Goal: Information Seeking & Learning: Learn about a topic

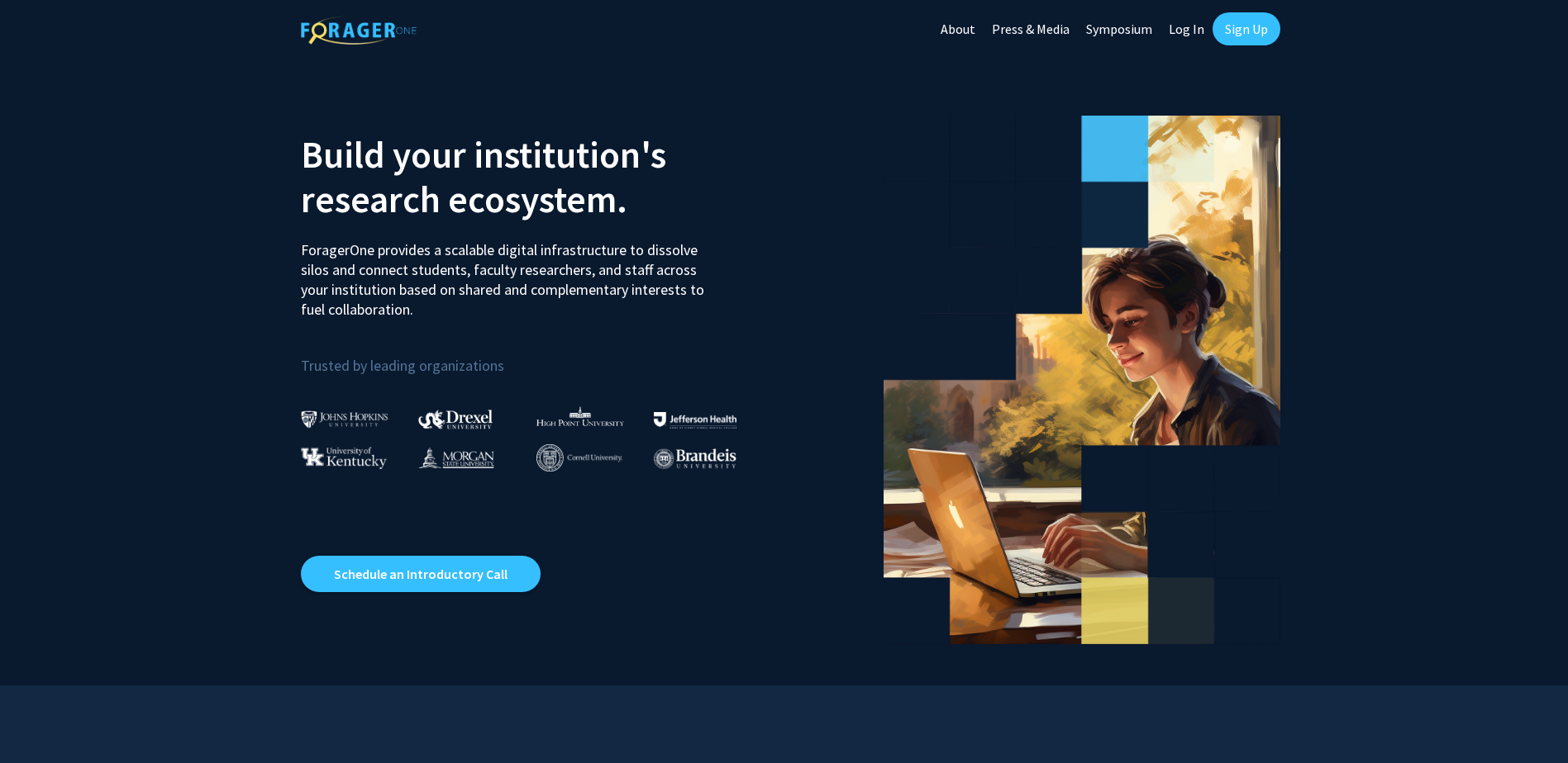
click at [1201, 33] on link "Log In" at bounding box center [1185, 28] width 52 height 58
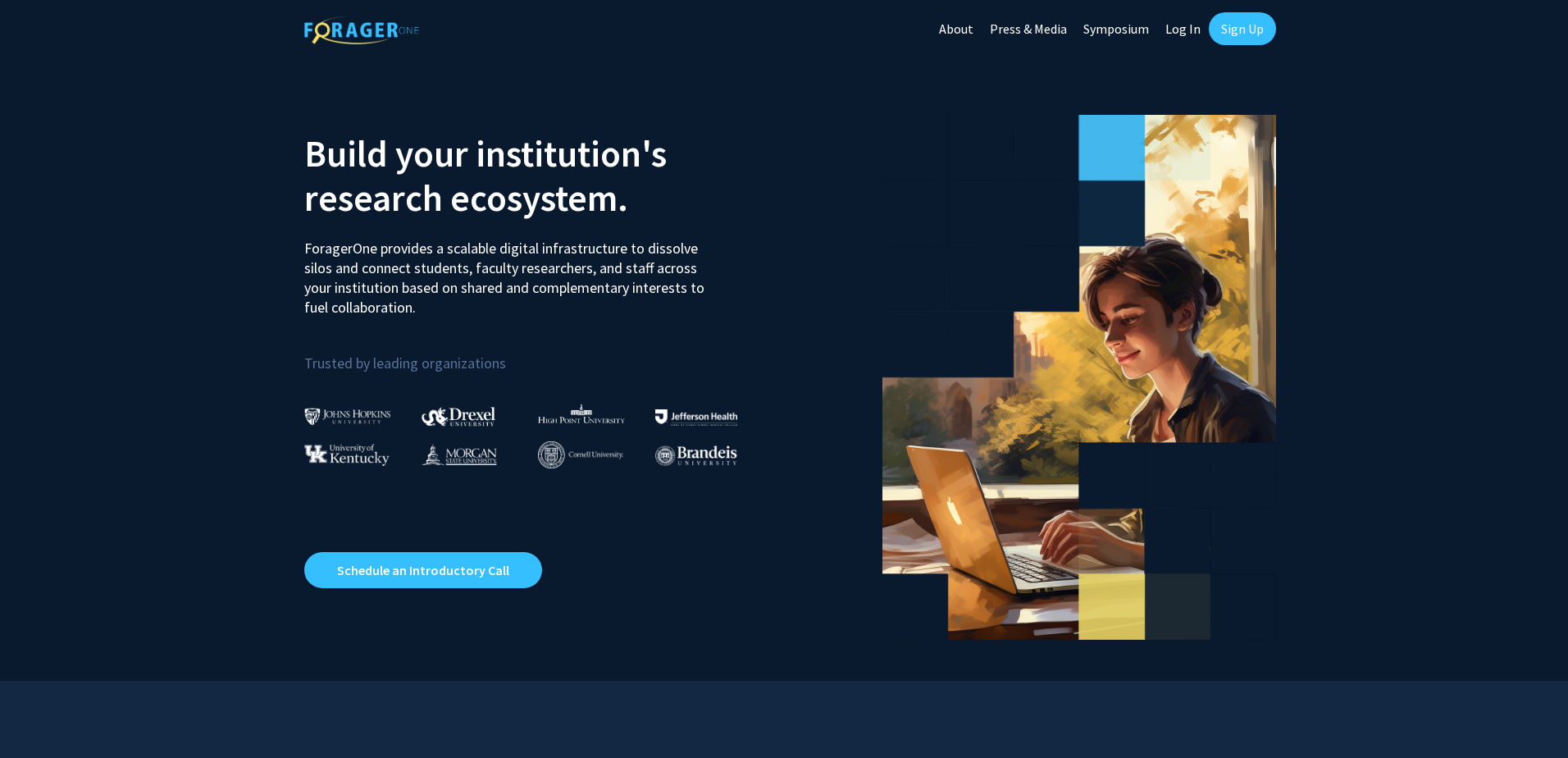
select select
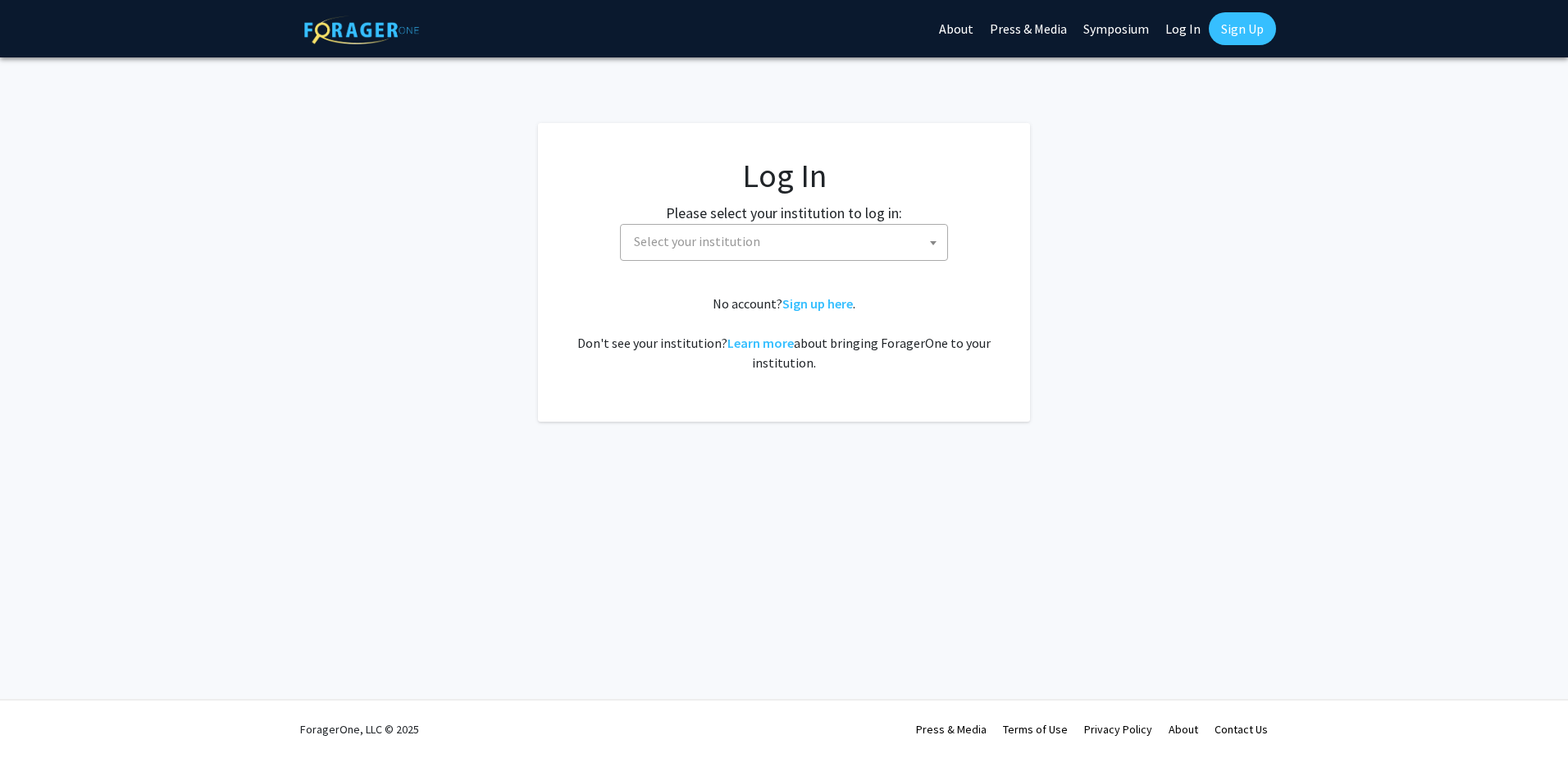
click at [1218, 27] on link "Sign Up" at bounding box center [1243, 29] width 67 height 33
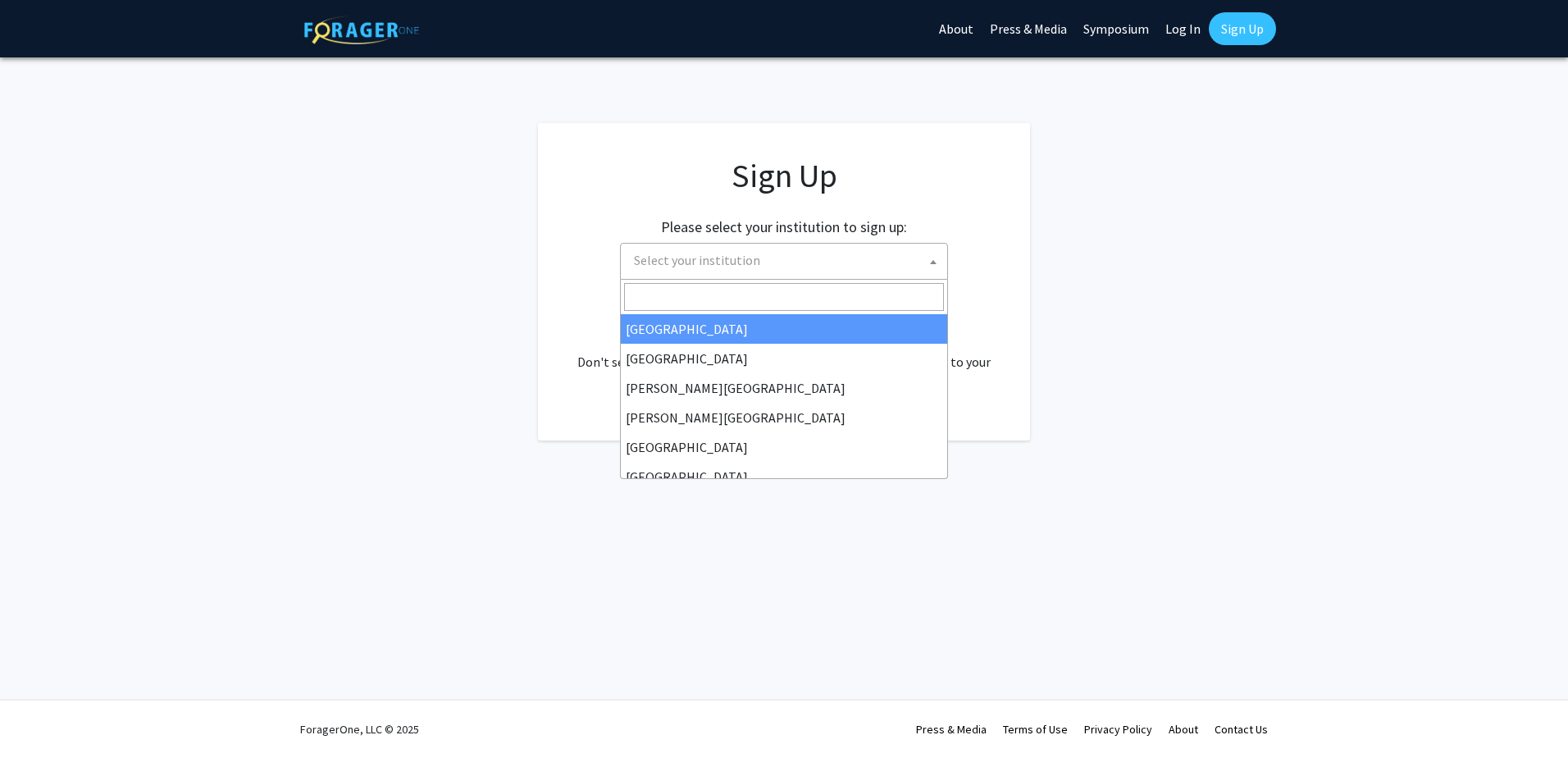
click at [873, 257] on span "Select your institution" at bounding box center [788, 260] width 320 height 34
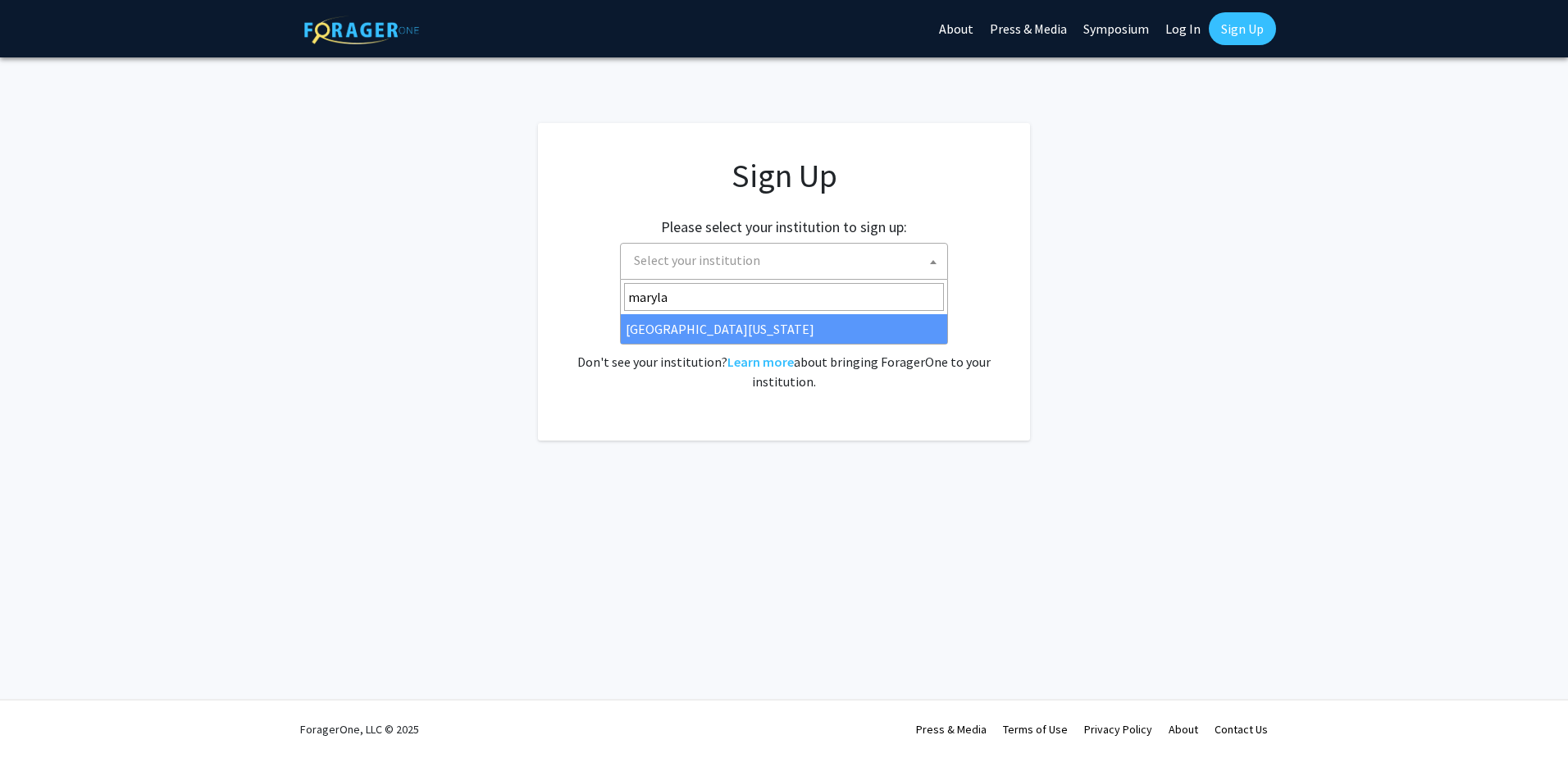
type input "maryla"
select select "31"
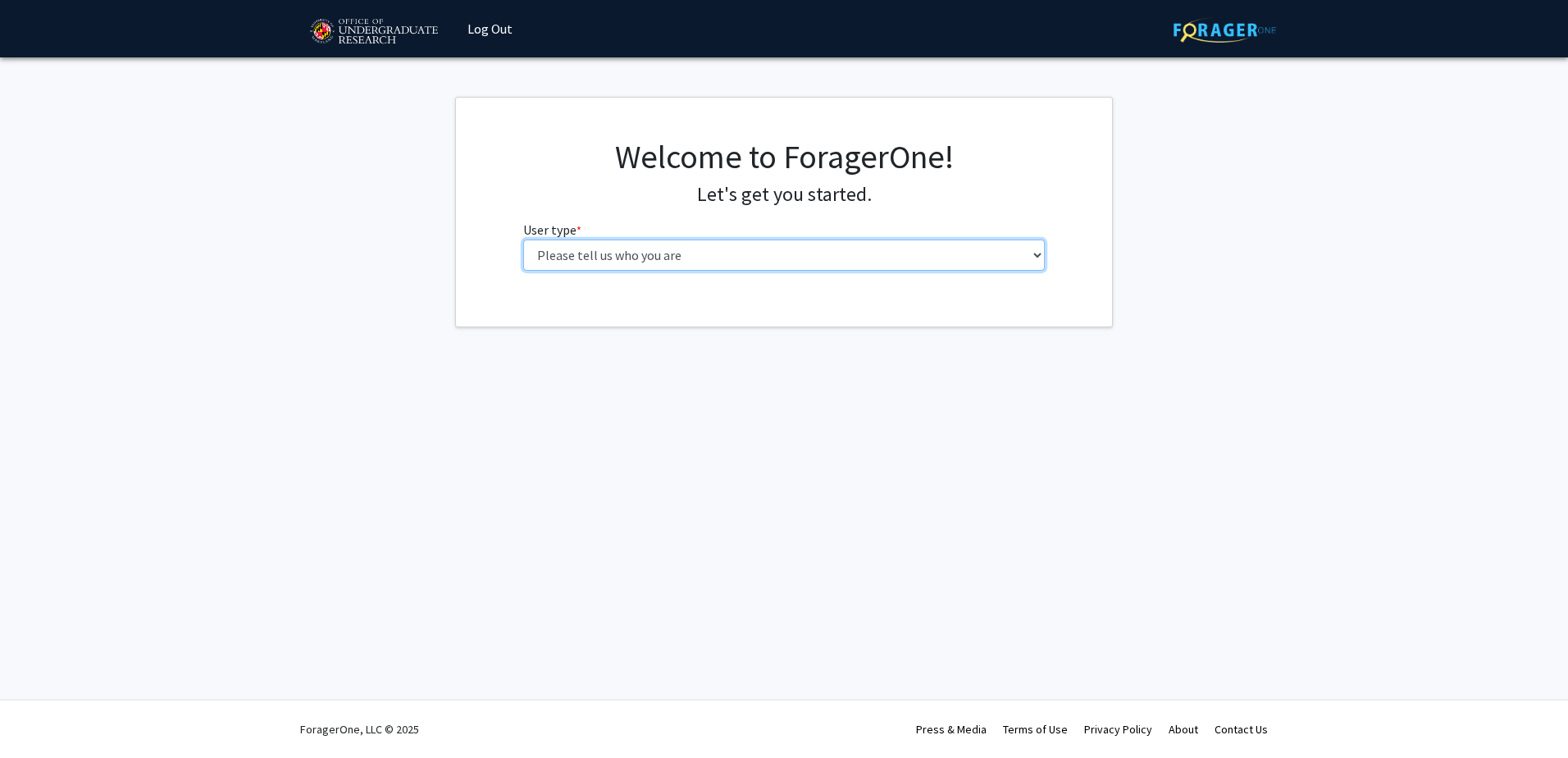
click at [612, 268] on select "Please tell us who you are Undergraduate Student Master's Student Doctoral Cand…" at bounding box center [784, 255] width 522 height 31
select select "1: undergrad"
click at [523, 240] on select "Please tell us who you are Undergraduate Student Master's Student Doctoral Cand…" at bounding box center [784, 255] width 522 height 31
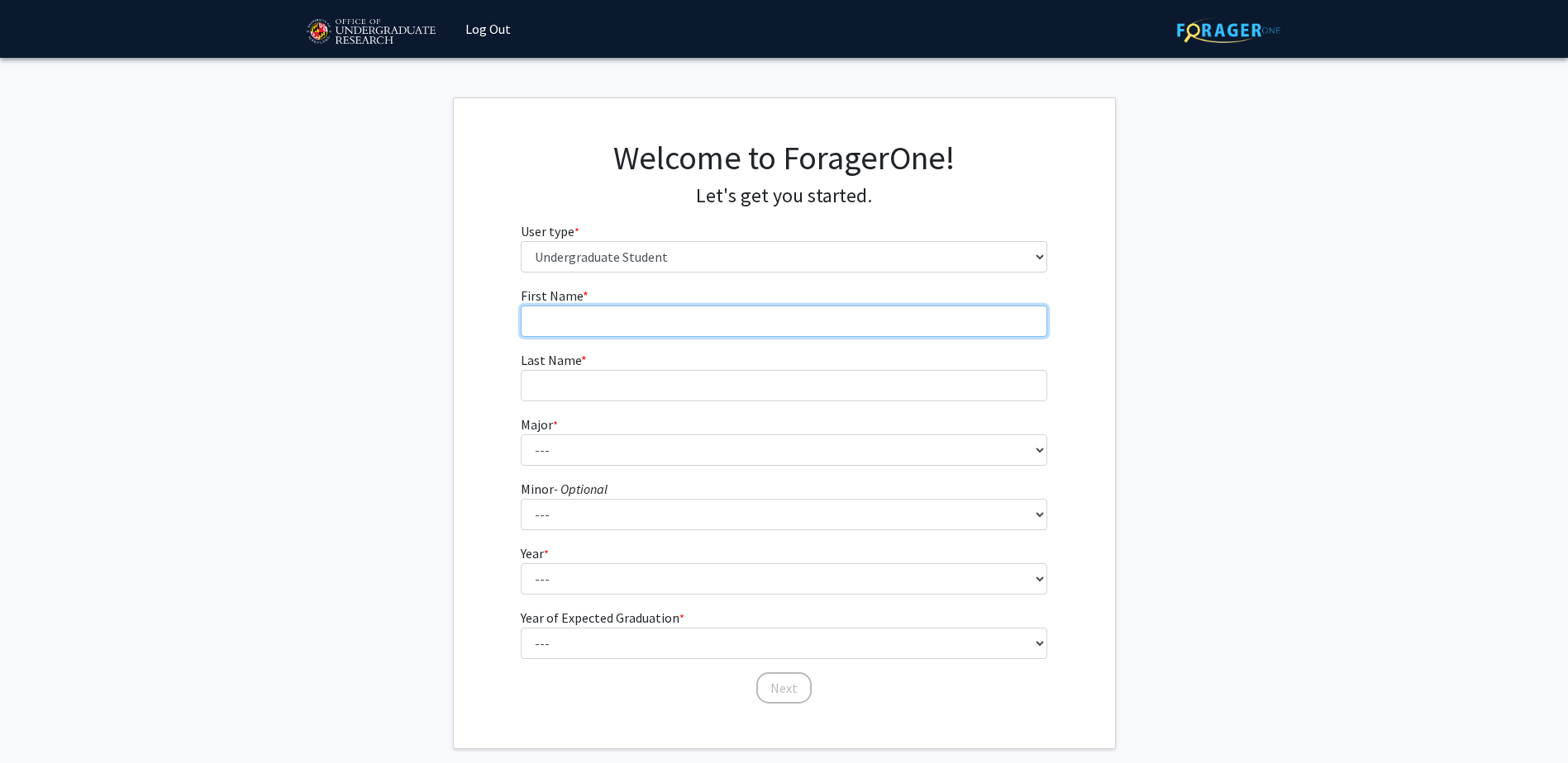
click at [641, 309] on input "First Name * required" at bounding box center [784, 321] width 526 height 31
type input "[PERSON_NAME]"
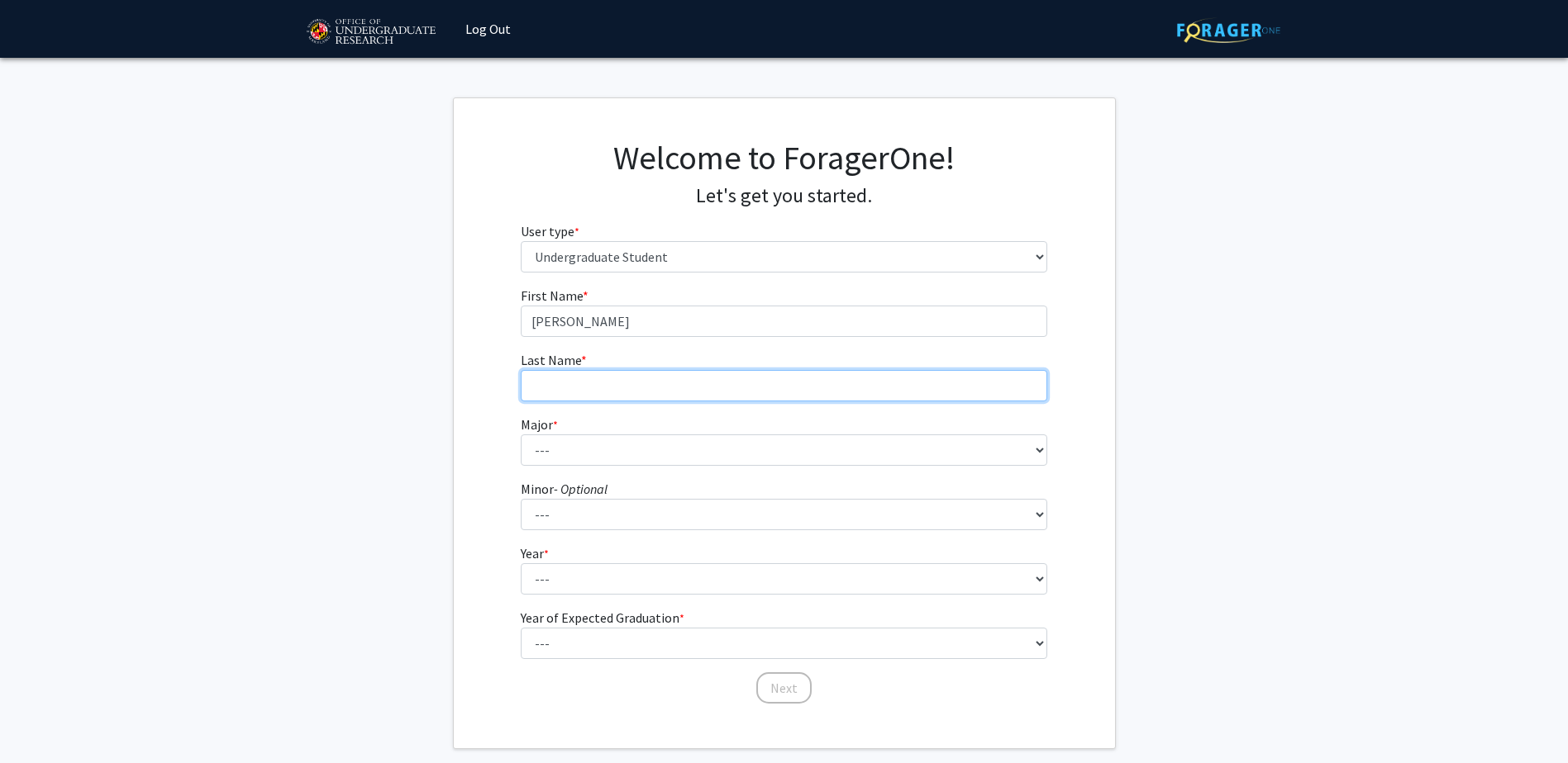
type input "Krishnamurthy"
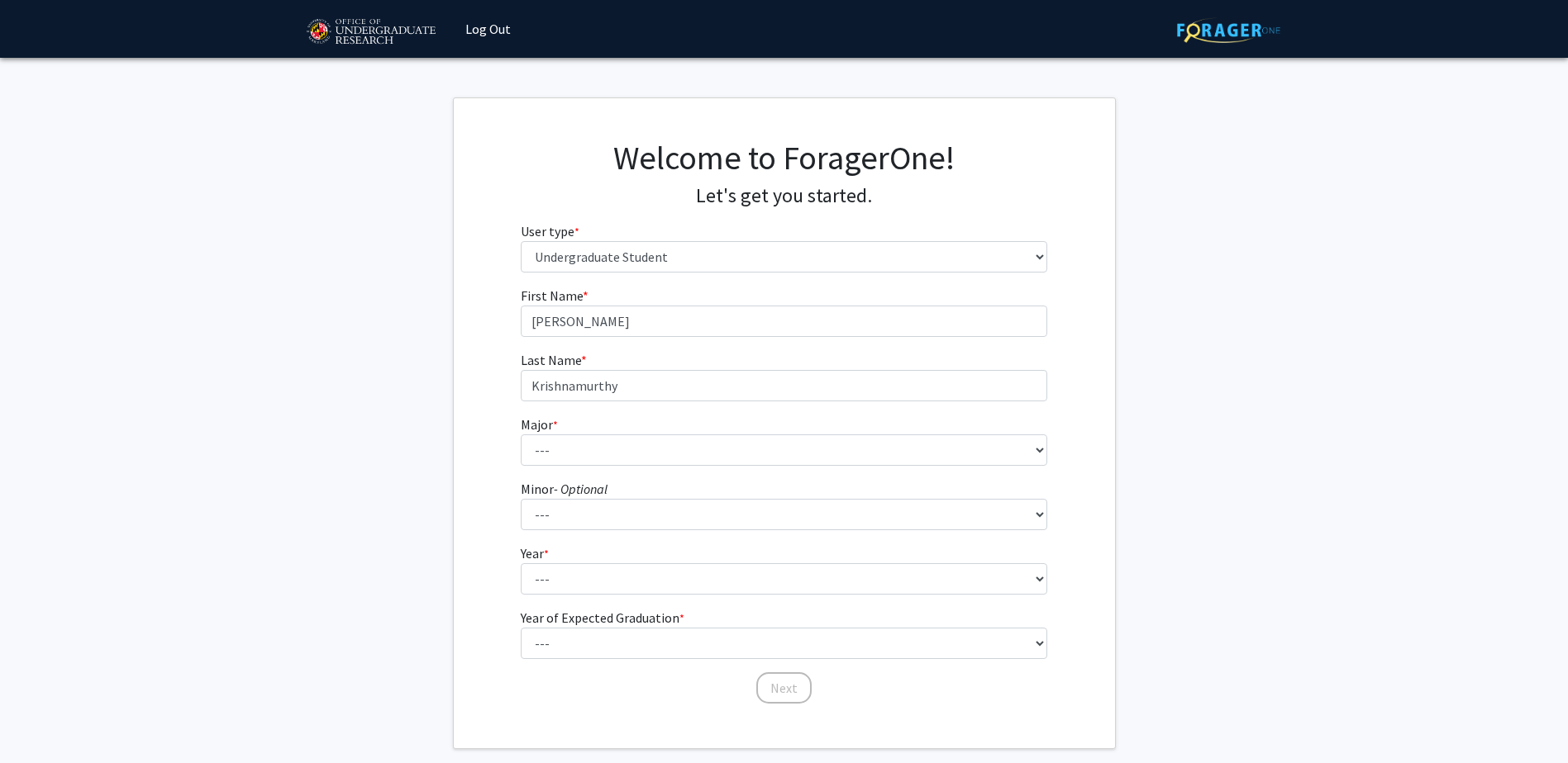
click at [646, 471] on form "First Name * required [PERSON_NAME] Last Name * required [PERSON_NAME] Major * …" at bounding box center [784, 487] width 526 height 403
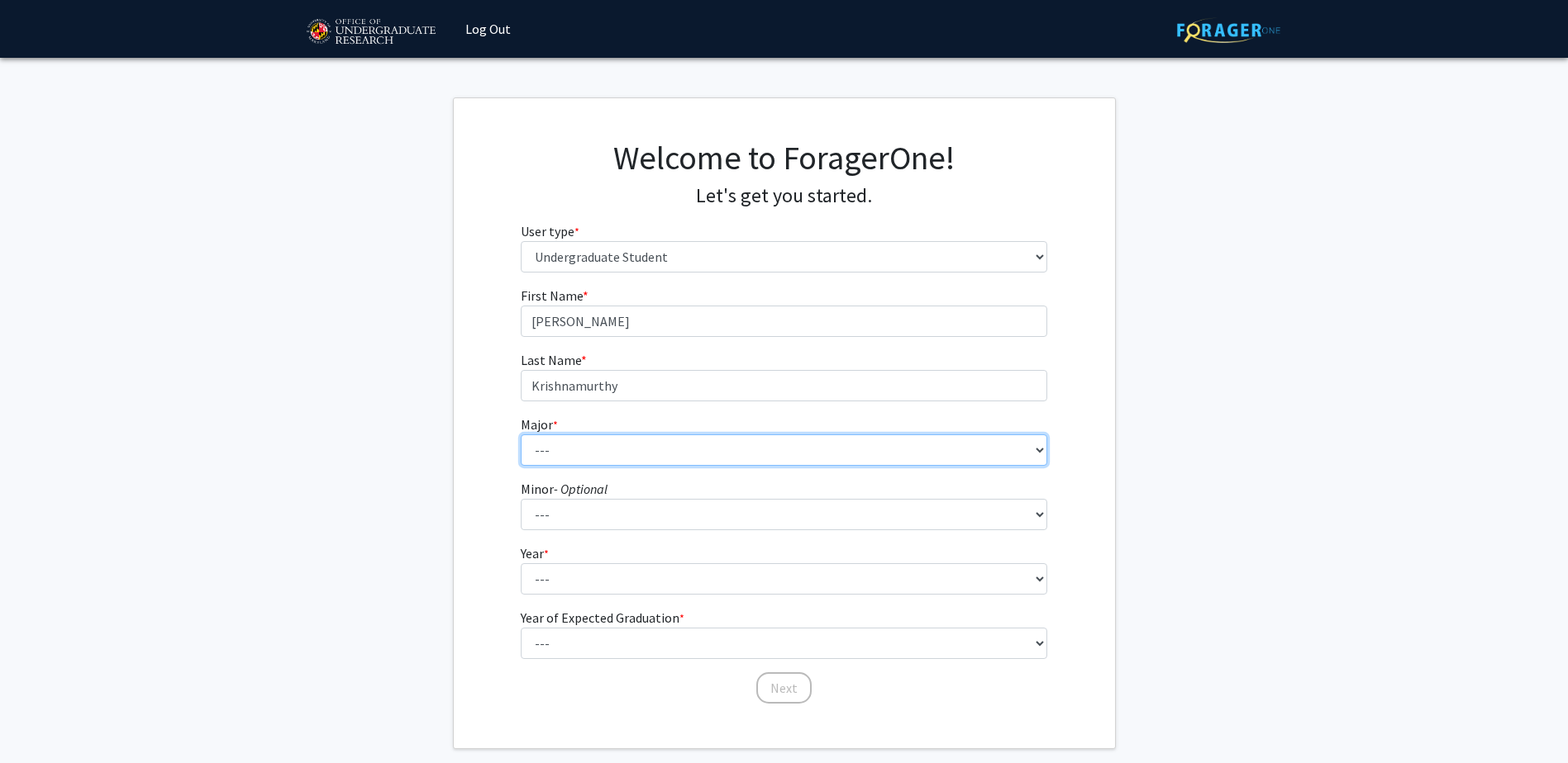
click at [633, 446] on select "--- Accounting Aerospace Engineering African American and Africana Studies Agri…" at bounding box center [784, 450] width 526 height 31
select select "28: 2329"
click at [521, 435] on select "--- Accounting Aerospace Engineering African American and Africana Studies Agri…" at bounding box center [784, 450] width 526 height 31
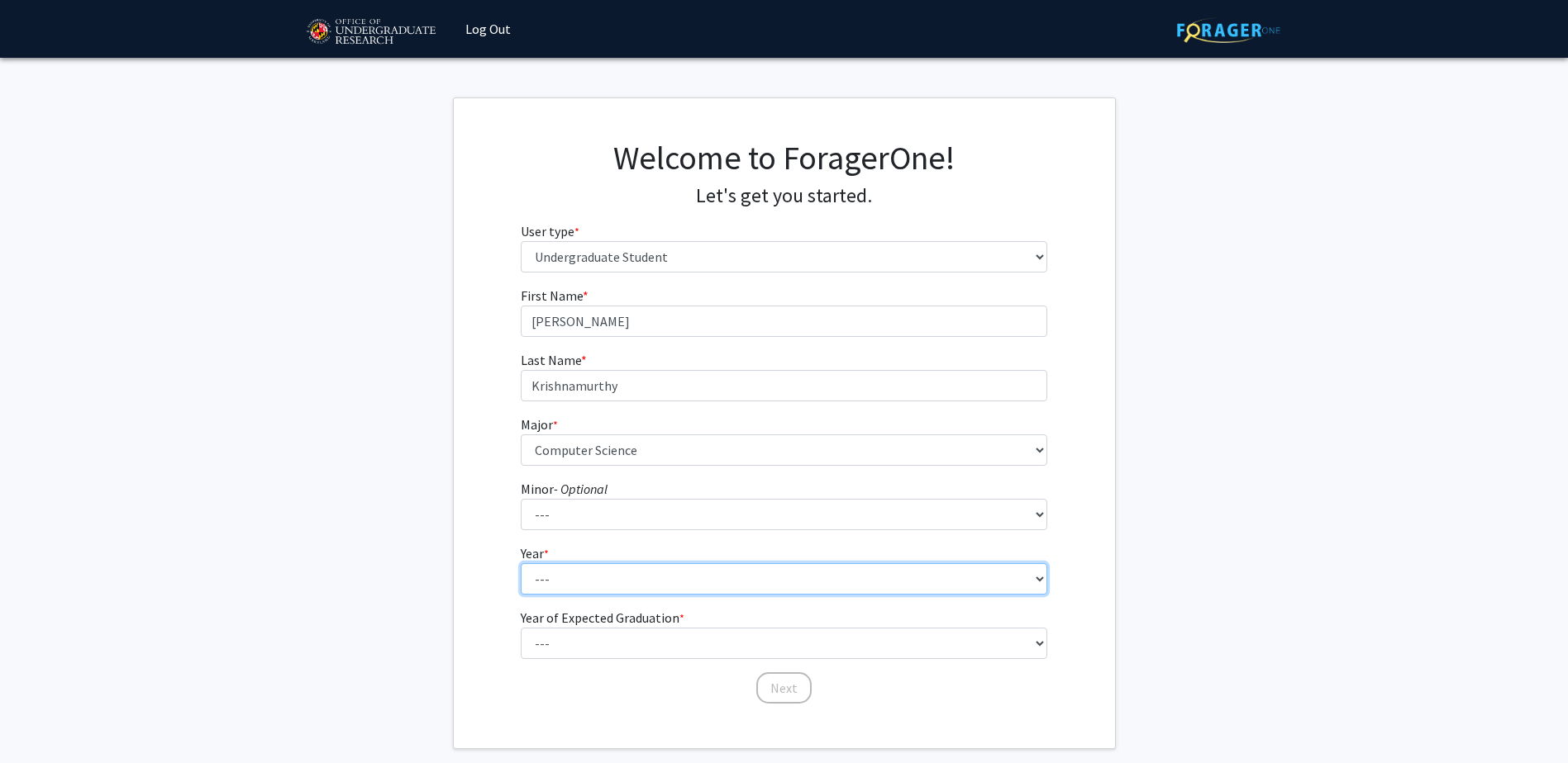
click at [568, 583] on select "--- First-year Sophomore Junior Senior Postbaccalaureate Certificate" at bounding box center [784, 579] width 526 height 31
select select "4: senior"
click at [521, 564] on select "--- First-year Sophomore Junior Senior Postbaccalaureate Certificate" at bounding box center [784, 579] width 526 height 31
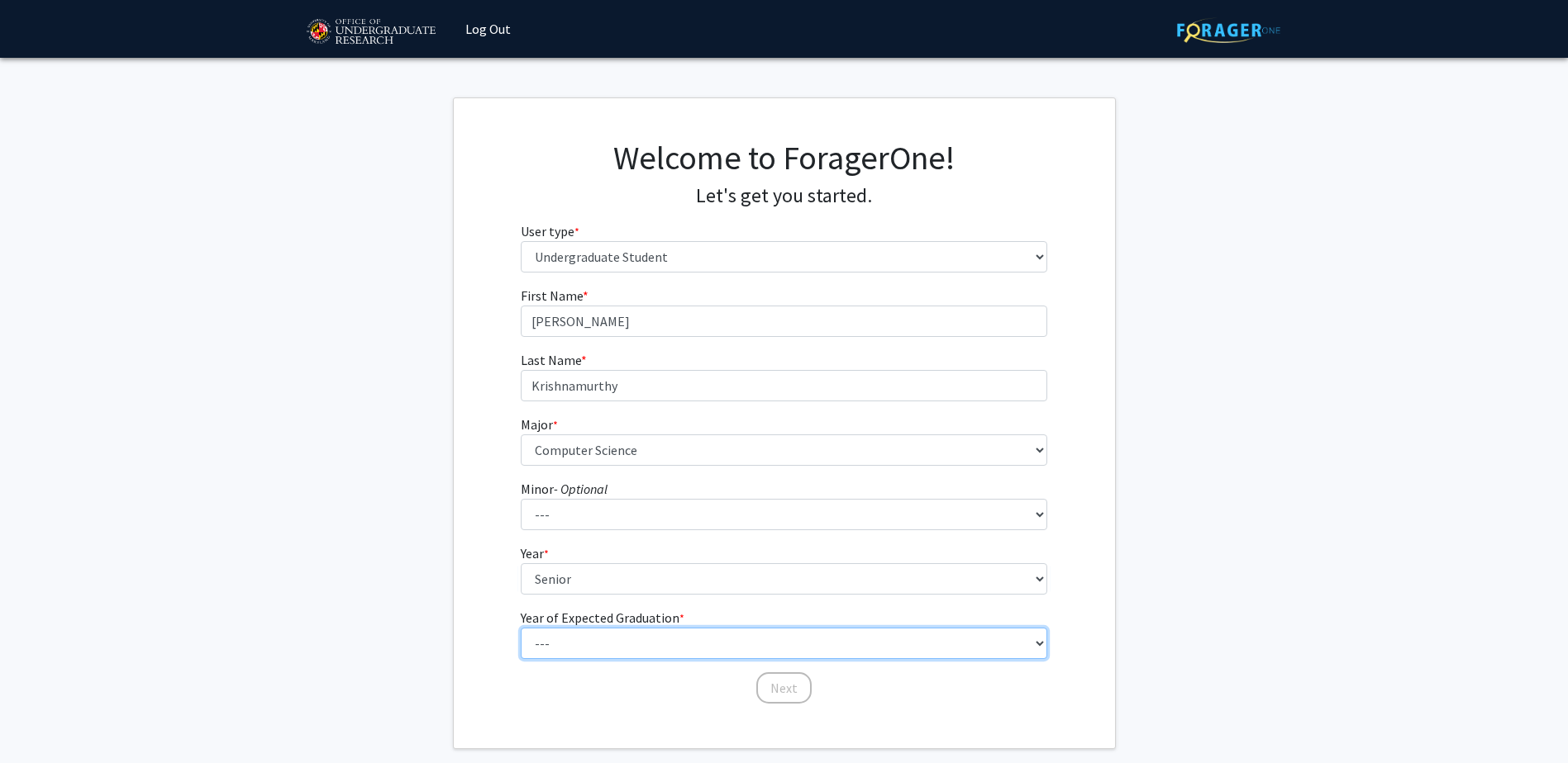
click at [600, 634] on select "--- 2025 2026 2027 2028 2029 2030 2031 2032 2033 2034" at bounding box center [784, 643] width 526 height 31
select select "2: 2026"
click at [521, 628] on select "--- 2025 2026 2027 2028 2029 2030 2031 2032 2033 2034" at bounding box center [784, 643] width 526 height 31
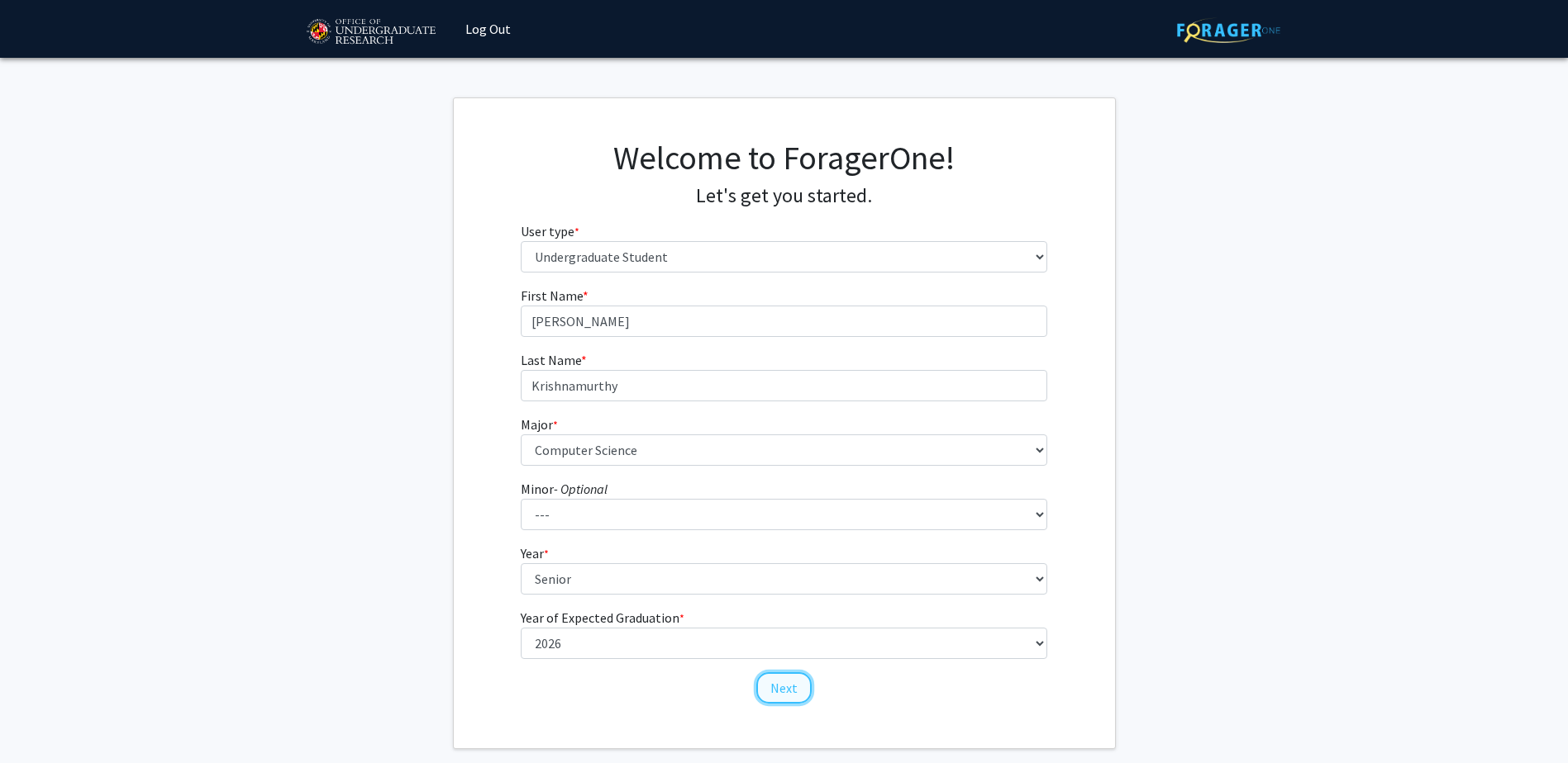
click at [789, 677] on button "Next" at bounding box center [784, 688] width 55 height 31
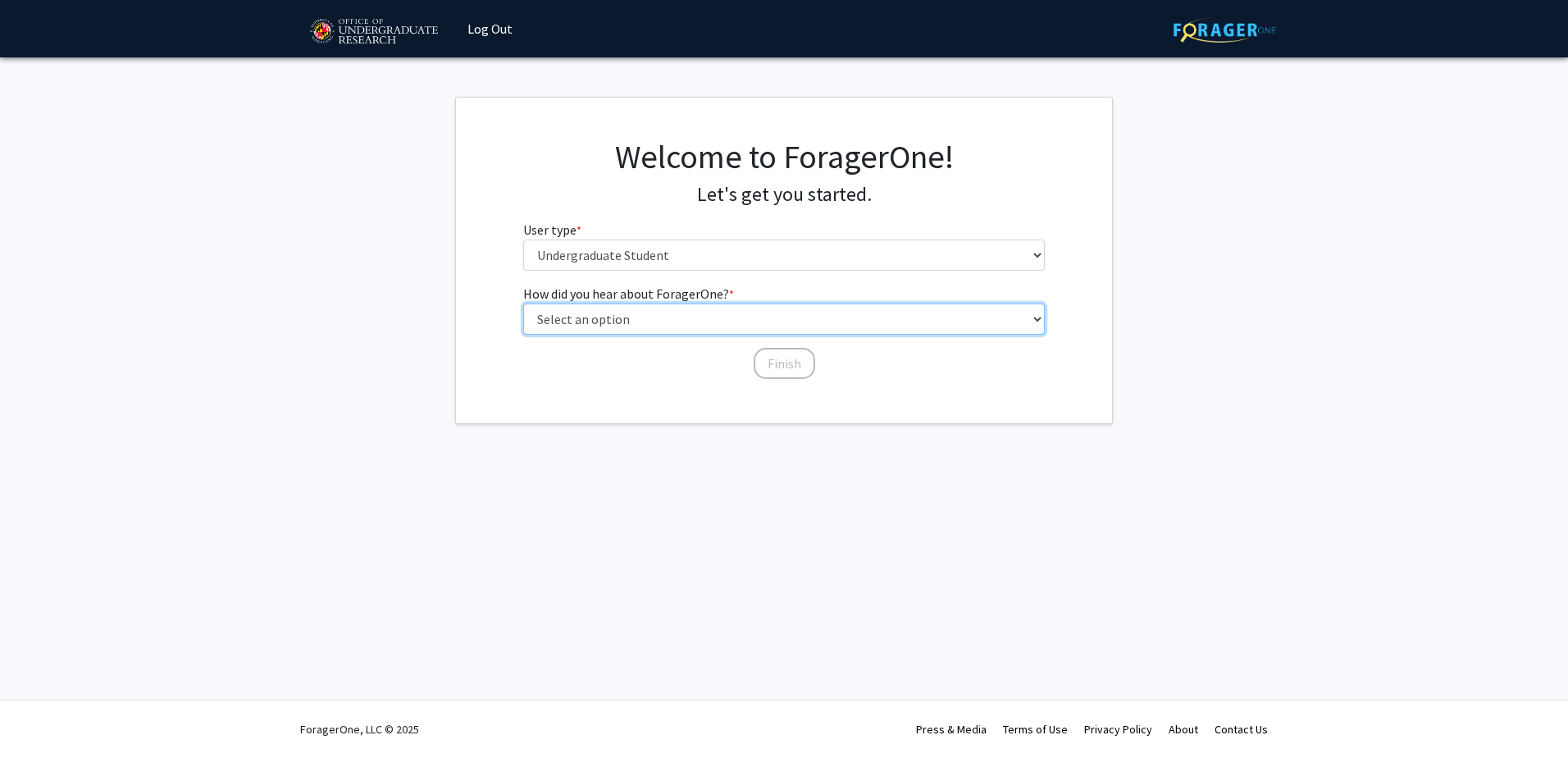
click at [740, 320] on select "Select an option Peer/student recommendation Faculty/staff recommendation Unive…" at bounding box center [784, 319] width 522 height 31
select select "2: faculty_recommendation"
click at [523, 304] on select "Select an option Peer/student recommendation Faculty/staff recommendation Unive…" at bounding box center [784, 319] width 522 height 31
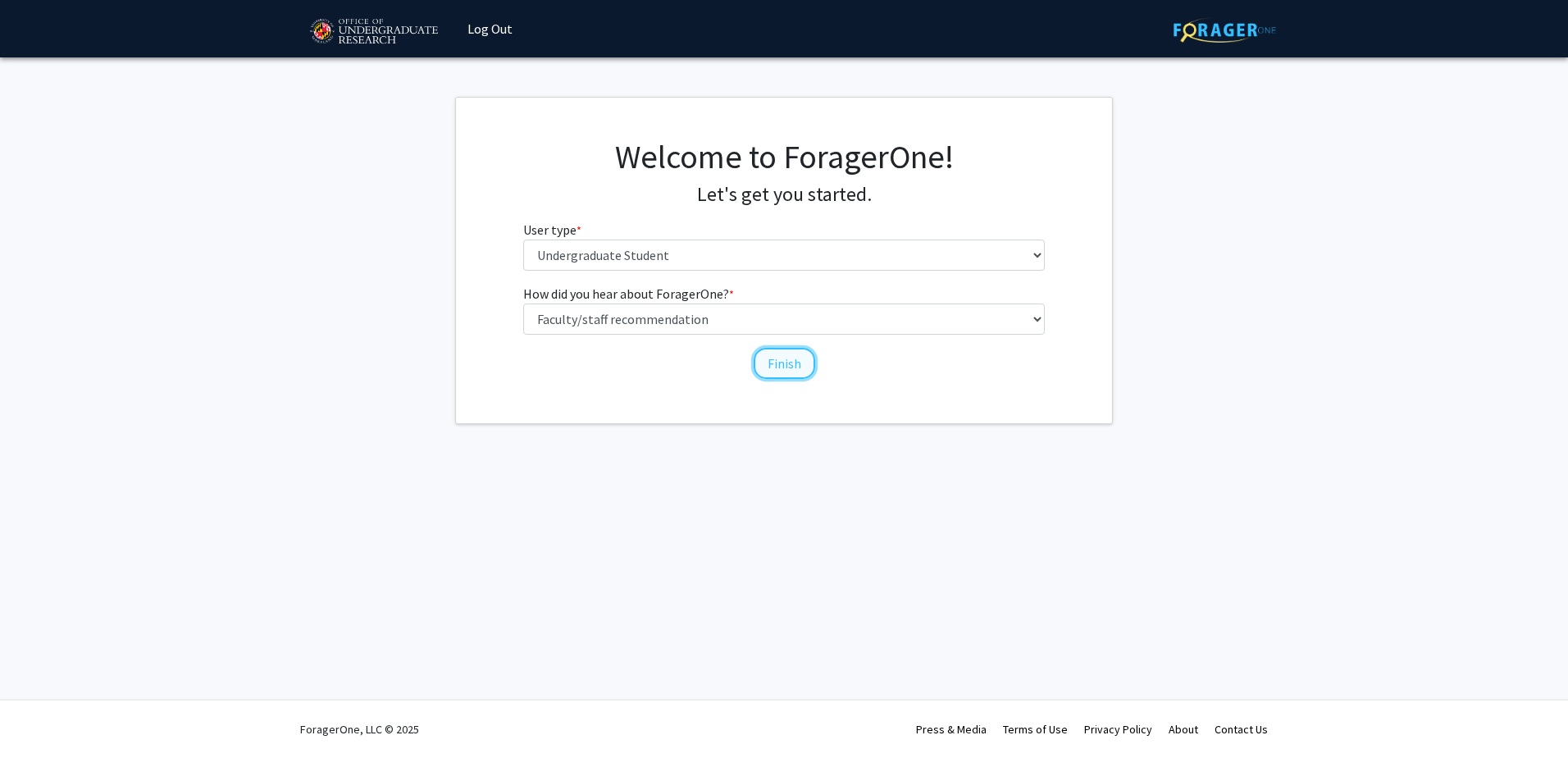
click at [778, 367] on button "Finish" at bounding box center [785, 364] width 62 height 31
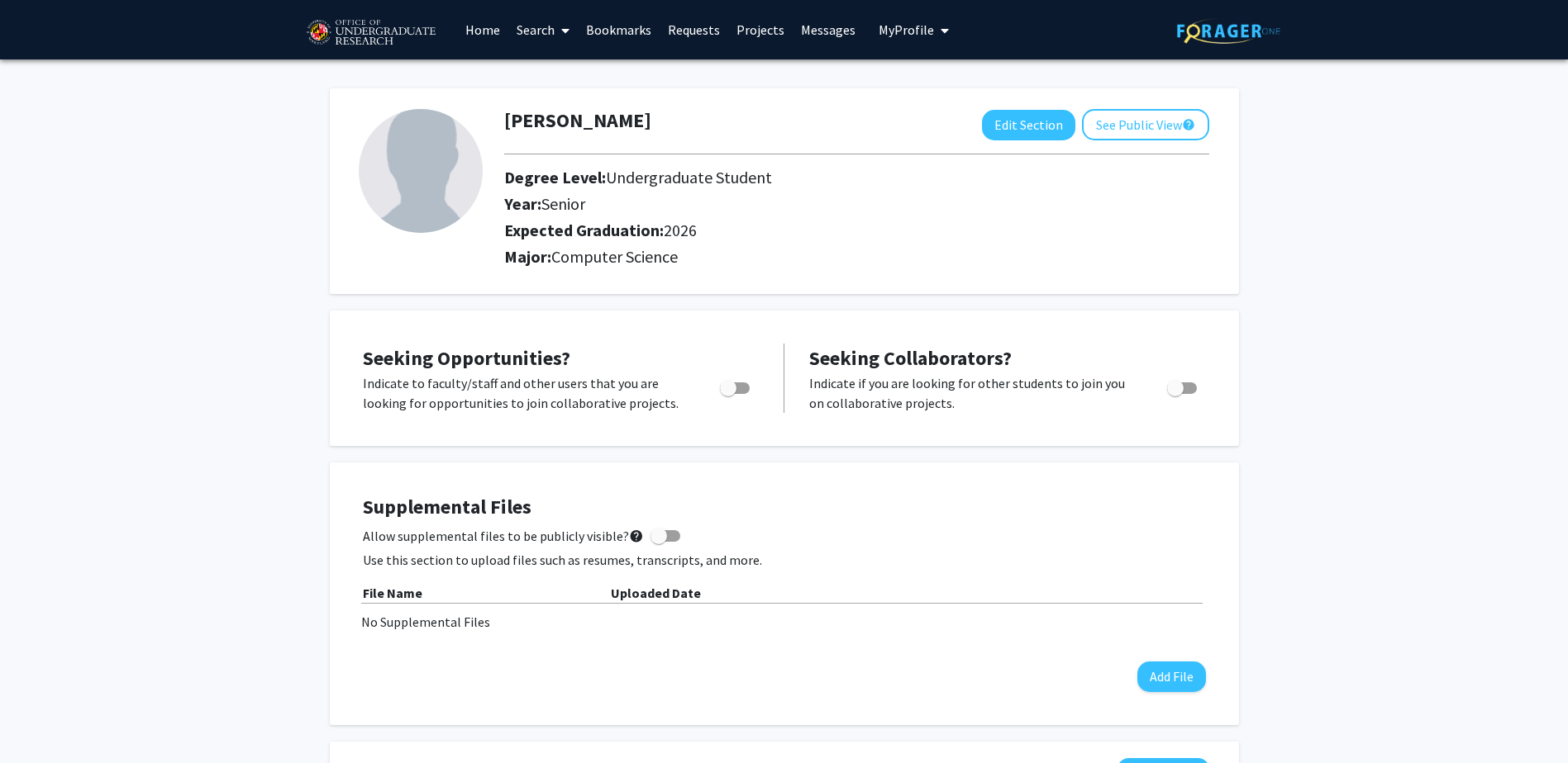
click at [738, 382] on span "Toggle" at bounding box center [734, 388] width 29 height 12
click at [728, 394] on input "Are you actively seeking opportunities?" at bounding box center [727, 394] width 1 height 1
checkbox input "true"
click at [695, 762] on html "Skip navigation Home Search Bookmarks Requests Projects Messages My Profile [PE…" at bounding box center [784, 382] width 1568 height 763
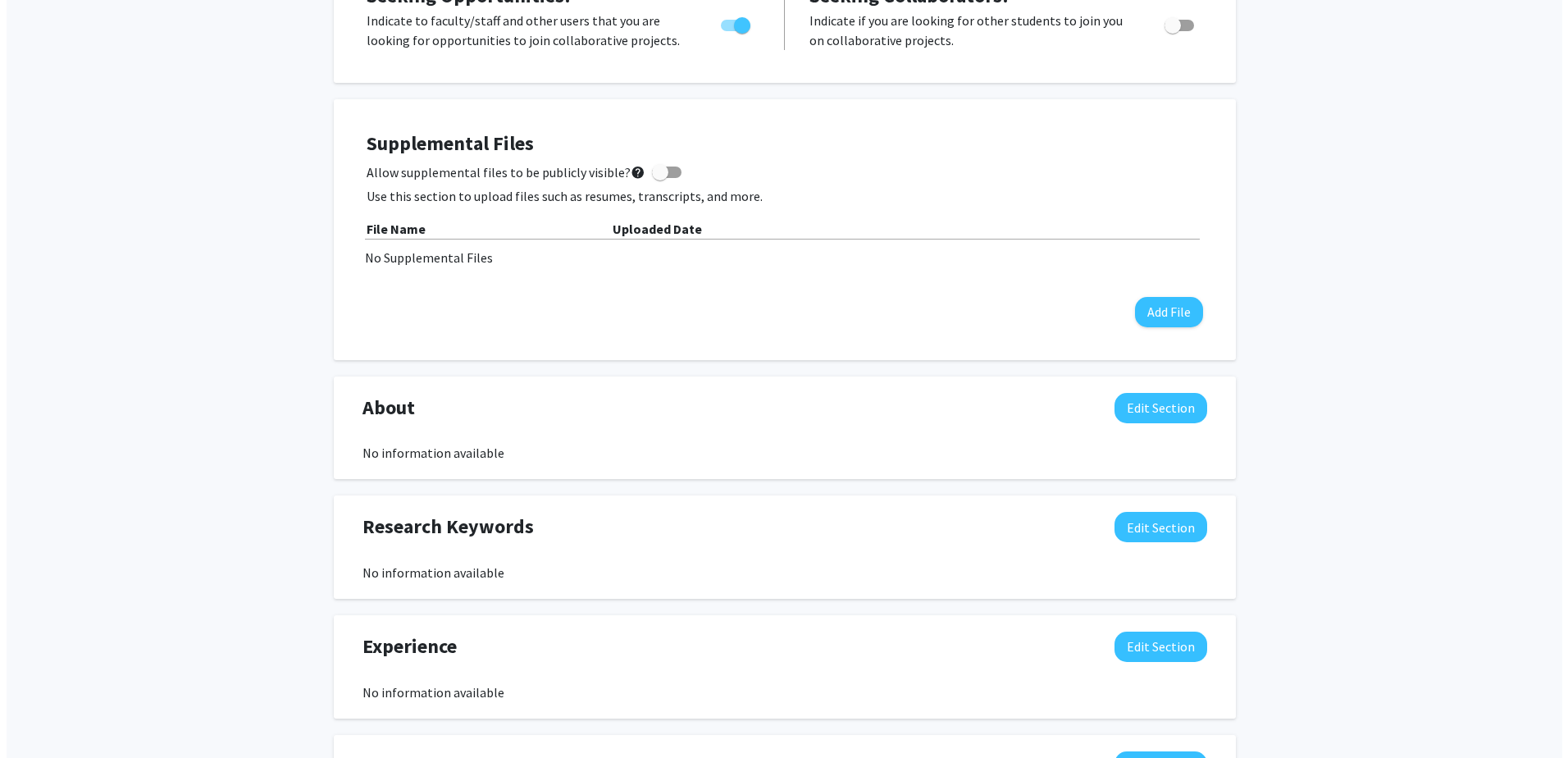
scroll to position [165, 0]
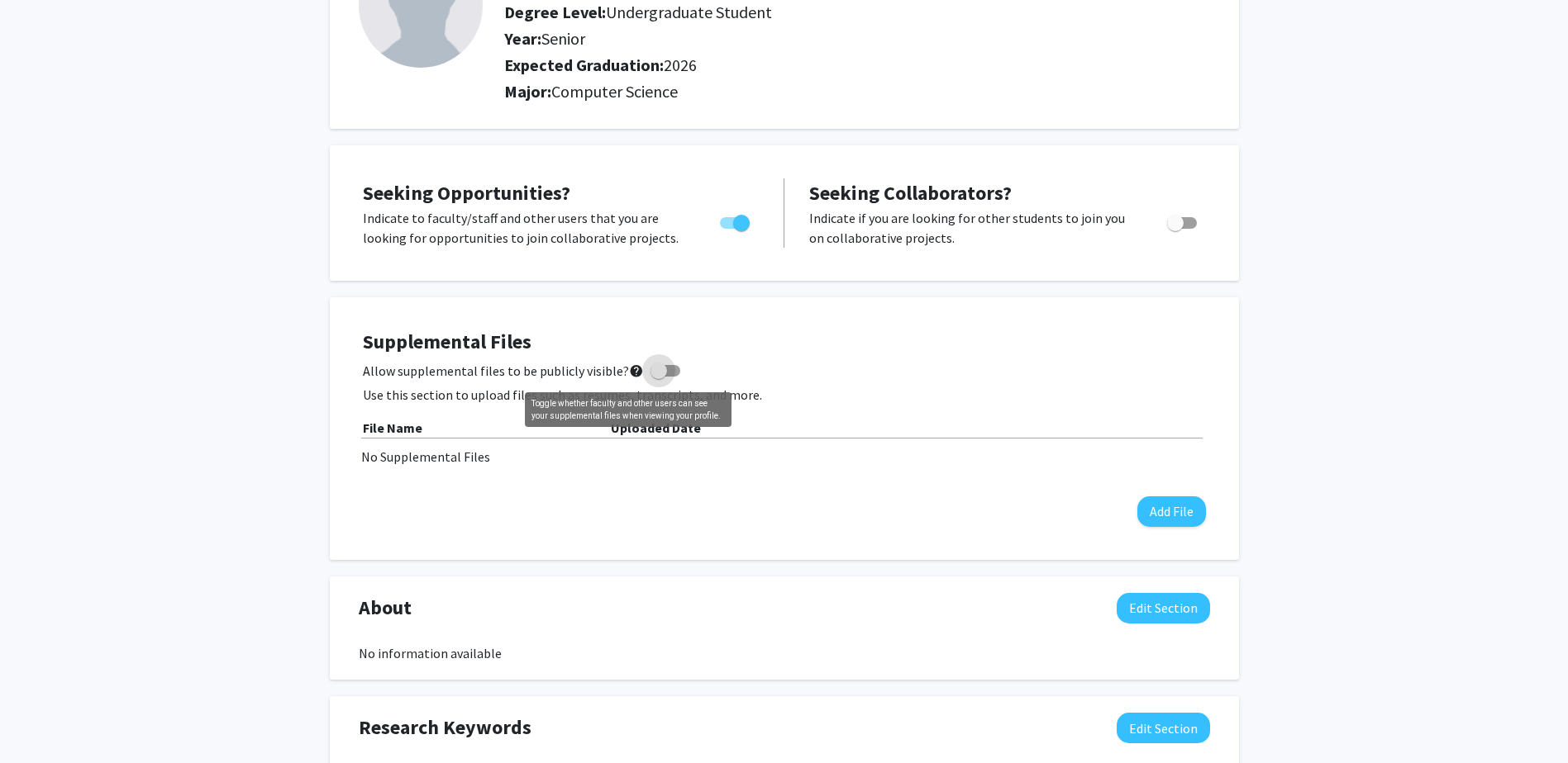
click at [632, 374] on mat-icon "help" at bounding box center [636, 371] width 15 height 20
click at [658, 377] on input "Allow supplemental files to be publicly visible? help" at bounding box center [658, 377] width 1 height 1
click at [633, 374] on mat-icon "help" at bounding box center [636, 371] width 15 height 20
click at [658, 377] on input "Allow supplemental files to be publicly visible? help" at bounding box center [658, 377] width 1 height 1
click at [629, 374] on mat-icon "help" at bounding box center [636, 371] width 15 height 20
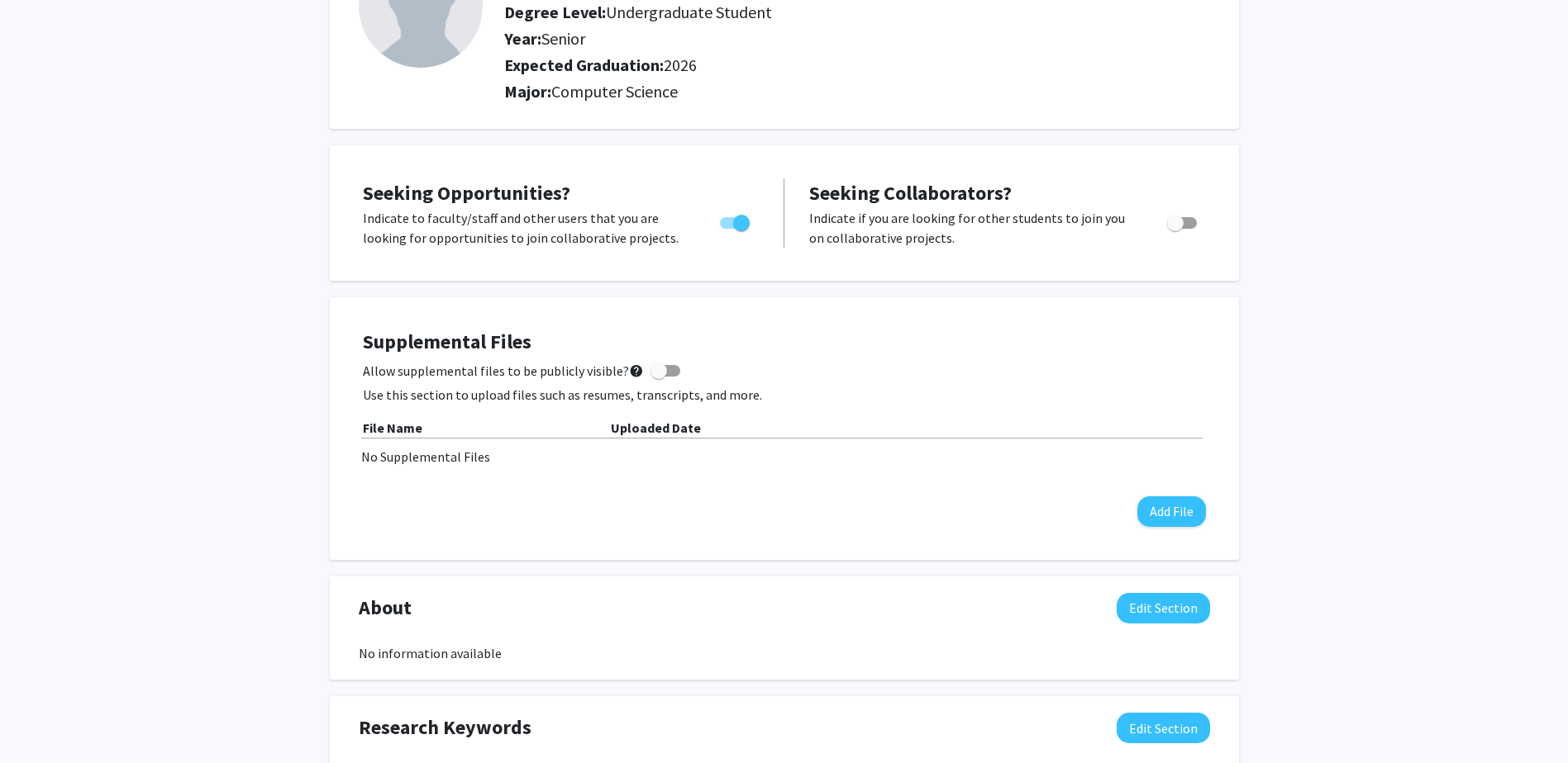
click at [658, 377] on input "Allow supplemental files to be publicly visible? help" at bounding box center [658, 377] width 1 height 1
click at [629, 374] on mat-icon "help" at bounding box center [636, 371] width 15 height 20
click at [658, 377] on input "Allow supplemental files to be publicly visible? help" at bounding box center [658, 377] width 1 height 1
checkbox input "false"
click at [1142, 521] on button "Add File" at bounding box center [1171, 511] width 69 height 30
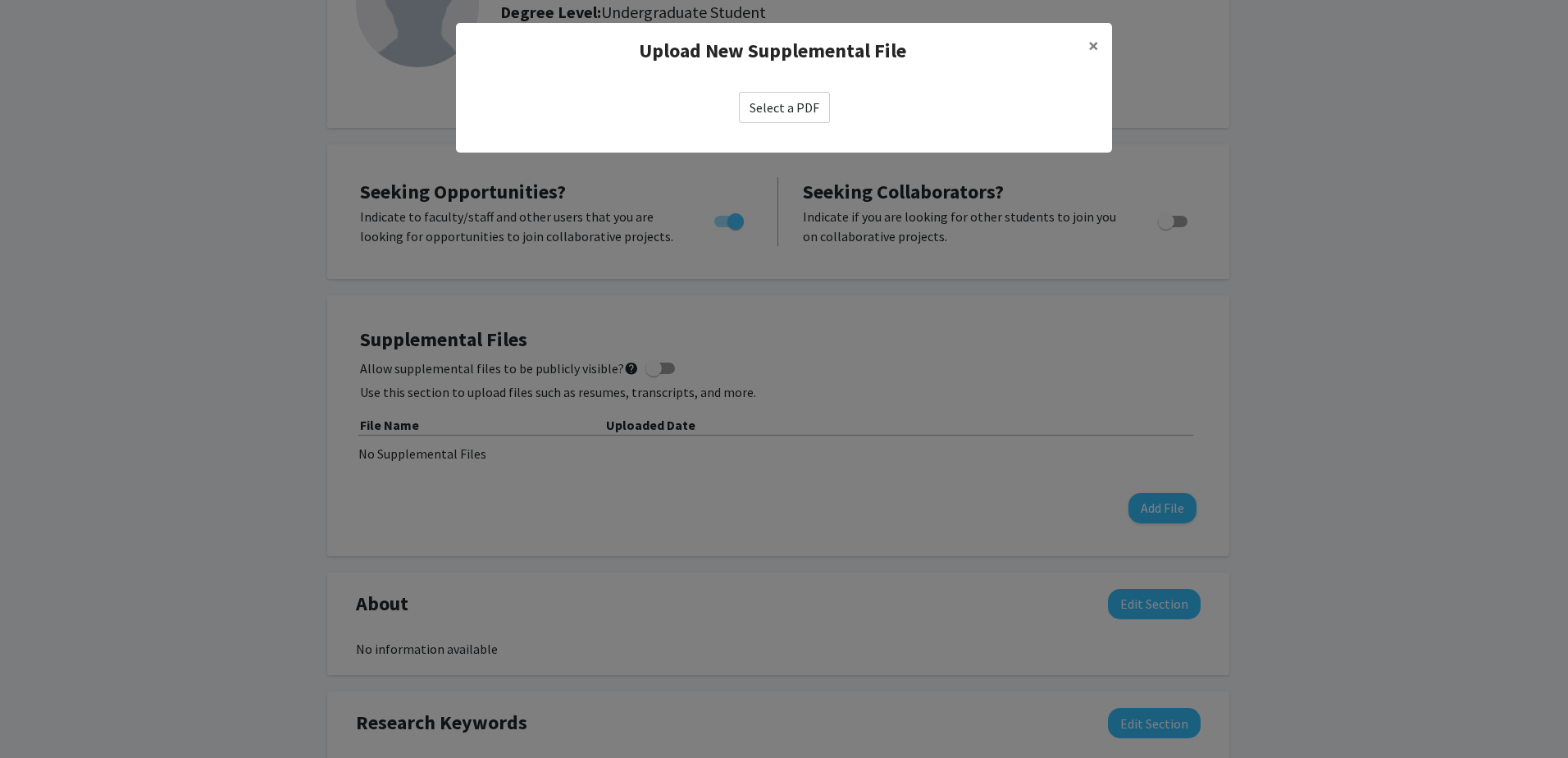
click at [796, 114] on label "Select a PDF" at bounding box center [784, 107] width 91 height 31
click at [0, 0] on input "Select a PDF" at bounding box center [0, 0] width 0 height 0
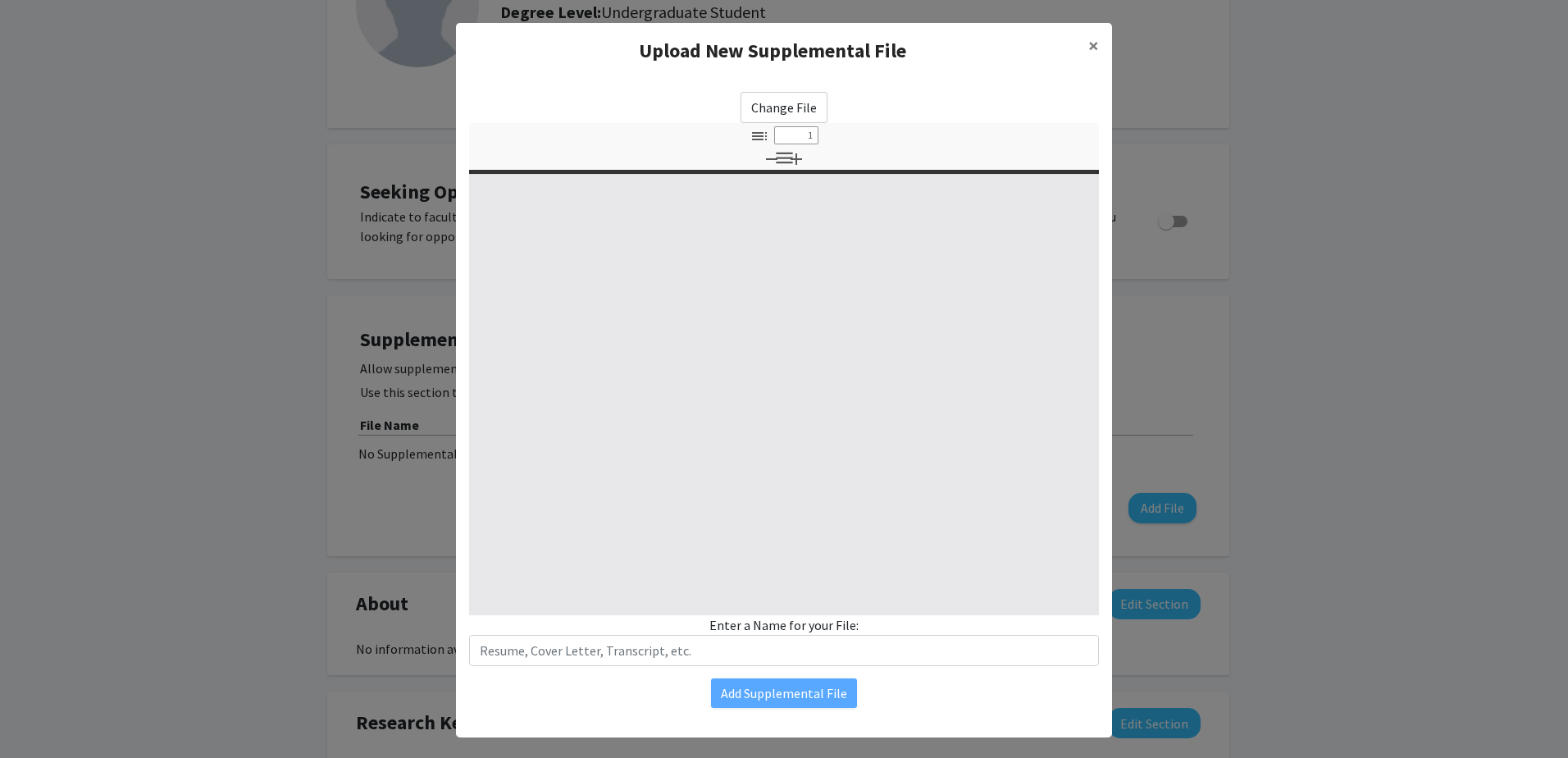
select select "custom"
type input "0"
select select "custom"
type input "1"
select select "auto"
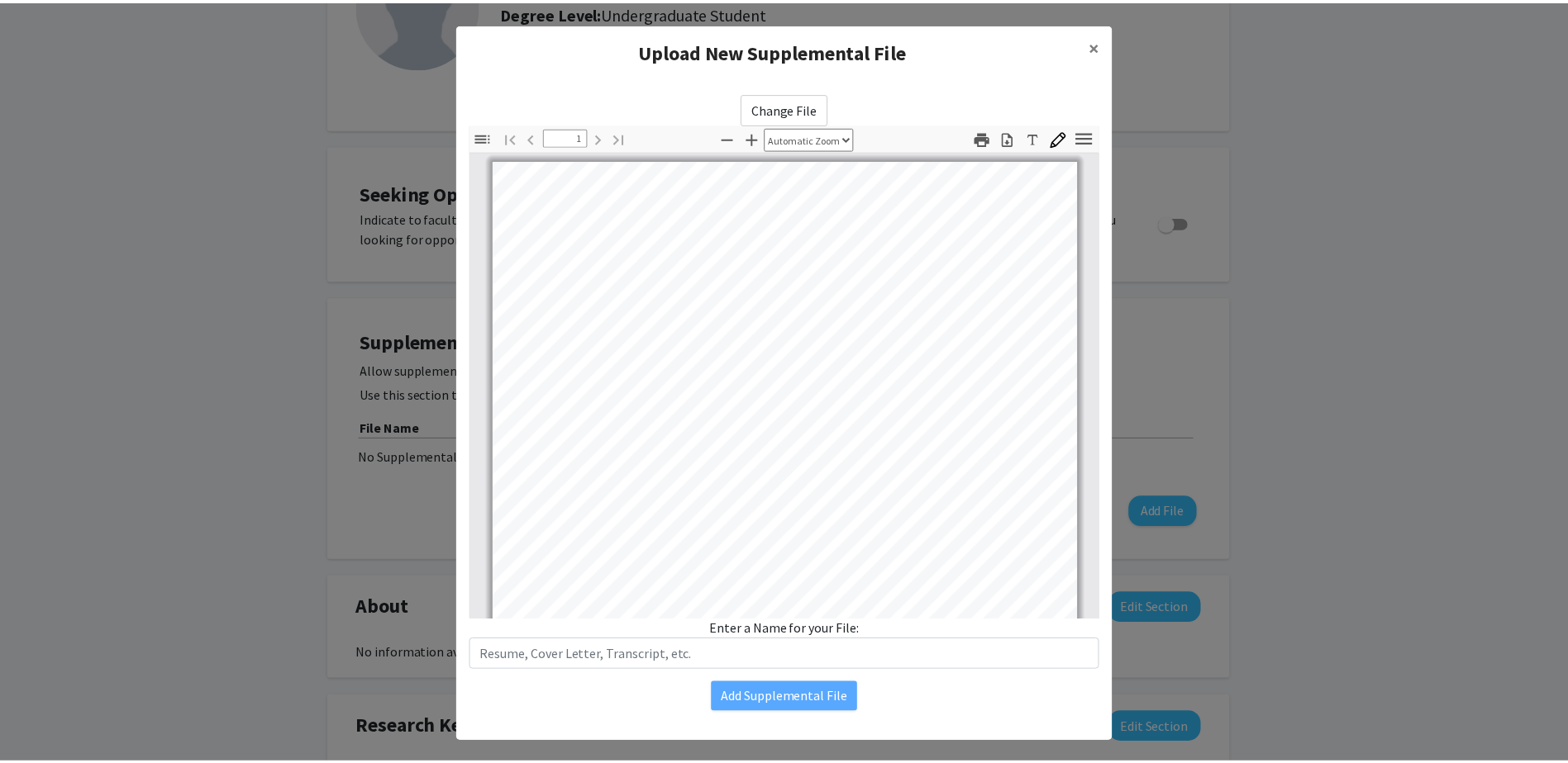
scroll to position [1, 0]
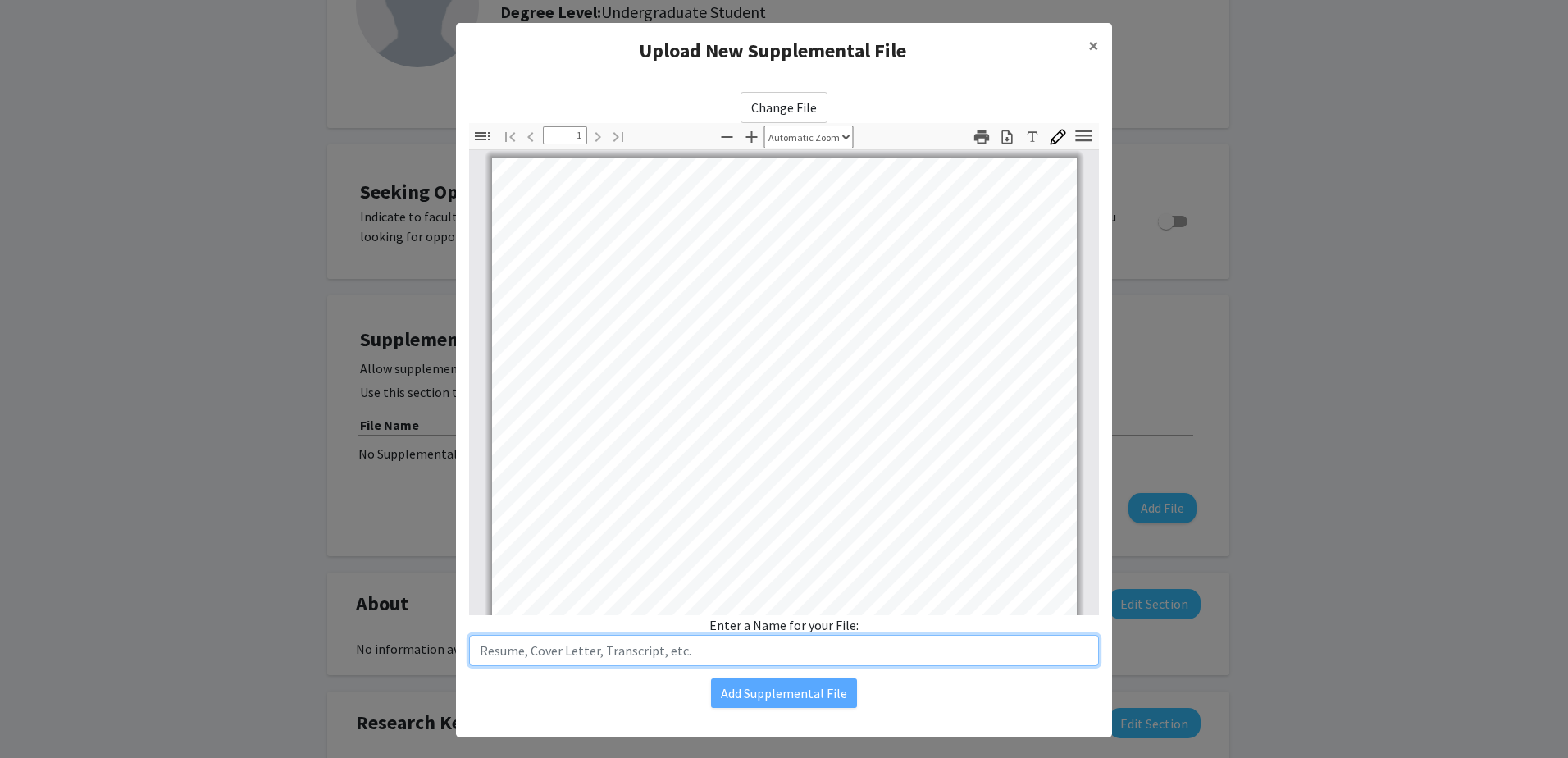
click at [678, 645] on input "text" at bounding box center [783, 651] width 630 height 31
type input "Resume"
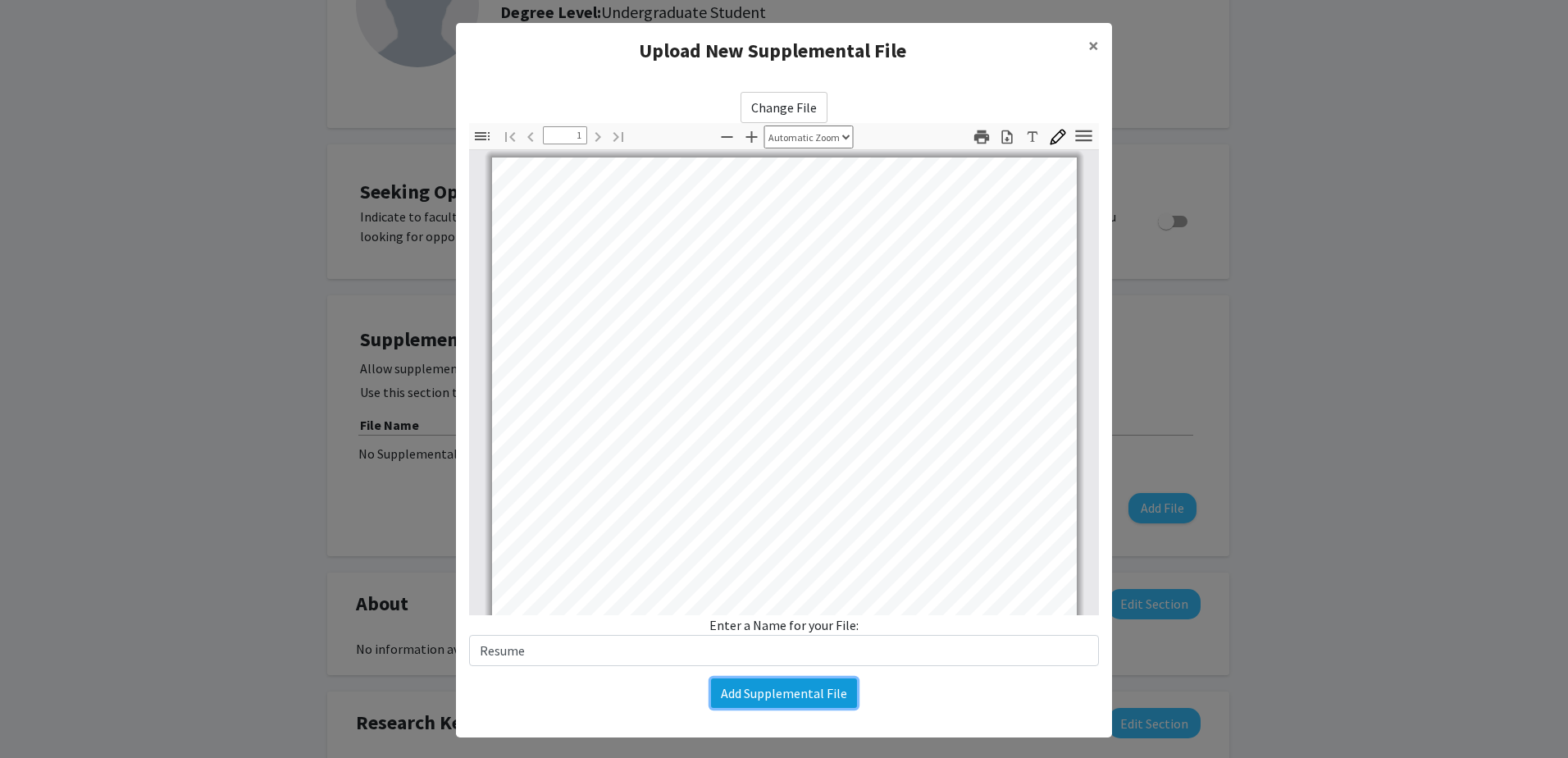
click at [763, 699] on button "Add Supplemental File" at bounding box center [784, 693] width 146 height 29
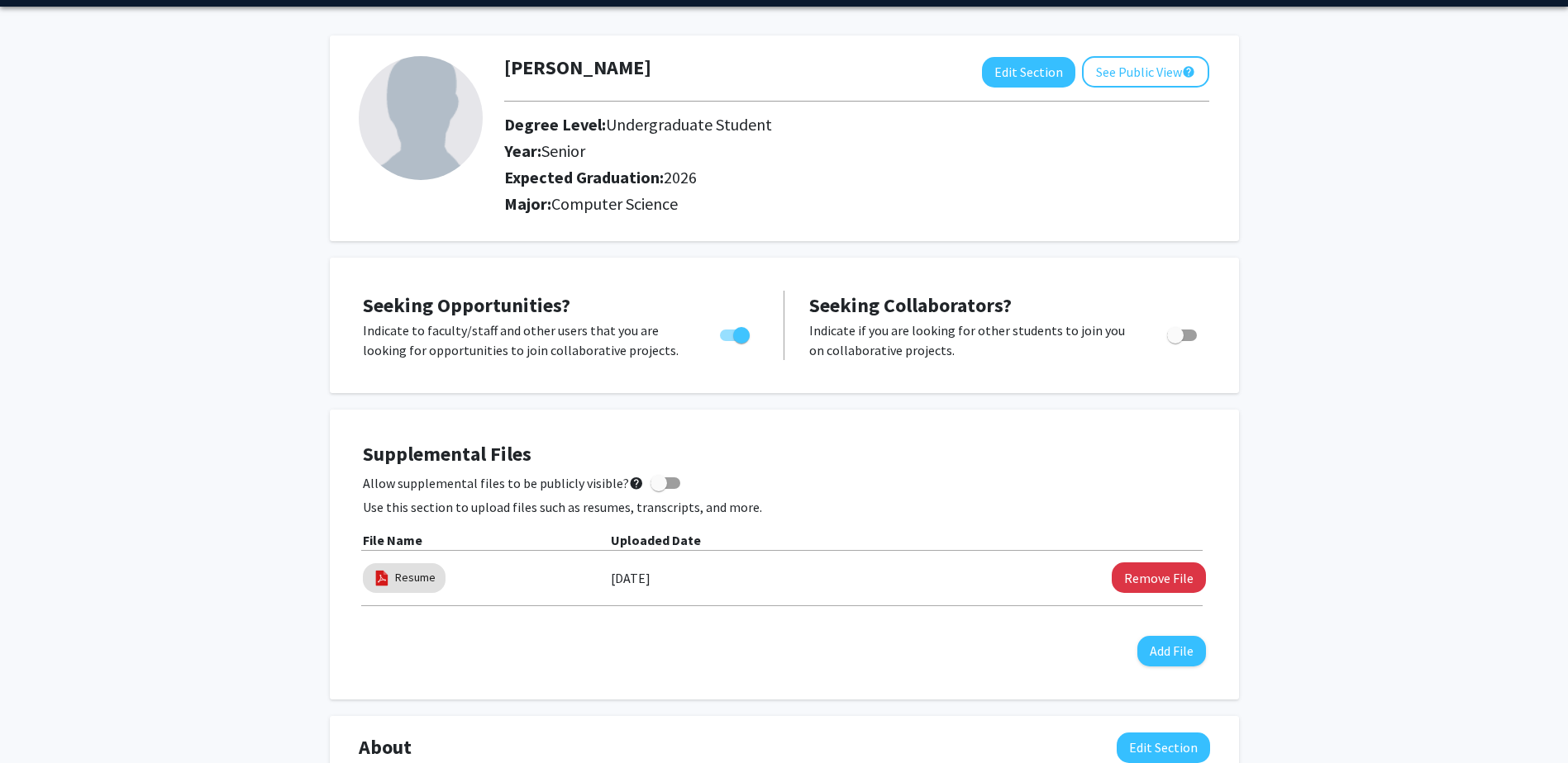
scroll to position [82, 0]
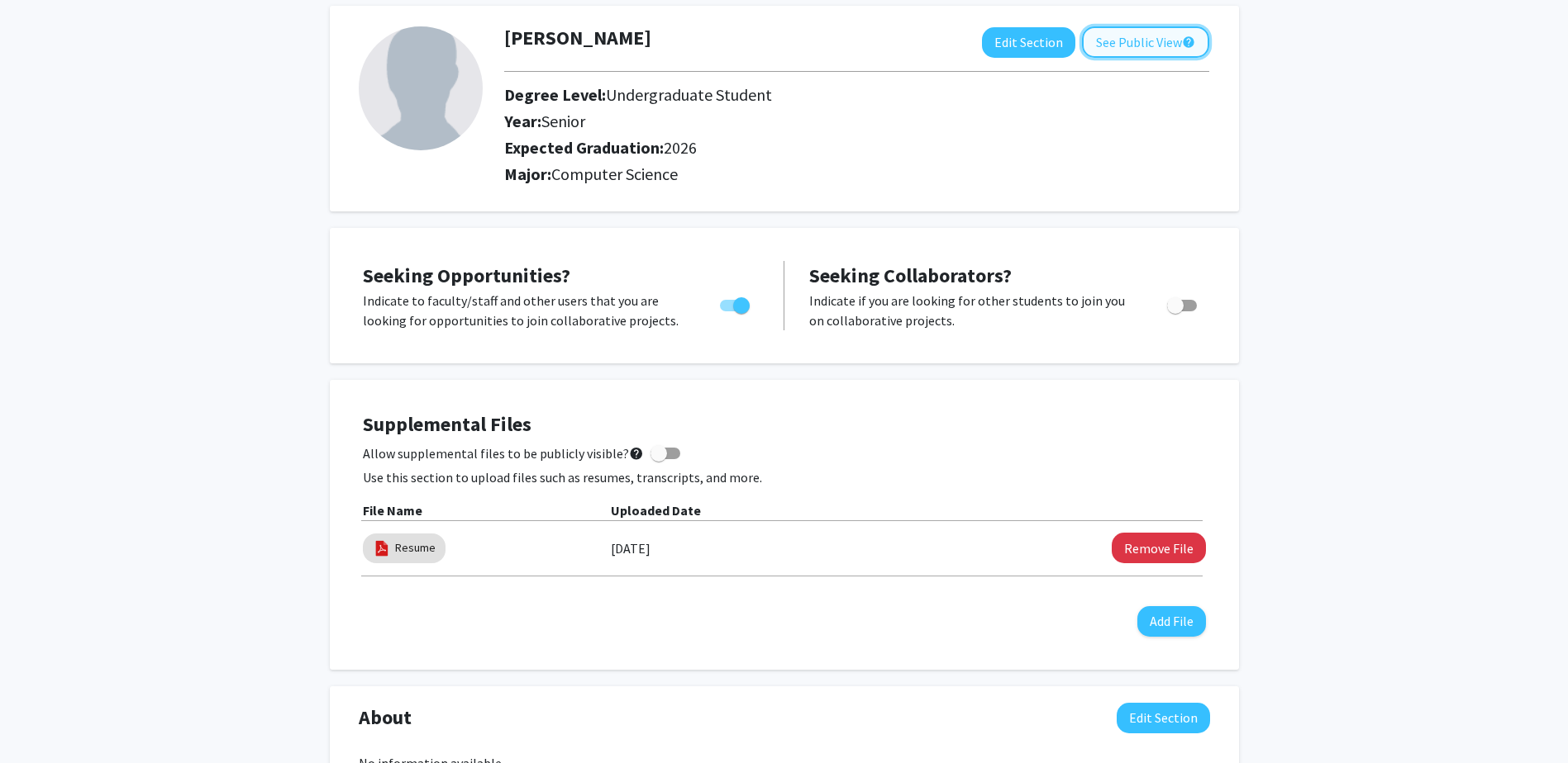
click at [1136, 48] on button "See Public View help" at bounding box center [1145, 42] width 127 height 31
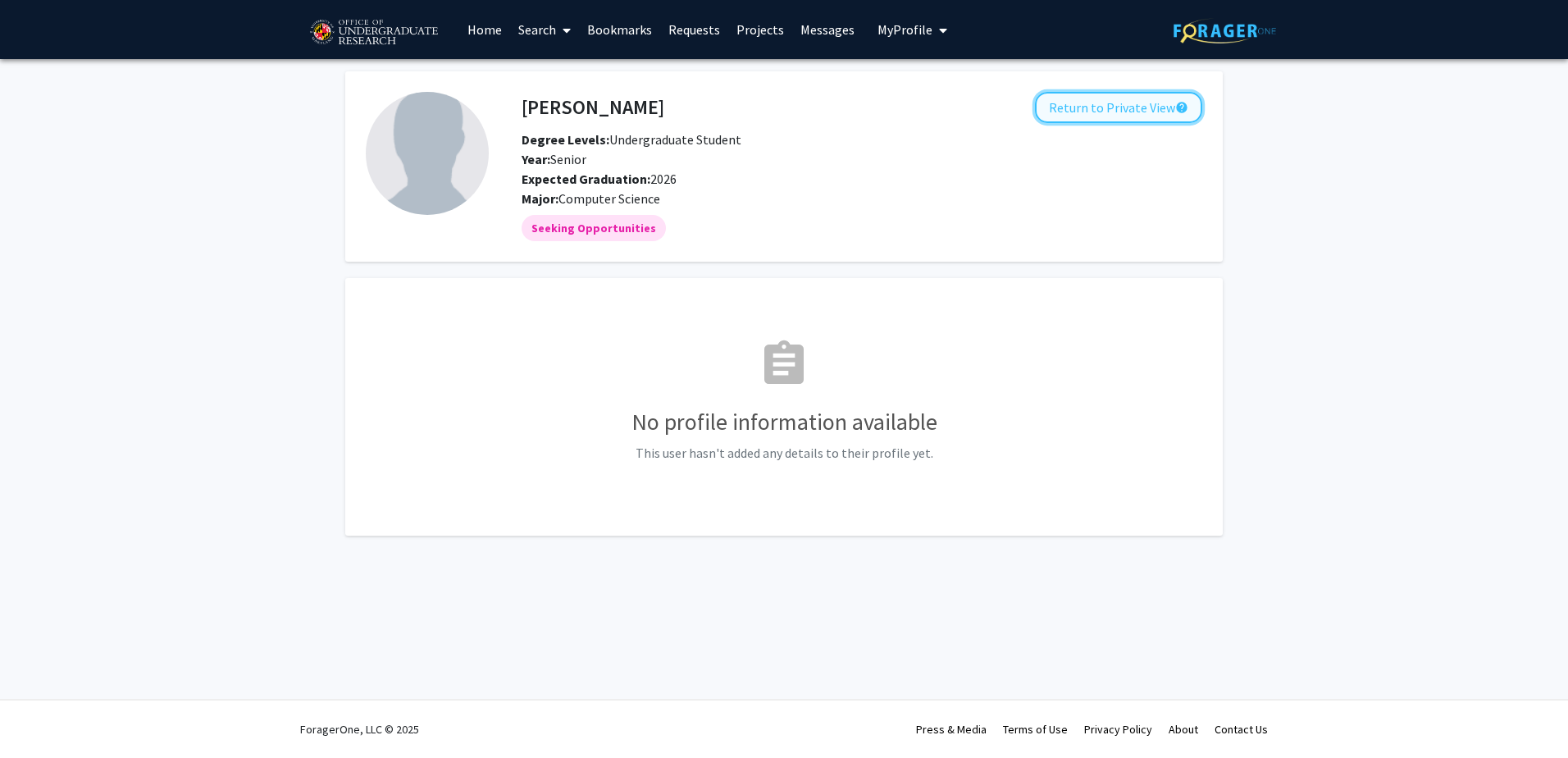
click at [1099, 101] on button "Return to Private View help" at bounding box center [1118, 107] width 167 height 31
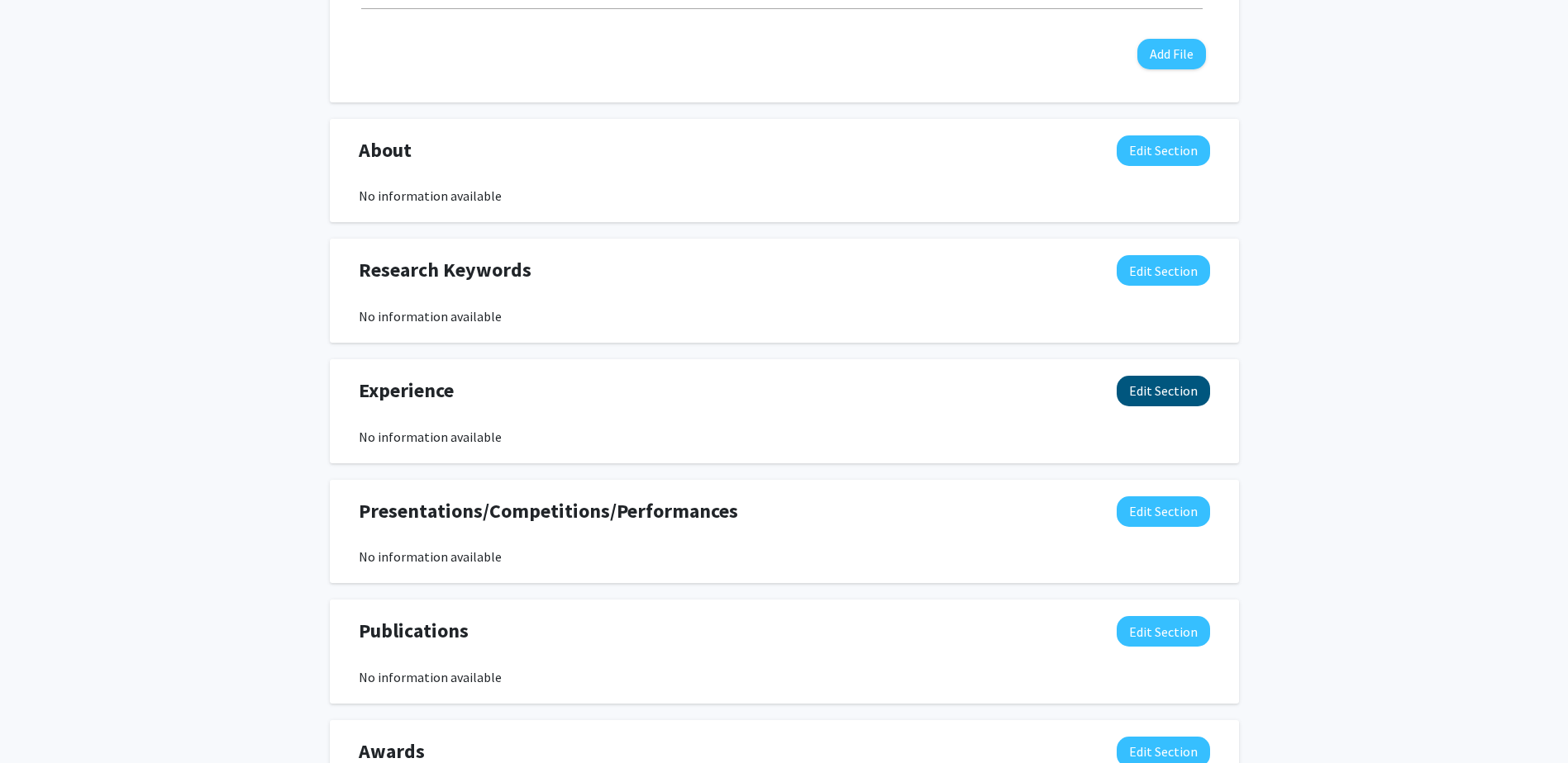
scroll to position [649, 0]
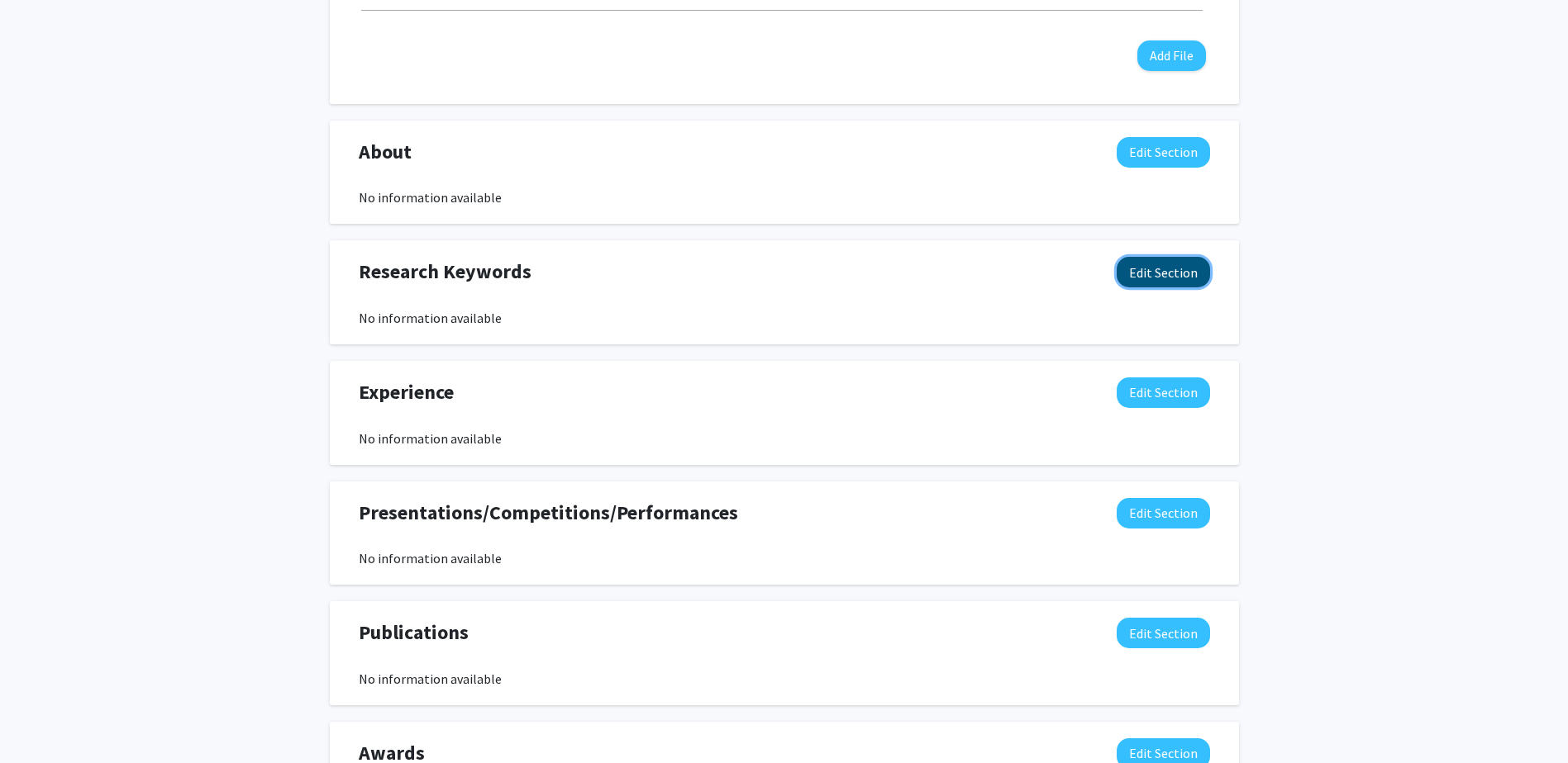
click at [1180, 286] on button "Edit Section" at bounding box center [1163, 272] width 93 height 30
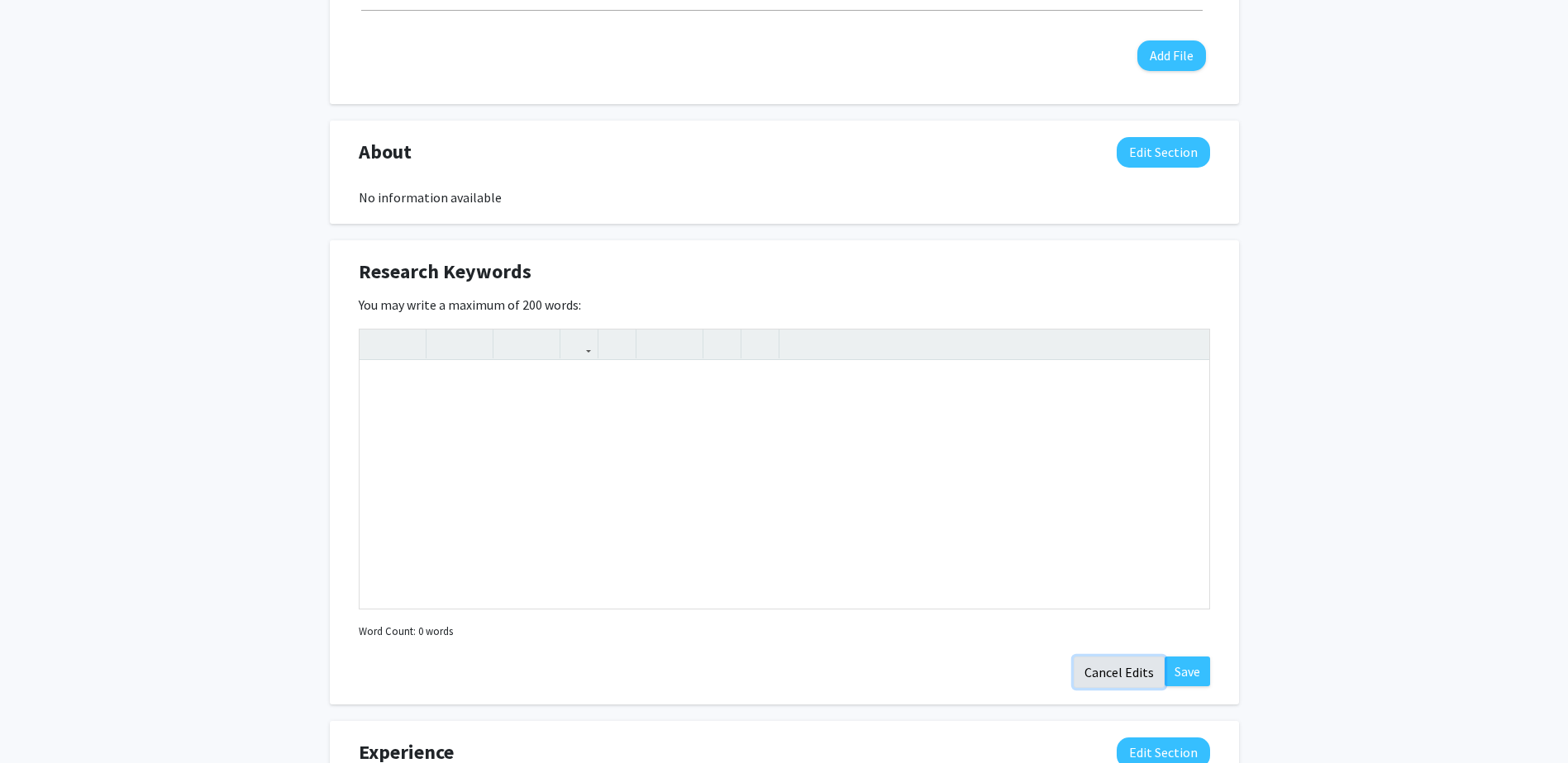
click at [1118, 670] on button "Cancel Edits" at bounding box center [1119, 672] width 91 height 31
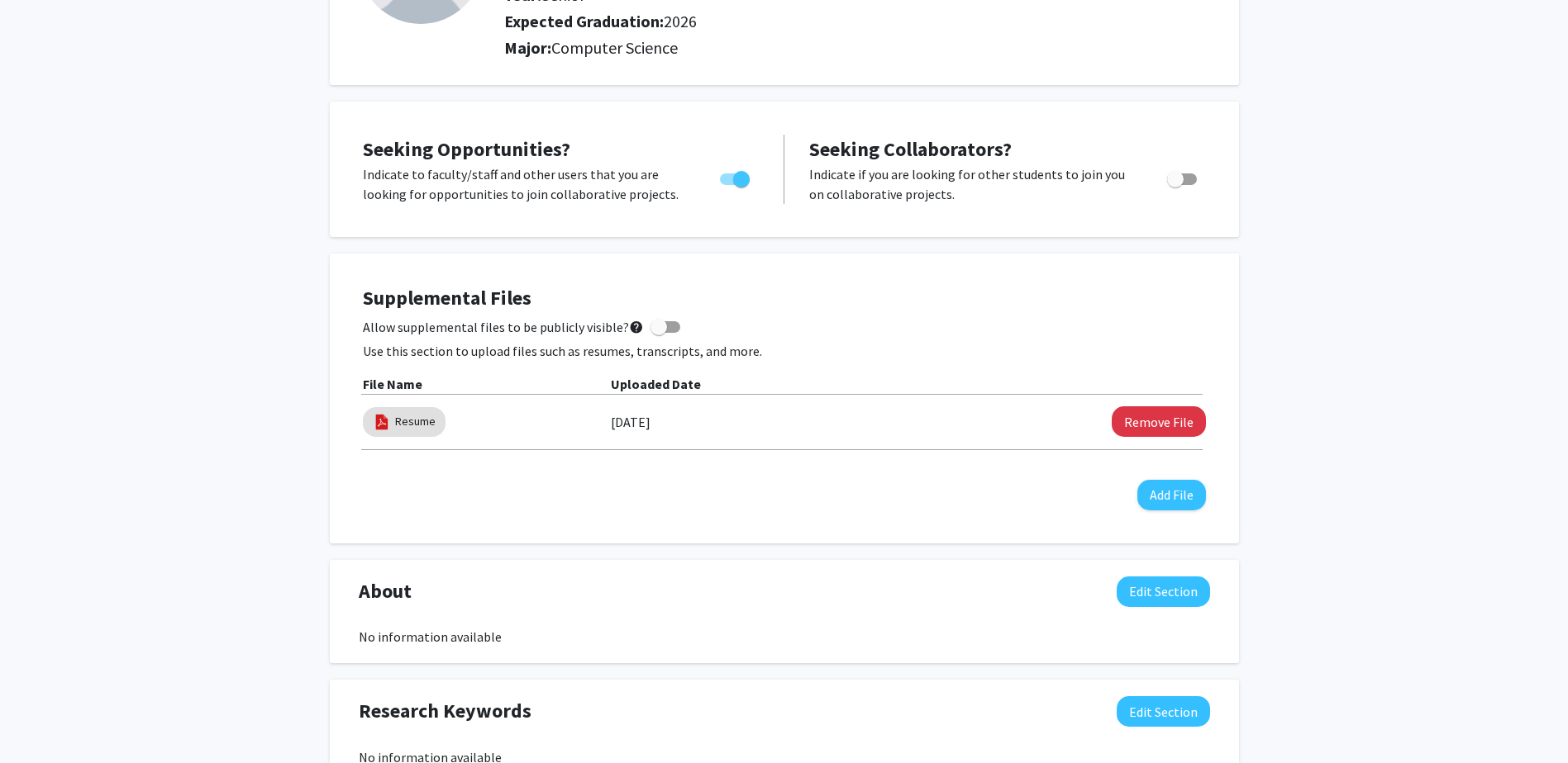
scroll to position [0, 0]
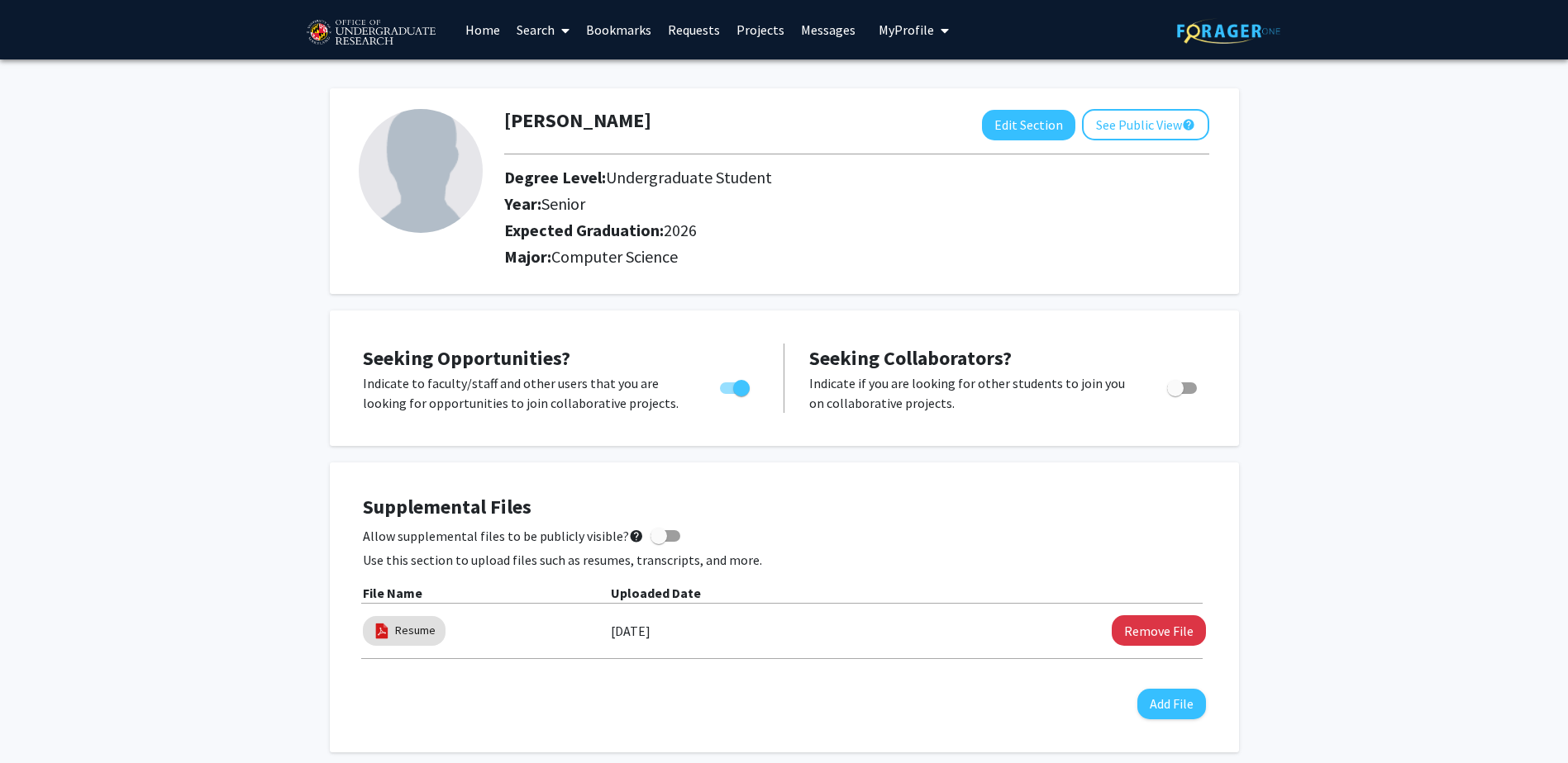
click at [548, 23] on link "Search" at bounding box center [543, 29] width 70 height 58
click at [559, 103] on span "Students" at bounding box center [558, 109] width 101 height 33
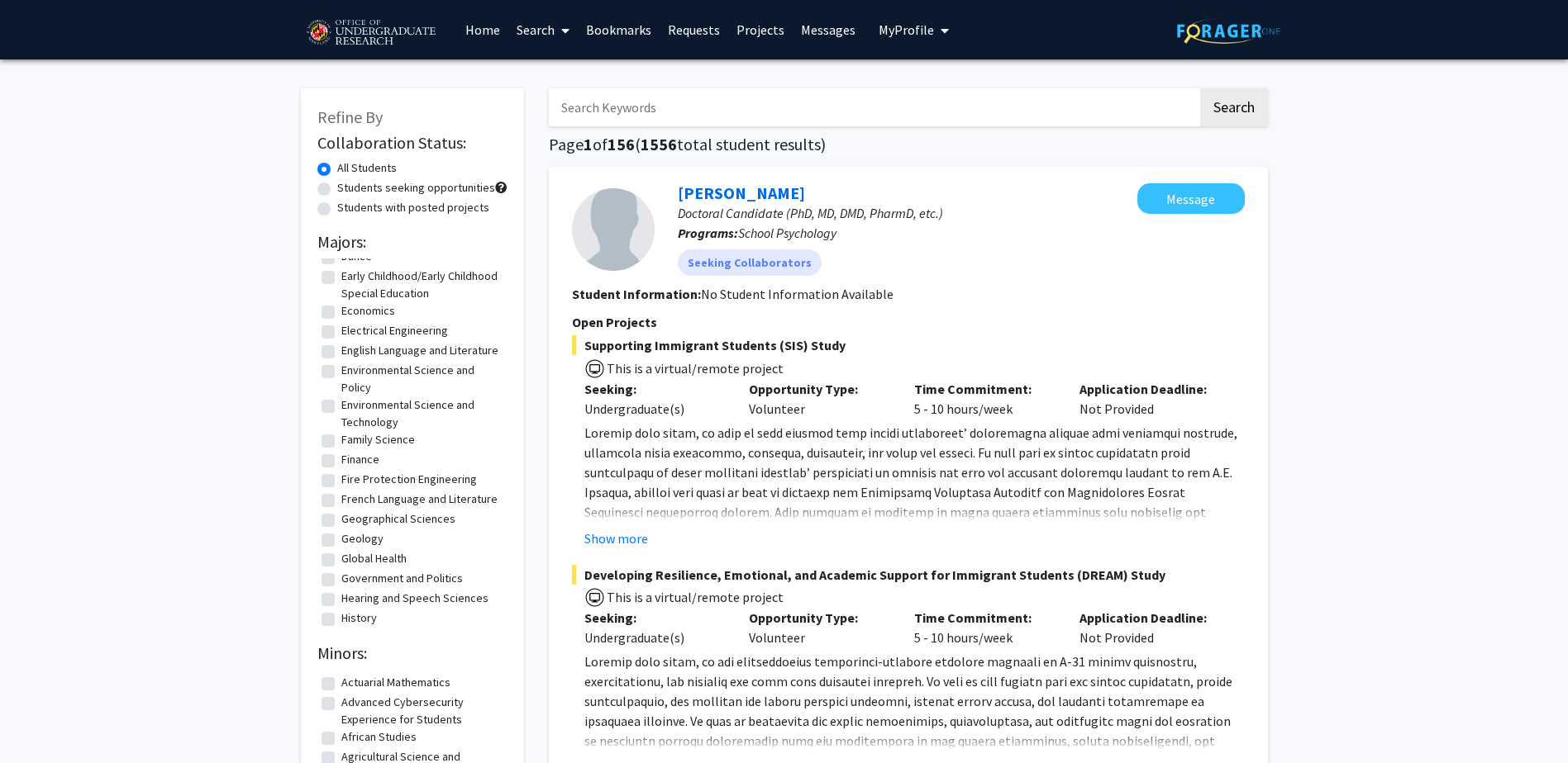
scroll to position [330, 0]
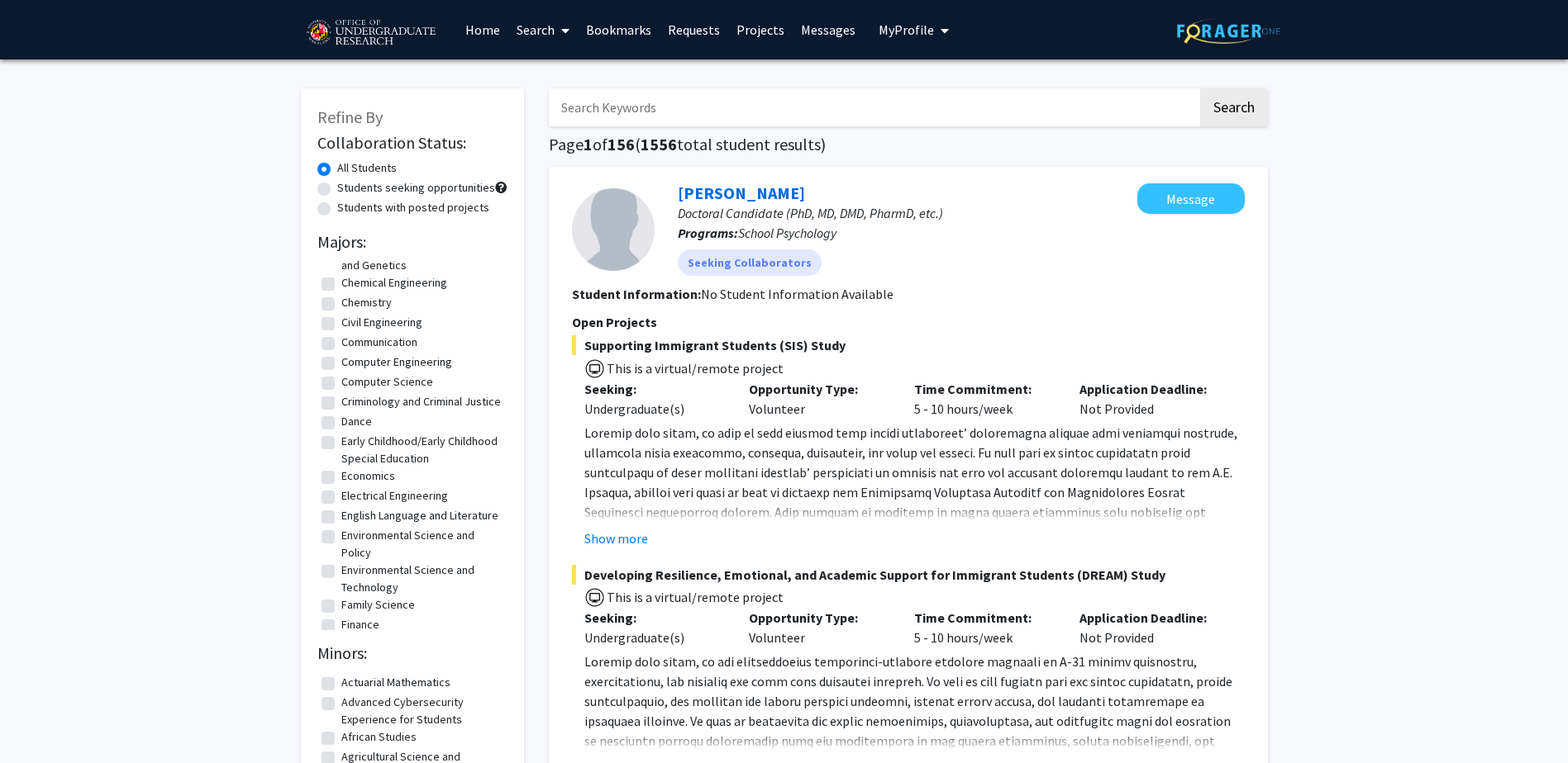
click at [384, 385] on label "Computer Science" at bounding box center [387, 382] width 92 height 17
click at [352, 384] on input "Computer Science" at bounding box center [347, 379] width 11 height 11
checkbox input "true"
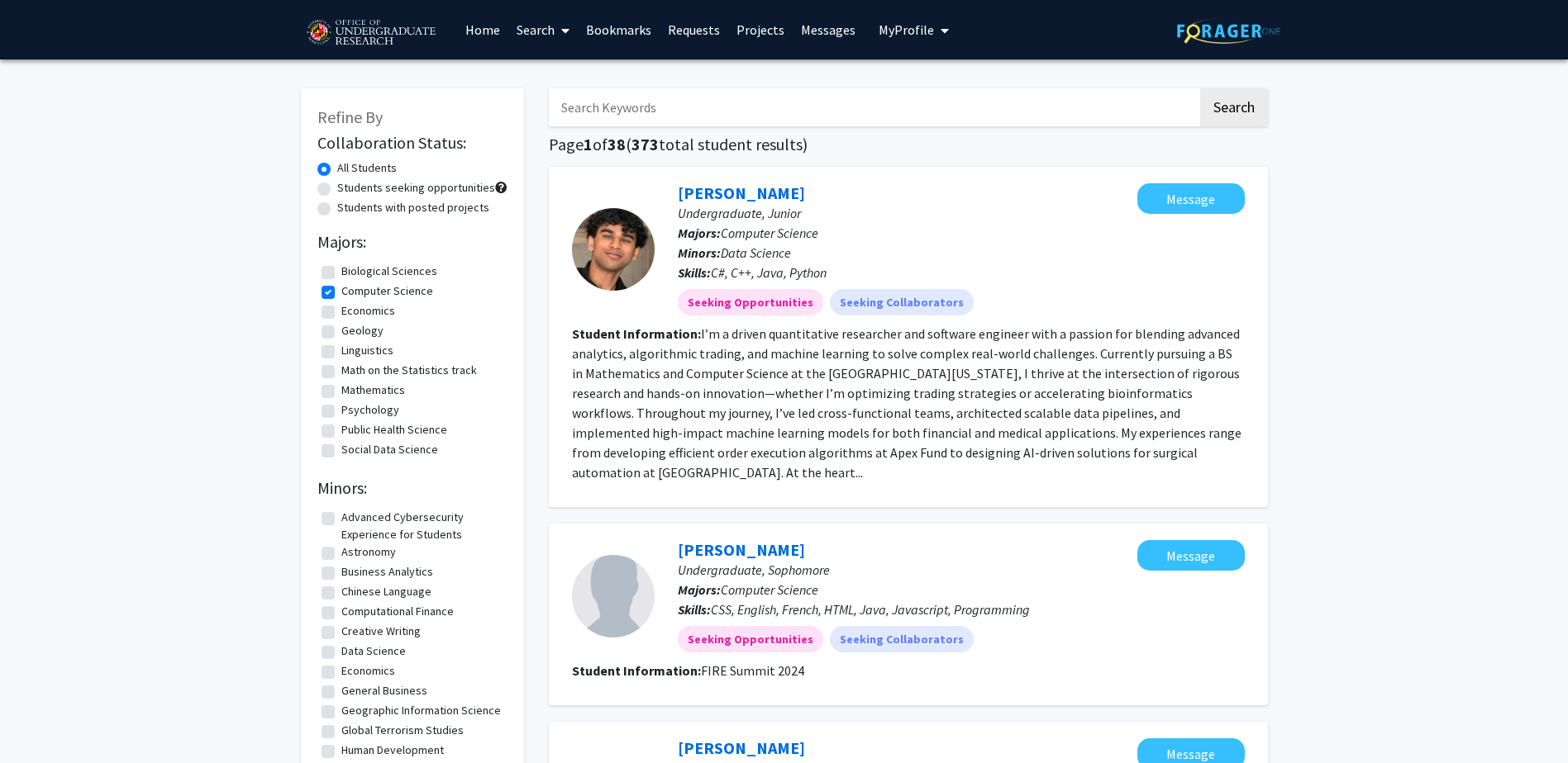
click at [749, 36] on link "Projects" at bounding box center [760, 29] width 64 height 58
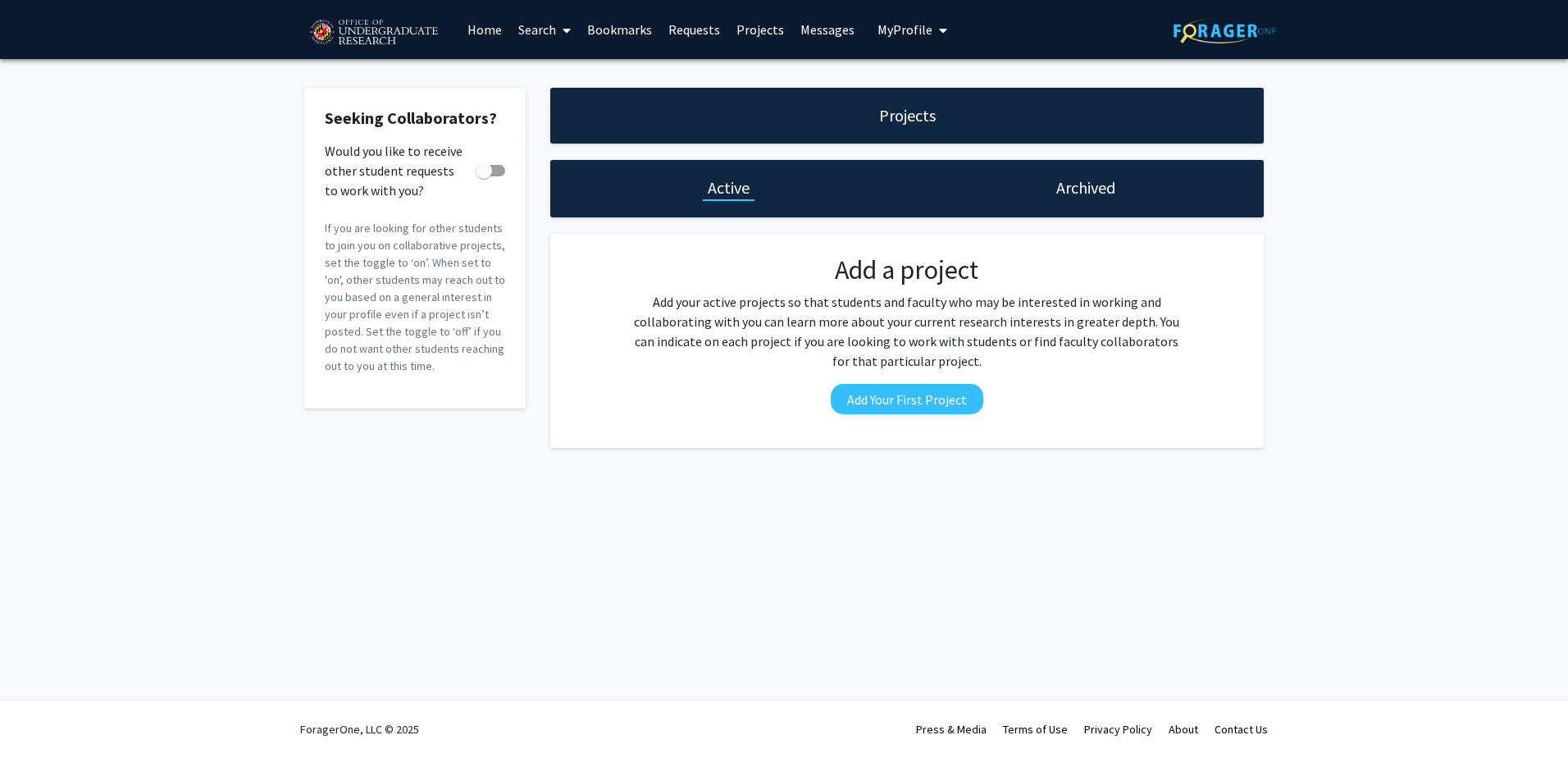
click at [552, 28] on link "Search" at bounding box center [545, 29] width 69 height 57
click at [549, 72] on span "Faculty/Staff" at bounding box center [571, 75] width 121 height 33
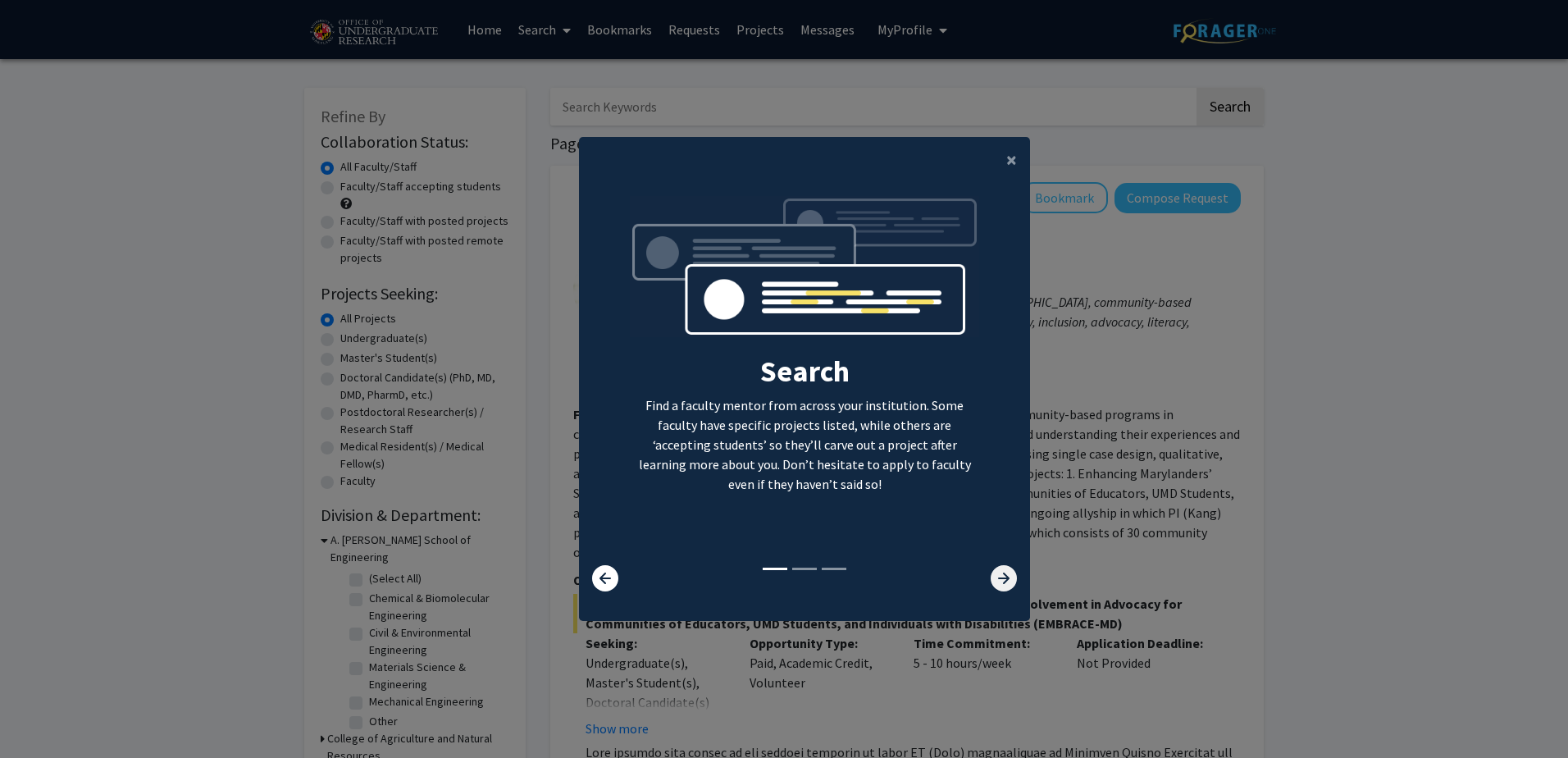
click at [991, 577] on icon at bounding box center [1004, 578] width 26 height 26
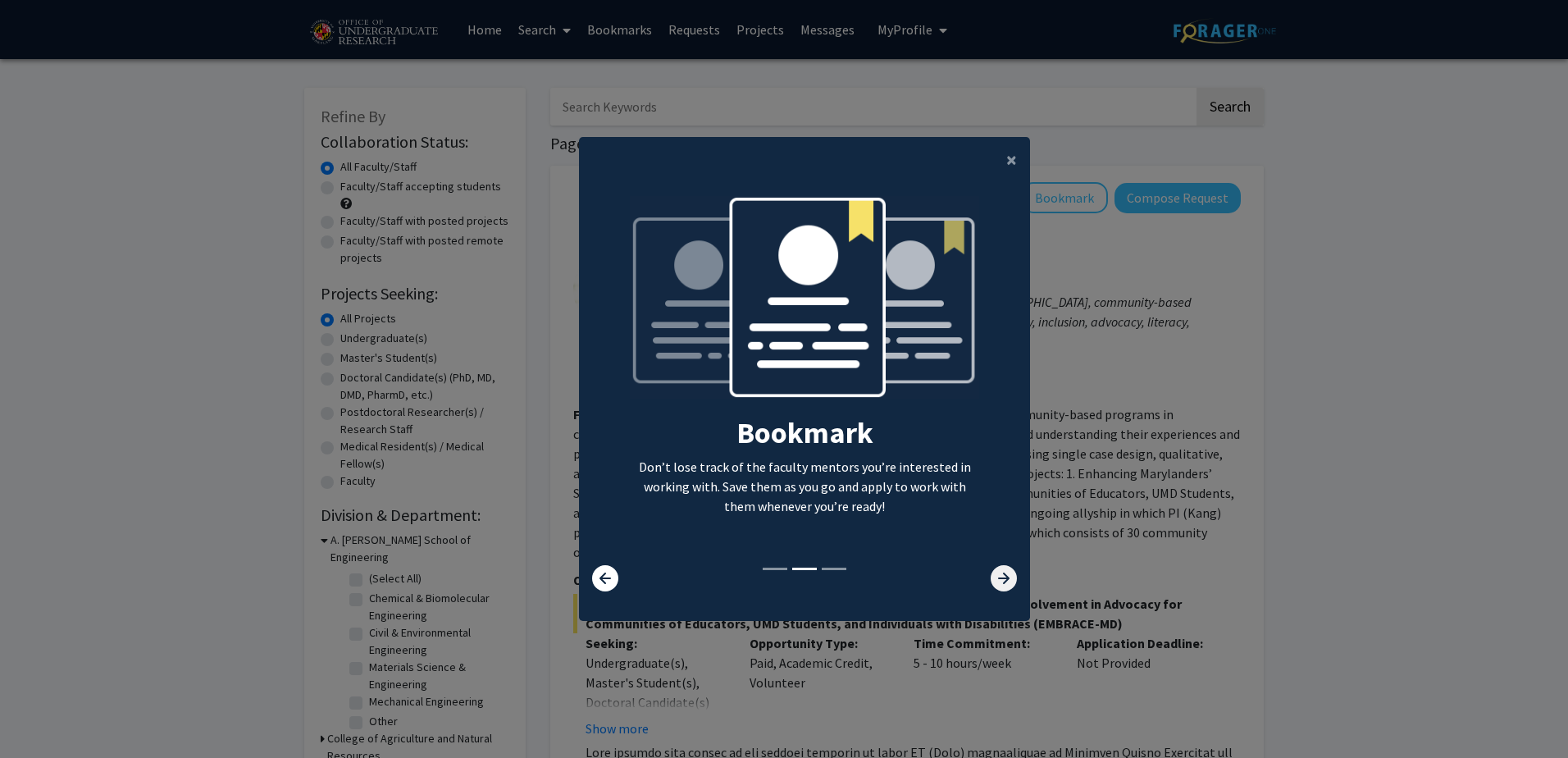
click at [991, 577] on icon at bounding box center [1004, 578] width 26 height 26
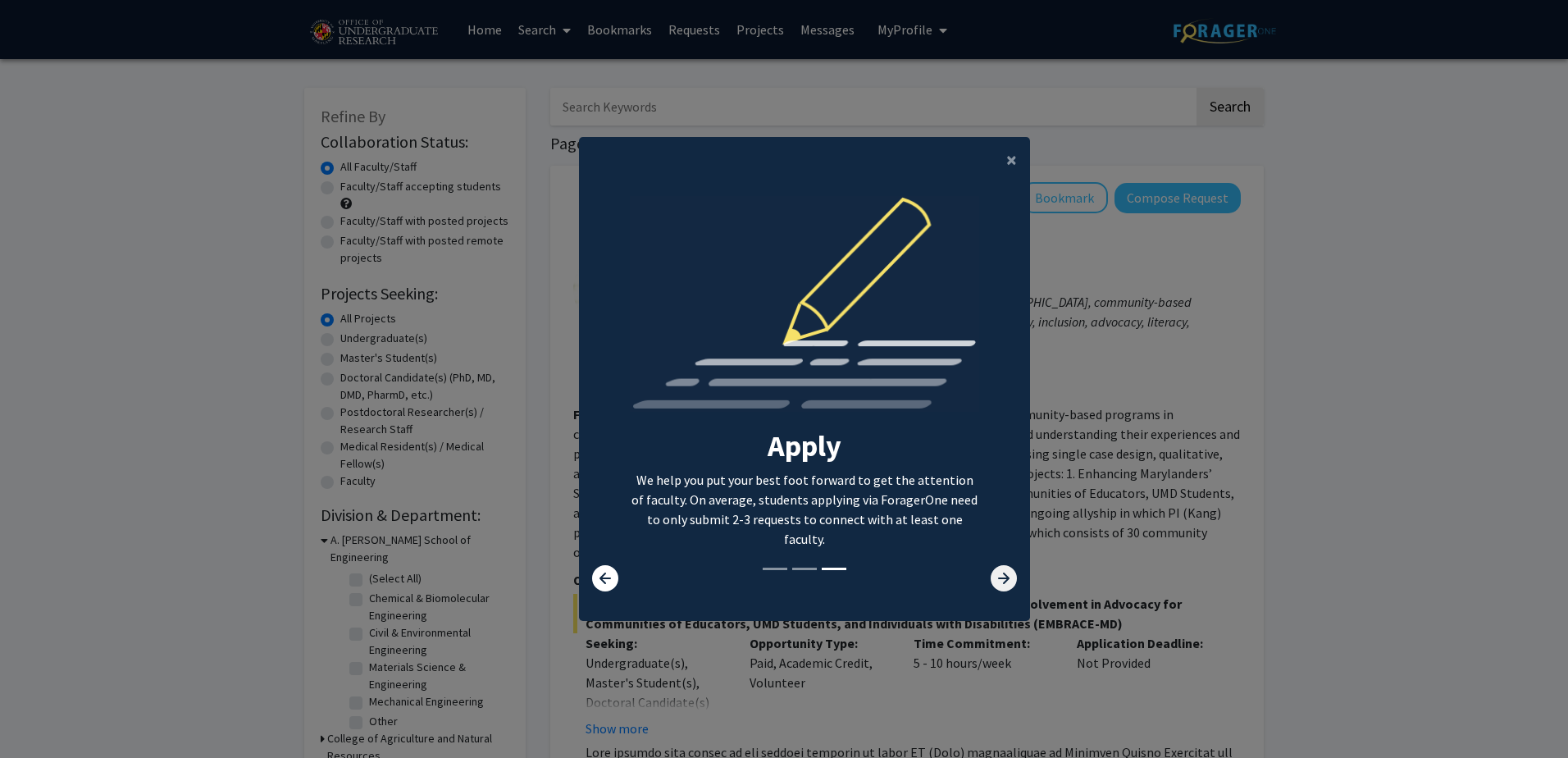
click at [991, 577] on icon at bounding box center [1004, 578] width 26 height 26
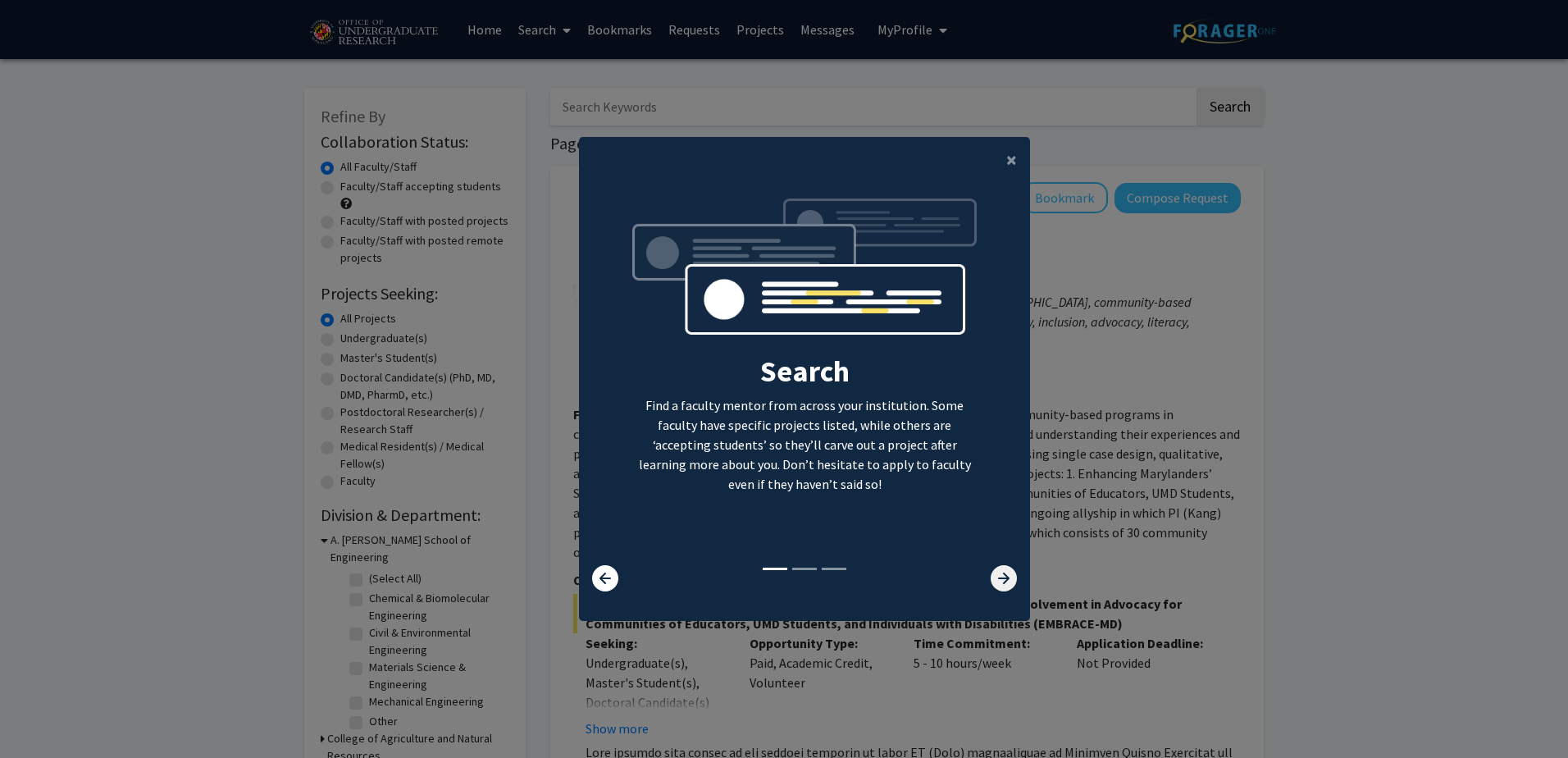
click at [991, 576] on icon at bounding box center [1004, 578] width 26 height 26
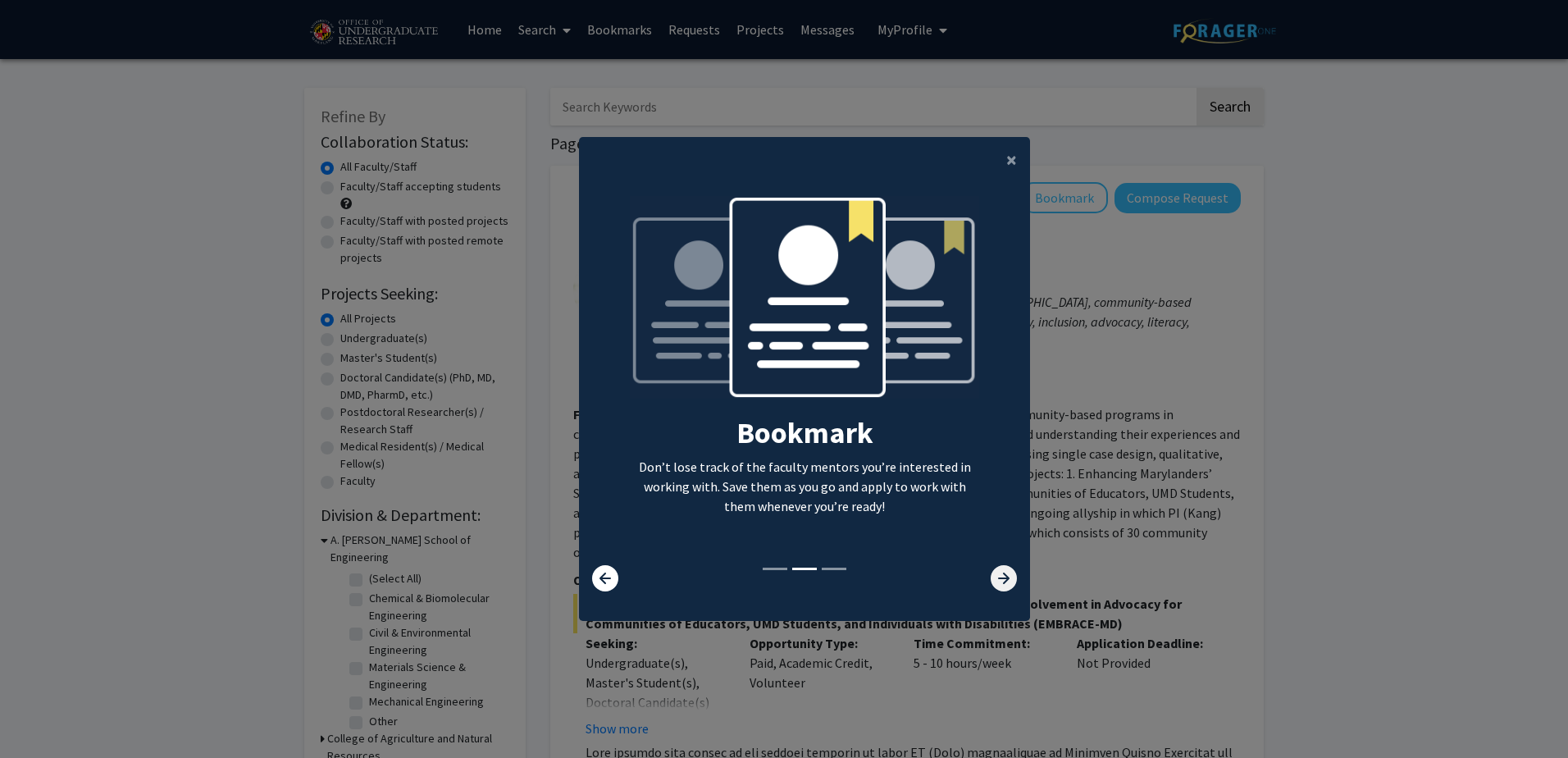
click at [992, 571] on icon at bounding box center [1004, 578] width 26 height 26
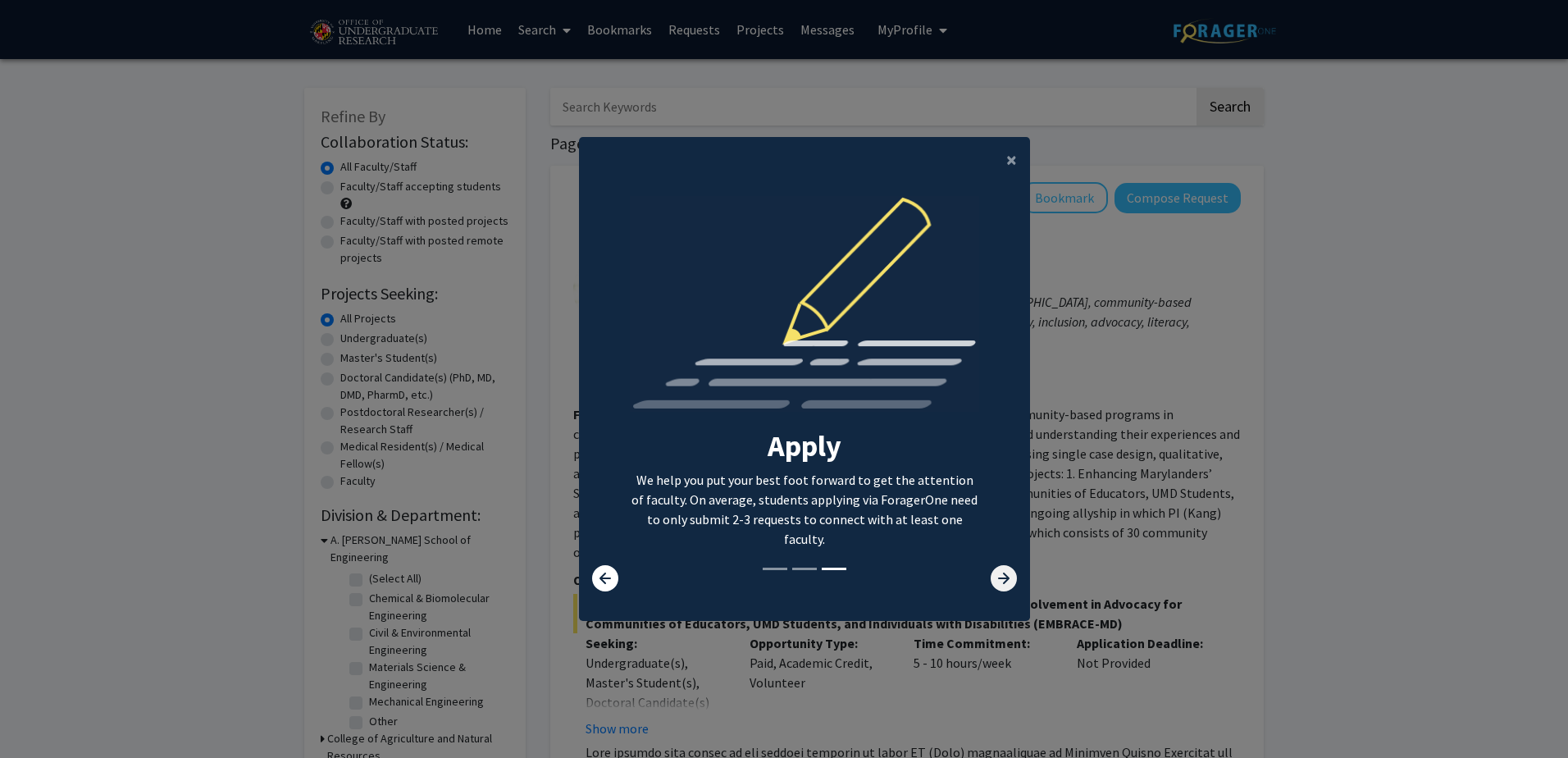
click at [996, 571] on icon at bounding box center [1004, 578] width 26 height 26
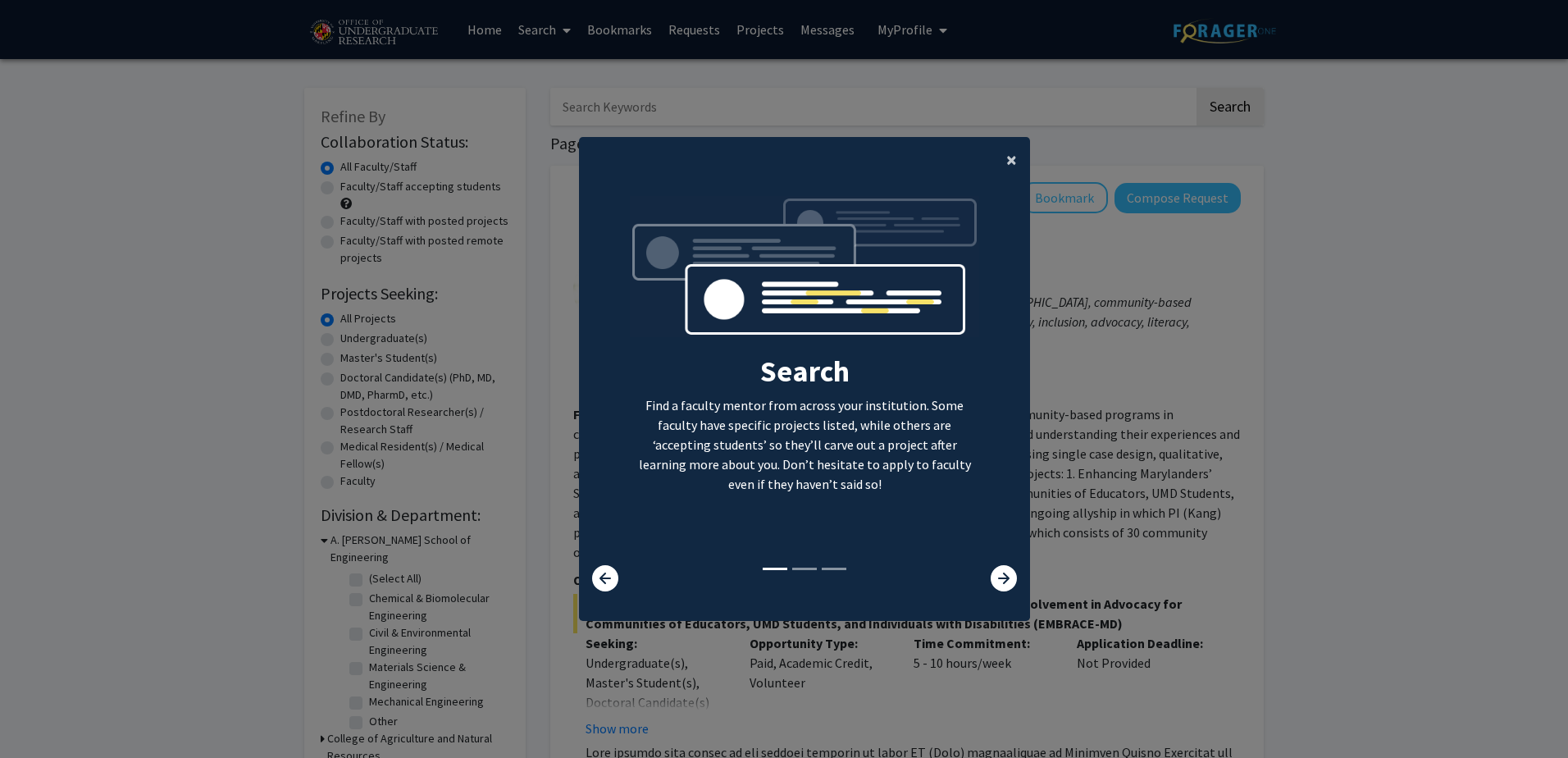
click at [1012, 166] on button "×" at bounding box center [1011, 160] width 37 height 46
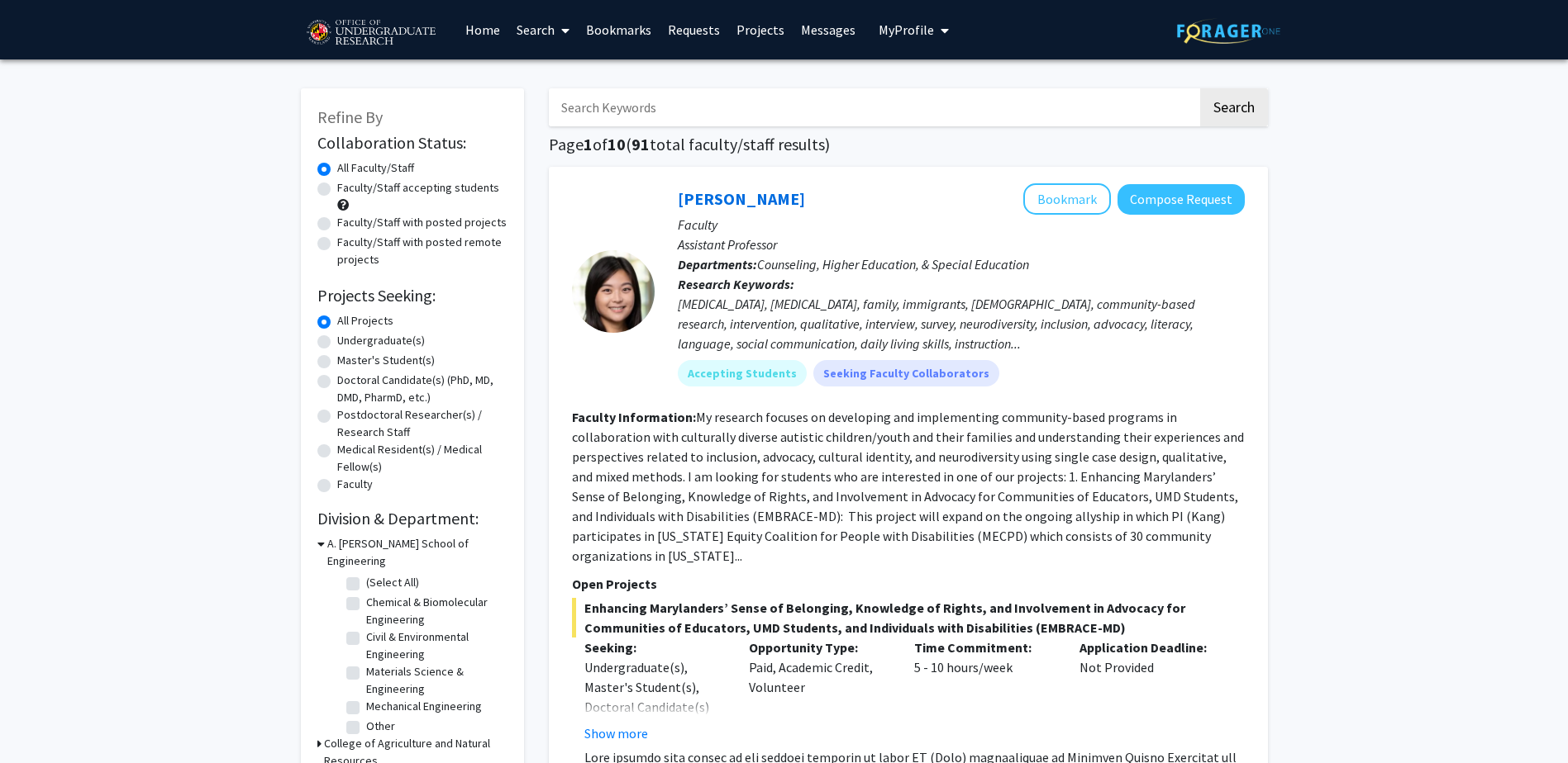
click at [396, 344] on label "Undergraduate(s)" at bounding box center [381, 340] width 88 height 17
click at [348, 343] on input "Undergraduate(s)" at bounding box center [342, 338] width 11 height 11
radio input "true"
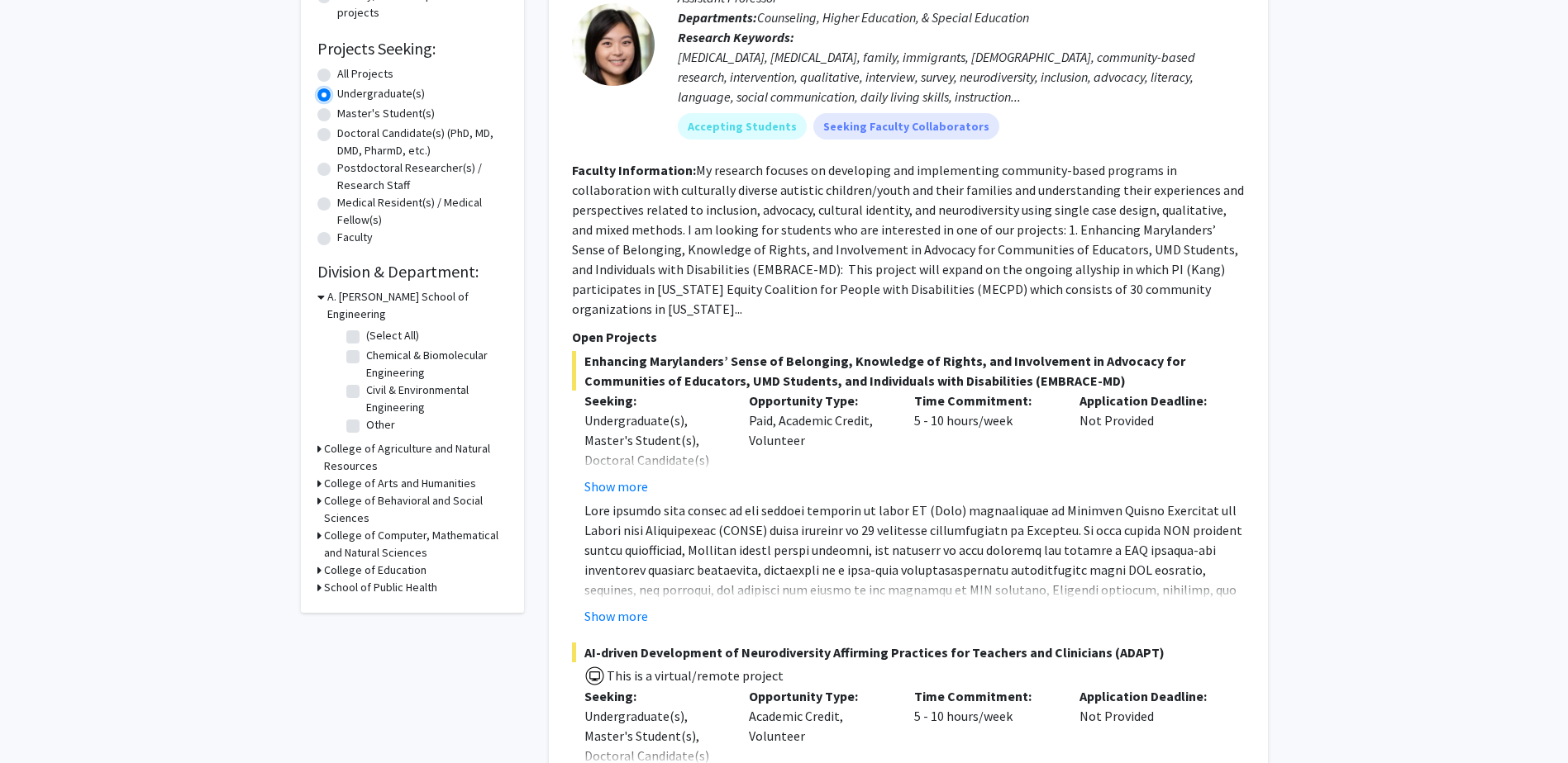
scroll to position [248, 0]
click at [327, 439] on h3 "College of Agriculture and Natural Resources" at bounding box center [416, 457] width 183 height 35
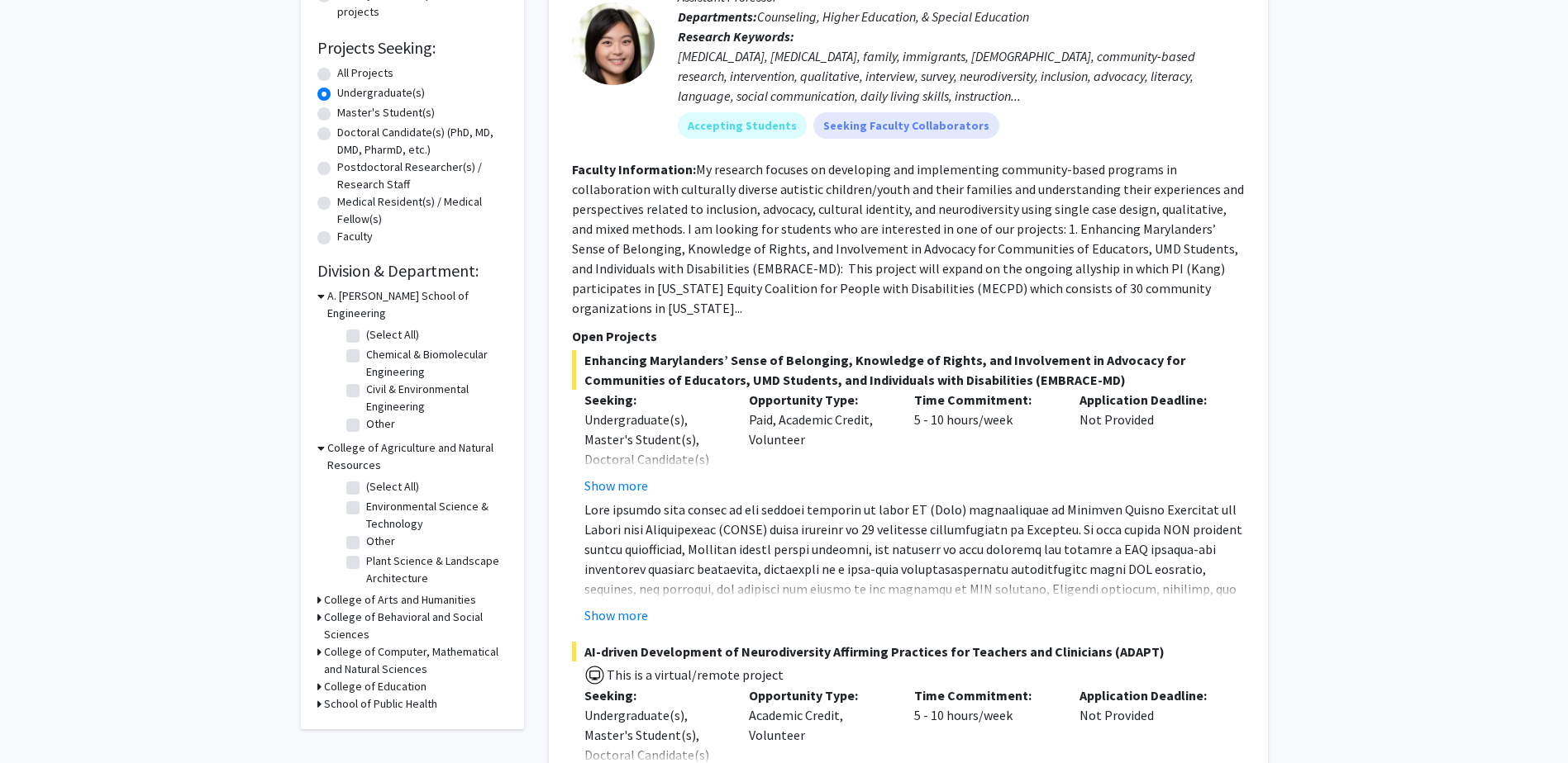
click at [389, 646] on h3 "College of Computer, Mathematical and Natural Sciences" at bounding box center [416, 661] width 183 height 35
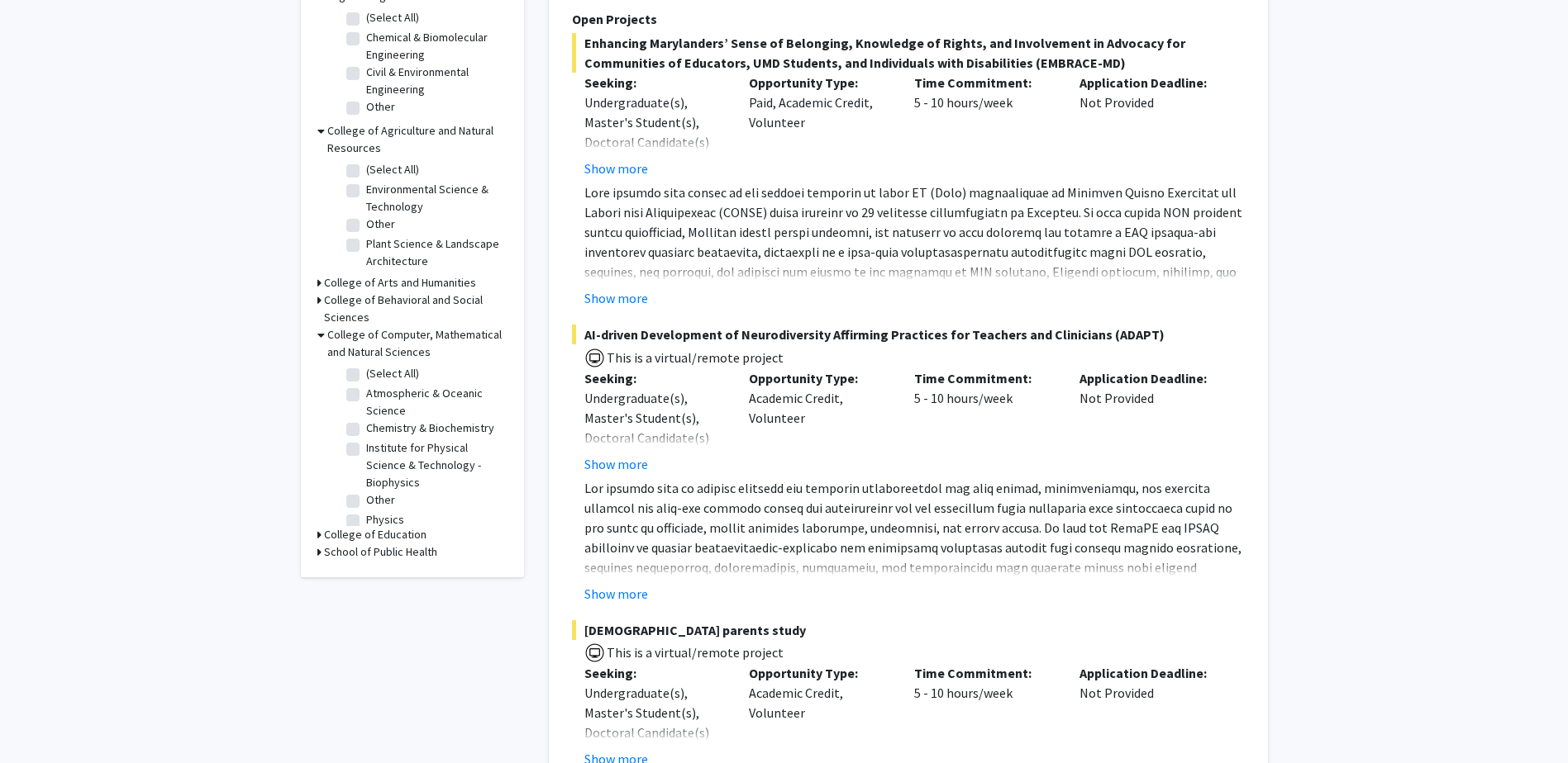
scroll to position [578, 0]
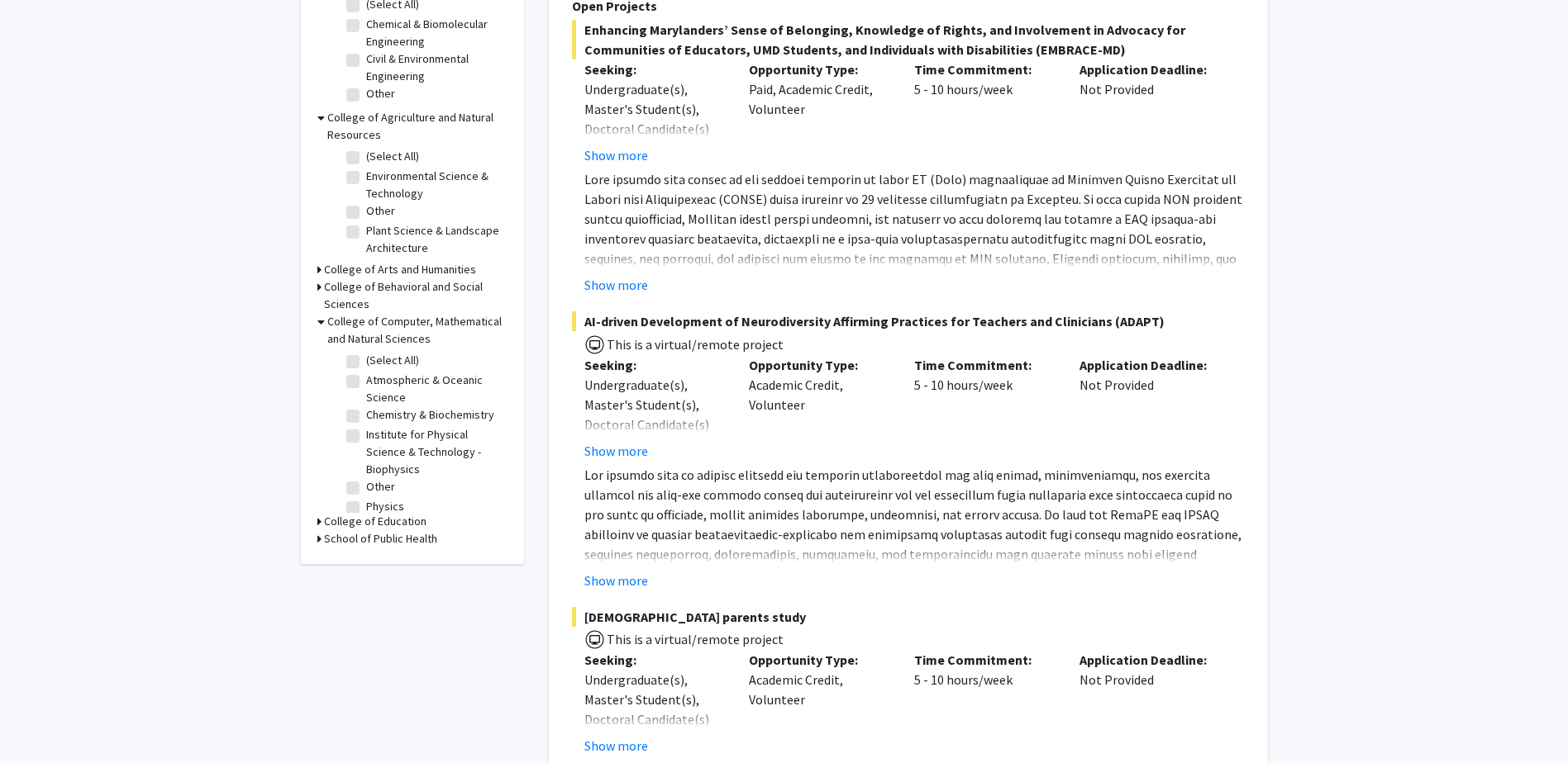
click at [386, 314] on h3 "College of Computer, Mathematical and Natural Sciences" at bounding box center [416, 330] width 180 height 35
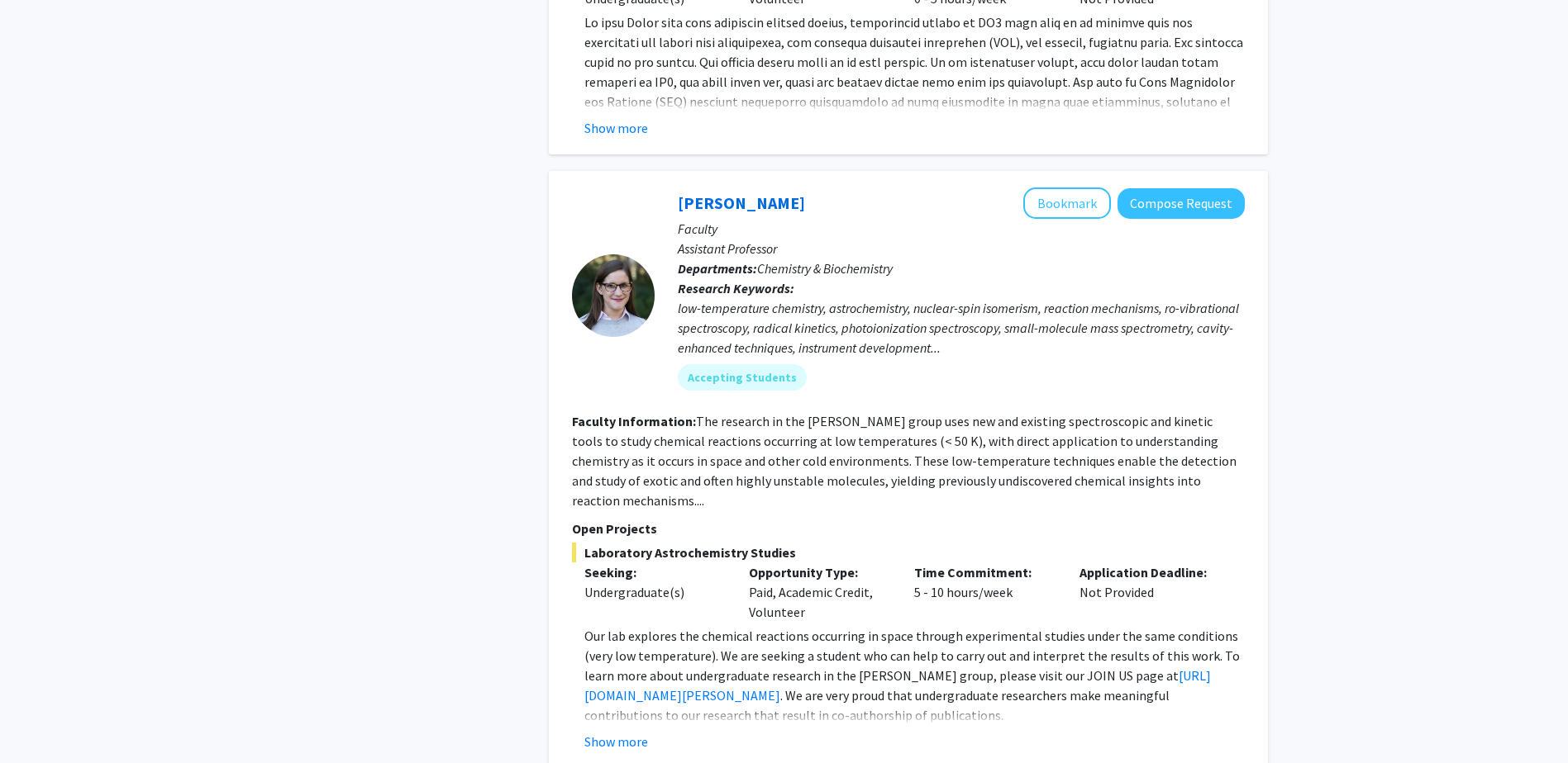
scroll to position [3304, 0]
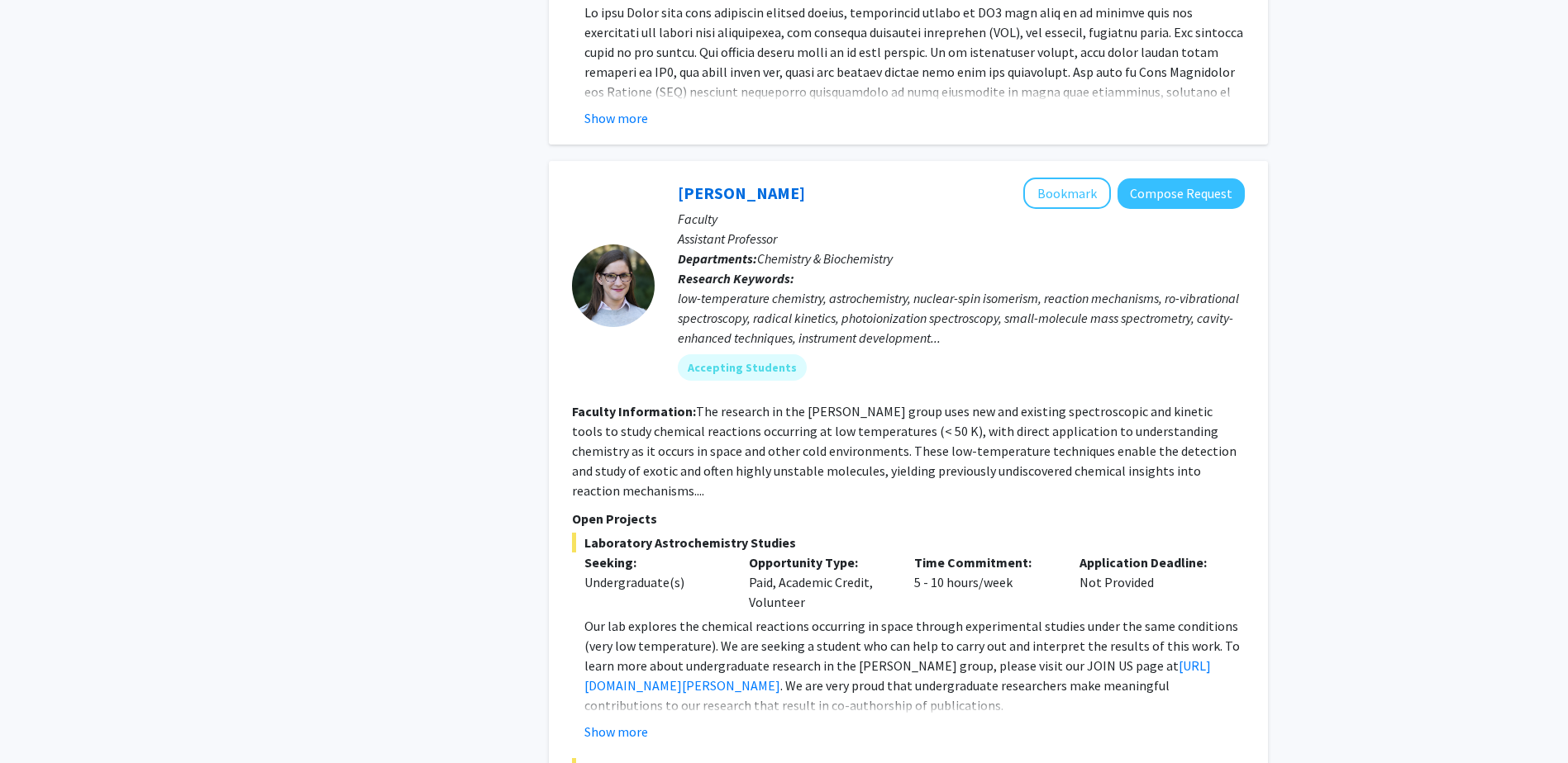
drag, startPoint x: 718, startPoint y: 600, endPoint x: 862, endPoint y: 600, distance: 144.0
click at [861, 616] on p "Our lab explores the chemical reactions occurring in space through experimental…" at bounding box center [914, 665] width 660 height 99
drag, startPoint x: 862, startPoint y: 600, endPoint x: 1061, endPoint y: 618, distance: 199.8
click at [1061, 618] on p "Our lab explores the chemical reactions occurring in space through experimental…" at bounding box center [914, 665] width 660 height 99
drag, startPoint x: 735, startPoint y: 626, endPoint x: 995, endPoint y: 629, distance: 260.0
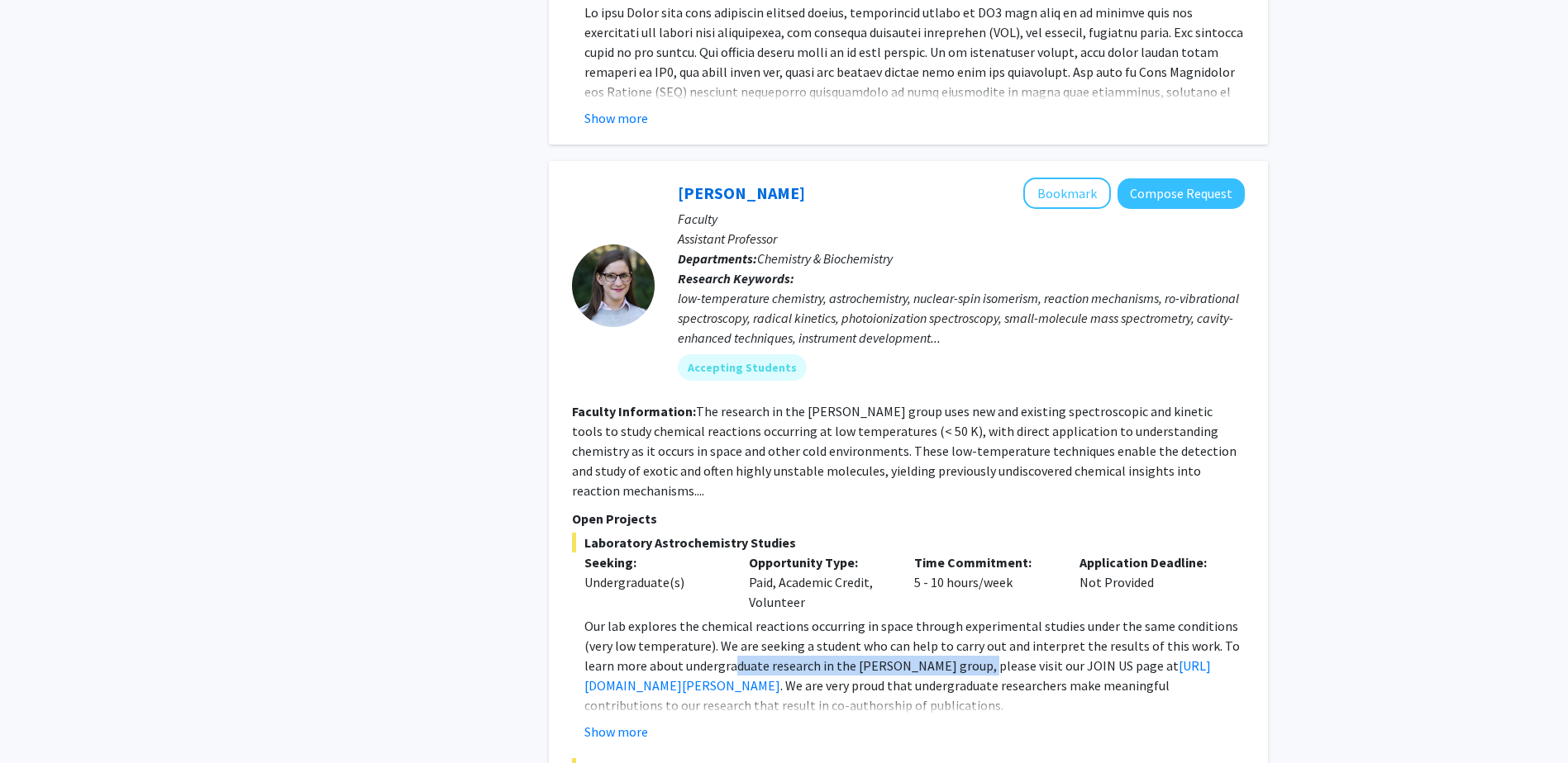
click at [978, 629] on p "Our lab explores the chemical reactions occurring in space through experimental…" at bounding box center [914, 665] width 660 height 99
drag, startPoint x: 995, startPoint y: 629, endPoint x: 1060, endPoint y: 629, distance: 65.0
click at [1037, 629] on p "Our lab explores the chemical reactions occurring in space through experimental…" at bounding box center [914, 665] width 660 height 99
drag, startPoint x: 1060, startPoint y: 629, endPoint x: 979, endPoint y: 637, distance: 81.4
click at [979, 637] on p "Our lab explores the chemical reactions occurring in space through experimental…" at bounding box center [914, 665] width 660 height 99
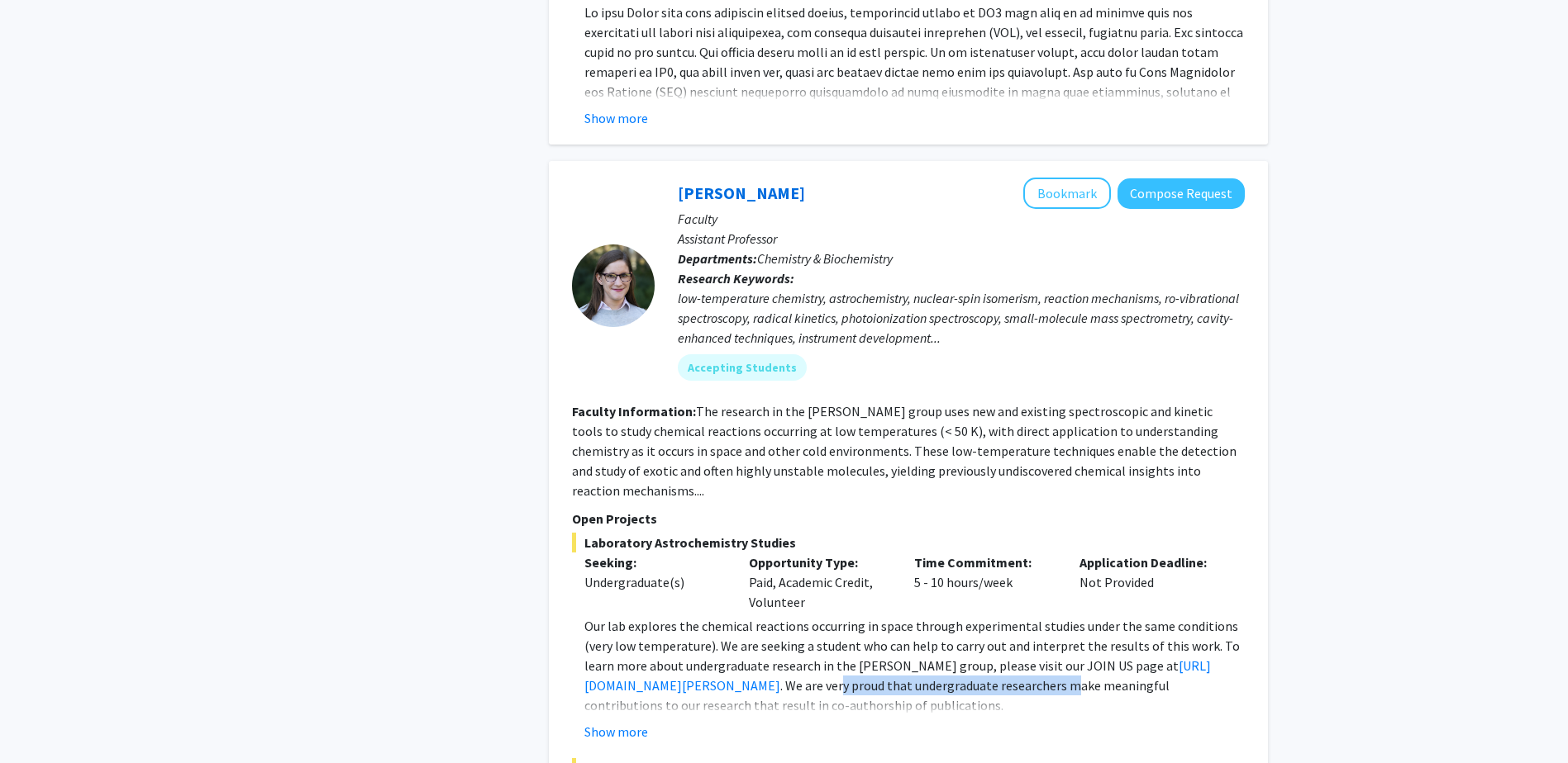
drag, startPoint x: 858, startPoint y: 639, endPoint x: 1088, endPoint y: 641, distance: 230.0
click at [1088, 641] on p "Our lab explores the chemical reactions occurring in space through experimental…" at bounding box center [914, 665] width 660 height 99
click at [820, 616] on p "Our lab explores the chemical reactions occurring in space through experimental…" at bounding box center [914, 665] width 660 height 99
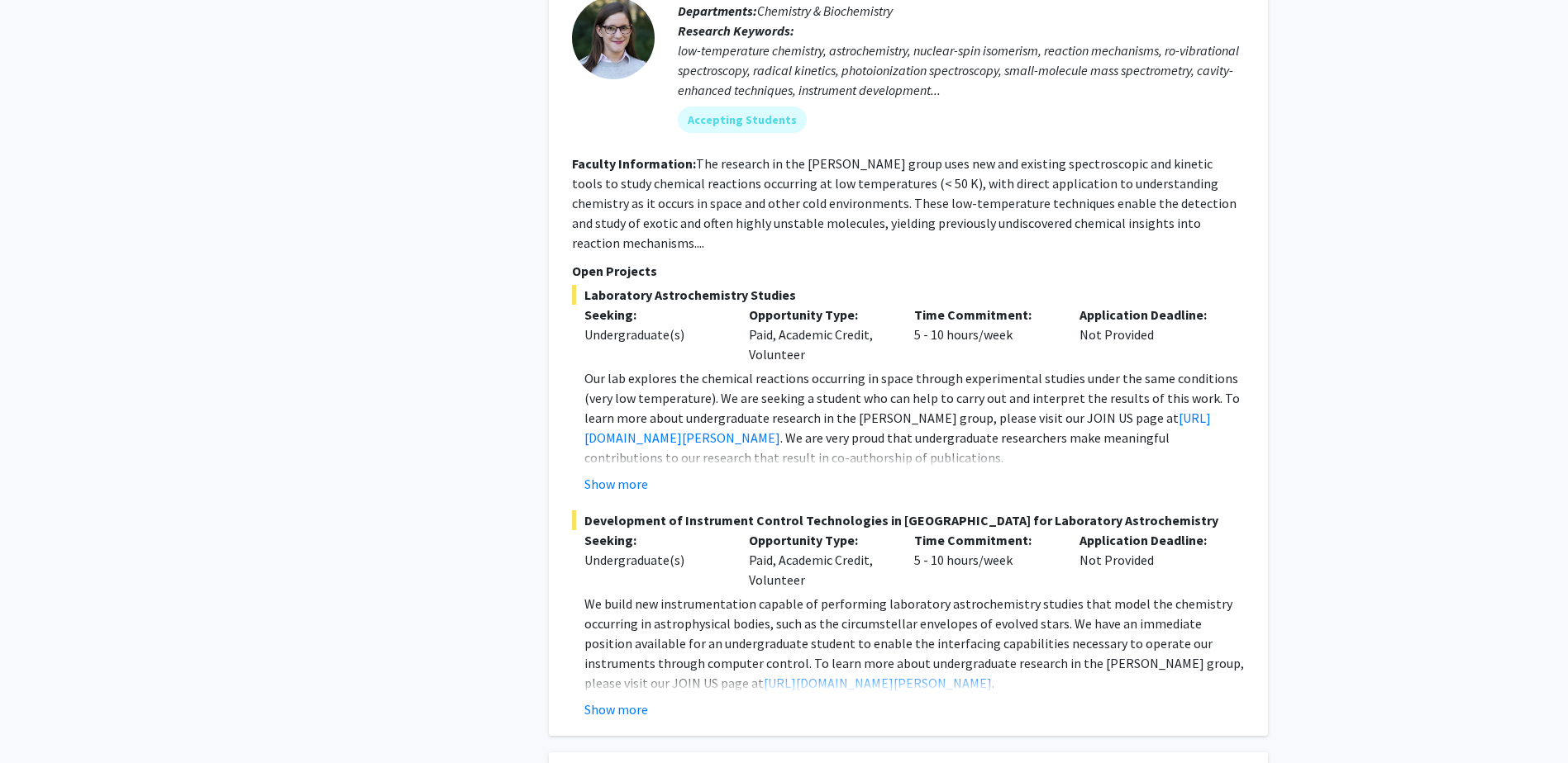
scroll to position [3799, 0]
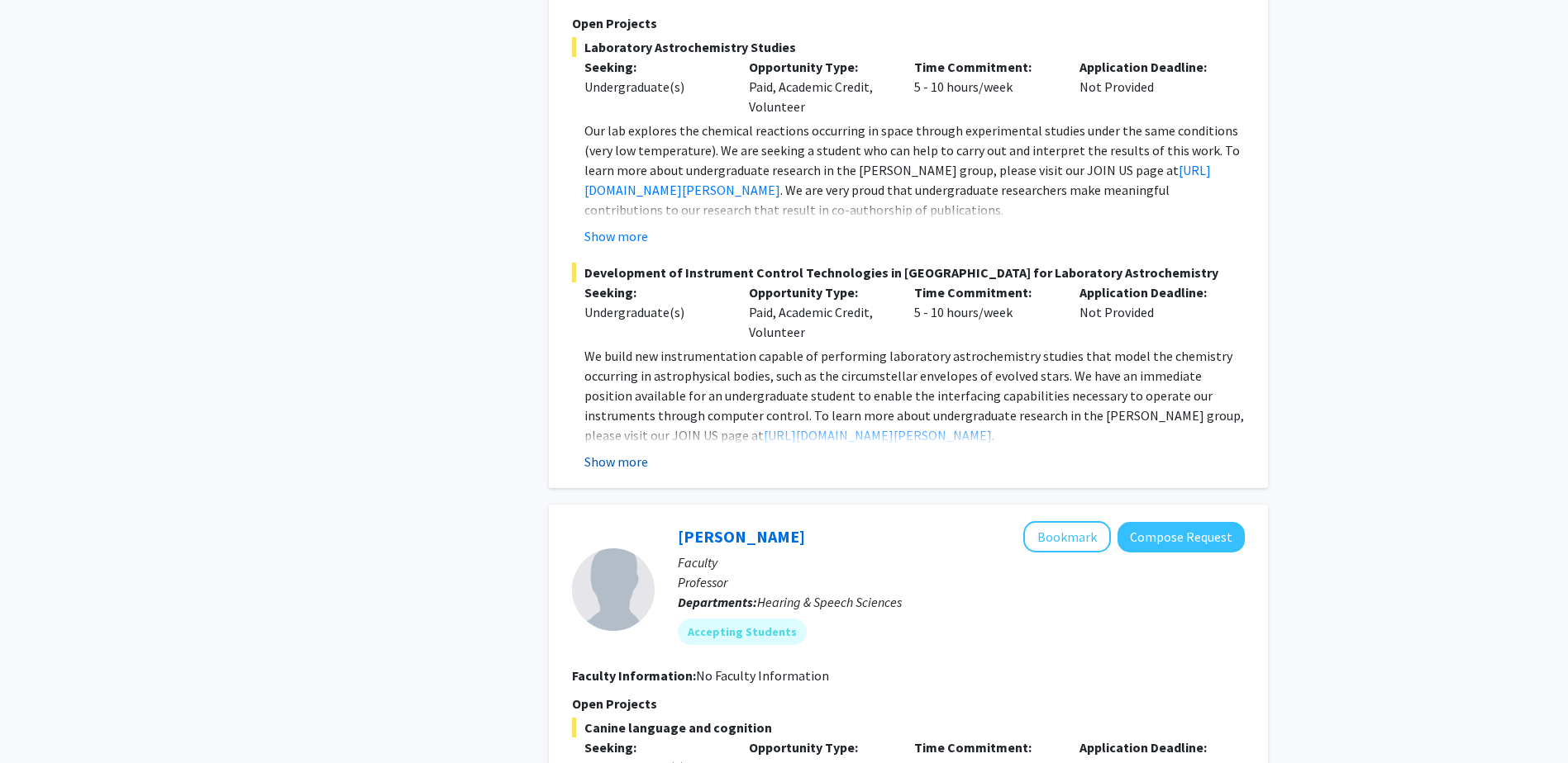
click at [622, 452] on button "Show more" at bounding box center [616, 462] width 64 height 20
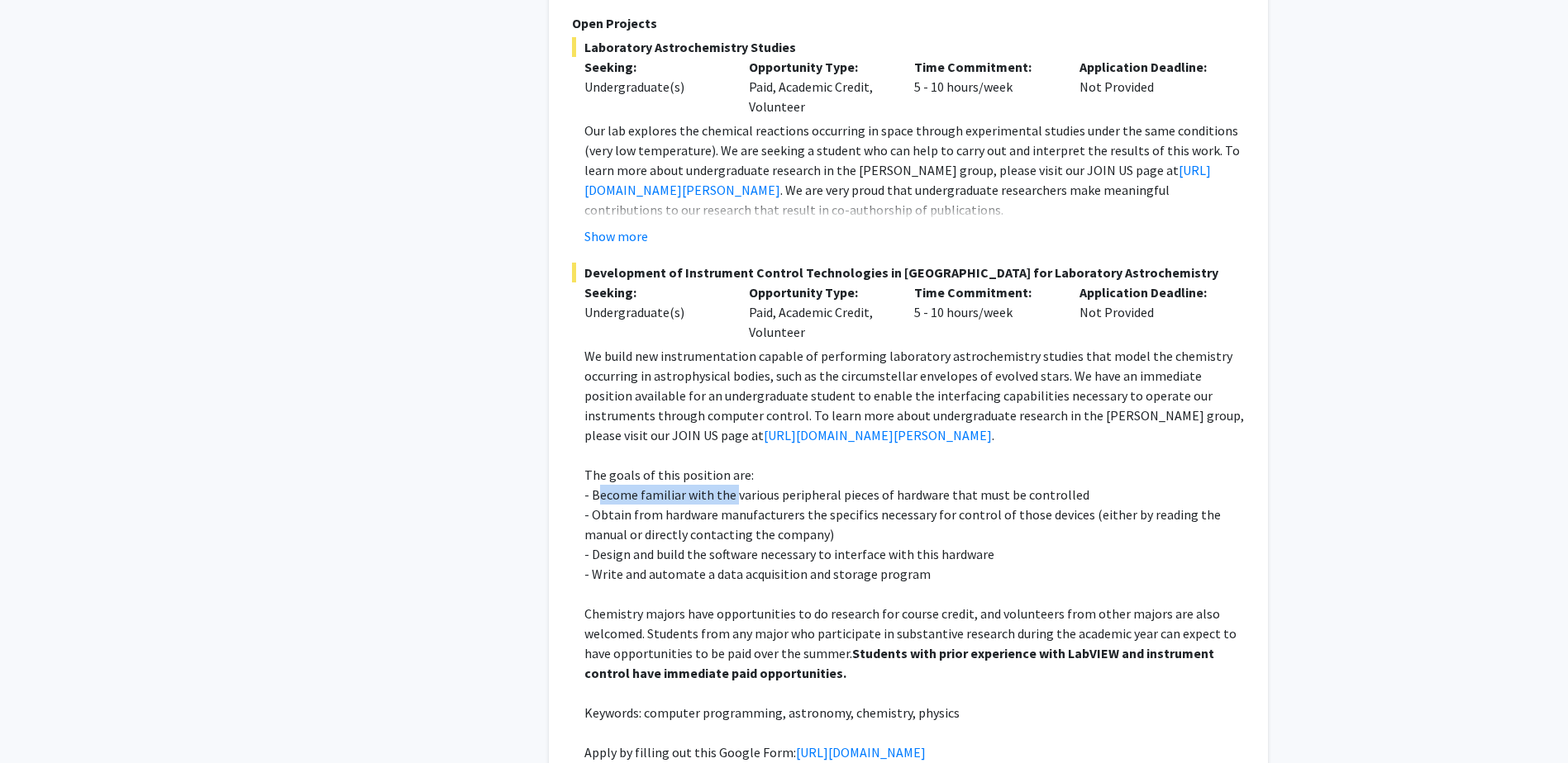
drag, startPoint x: 598, startPoint y: 446, endPoint x: 805, endPoint y: 446, distance: 207.0
click at [767, 485] on p "- Become familiar with the various peripheral pieces of hardware that must be c…" at bounding box center [914, 495] width 660 height 20
drag, startPoint x: 805, startPoint y: 446, endPoint x: 918, endPoint y: 446, distance: 113.0
click at [918, 485] on p "- Become familiar with the various peripheral pieces of hardware that must be c…" at bounding box center [914, 495] width 660 height 20
drag, startPoint x: 589, startPoint y: 468, endPoint x: 629, endPoint y: 470, distance: 40.0
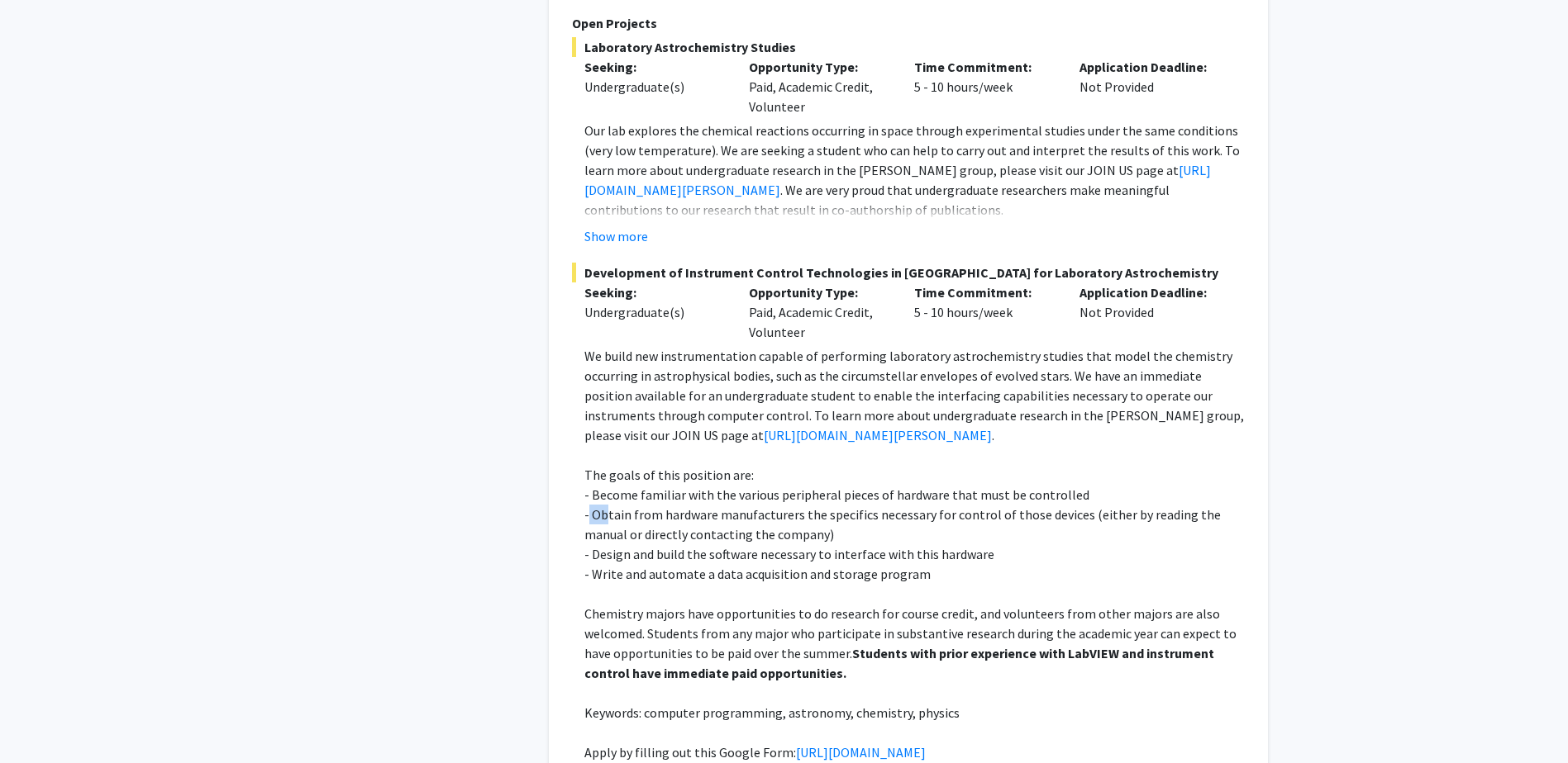
click at [626, 505] on p "- Obtain from hardware manufacturers the specifics necessary for control of tho…" at bounding box center [914, 524] width 660 height 39
click at [1088, 505] on p "- Obtain from hardware manufacturers the specifics necessary for control of tho…" at bounding box center [914, 524] width 660 height 39
drag, startPoint x: 608, startPoint y: 481, endPoint x: 989, endPoint y: 481, distance: 381.0
click at [989, 505] on p "- Obtain from hardware manufacturers the specifics necessary for control of tho…" at bounding box center [914, 524] width 660 height 39
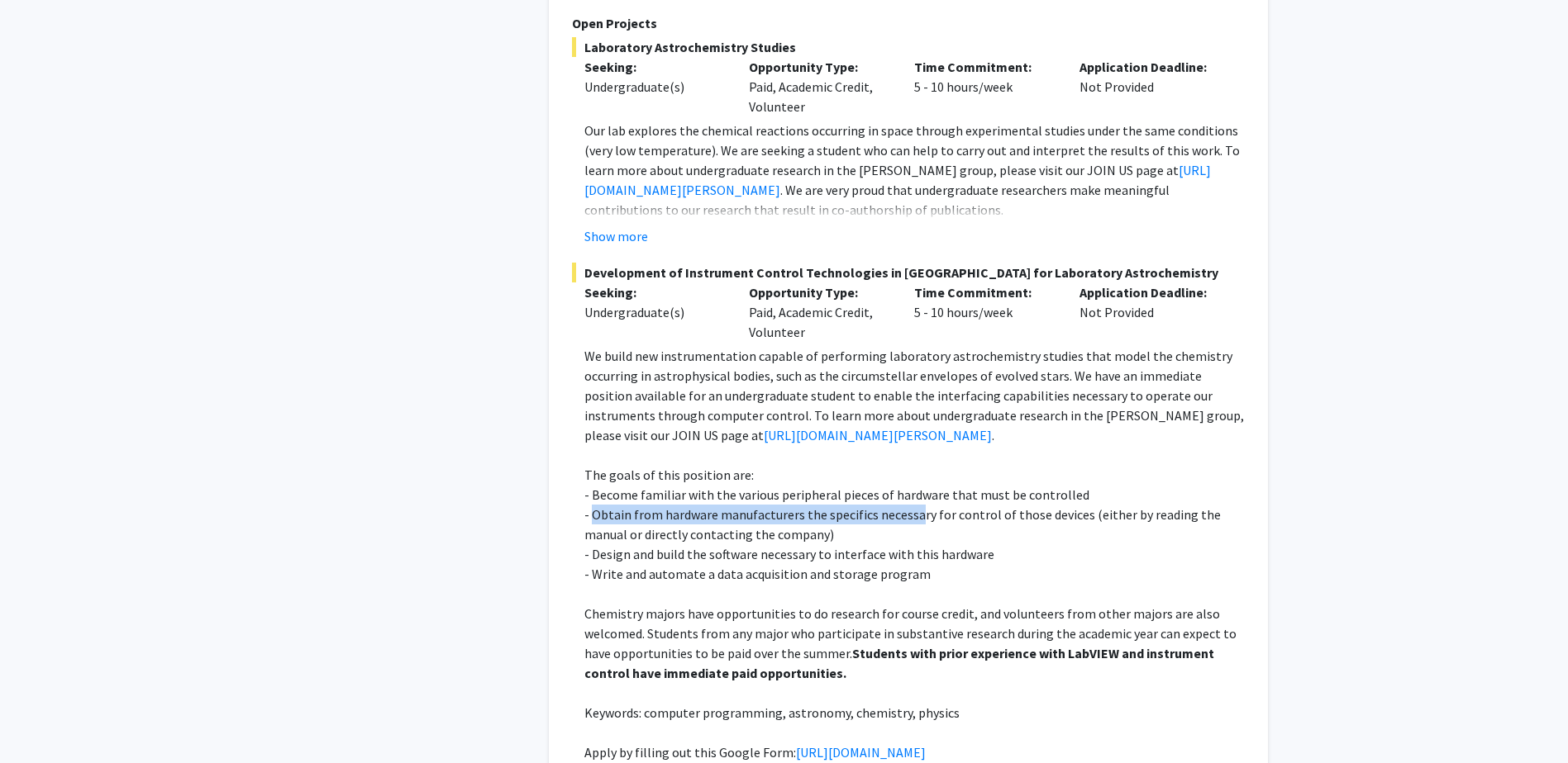
drag, startPoint x: 594, startPoint y: 481, endPoint x: 912, endPoint y: 473, distance: 318.1
click at [912, 505] on p "- Obtain from hardware manufacturers the specifics necessary for control of tho…" at bounding box center [914, 524] width 660 height 39
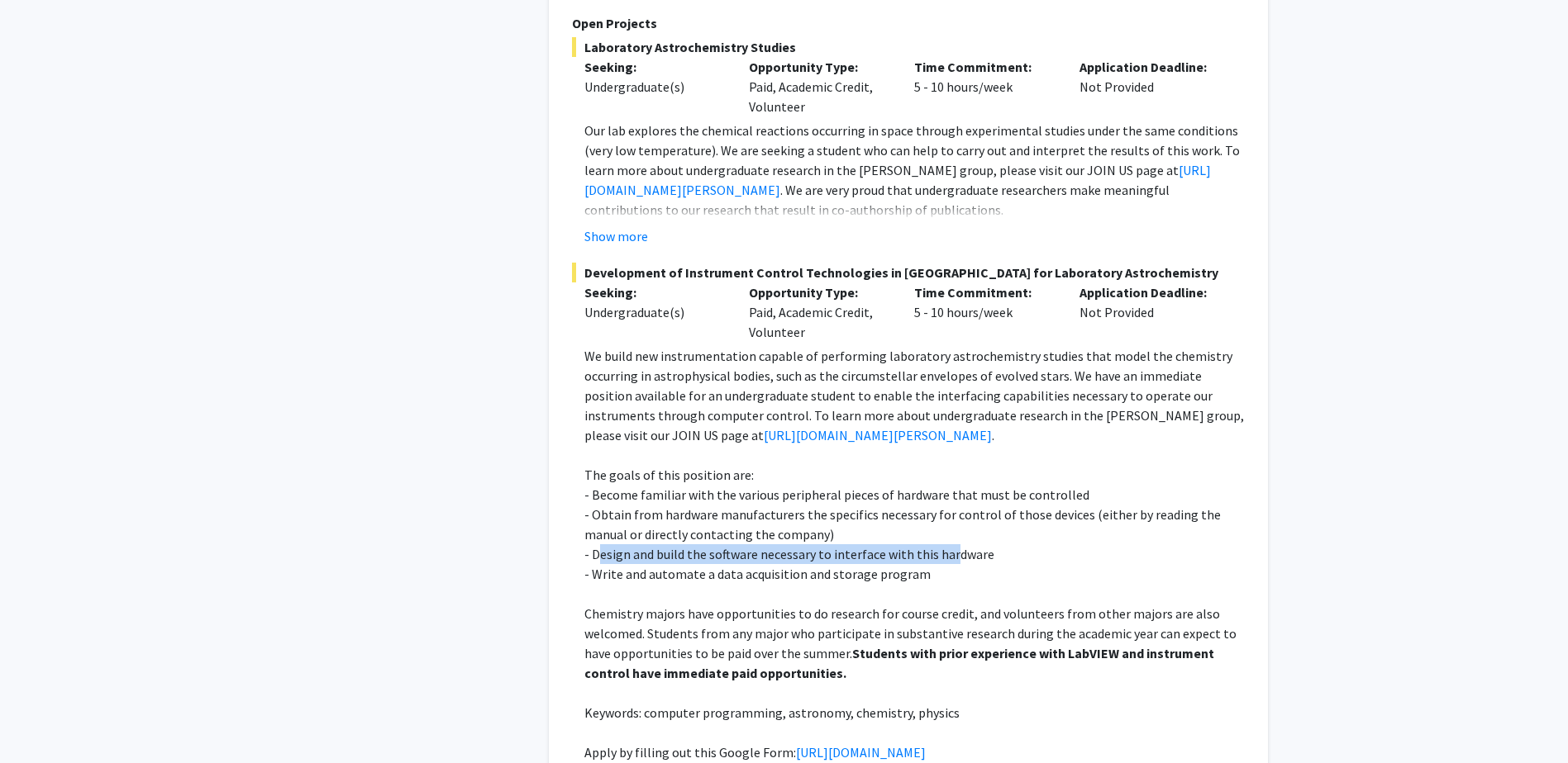
drag, startPoint x: 599, startPoint y: 510, endPoint x: 965, endPoint y: 512, distance: 366.0
click at [963, 544] on p "- Design and build the software necessary to interface with this hardware" at bounding box center [914, 554] width 660 height 20
drag, startPoint x: 667, startPoint y: 573, endPoint x: 715, endPoint y: 574, distance: 48.0
click at [715, 604] on p "Chemistry majors have opportunities to do research for course credit, and volun…" at bounding box center [914, 643] width 660 height 80
click at [722, 604] on p "Chemistry majors have opportunities to do research for course credit, and volun…" at bounding box center [914, 643] width 660 height 80
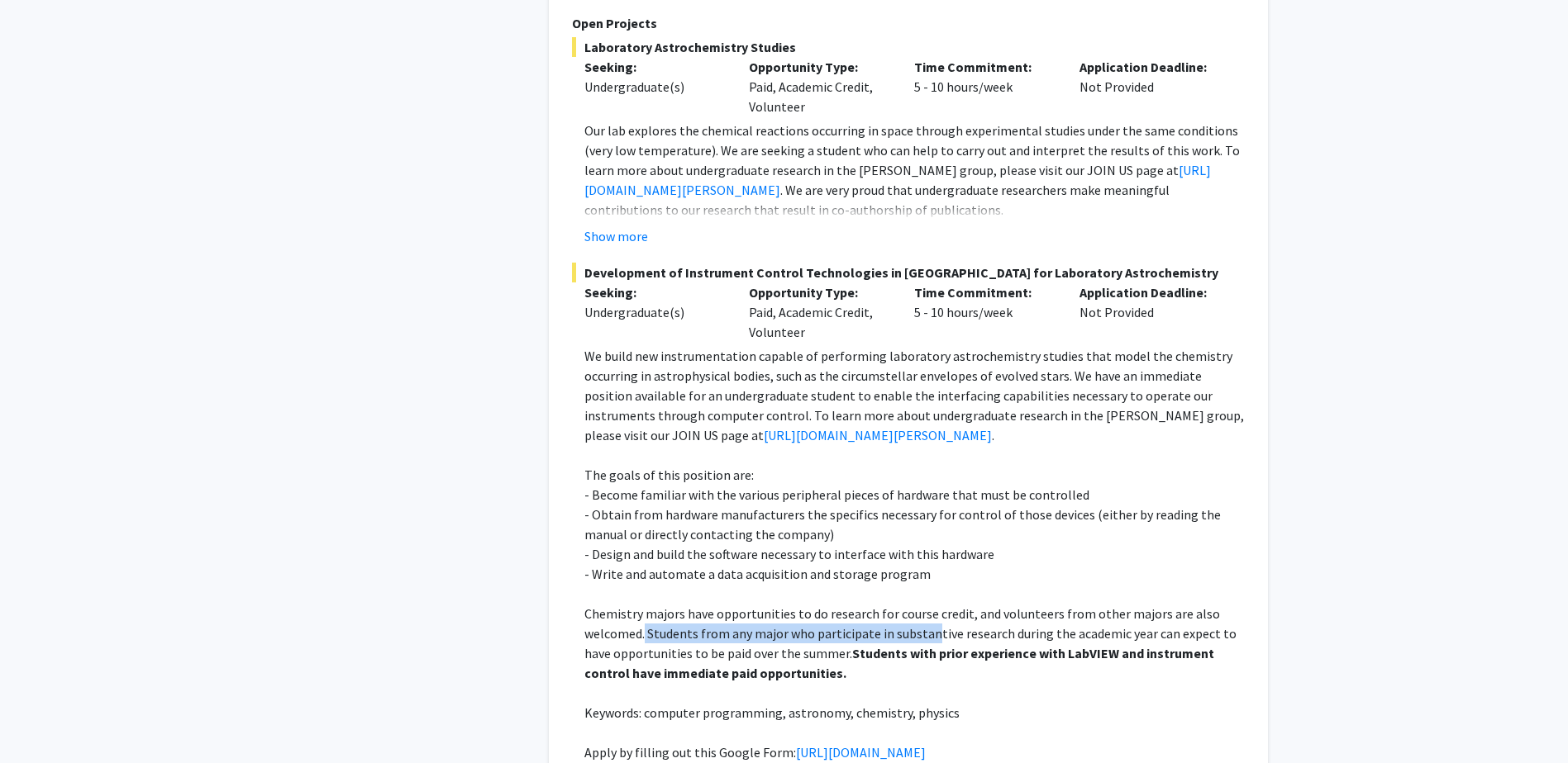
drag, startPoint x: 643, startPoint y: 591, endPoint x: 932, endPoint y: 590, distance: 289.0
click at [932, 604] on p "Chemistry majors have opportunities to do research for course credit, and volun…" at bounding box center [914, 643] width 660 height 80
click at [934, 604] on p "Chemistry majors have opportunities to do research for course credit, and volun…" at bounding box center [914, 643] width 660 height 80
click at [984, 604] on p "Chemistry majors have opportunities to do research for course credit, and volun…" at bounding box center [914, 643] width 660 height 80
drag, startPoint x: 732, startPoint y: 610, endPoint x: 882, endPoint y: 616, distance: 150.1
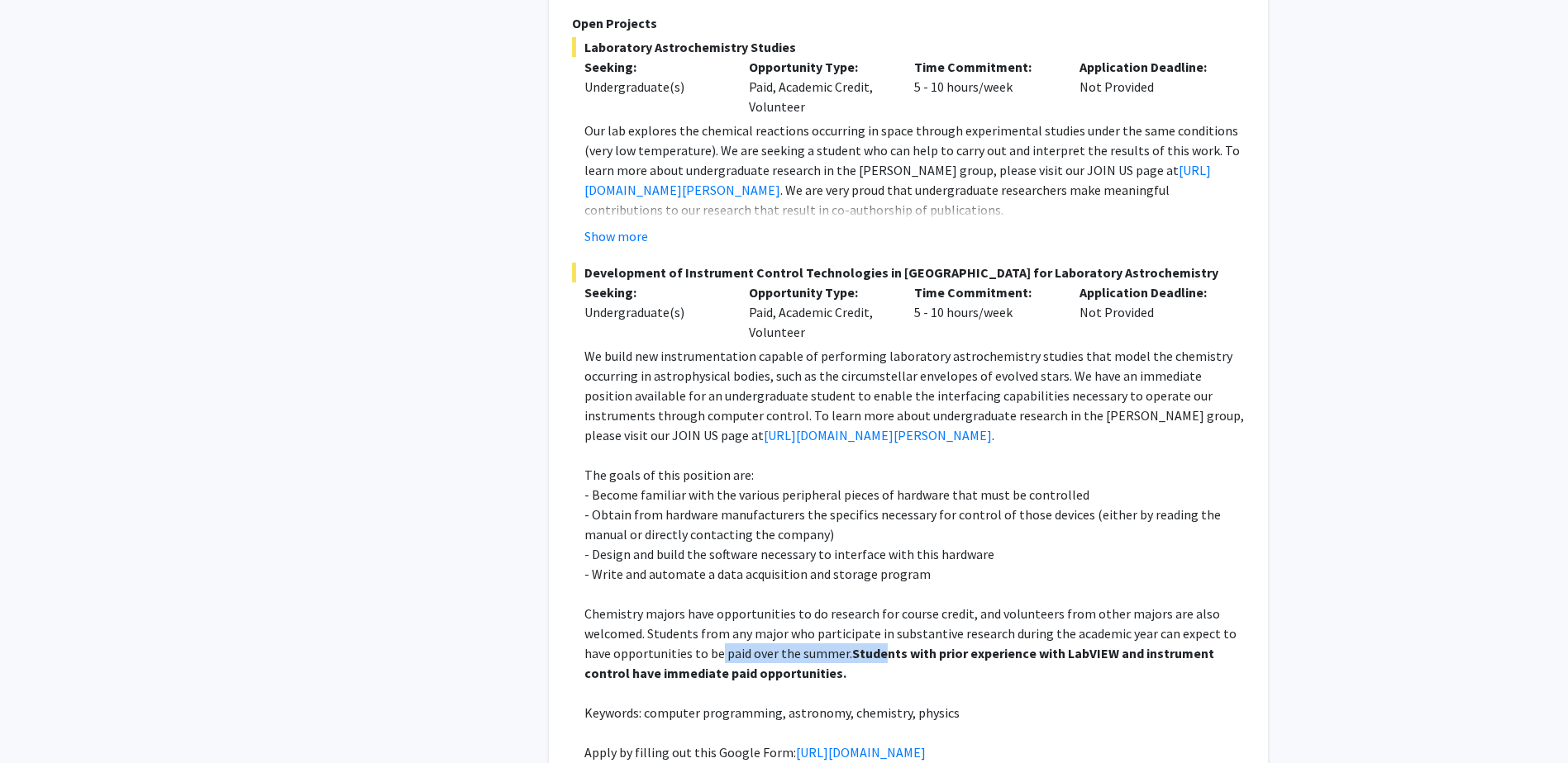
click at [882, 616] on p "Chemistry majors have opportunities to do research for course credit, and volun…" at bounding box center [914, 643] width 660 height 80
drag, startPoint x: 882, startPoint y: 616, endPoint x: 1057, endPoint y: 637, distance: 176.3
click at [1057, 637] on p "Chemistry majors have opportunities to do research for course credit, and volun…" at bounding box center [914, 643] width 660 height 80
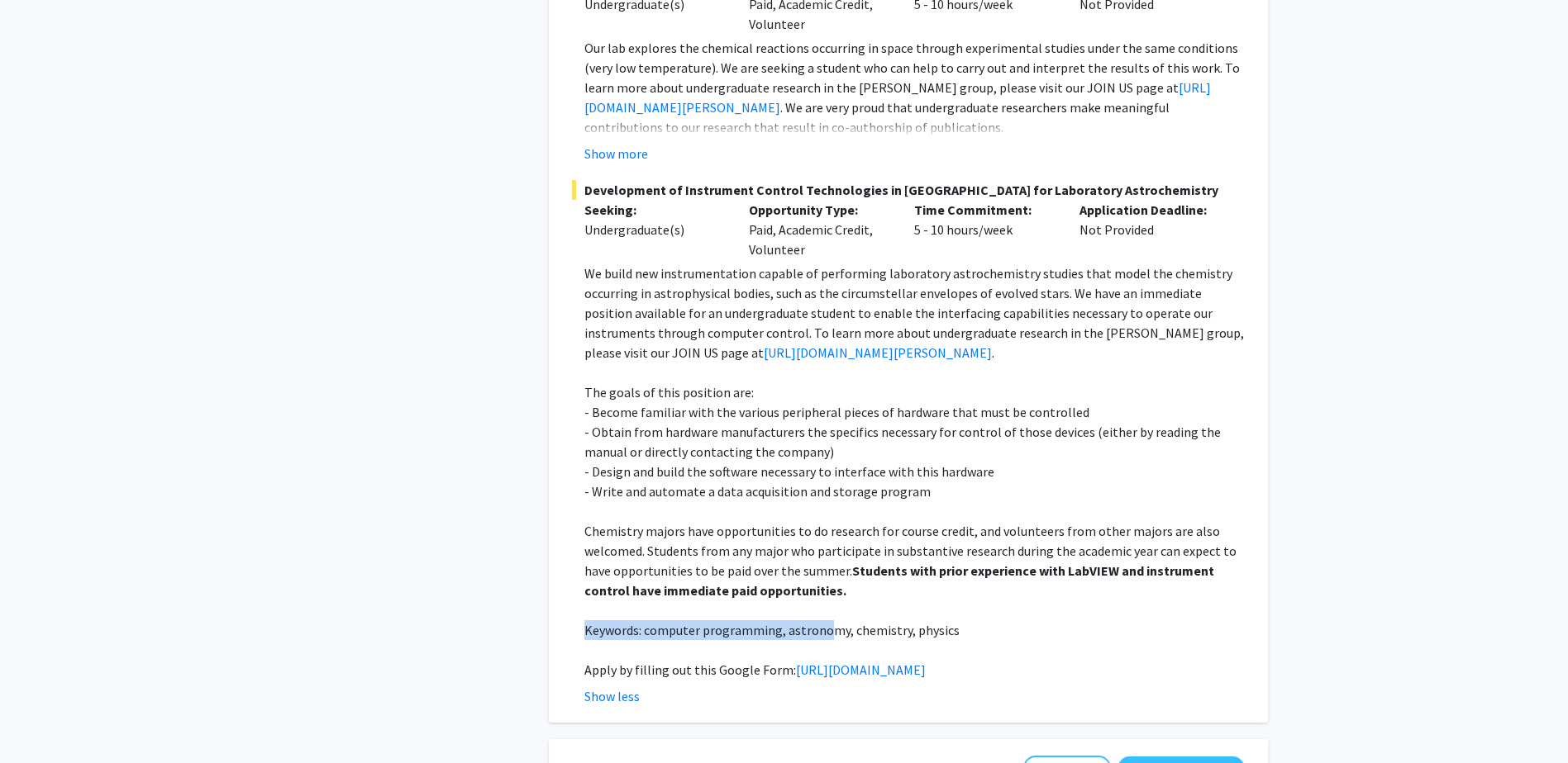
drag, startPoint x: 768, startPoint y: 596, endPoint x: 827, endPoint y: 600, distance: 59.1
click at [827, 620] on p "Keywords: computer programming, astronomy, chemistry, physics" at bounding box center [914, 630] width 660 height 20
drag, startPoint x: 827, startPoint y: 600, endPoint x: 961, endPoint y: 618, distance: 135.2
click at [961, 640] on p at bounding box center [914, 650] width 660 height 20
click at [795, 661] on link "[URL][DOMAIN_NAME]" at bounding box center [860, 670] width 130 height 16
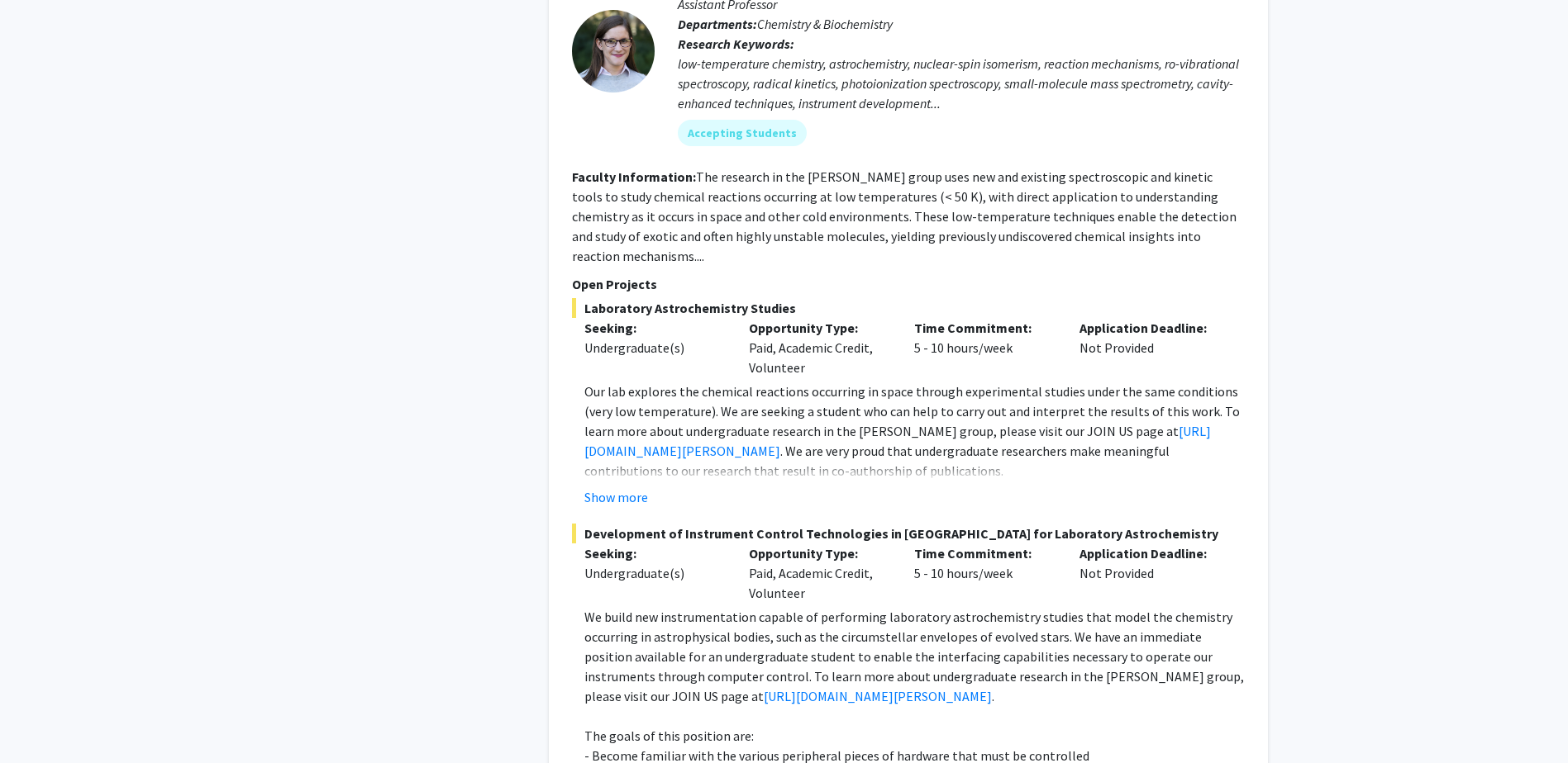
scroll to position [3304, 0]
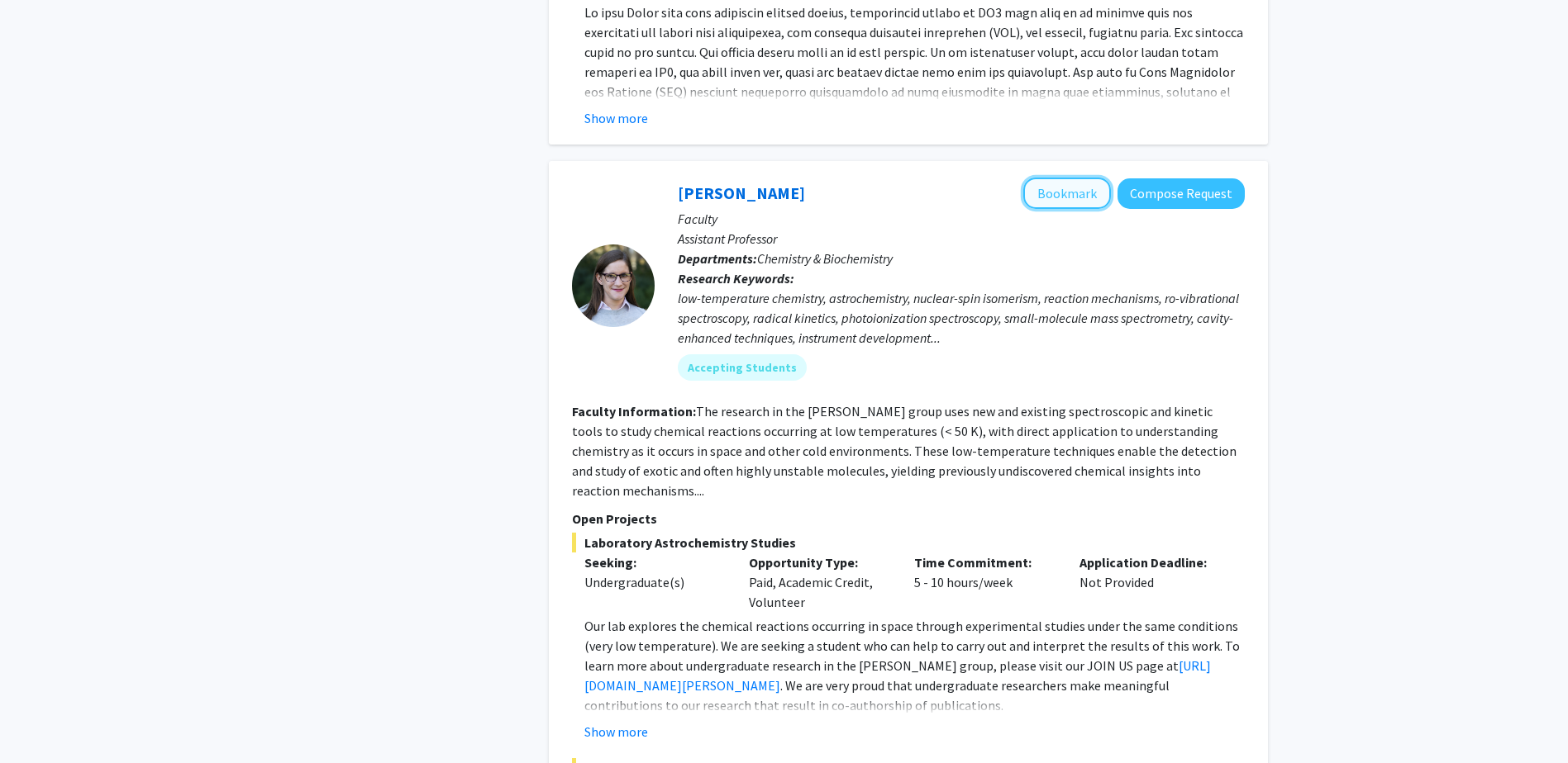
click at [1083, 177] on button "Bookmark" at bounding box center [1067, 193] width 88 height 31
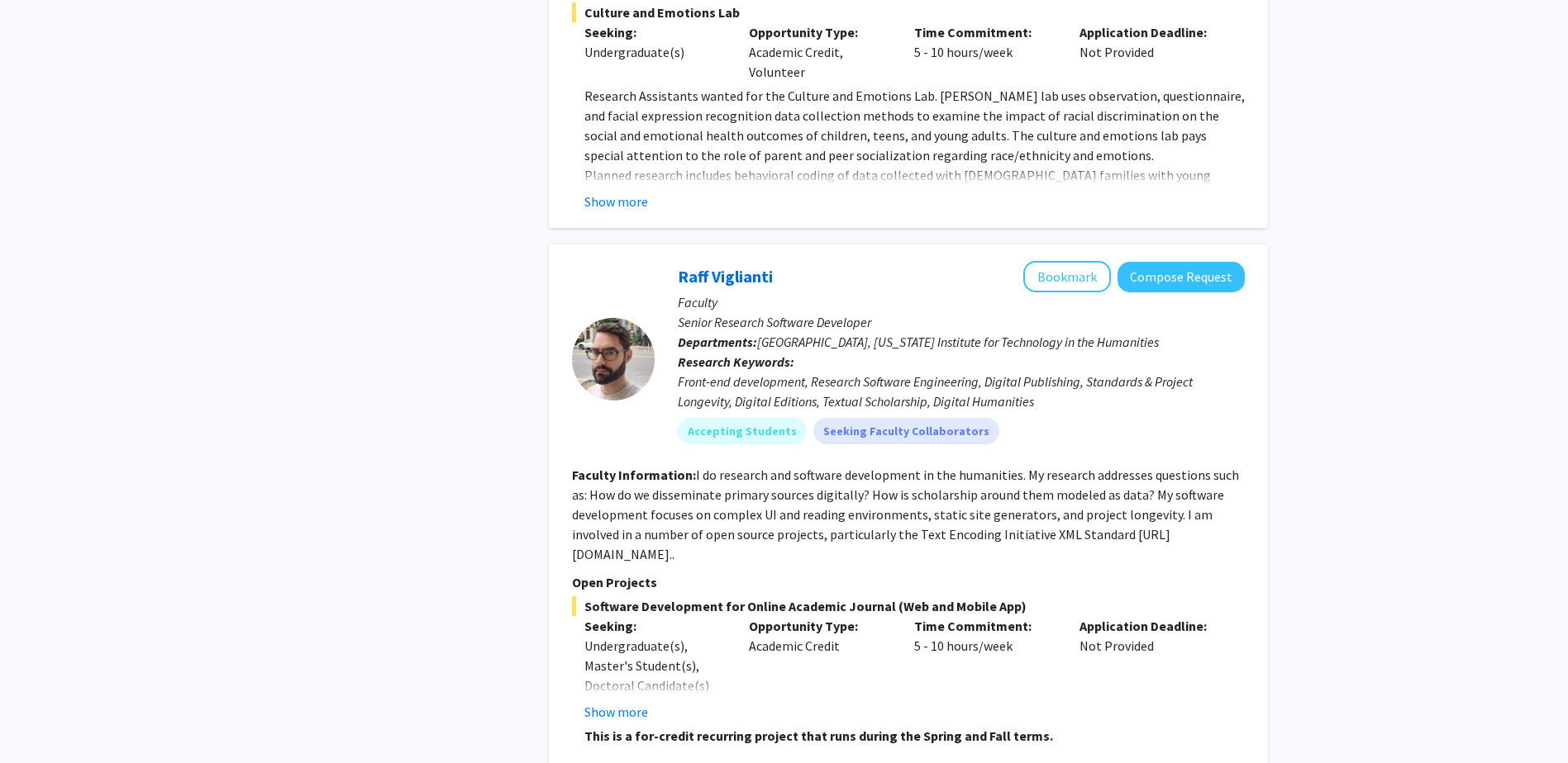
scroll to position [5699, 0]
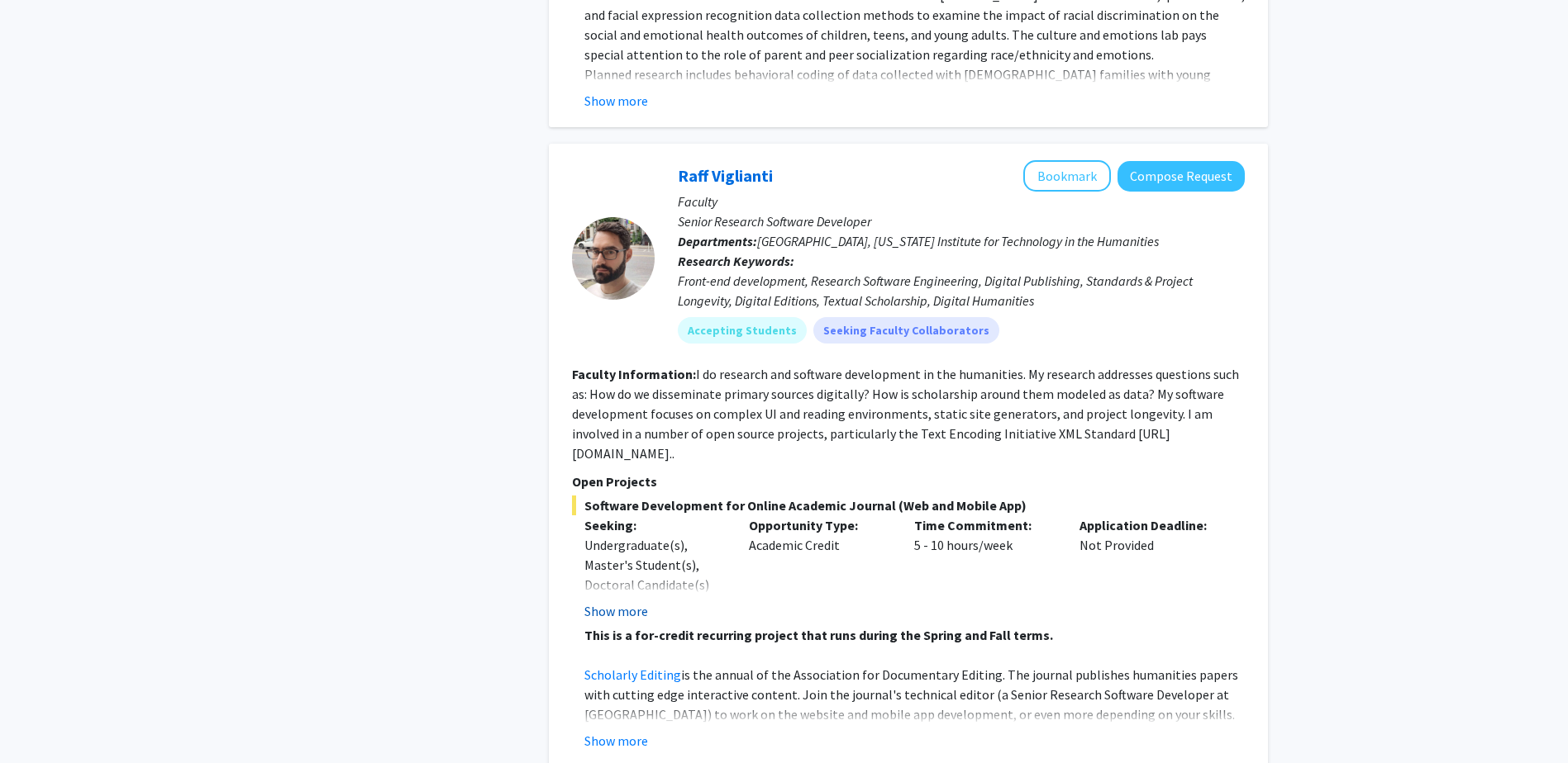
click at [624, 601] on button "Show more" at bounding box center [616, 611] width 64 height 20
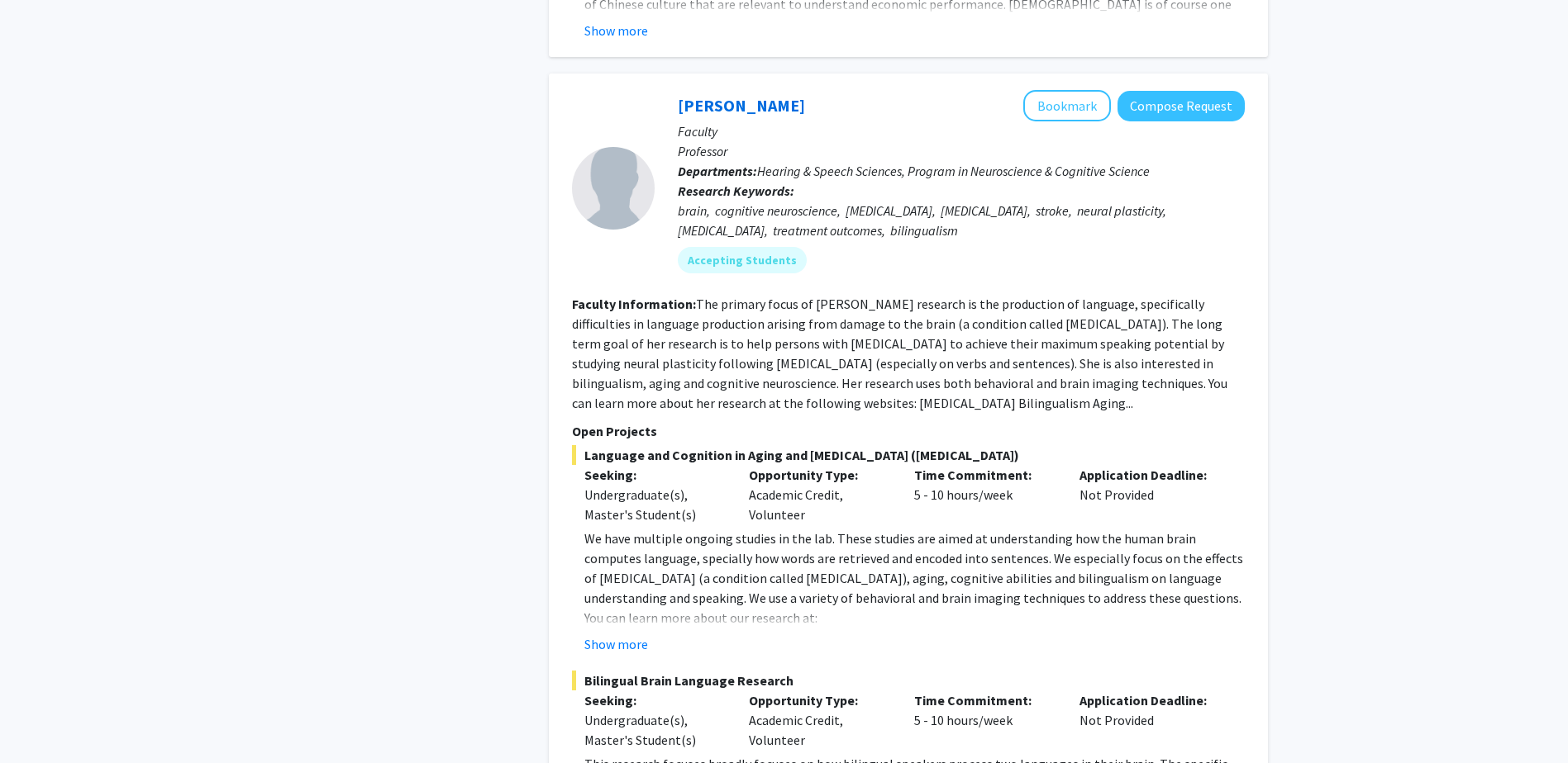
scroll to position [8035, 0]
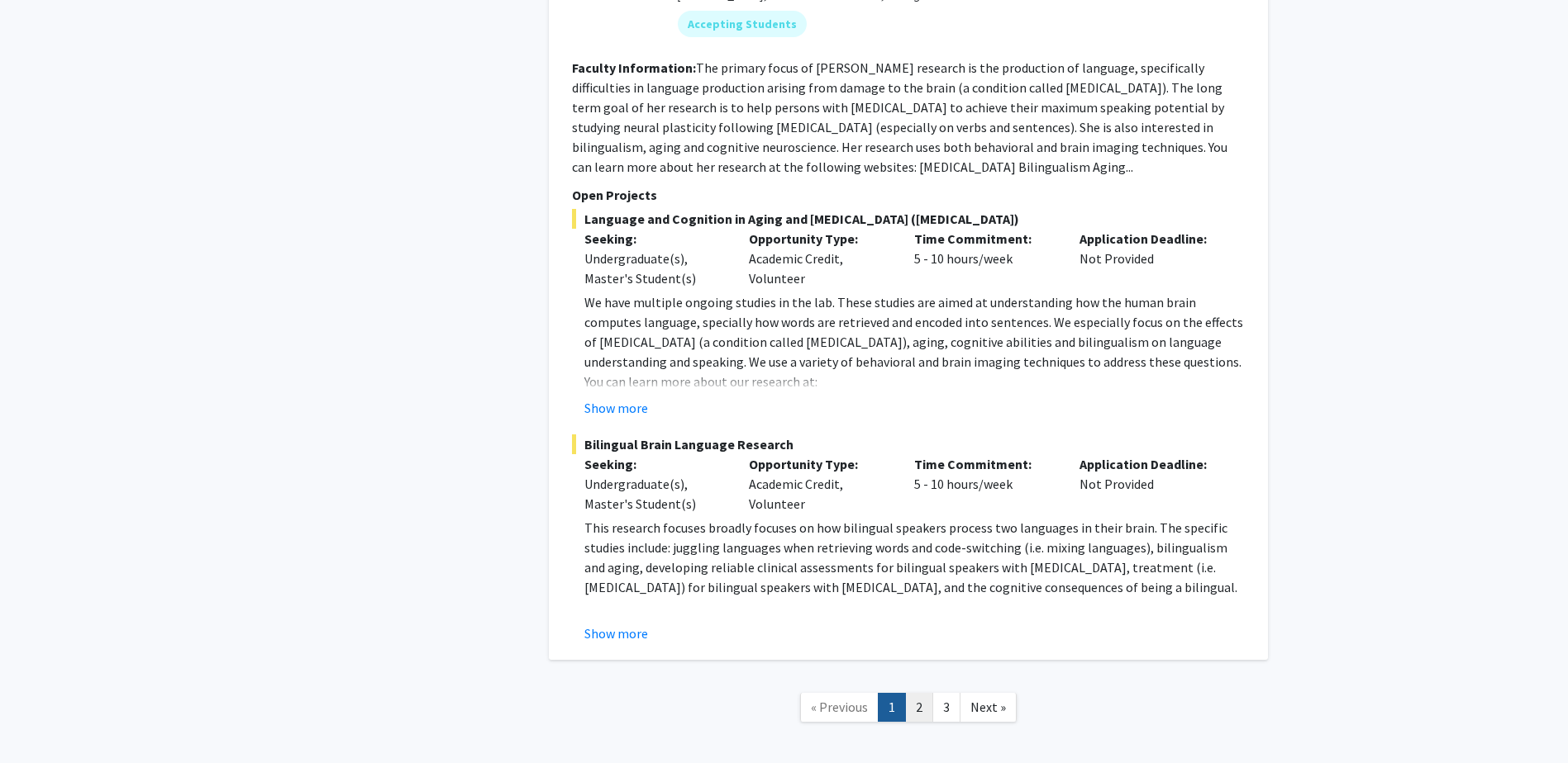
click at [910, 693] on link "2" at bounding box center [919, 707] width 28 height 29
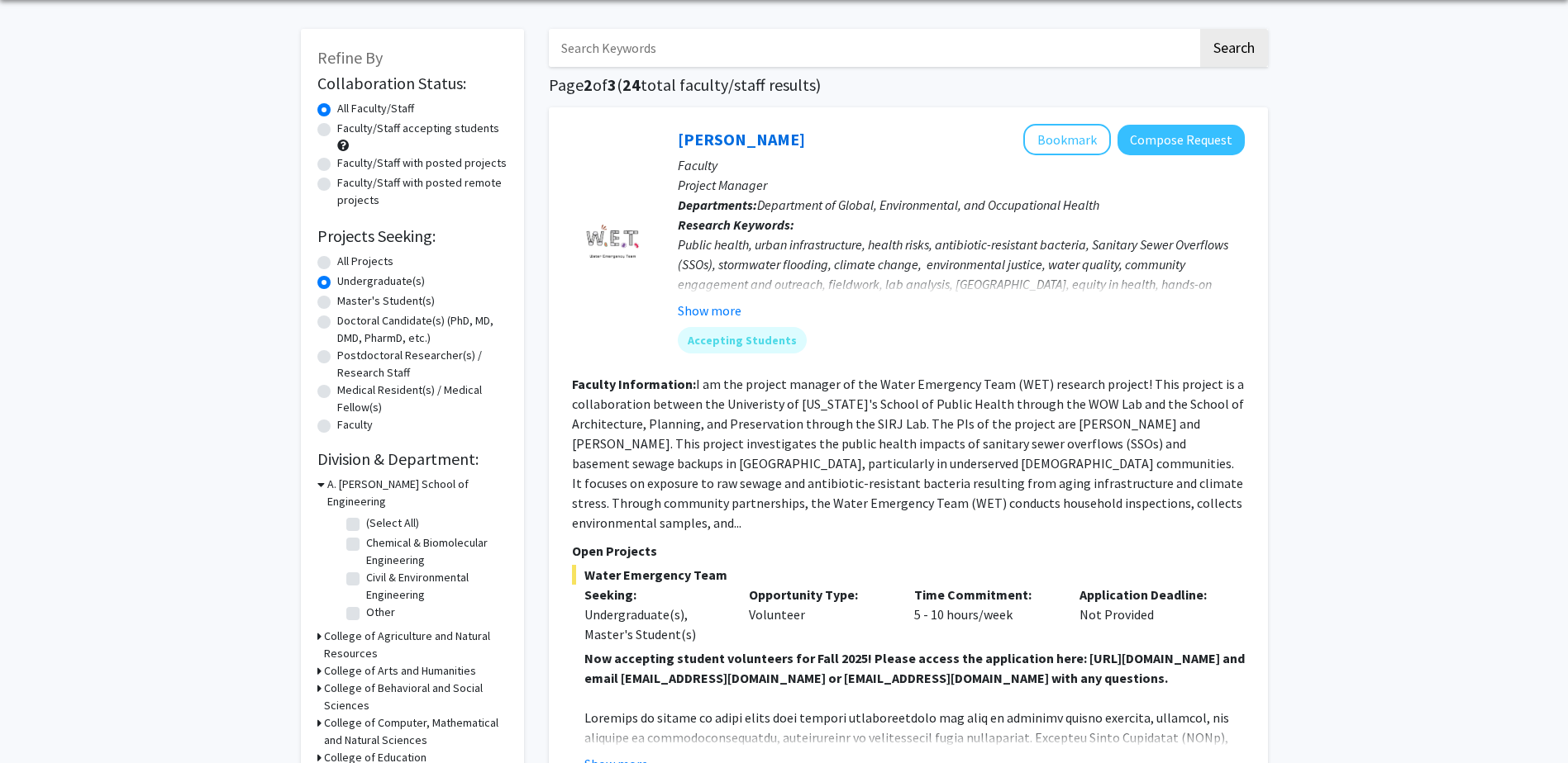
scroll to position [82, 0]
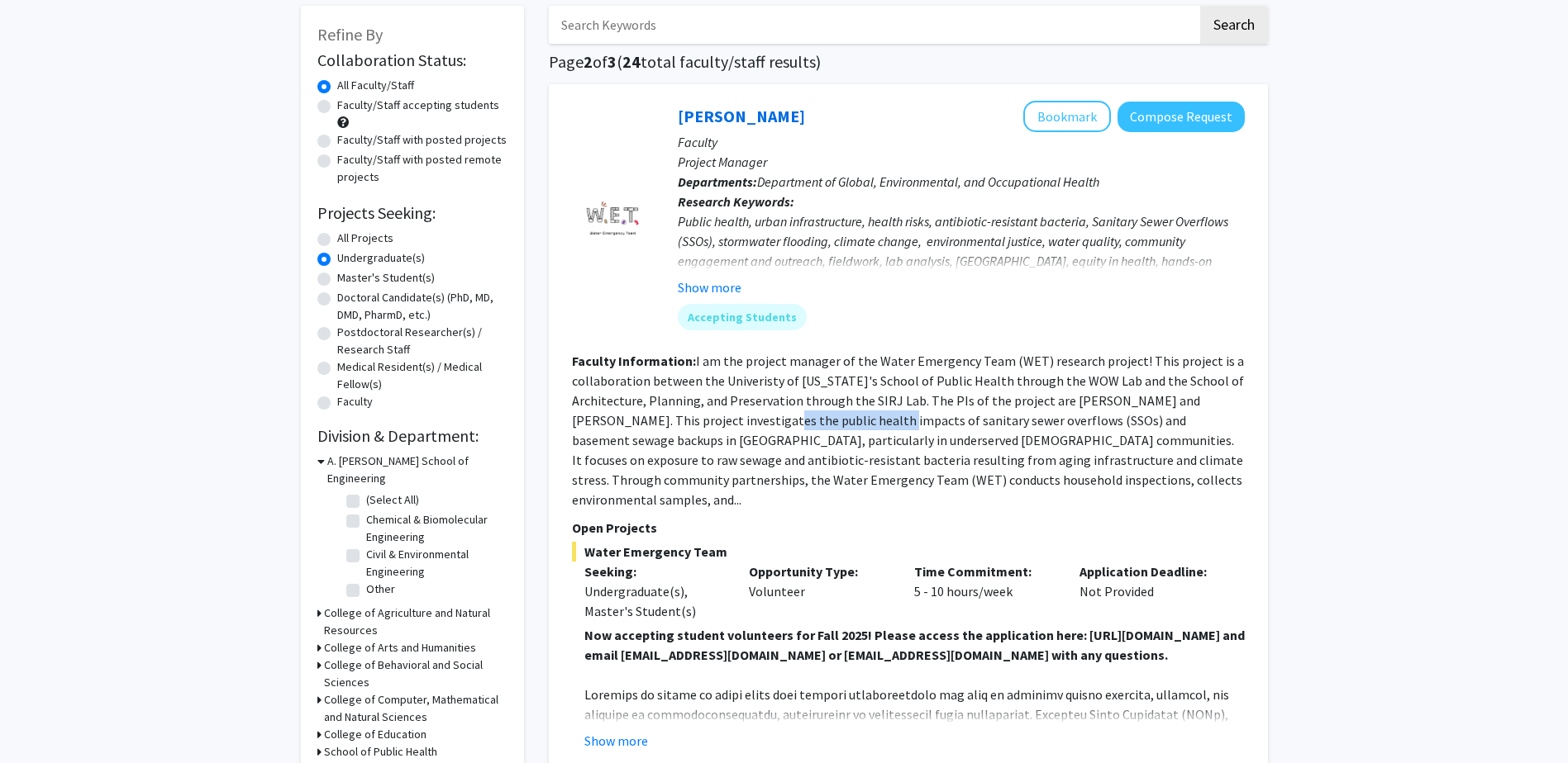
drag, startPoint x: 724, startPoint y: 420, endPoint x: 844, endPoint y: 424, distance: 120.1
click at [842, 424] on fg-read-more "I am the project manager of the Water Emergency Team (WET) research project! Th…" at bounding box center [908, 430] width 672 height 156
click at [1124, 424] on fg-read-more "I am the project manager of the Water Emergency Team (WET) research project! Th…" at bounding box center [908, 430] width 672 height 156
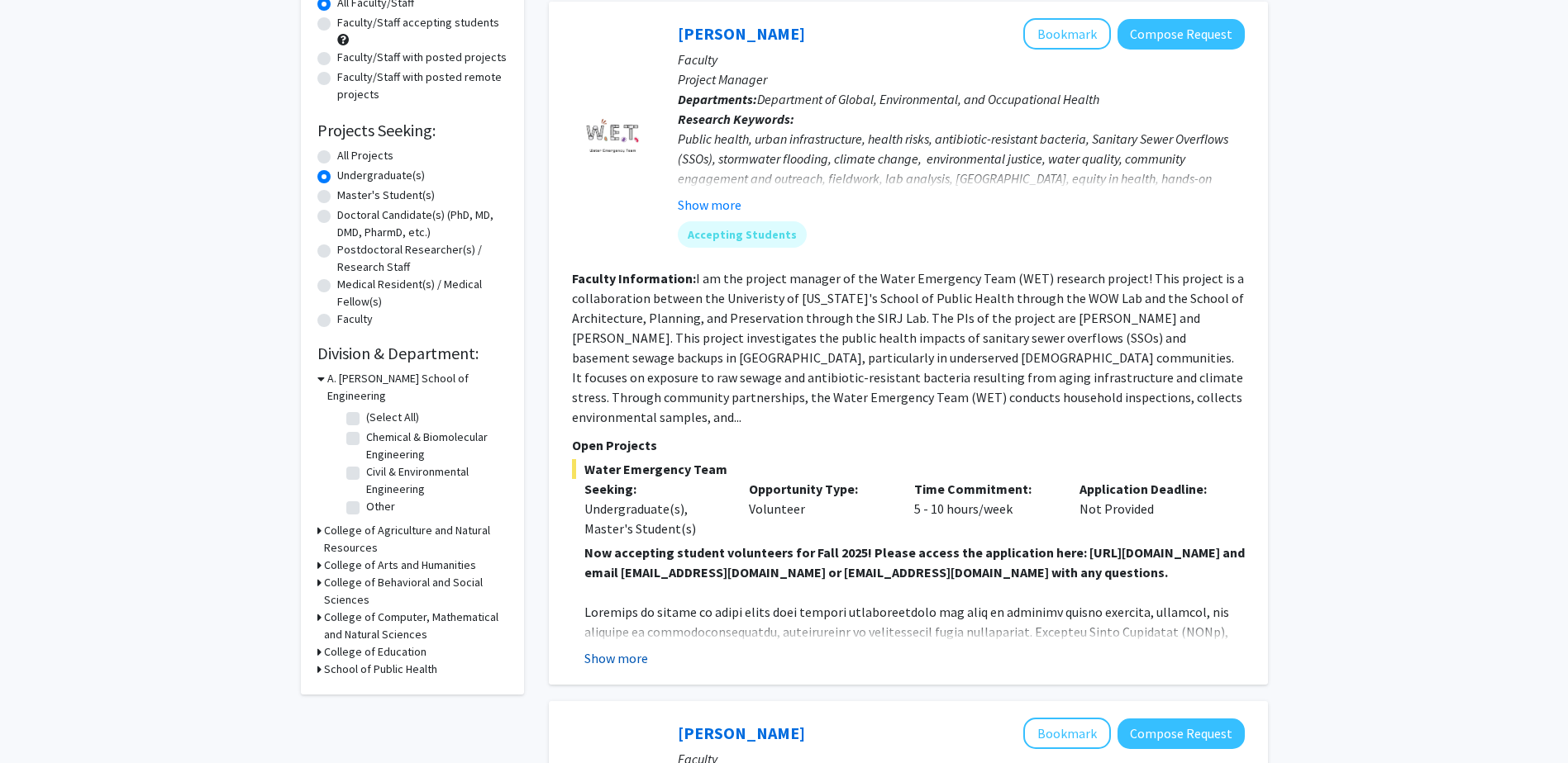
click at [624, 650] on button "Show more" at bounding box center [616, 659] width 64 height 20
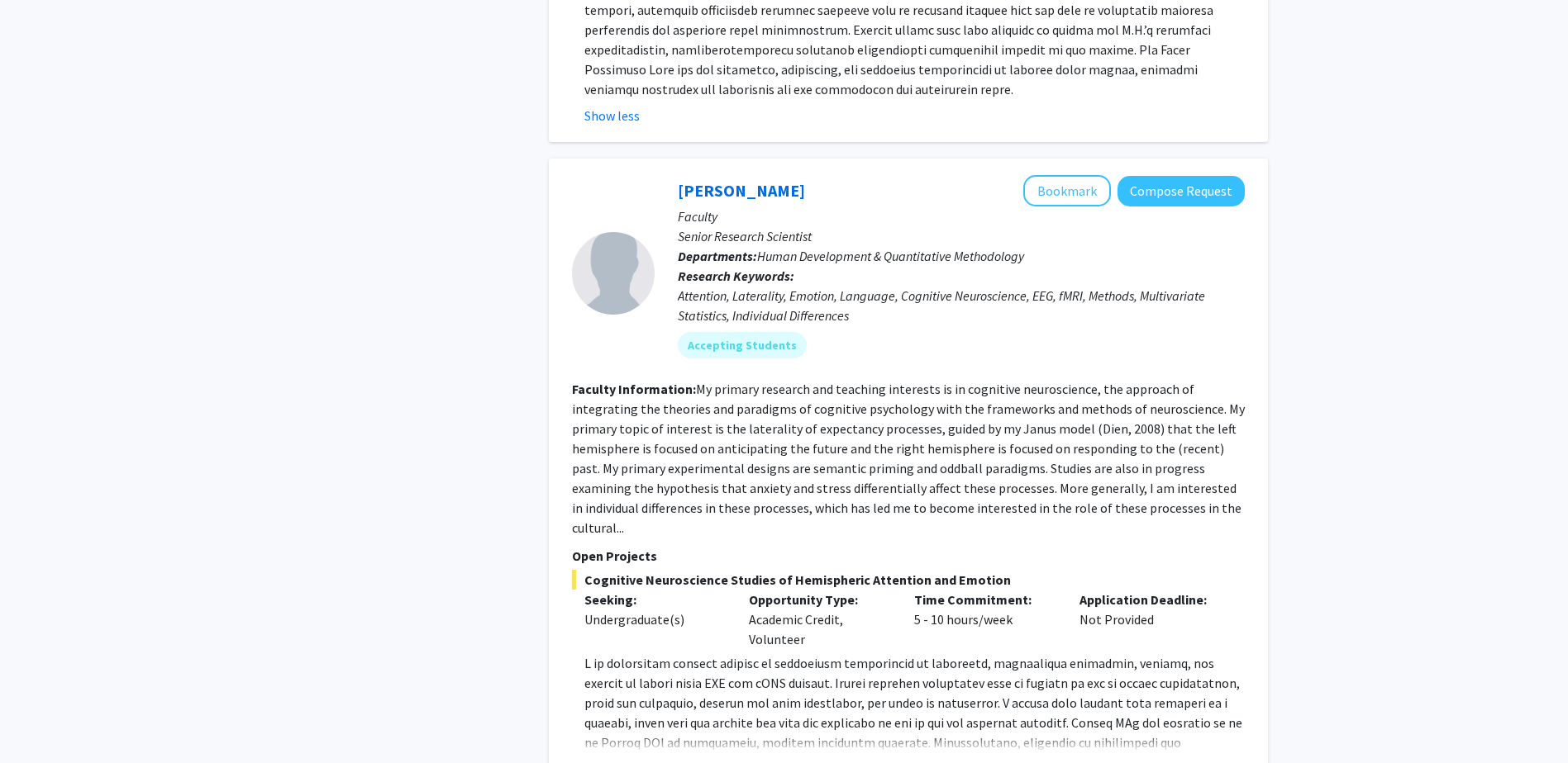
scroll to position [1074, 0]
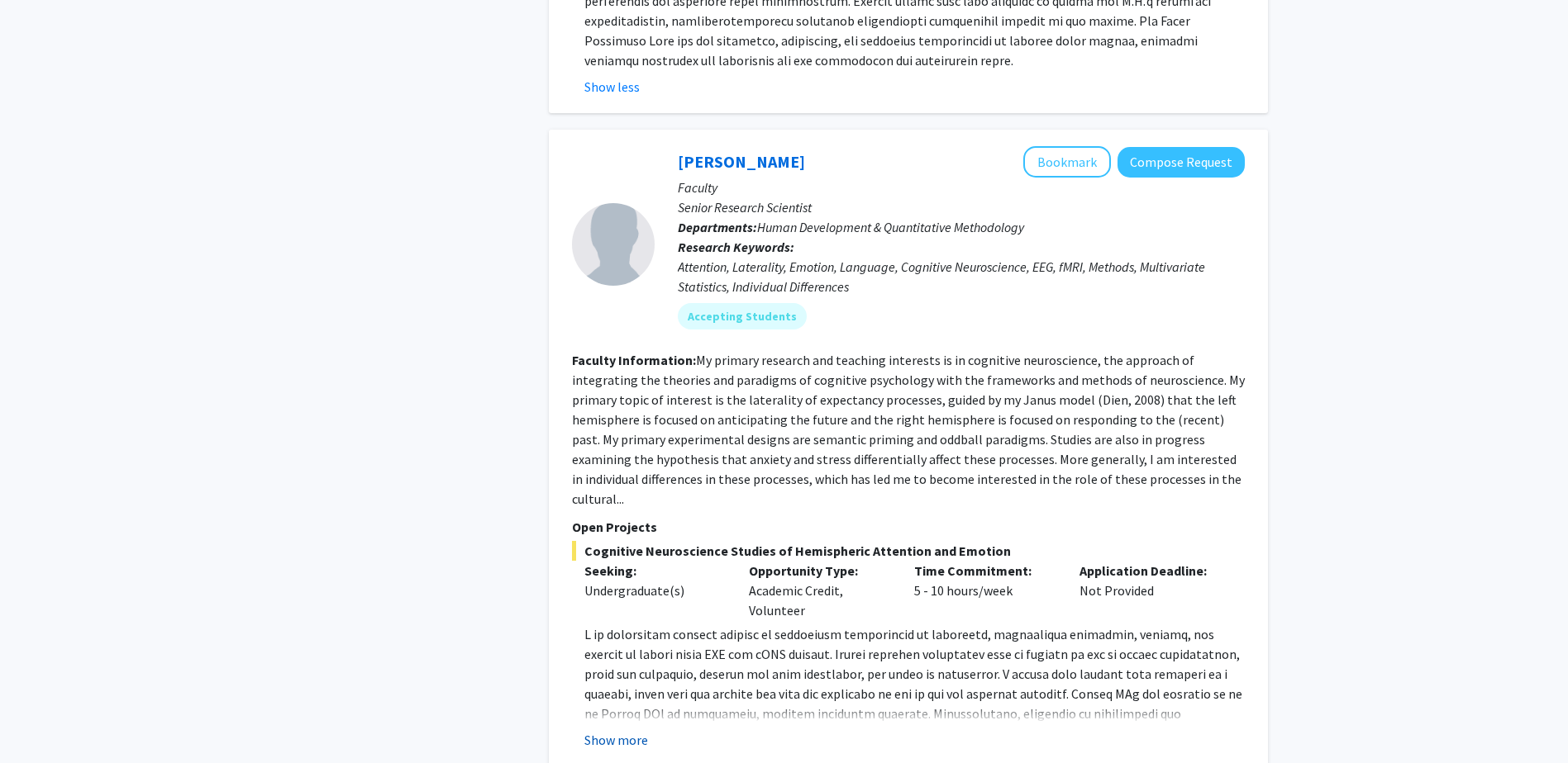
click at [618, 730] on button "Show more" at bounding box center [616, 740] width 64 height 20
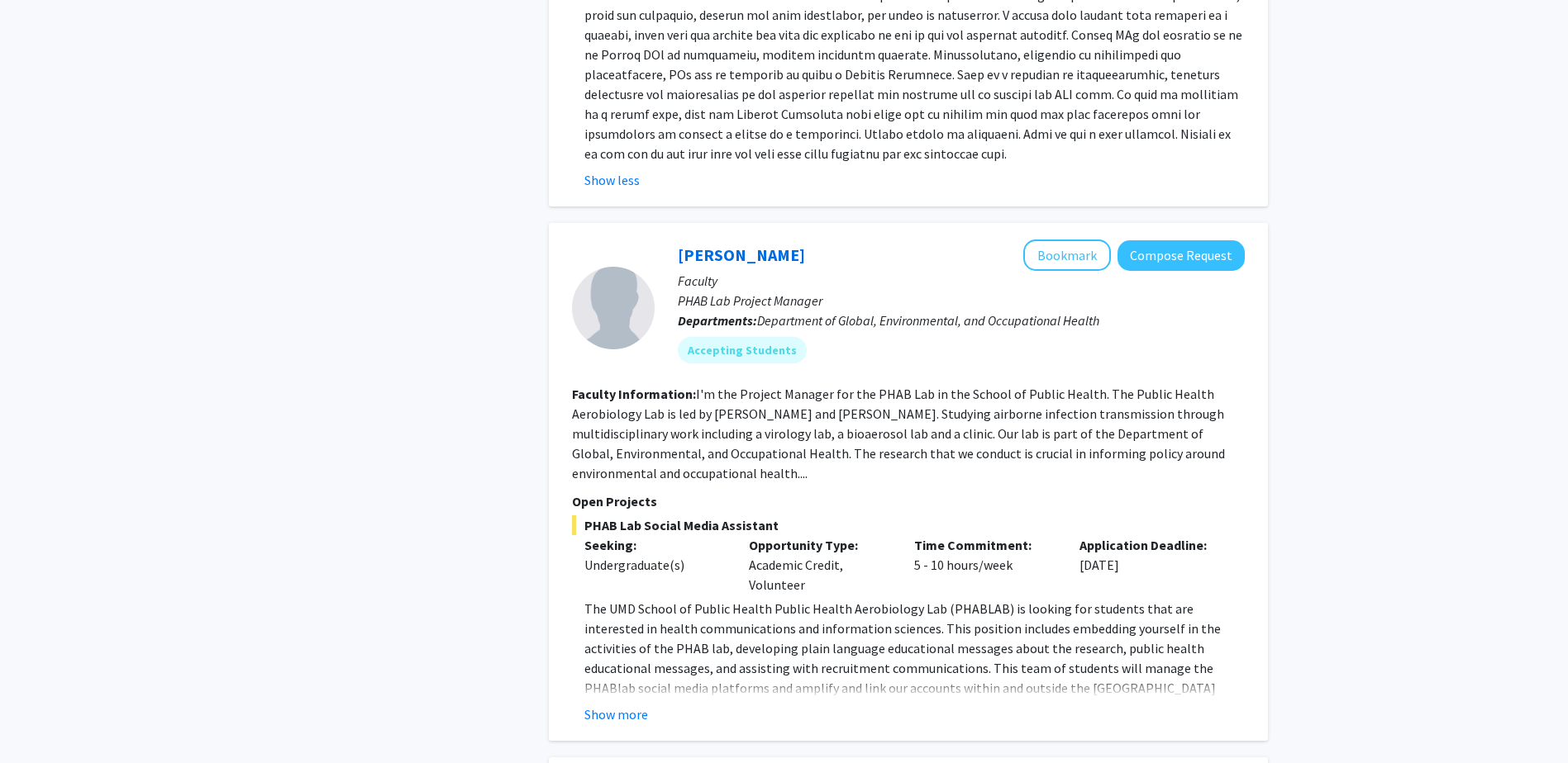
scroll to position [1735, 0]
click at [616, 703] on button "Show more" at bounding box center [616, 713] width 64 height 20
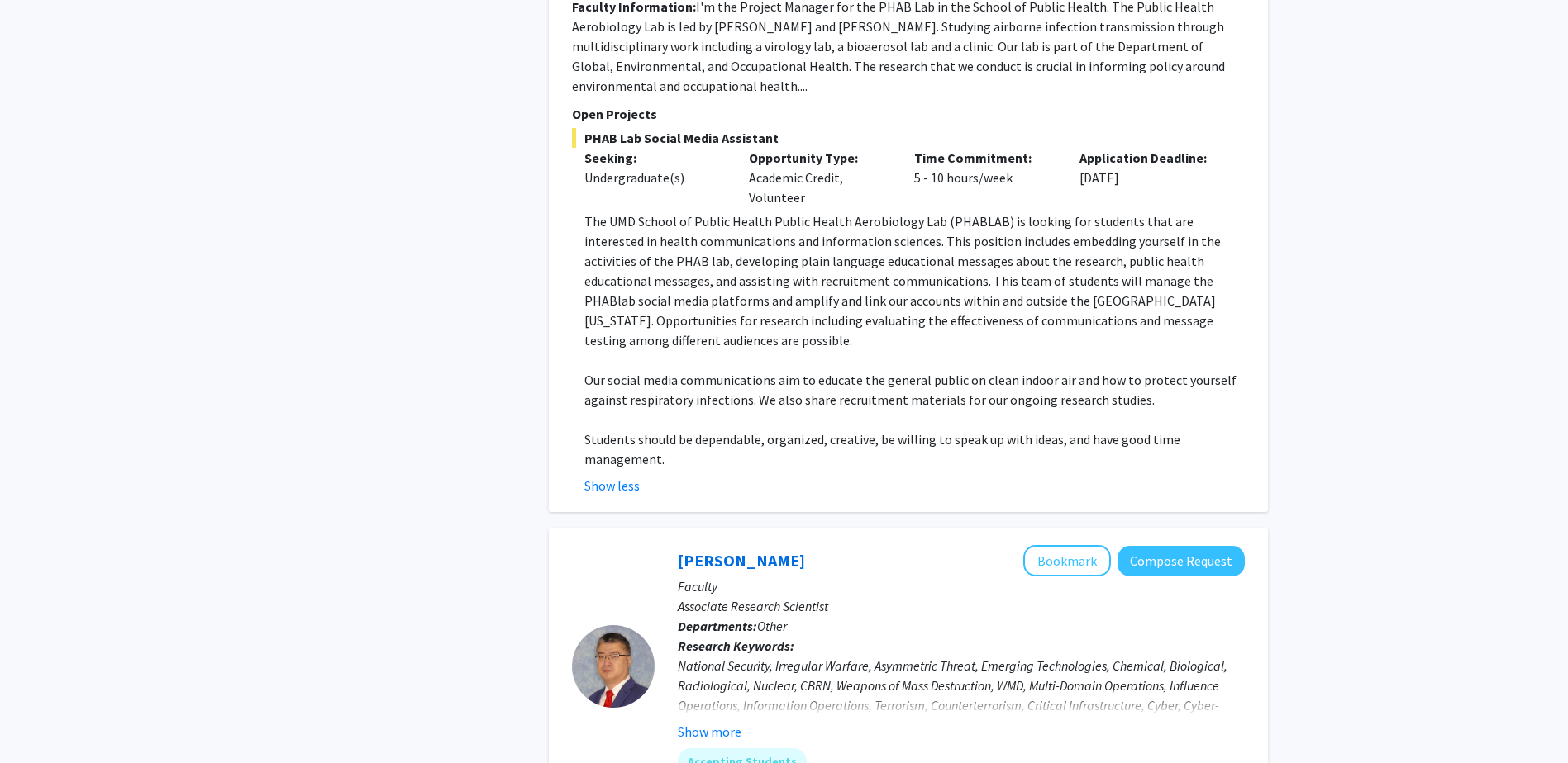
scroll to position [2147, 0]
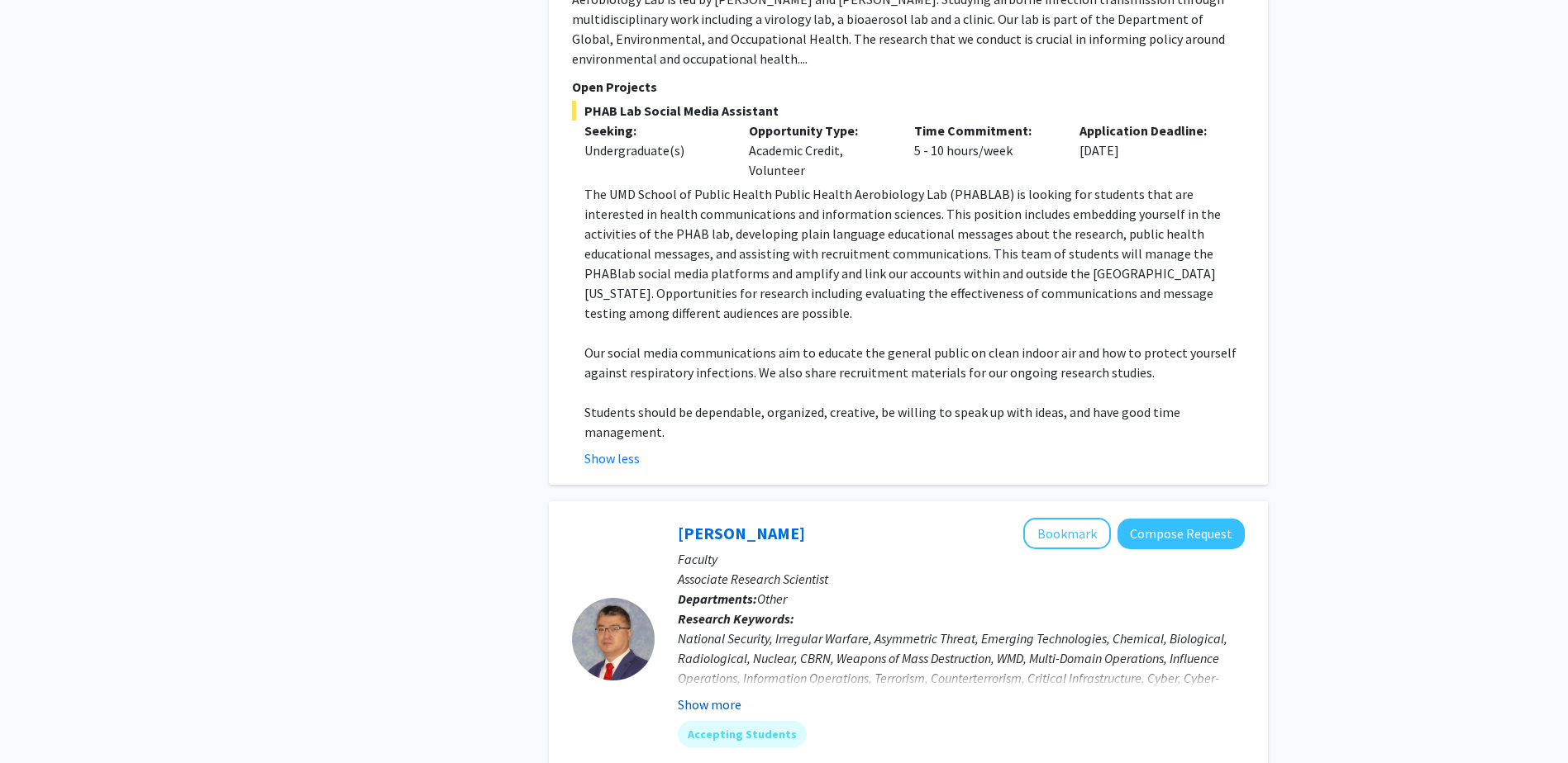
click at [715, 694] on button "Show more" at bounding box center [709, 704] width 64 height 20
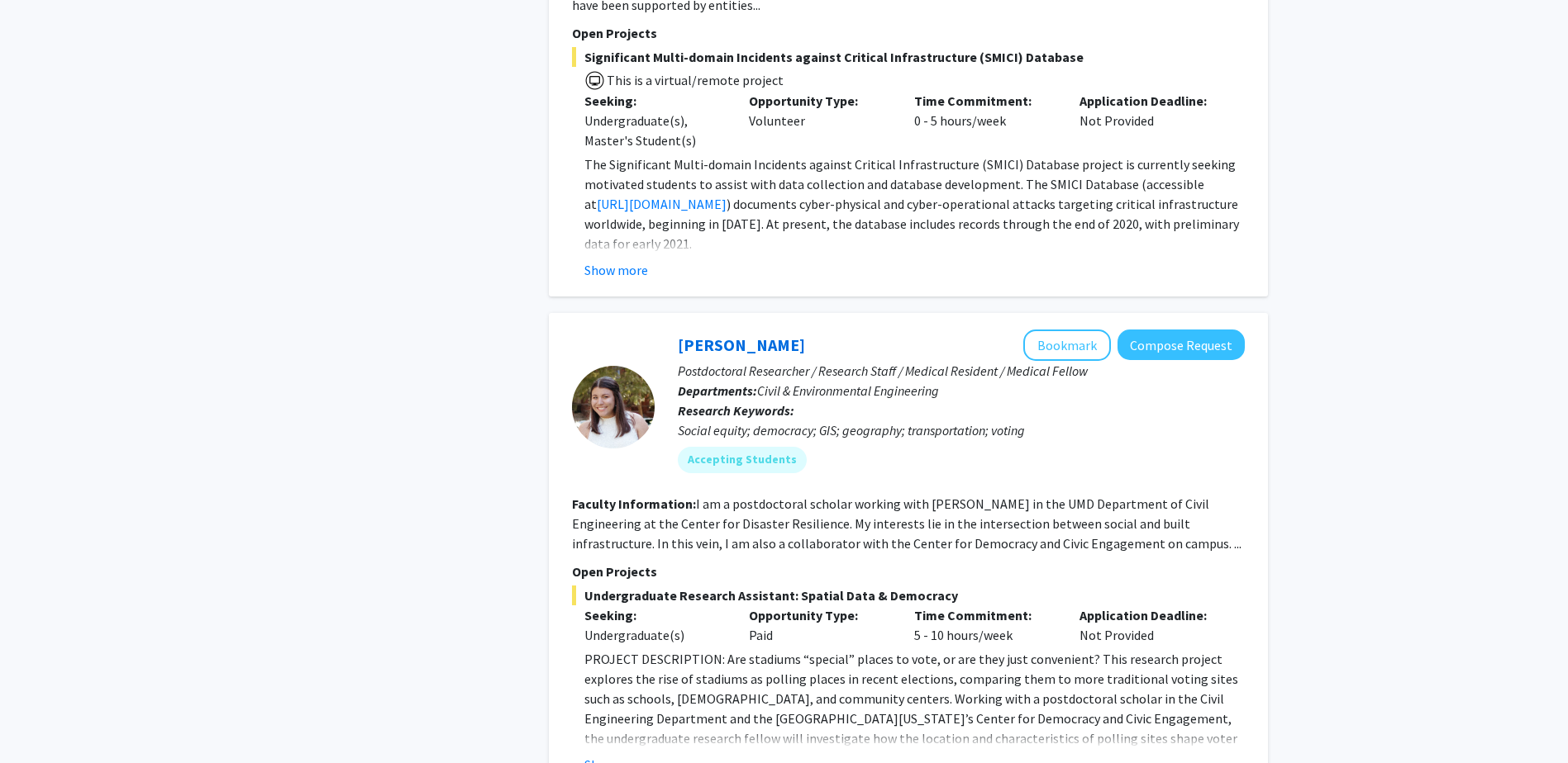
scroll to position [3221, 0]
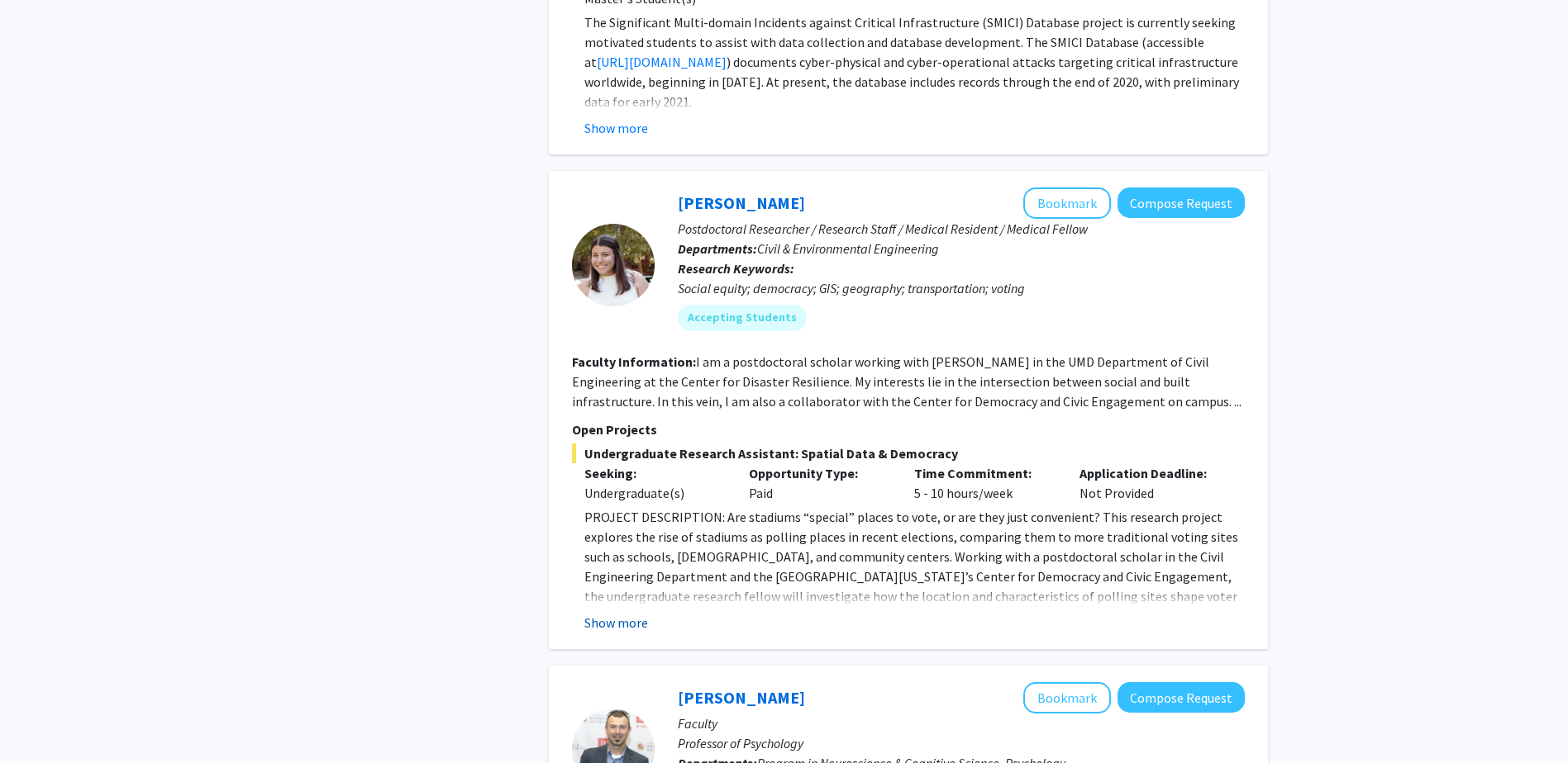
click at [617, 613] on button "Show more" at bounding box center [616, 623] width 64 height 20
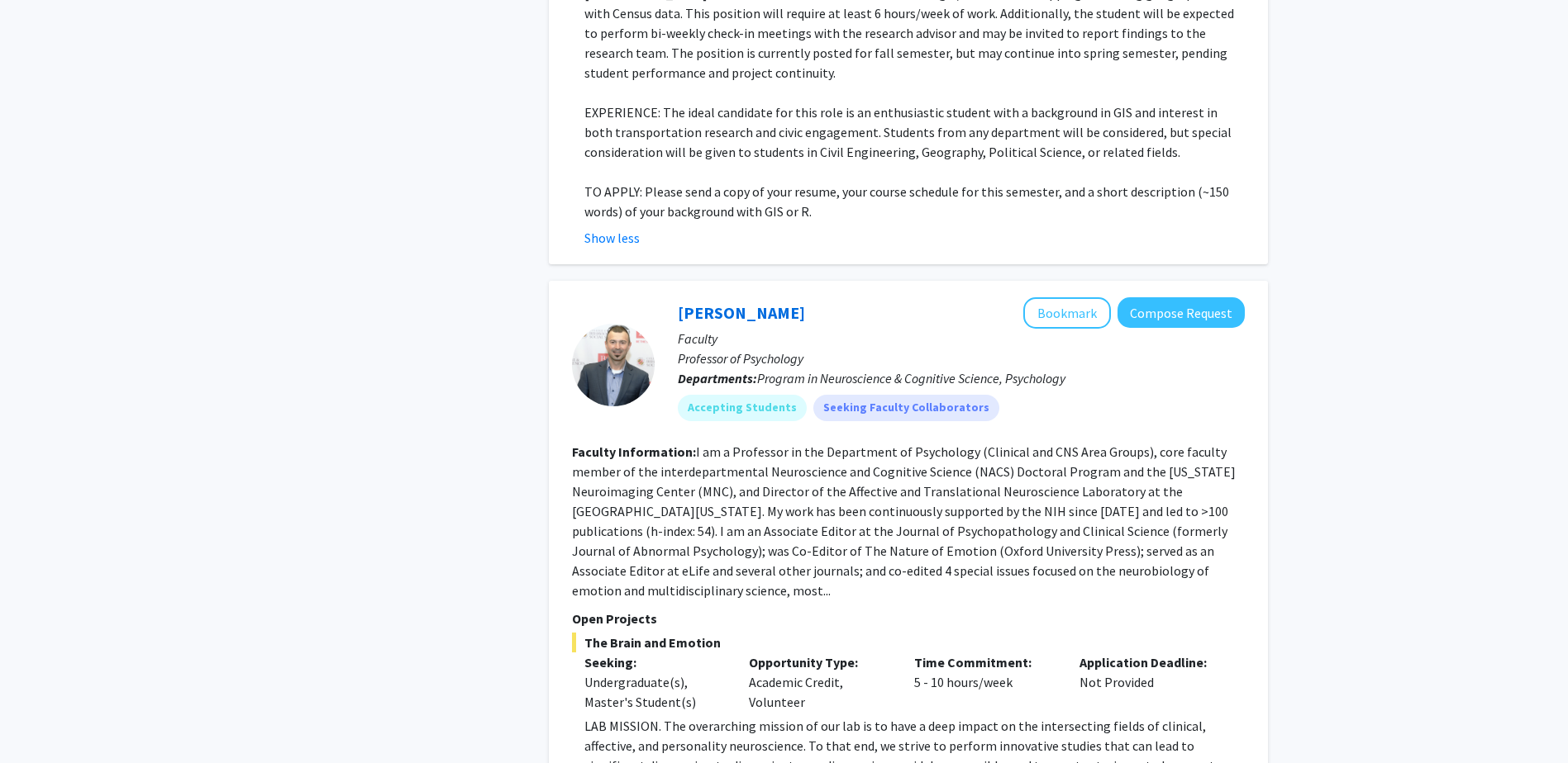
scroll to position [4046, 0]
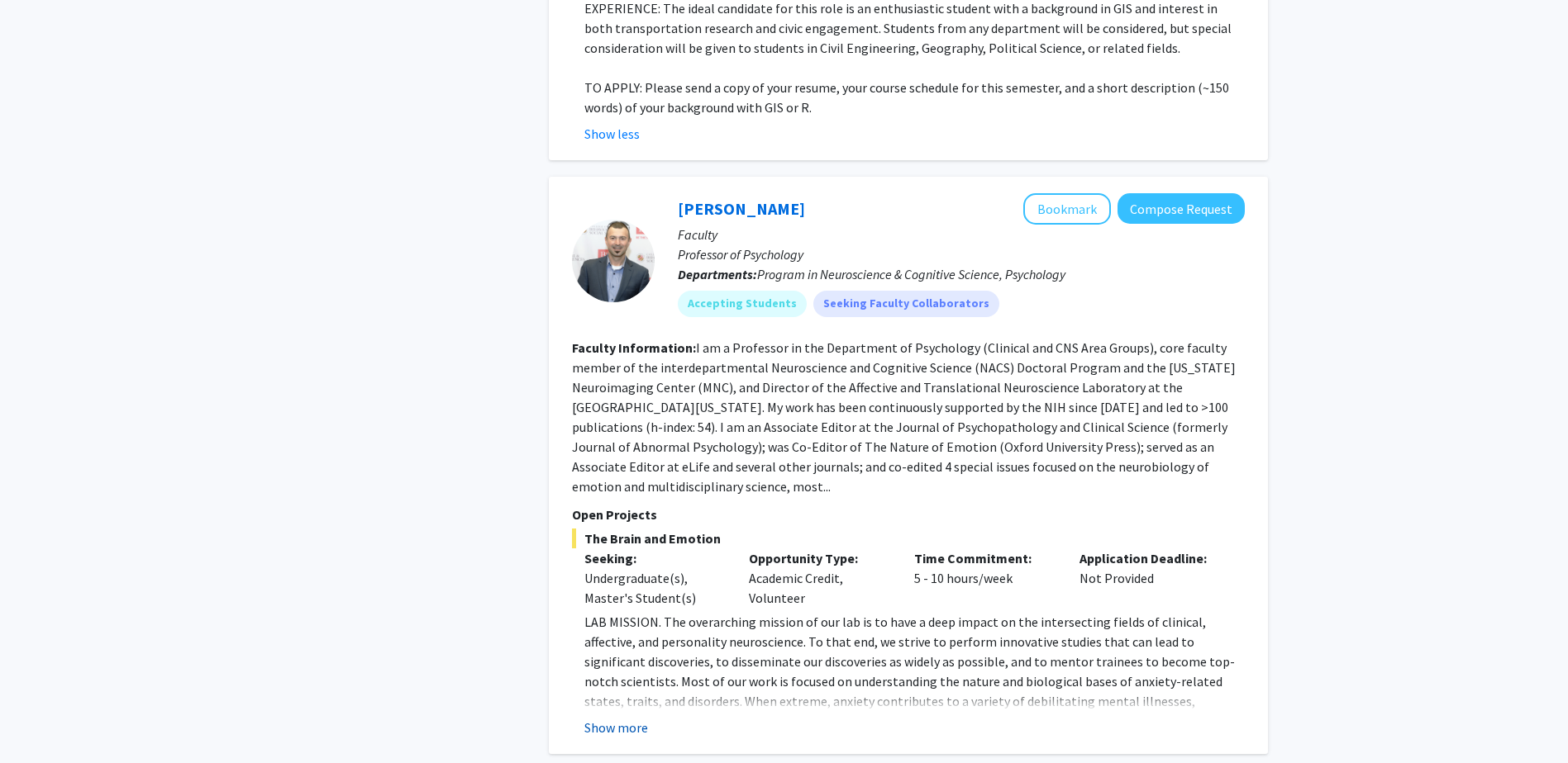
click at [626, 717] on button "Show more" at bounding box center [616, 727] width 64 height 20
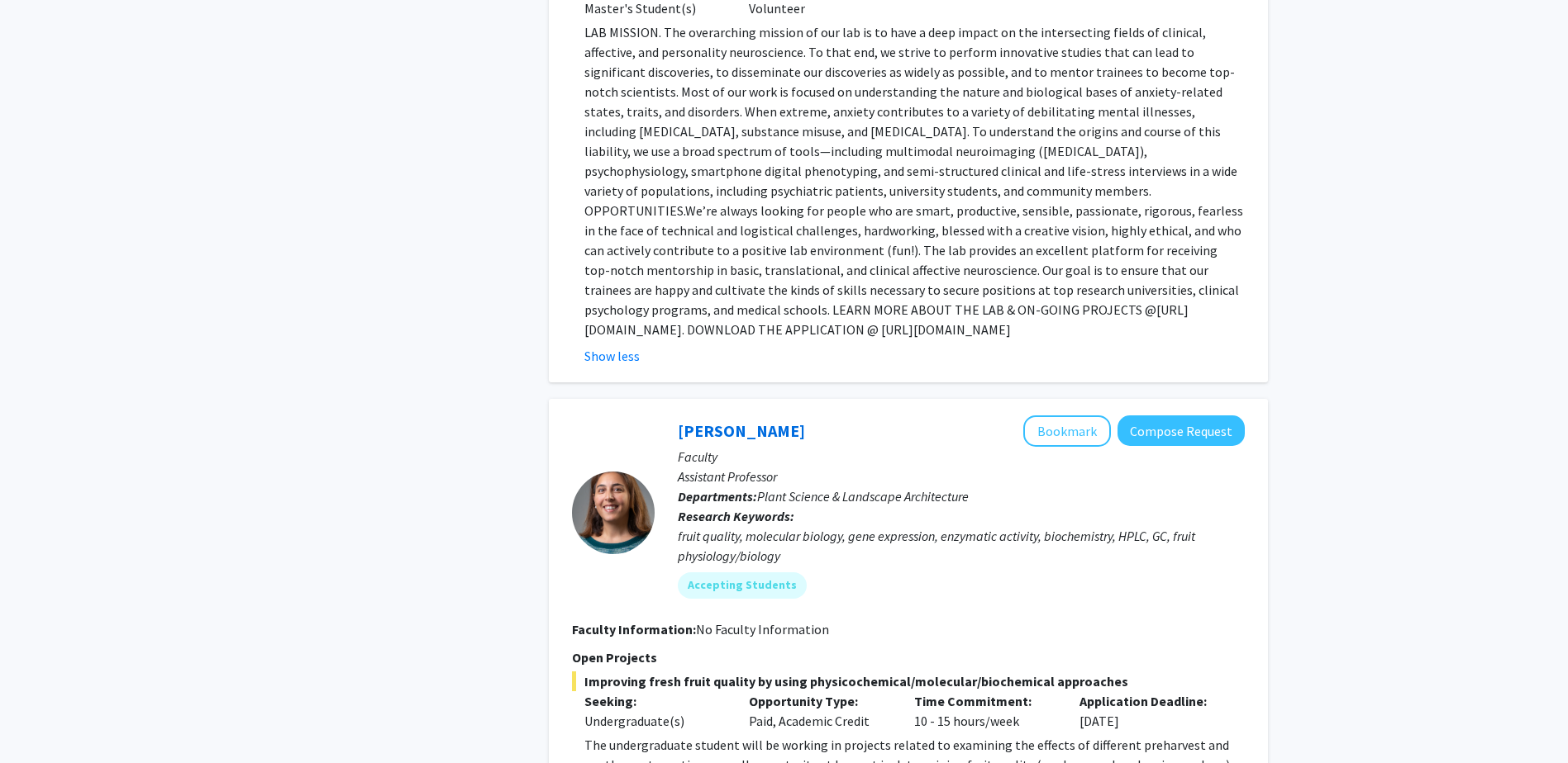
scroll to position [4873, 0]
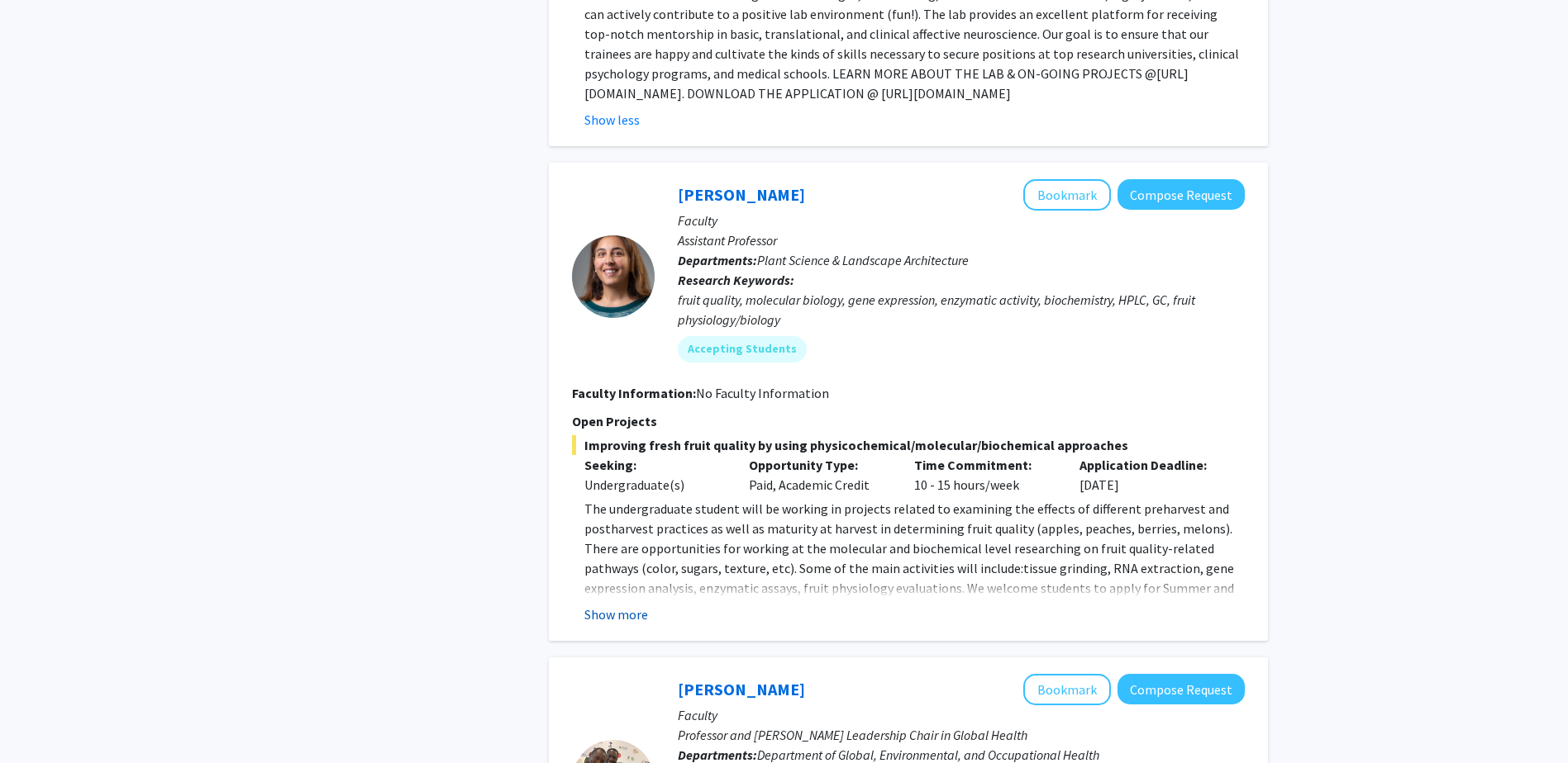
click at [616, 605] on button "Show more" at bounding box center [616, 615] width 64 height 20
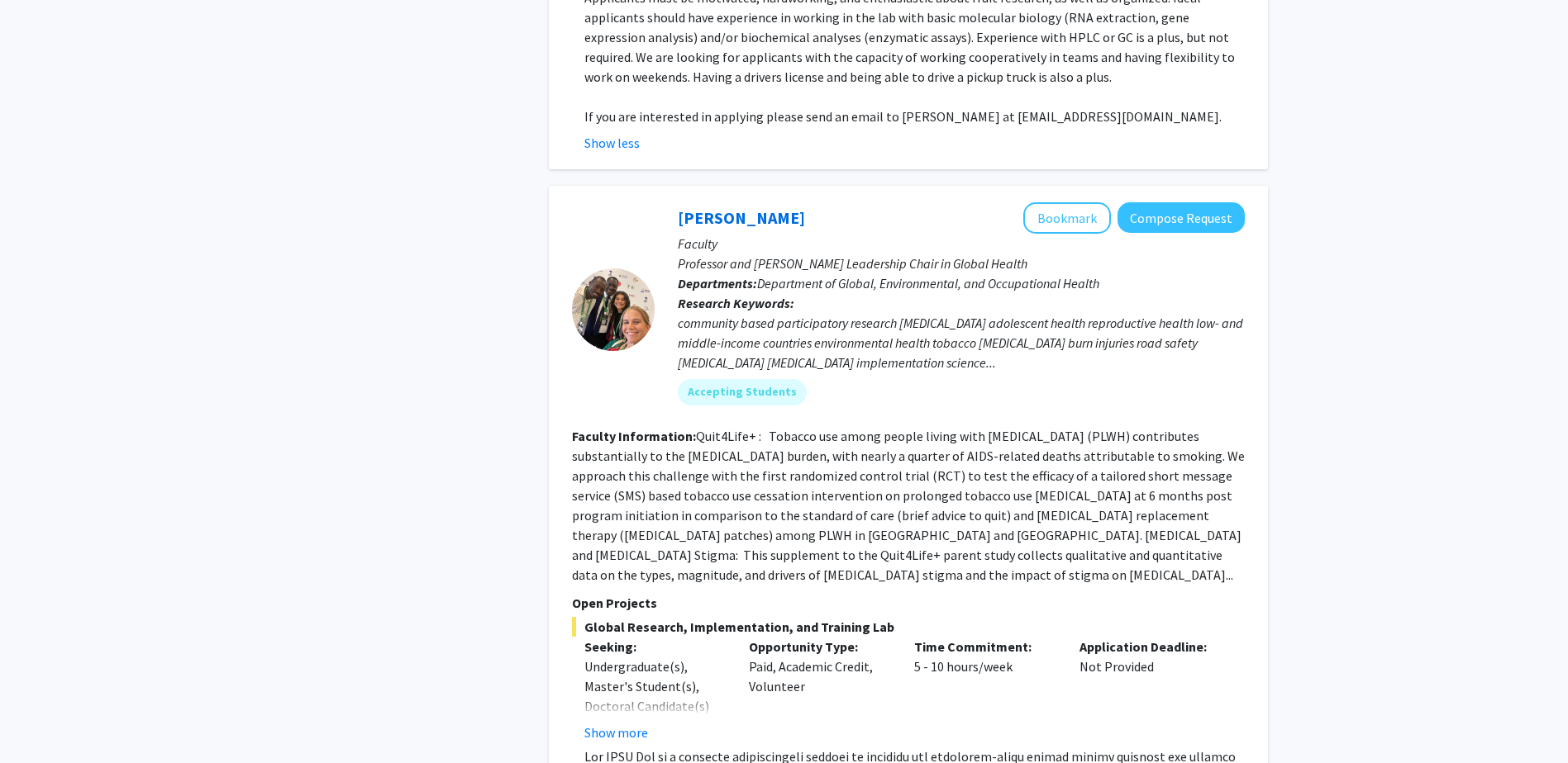
scroll to position [5699, 0]
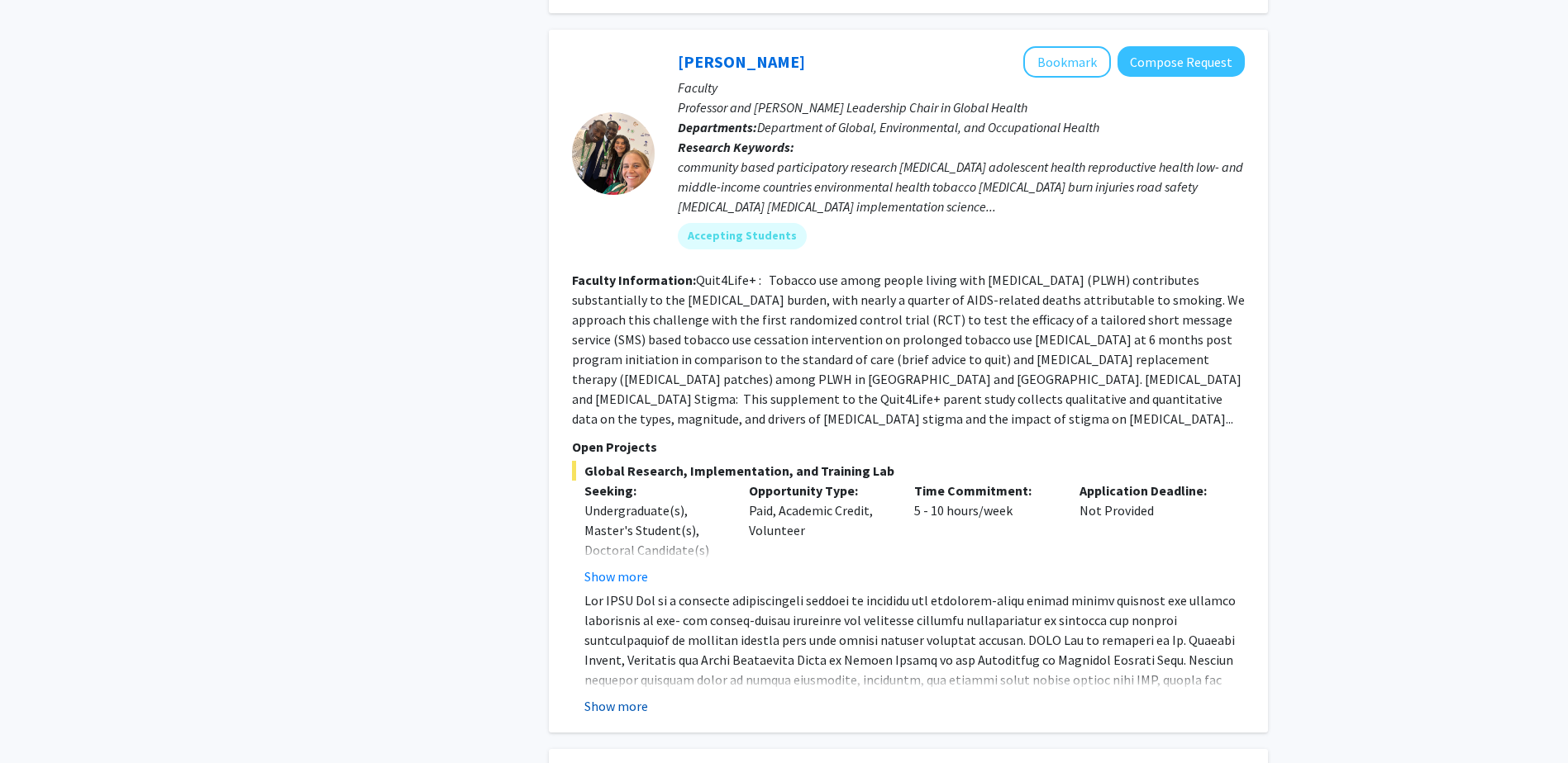
click at [605, 696] on button "Show more" at bounding box center [616, 706] width 64 height 20
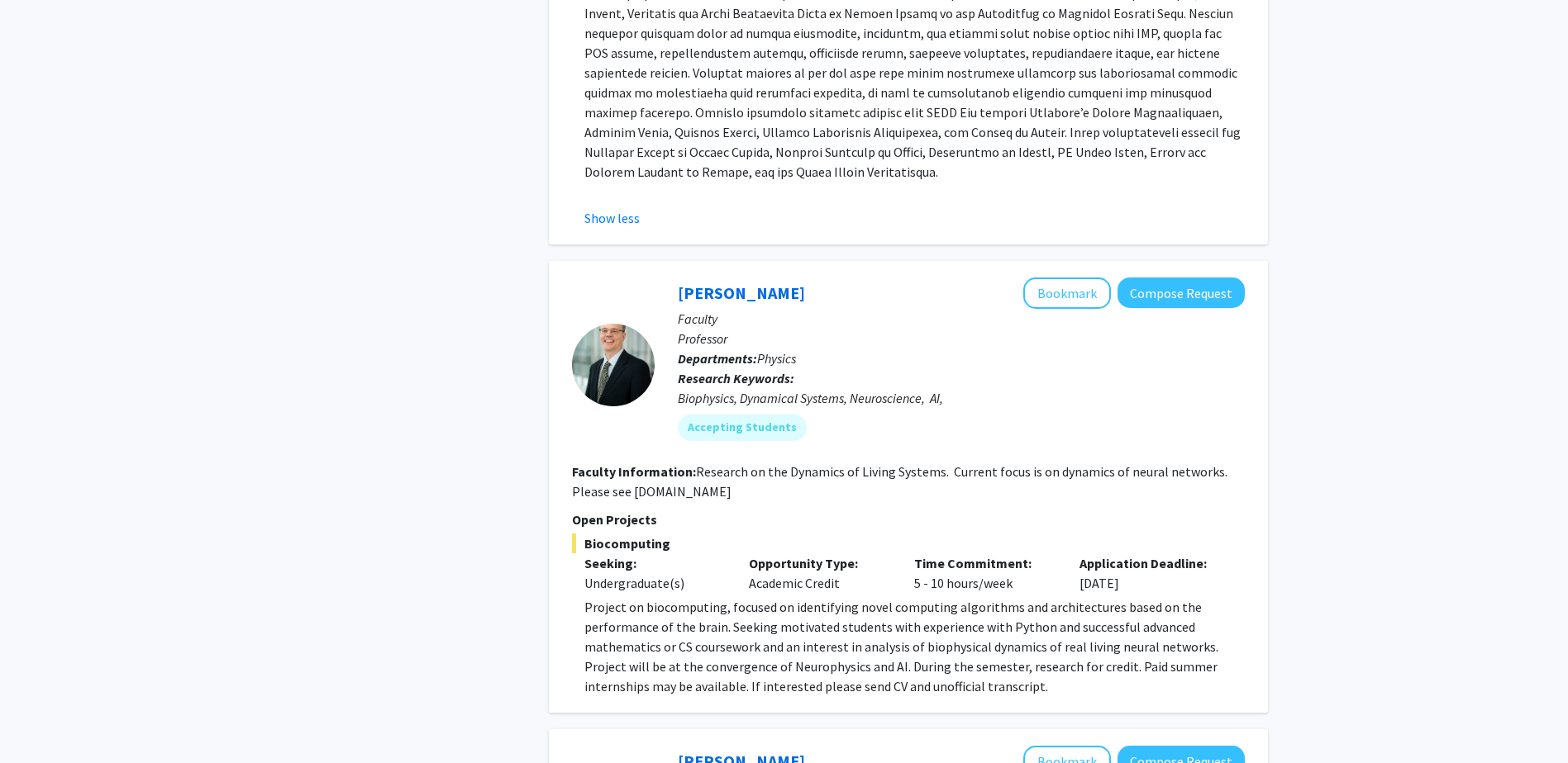
scroll to position [6359, 0]
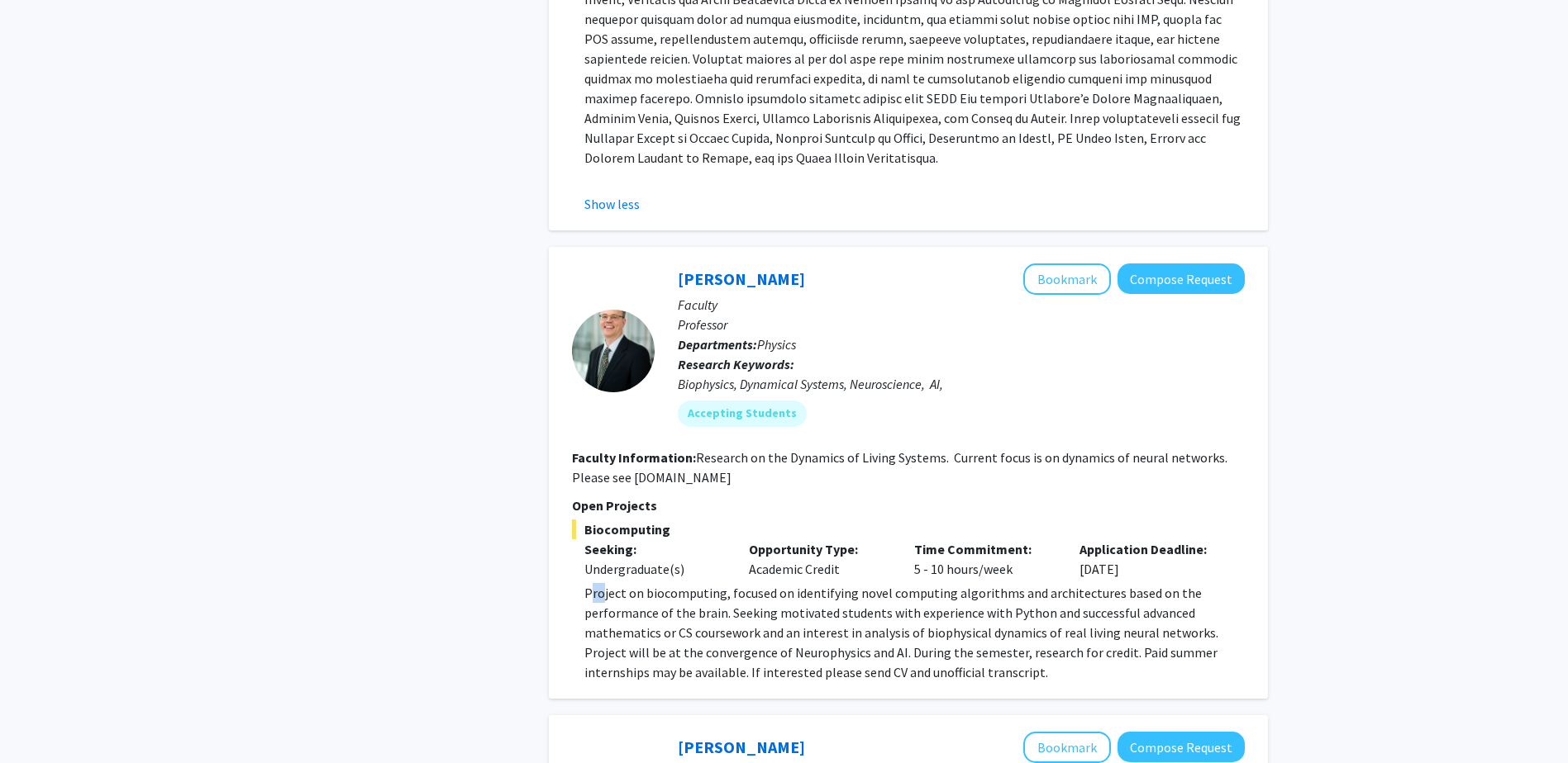
click at [604, 583] on p "Project on biocomputing, focused on identifying novel computing algorithms and …" at bounding box center [914, 632] width 660 height 99
drag, startPoint x: 605, startPoint y: 463, endPoint x: 852, endPoint y: 476, distance: 247.3
click at [851, 583] on p "Project on biocomputing, focused on identifying novel computing algorithms and …" at bounding box center [914, 632] width 660 height 99
drag, startPoint x: 852, startPoint y: 476, endPoint x: 853, endPoint y: 507, distance: 31.0
click at [853, 583] on p "Project on biocomputing, focused on identifying novel computing algorithms and …" at bounding box center [914, 632] width 660 height 99
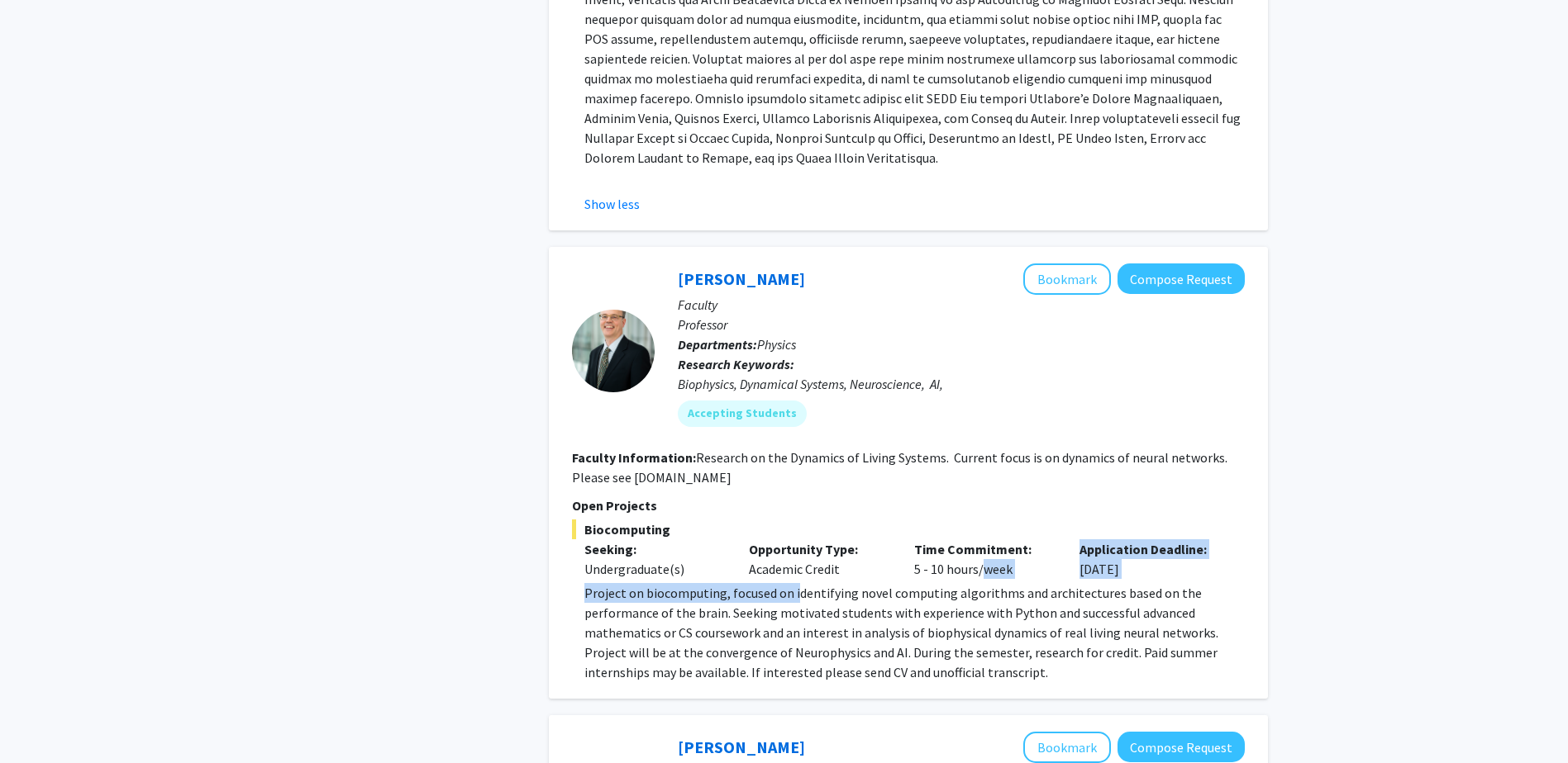
drag, startPoint x: 815, startPoint y: 467, endPoint x: 989, endPoint y: 466, distance: 174.0
click at [989, 583] on p "Project on biocomputing, focused on identifying novel computing algorithms and …" at bounding box center [914, 632] width 660 height 99
drag, startPoint x: 989, startPoint y: 466, endPoint x: 1057, endPoint y: 483, distance: 70.1
click at [1057, 583] on p "Project on biocomputing, focused on identifying novel computing algorithms and …" at bounding box center [914, 632] width 660 height 99
drag, startPoint x: 1057, startPoint y: 483, endPoint x: 1132, endPoint y: 500, distance: 76.9
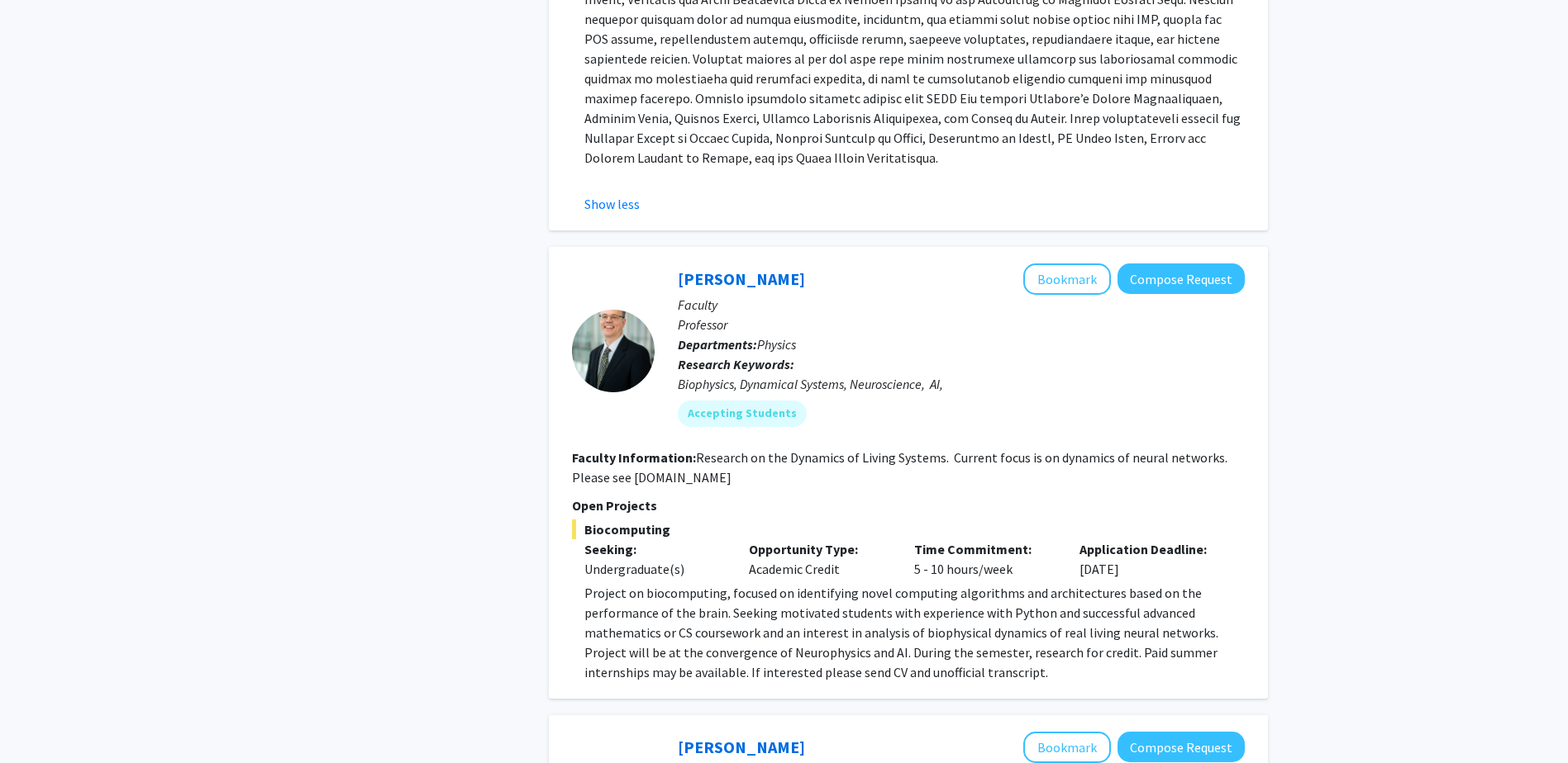
click at [1132, 583] on p "Project on biocomputing, focused on identifying novel computing algorithms and …" at bounding box center [914, 632] width 660 height 99
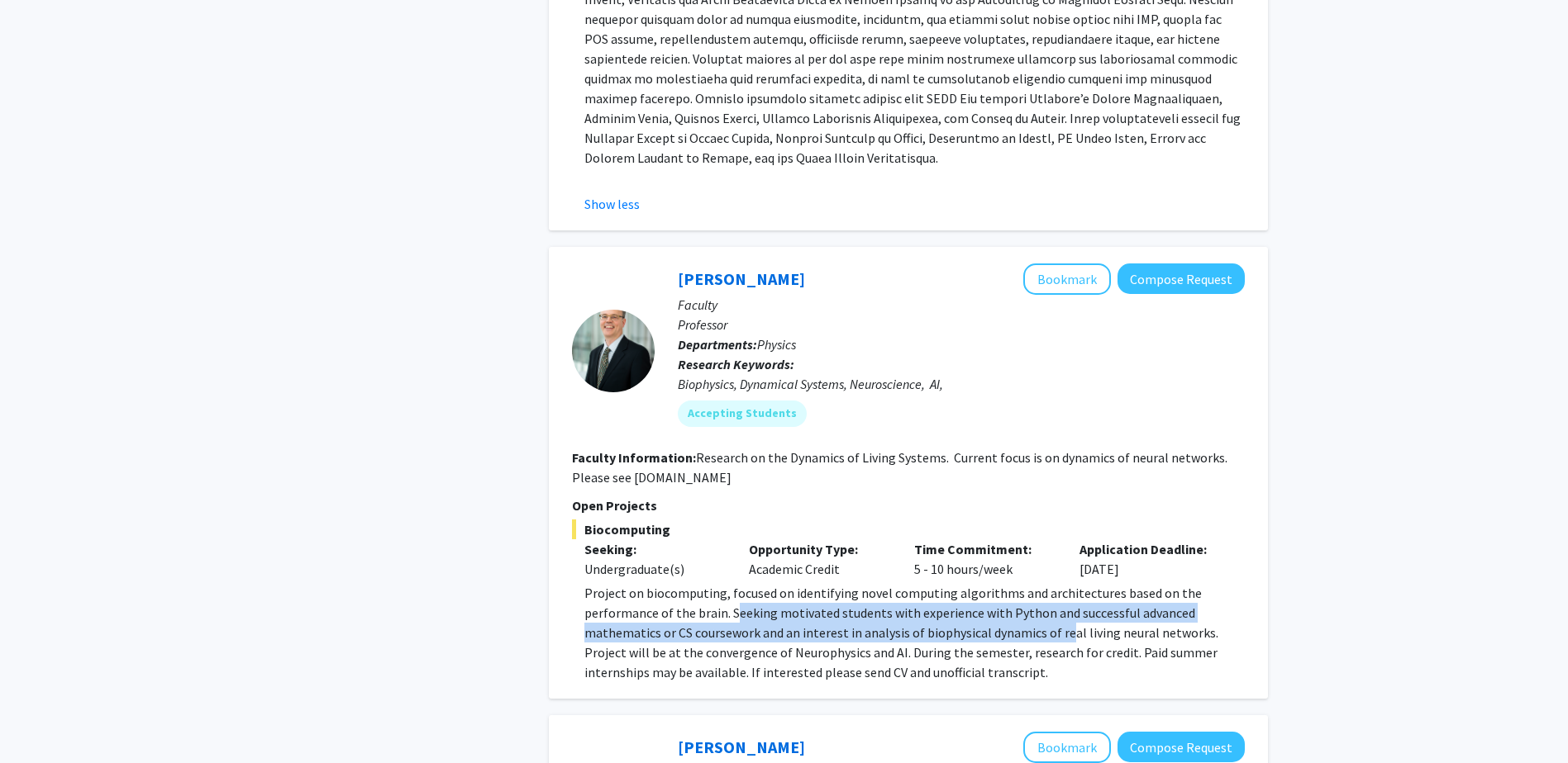
drag, startPoint x: 738, startPoint y: 498, endPoint x: 1069, endPoint y: 517, distance: 331.5
click at [1068, 583] on p "Project on biocomputing, focused on identifying novel computing algorithms and …" at bounding box center [914, 632] width 660 height 99
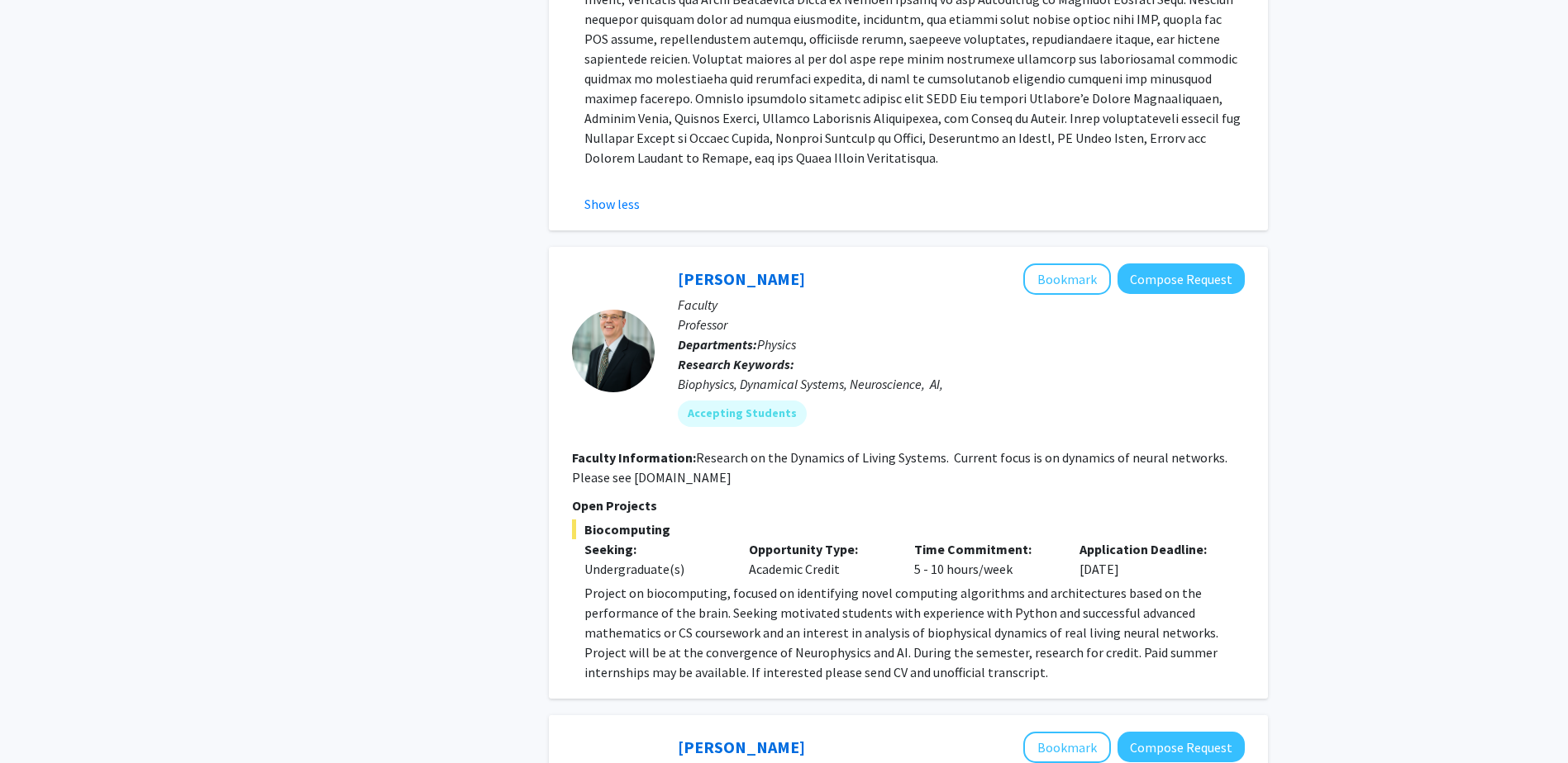
drag, startPoint x: 1069, startPoint y: 517, endPoint x: 1137, endPoint y: 520, distance: 68.1
click at [1122, 583] on p "Project on biocomputing, focused on identifying novel computing algorithms and …" at bounding box center [914, 632] width 660 height 99
drag, startPoint x: 590, startPoint y: 533, endPoint x: 749, endPoint y: 535, distance: 159.0
click at [748, 583] on p "Project on biocomputing, focused on identifying novel computing algorithms and …" at bounding box center [914, 632] width 660 height 99
drag, startPoint x: 749, startPoint y: 535, endPoint x: 1106, endPoint y: 540, distance: 357.0
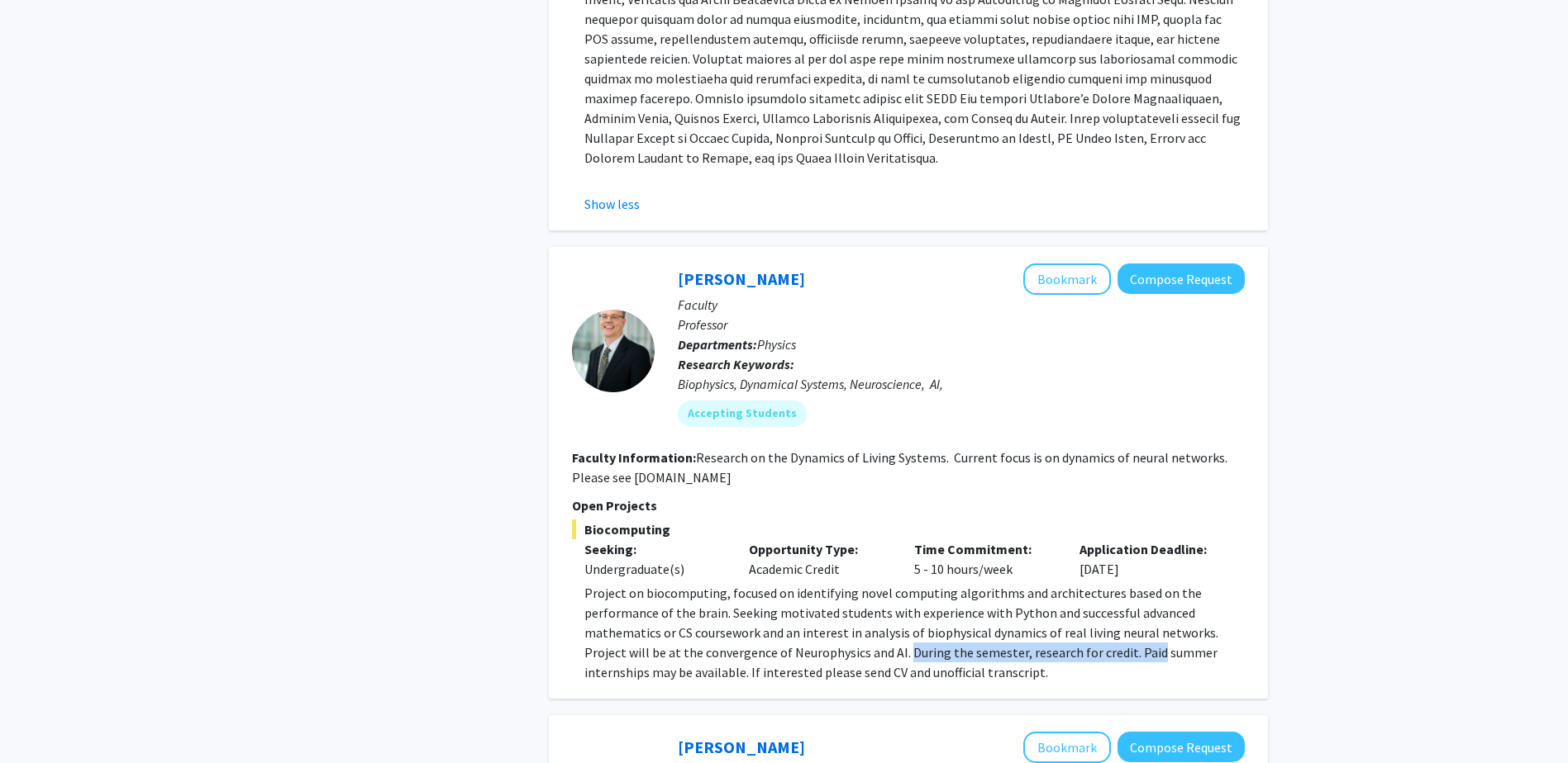
click at [1106, 583] on p "Project on biocomputing, focused on identifying novel computing algorithms and …" at bounding box center [914, 632] width 660 height 99
click at [1181, 570] on div "[PERSON_NAME] Bookmark Compose Request Faculty Professor Departments: Physics R…" at bounding box center [907, 473] width 719 height 452
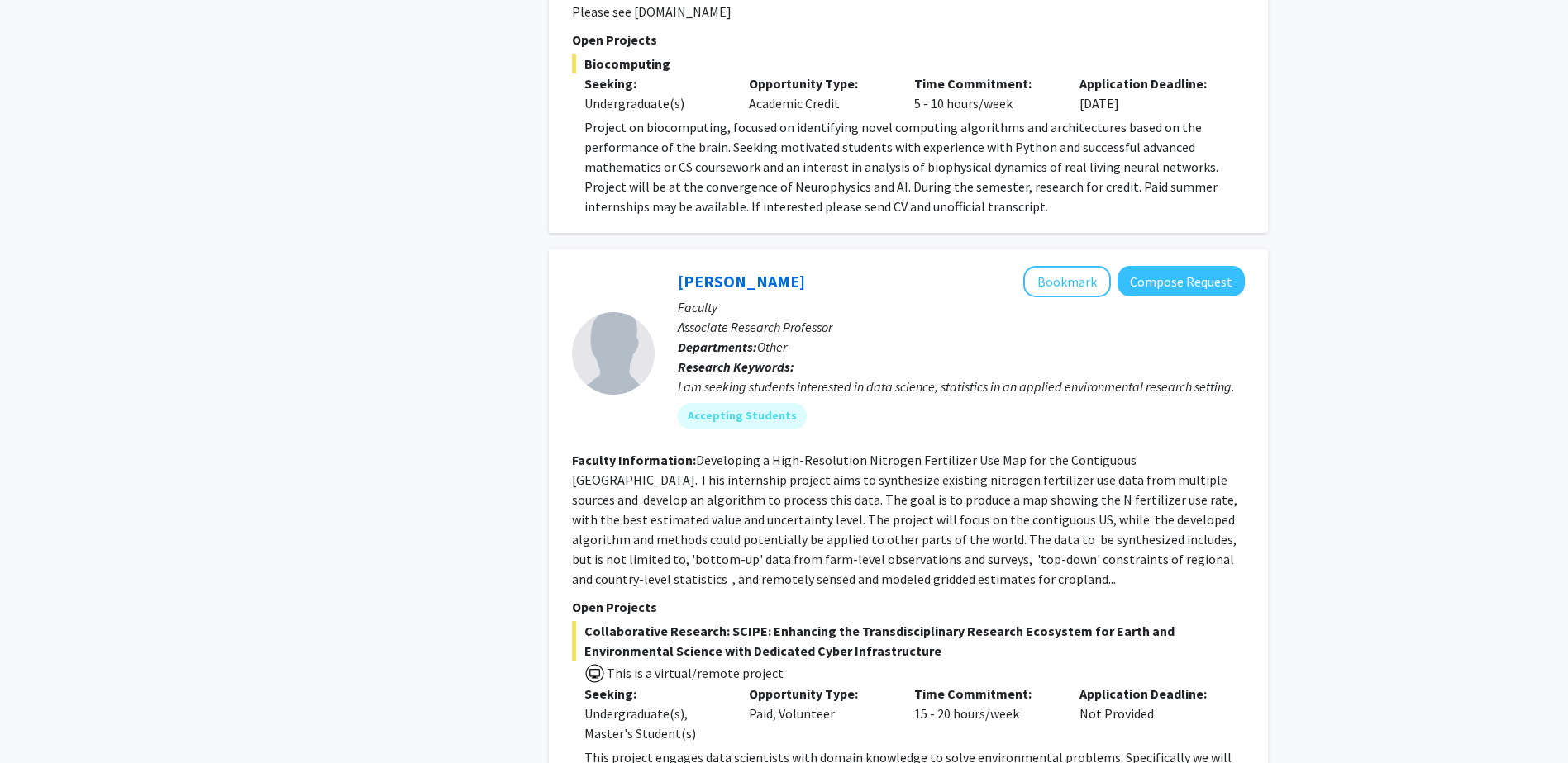
scroll to position [6855, 0]
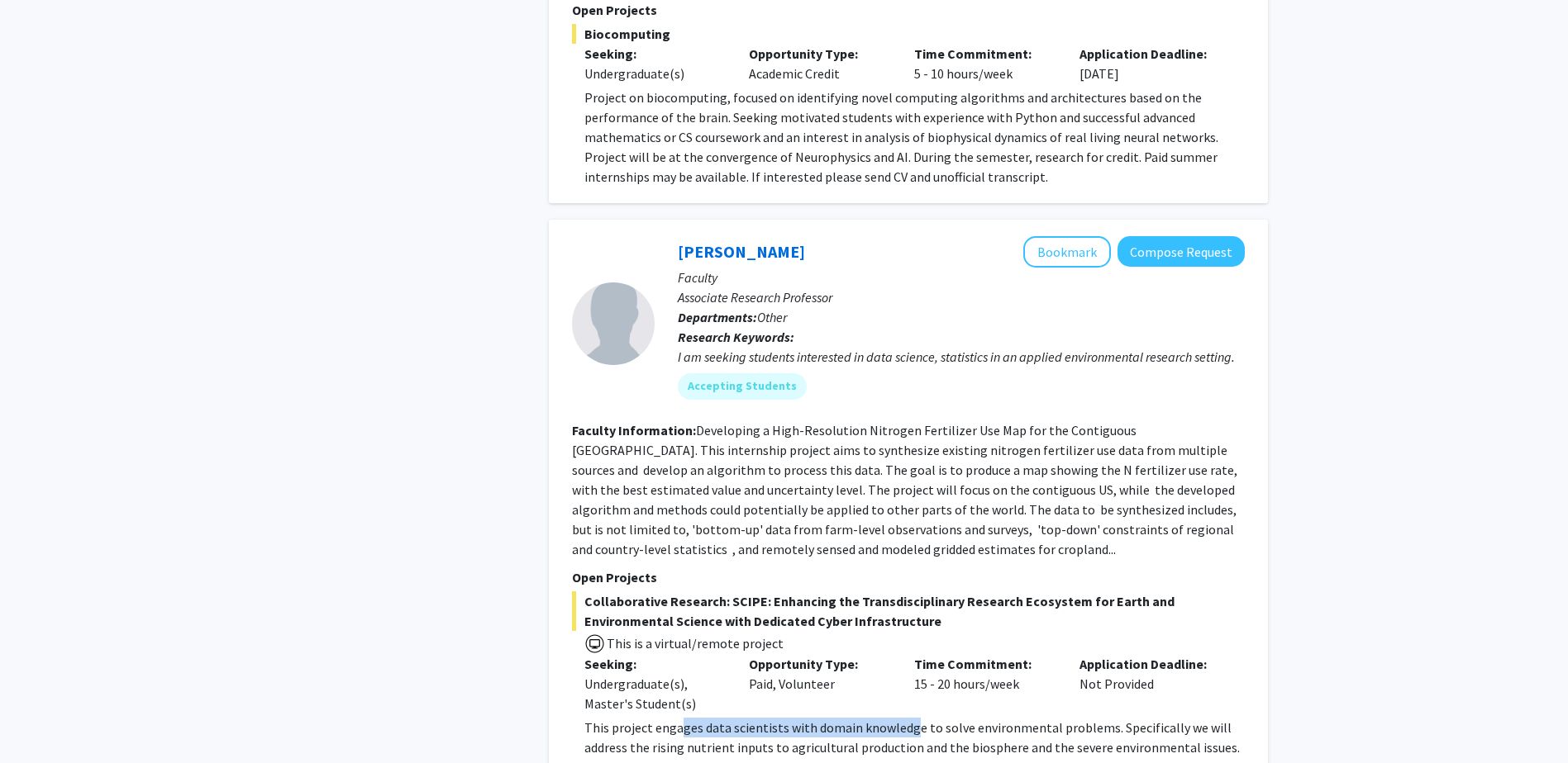
drag, startPoint x: 676, startPoint y: 609, endPoint x: 926, endPoint y: 614, distance: 250.0
click at [925, 717] on p "This project engages data scientists with domain knowledge to solve environment…" at bounding box center [914, 747] width 660 height 59
drag, startPoint x: 926, startPoint y: 614, endPoint x: 970, endPoint y: 618, distance: 44.2
click at [970, 717] on p "This project engages data scientists with domain knowledge to solve environment…" at bounding box center [914, 747] width 660 height 59
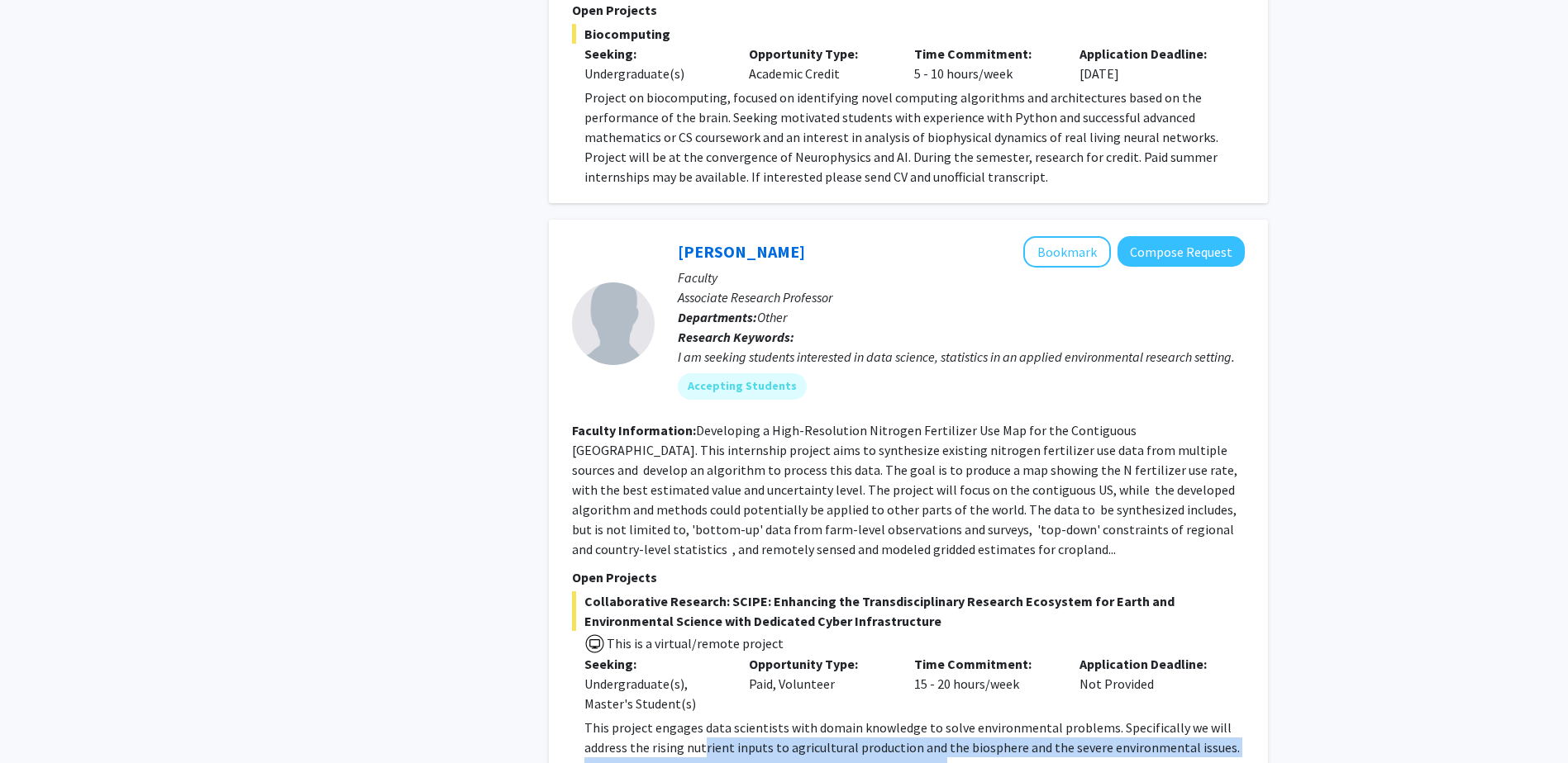
drag, startPoint x: 702, startPoint y: 629, endPoint x: 918, endPoint y: 650, distance: 217.0
click at [918, 717] on p "This project engages data scientists with domain knowledge to solve environment…" at bounding box center [914, 747] width 660 height 59
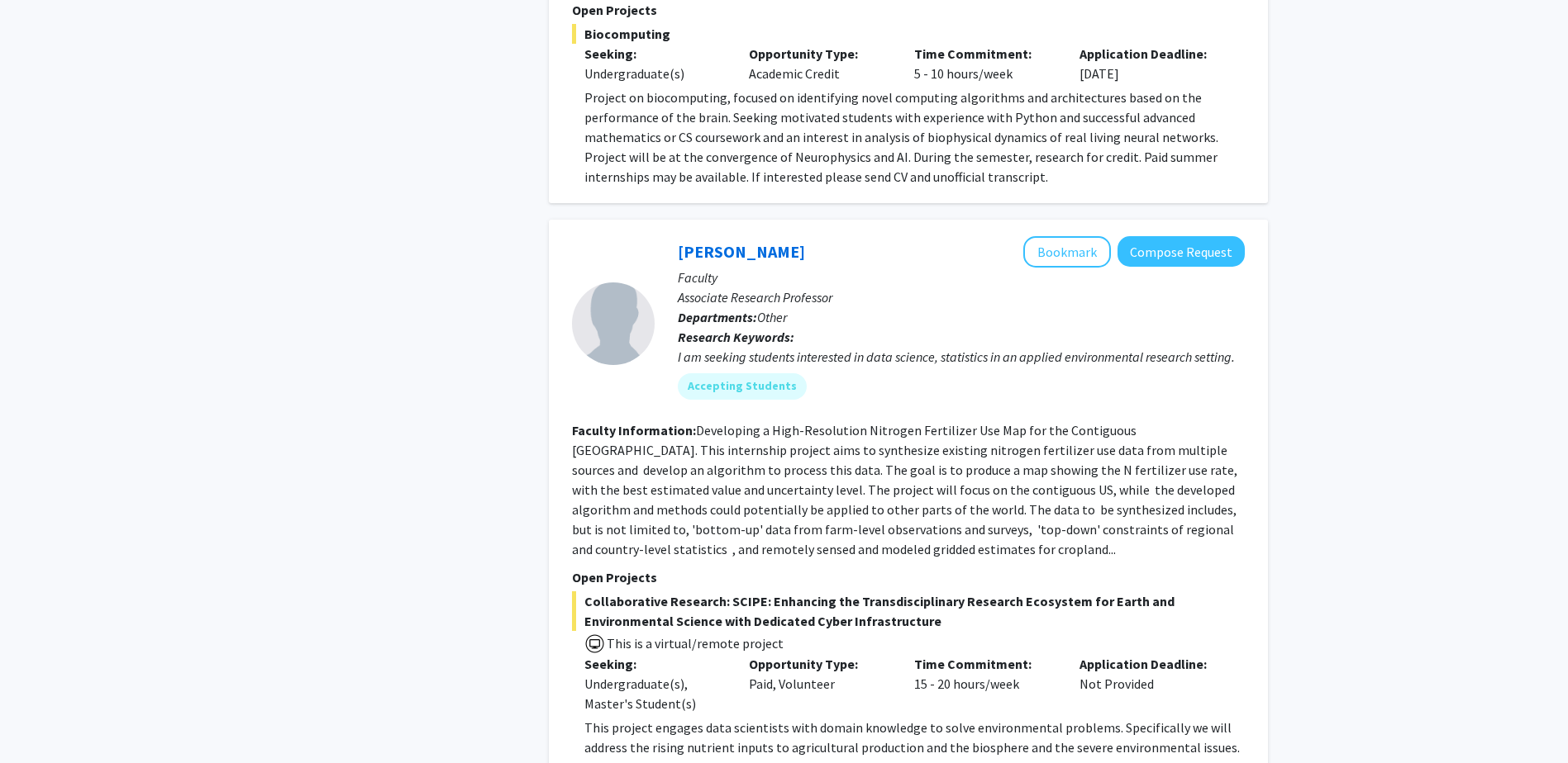
drag, startPoint x: 918, startPoint y: 650, endPoint x: 1100, endPoint y: 680, distance: 184.5
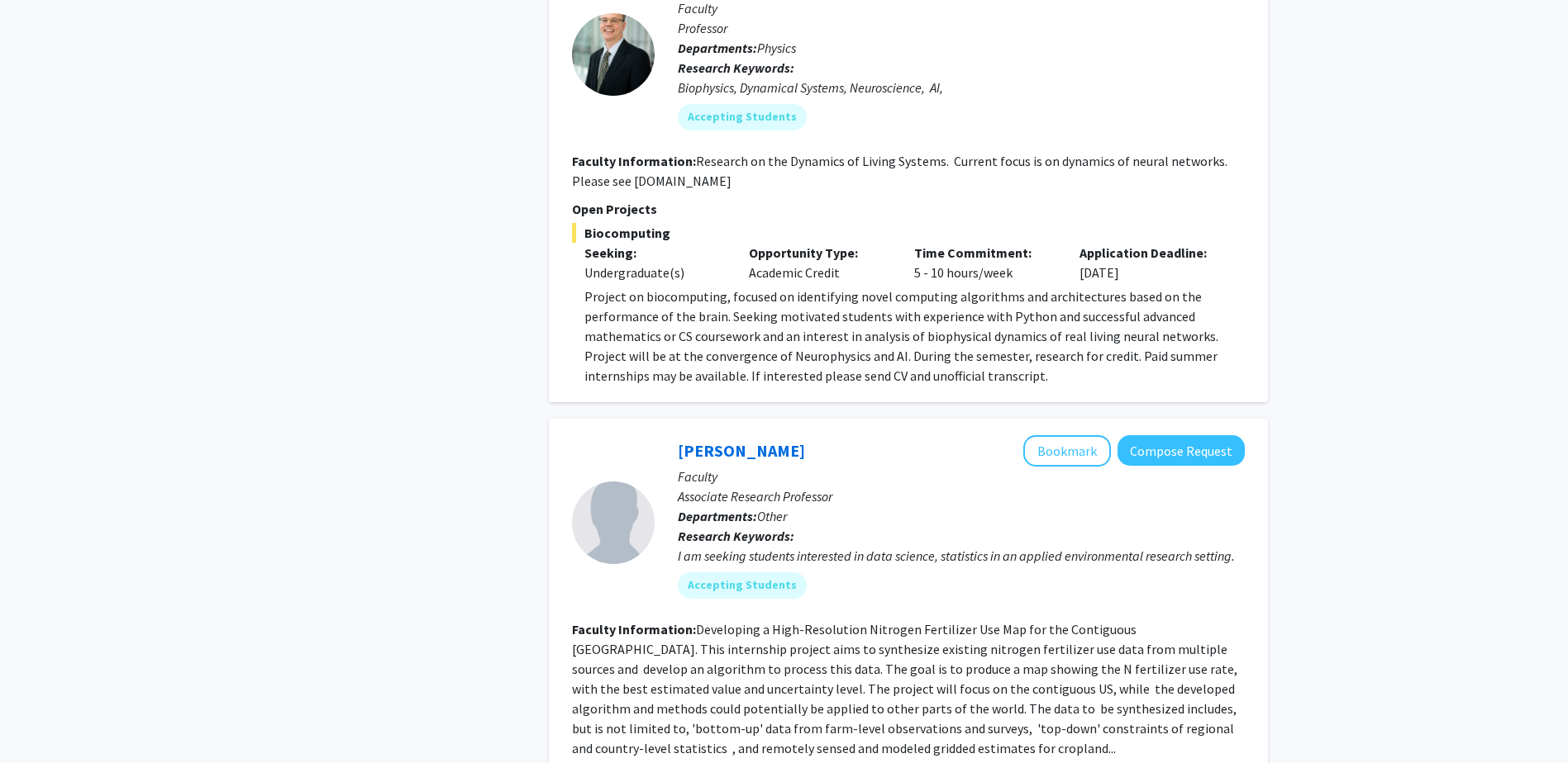
scroll to position [6359, 0]
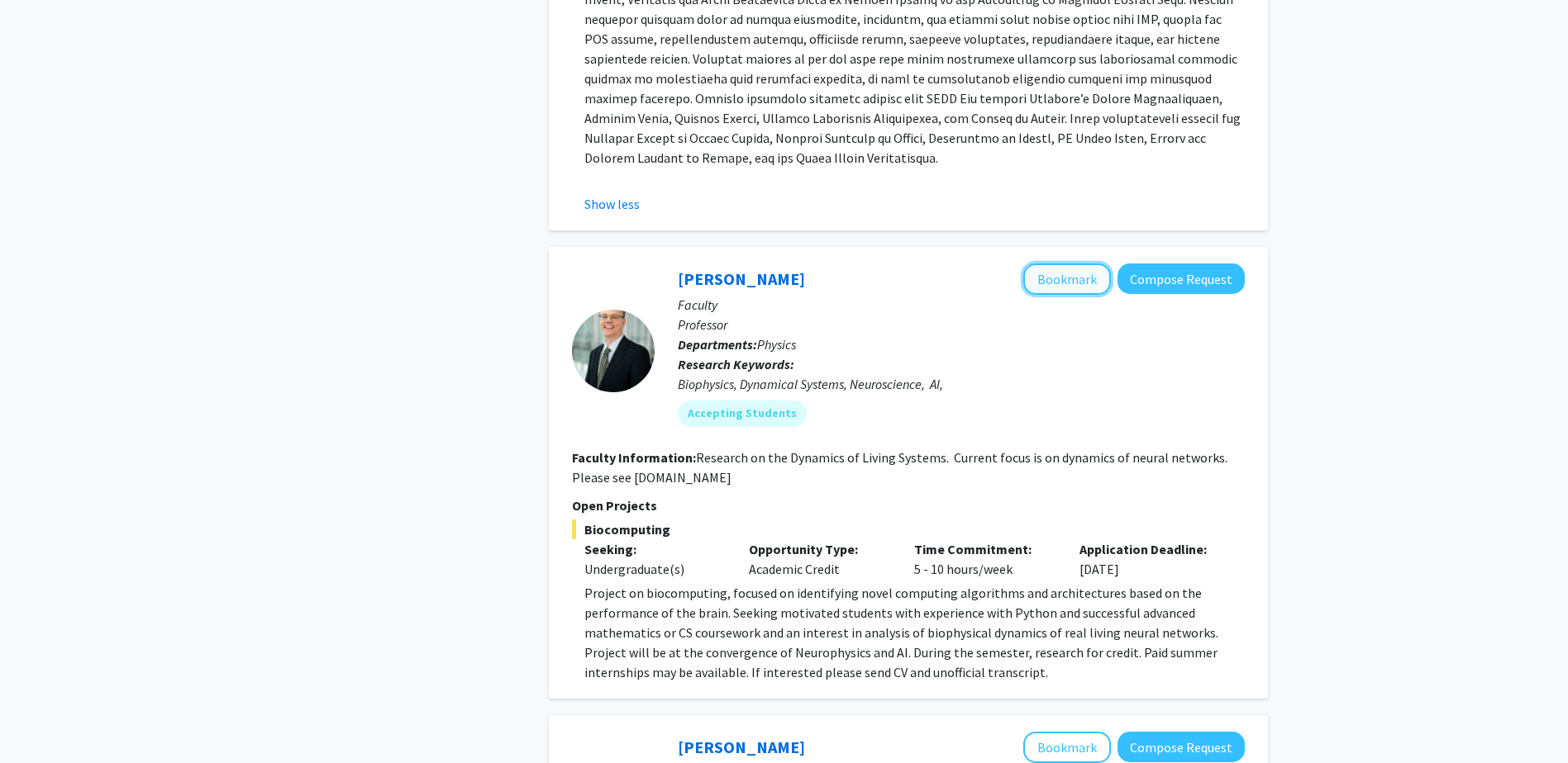
click at [1099, 263] on button "Bookmark" at bounding box center [1067, 279] width 88 height 31
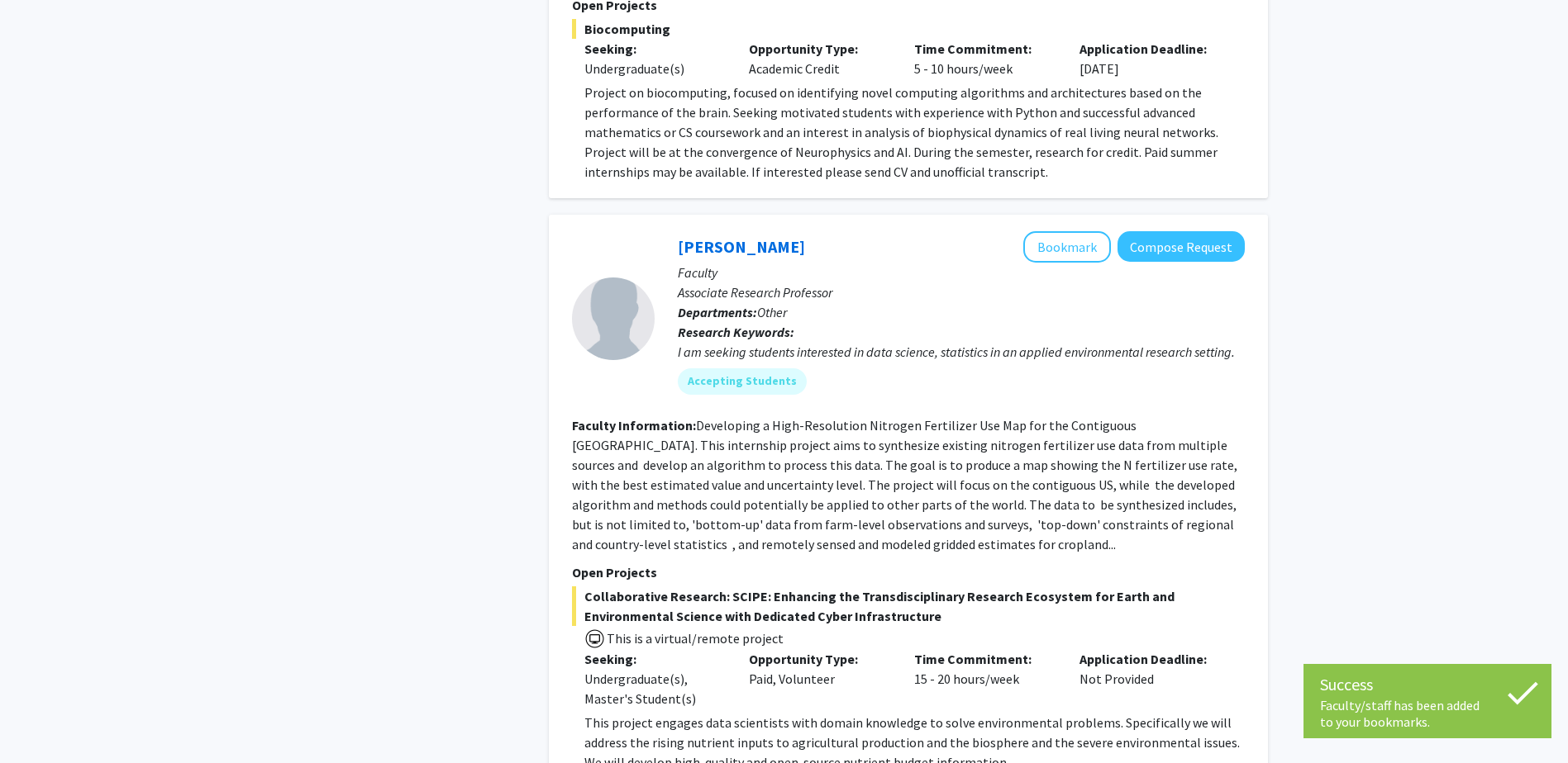
scroll to position [6937, 0]
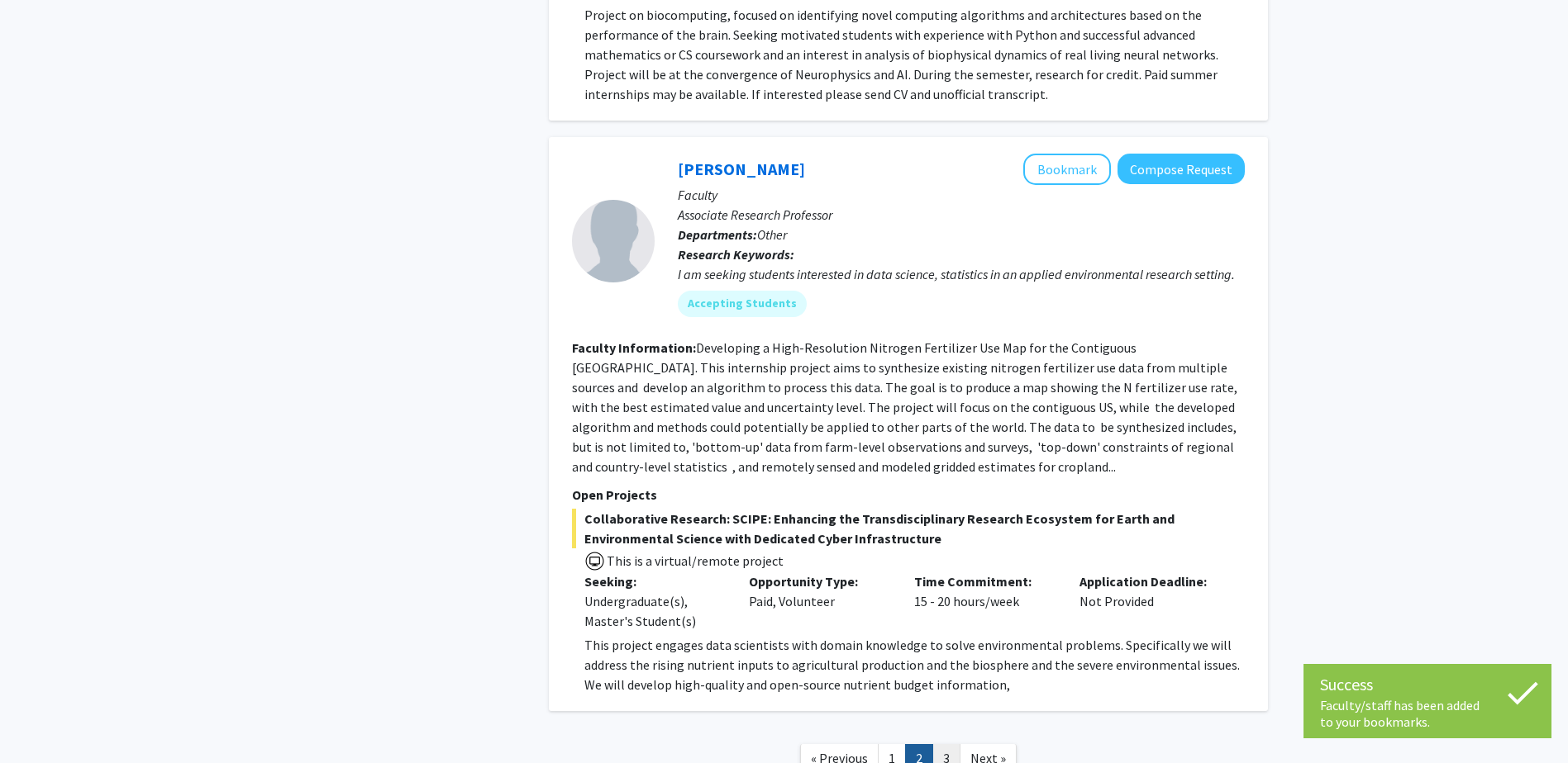
click at [943, 744] on link "3" at bounding box center [946, 758] width 28 height 29
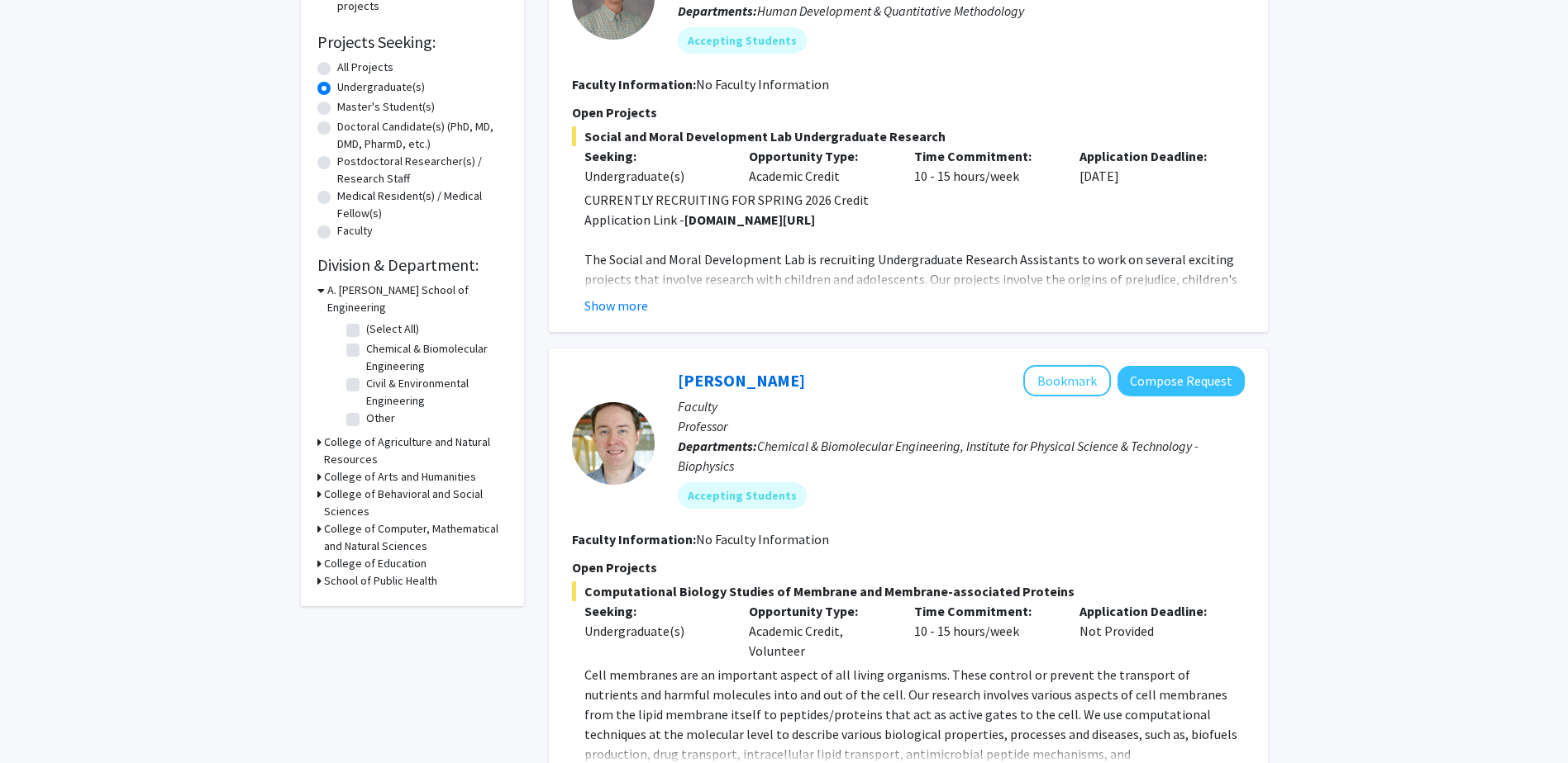
scroll to position [248, 0]
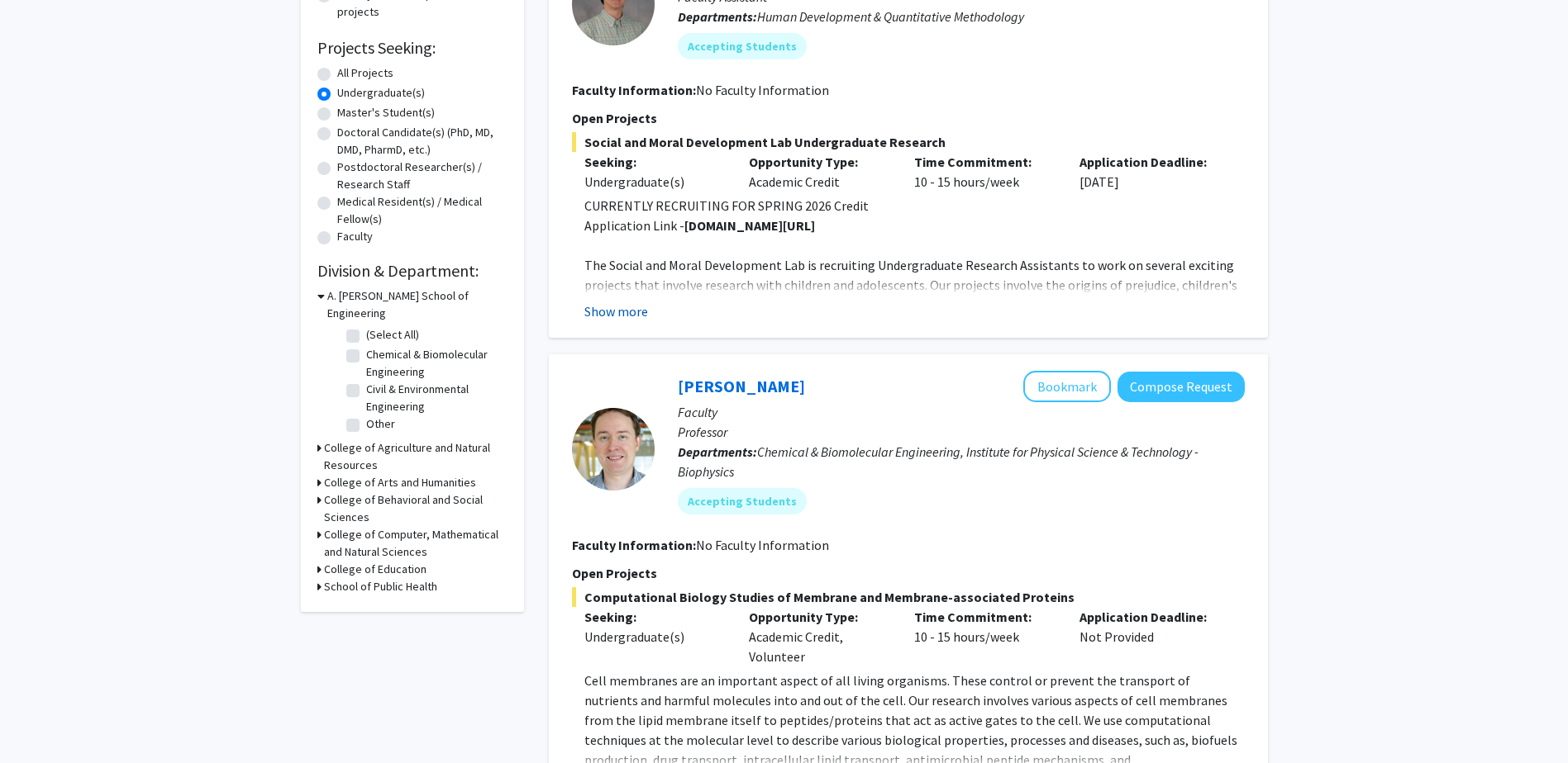
click at [643, 317] on button "Show more" at bounding box center [616, 312] width 64 height 20
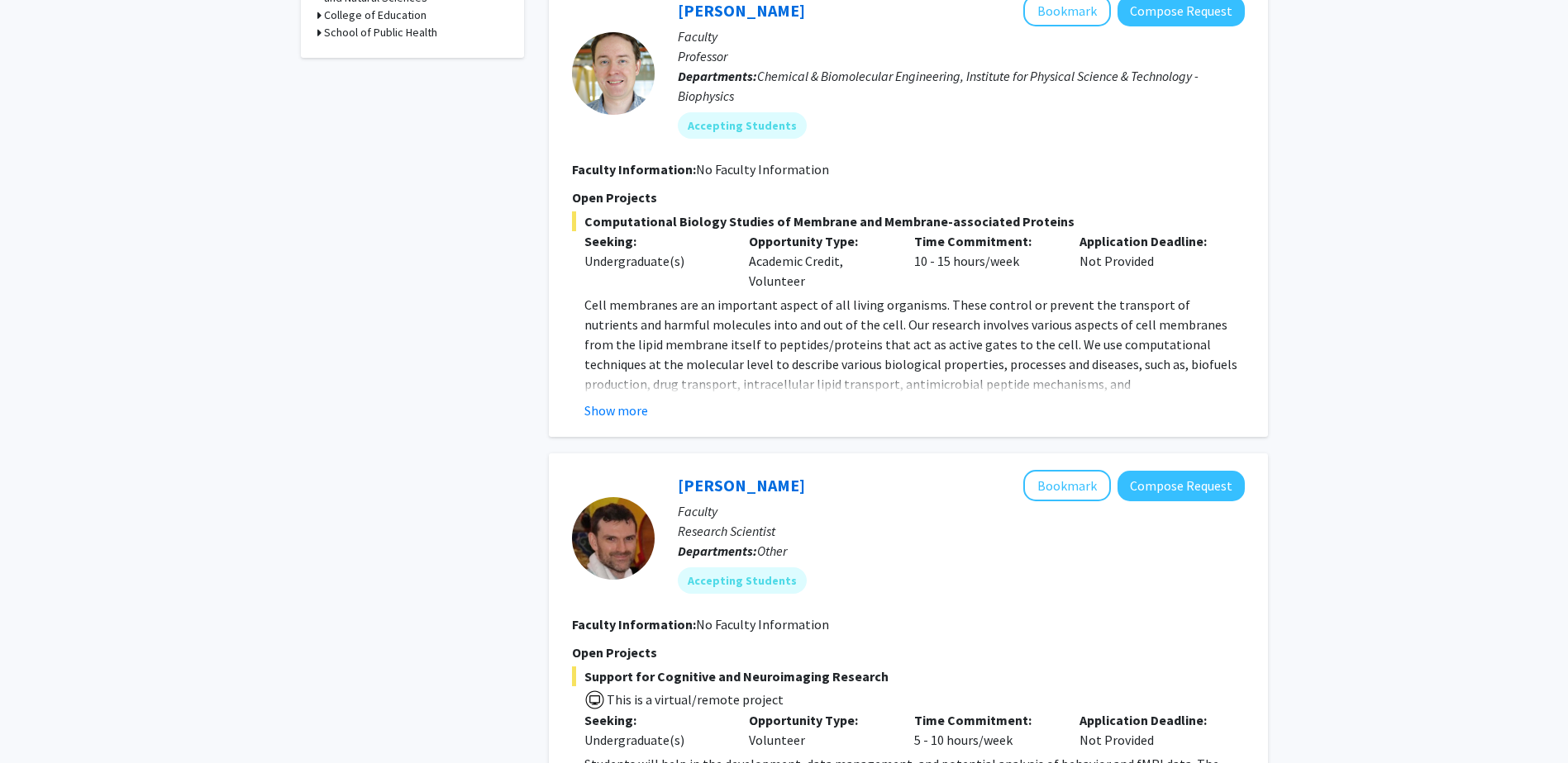
scroll to position [826, 0]
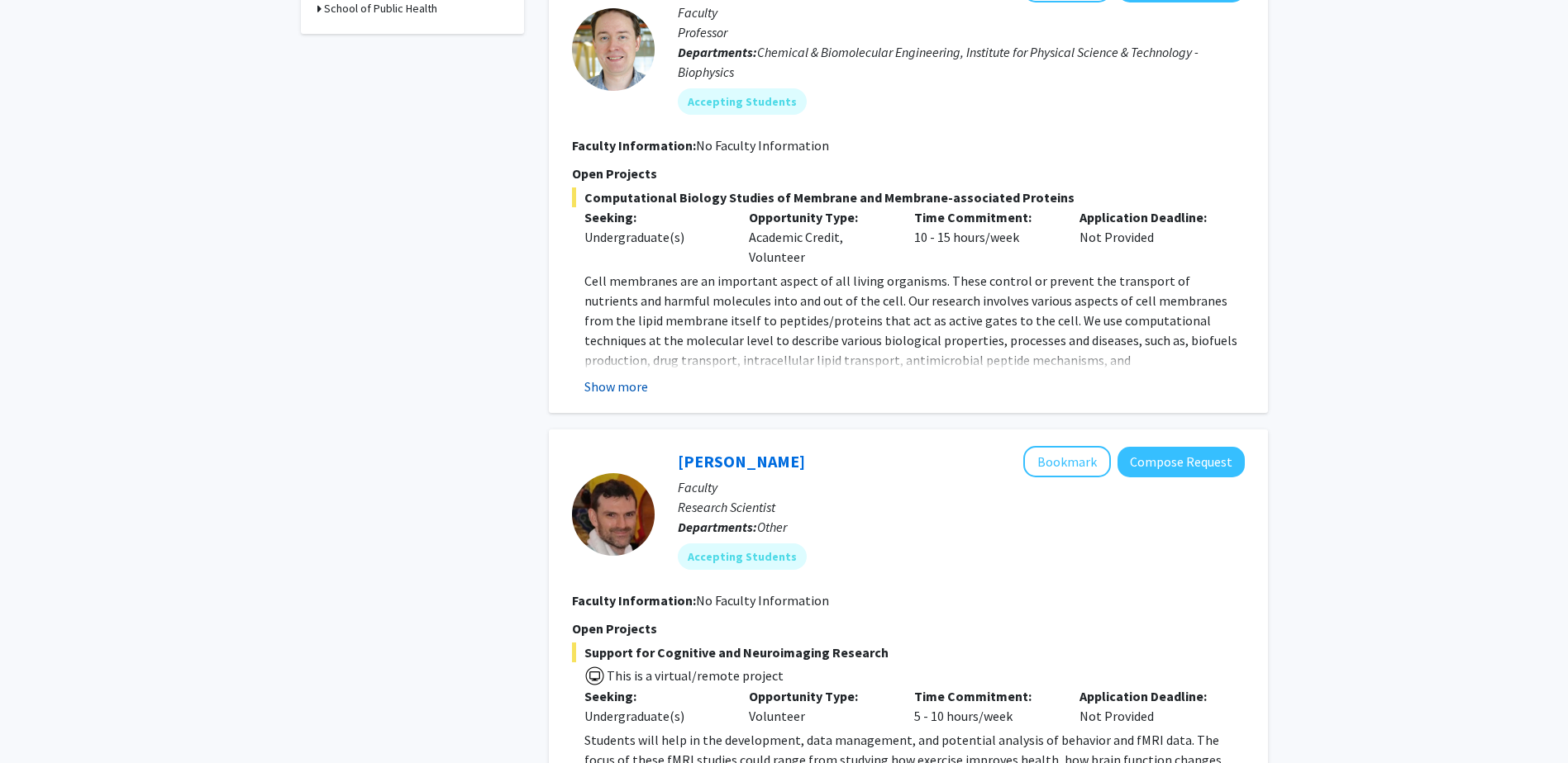
click at [627, 383] on button "Show more" at bounding box center [616, 387] width 64 height 20
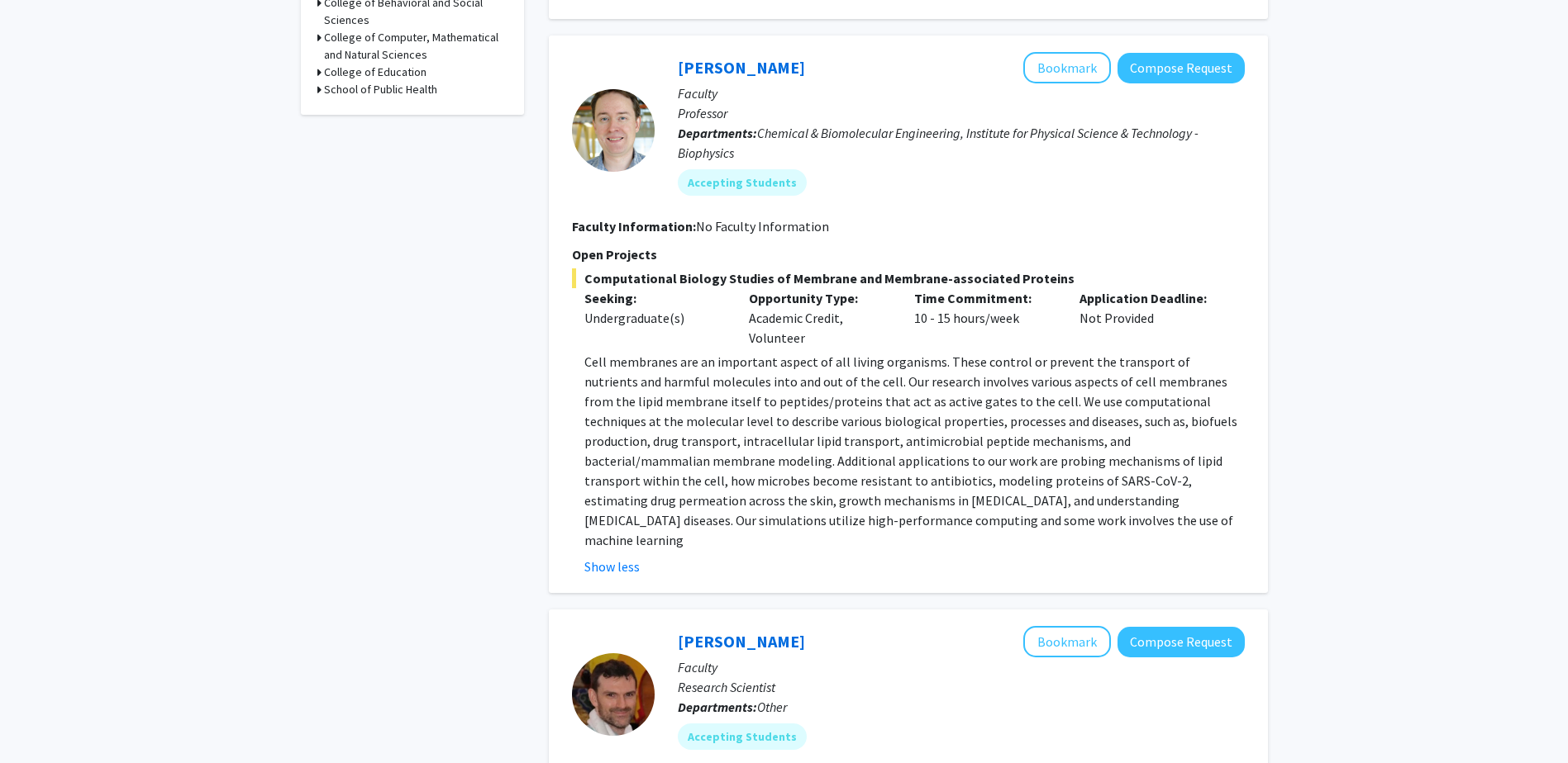
scroll to position [743, 0]
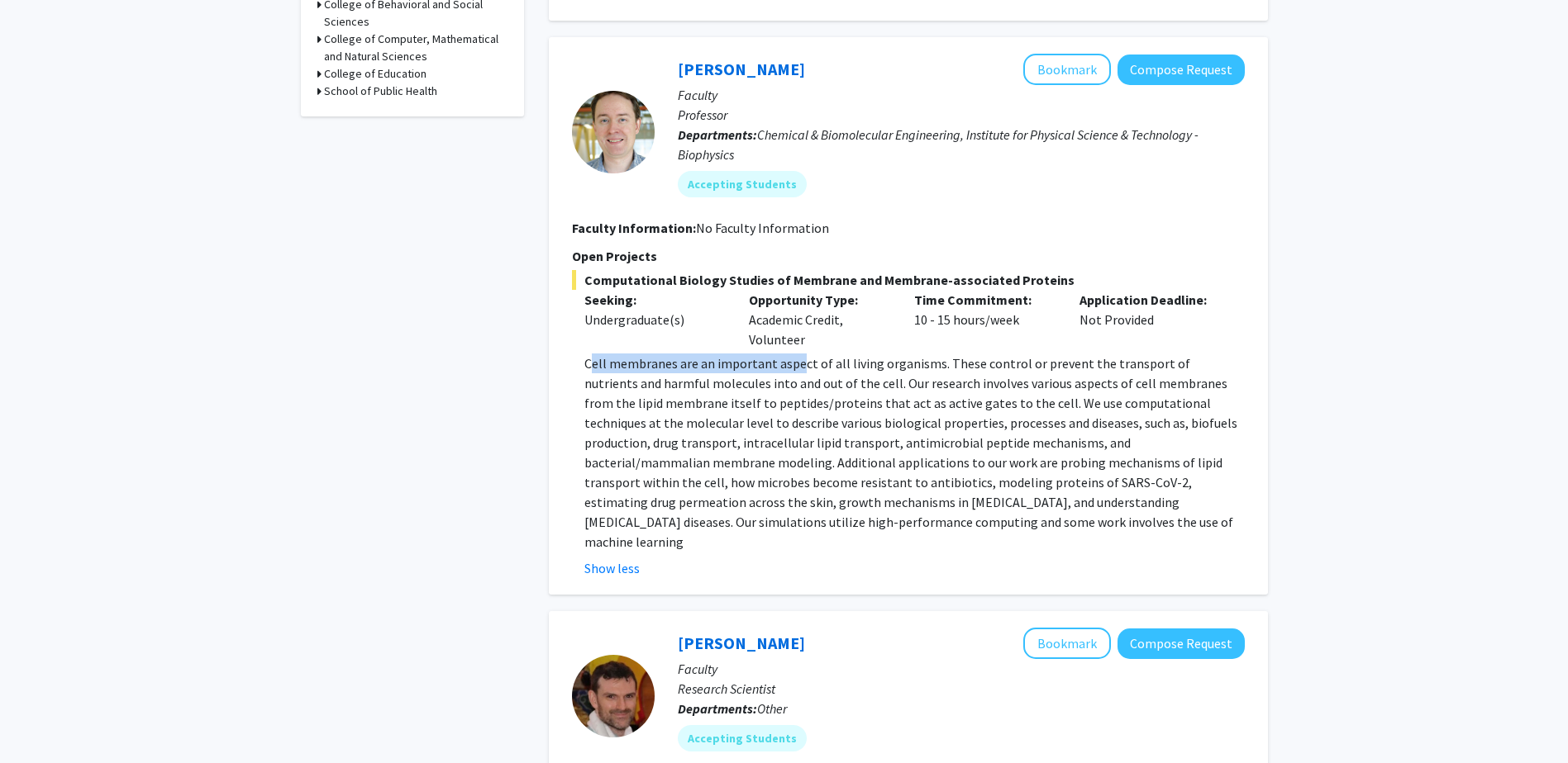
drag, startPoint x: 590, startPoint y: 368, endPoint x: 829, endPoint y: 366, distance: 239.0
click at [826, 367] on p "Cell membranes are an important aspect of all living organisms. These control o…" at bounding box center [914, 452] width 660 height 199
drag, startPoint x: 829, startPoint y: 366, endPoint x: 1089, endPoint y: 367, distance: 260.0
click at [1087, 367] on p "Cell membranes are an important aspect of all living organisms. These control o…" at bounding box center [914, 452] width 660 height 199
drag, startPoint x: 1089, startPoint y: 367, endPoint x: 973, endPoint y: 432, distance: 133.0
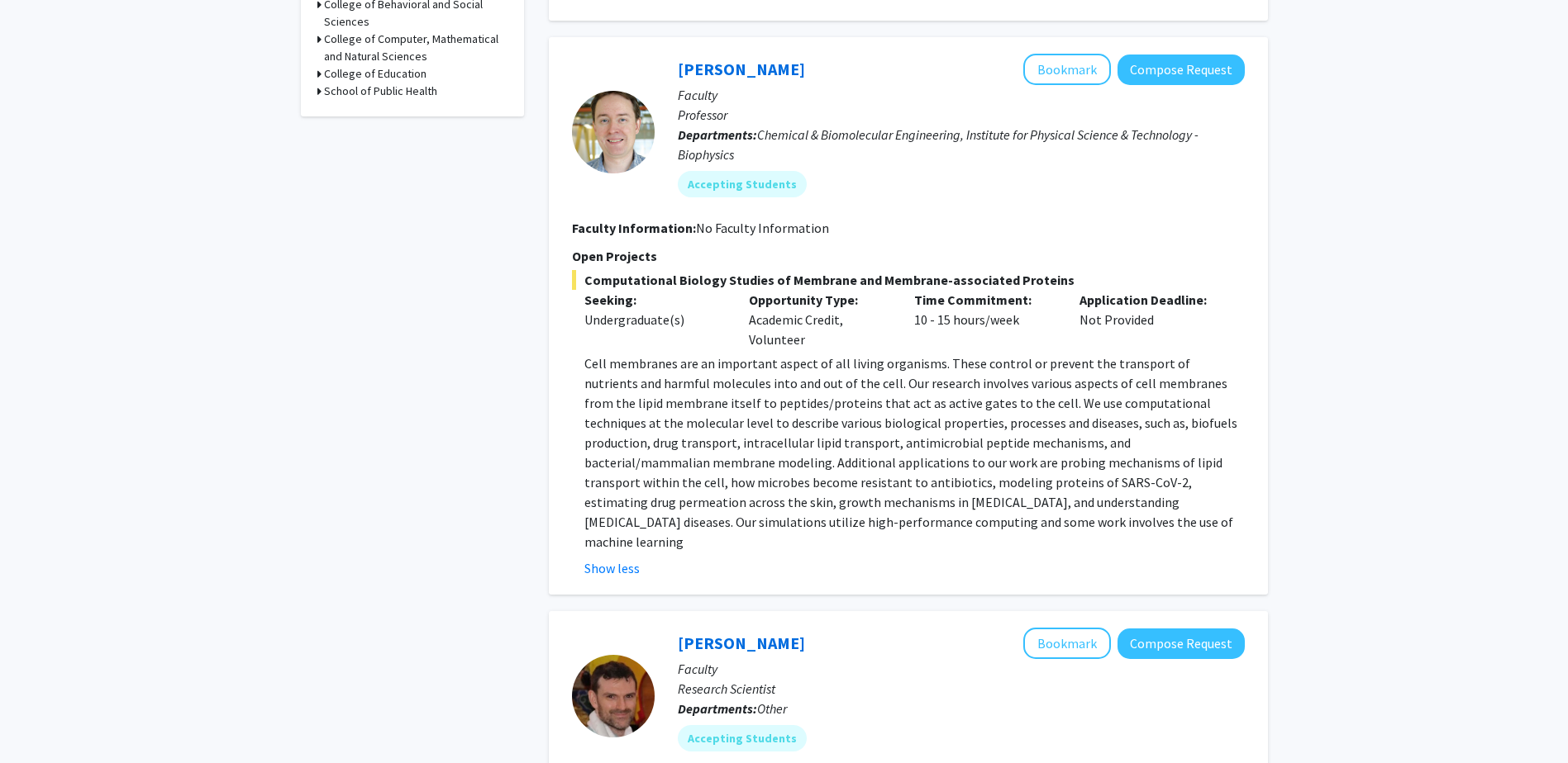
click at [973, 432] on p "Cell membranes are an important aspect of all living organisms. These control o…" at bounding box center [914, 452] width 660 height 199
drag, startPoint x: 1069, startPoint y: 507, endPoint x: 1202, endPoint y: 510, distance: 133.0
click at [1202, 510] on p "Cell membranes are an important aspect of all living organisms. These control o…" at bounding box center [914, 452] width 660 height 199
click at [836, 514] on p "Cell membranes are an important aspect of all living organisms. These control o…" at bounding box center [914, 452] width 660 height 199
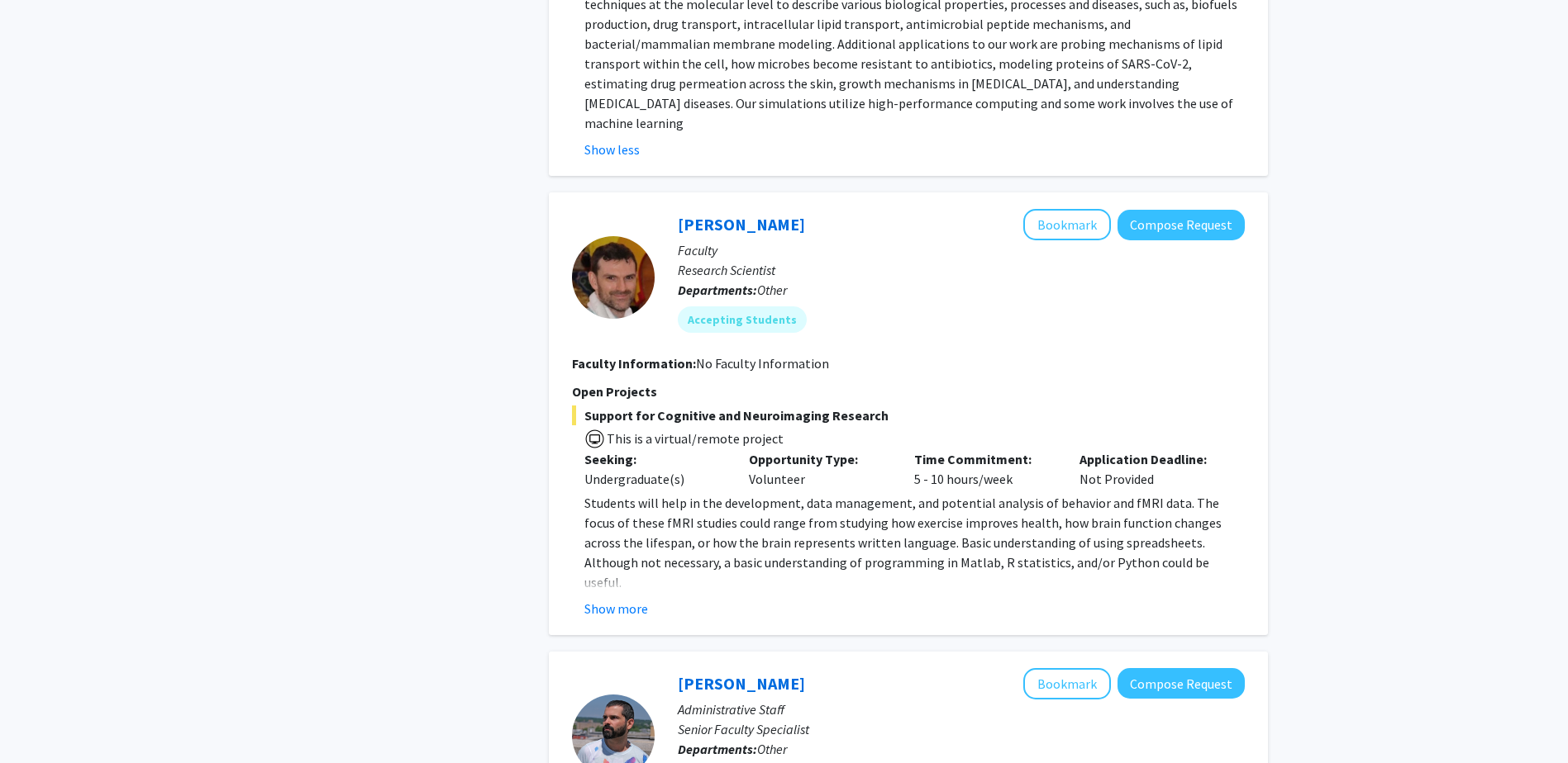
scroll to position [1239, 0]
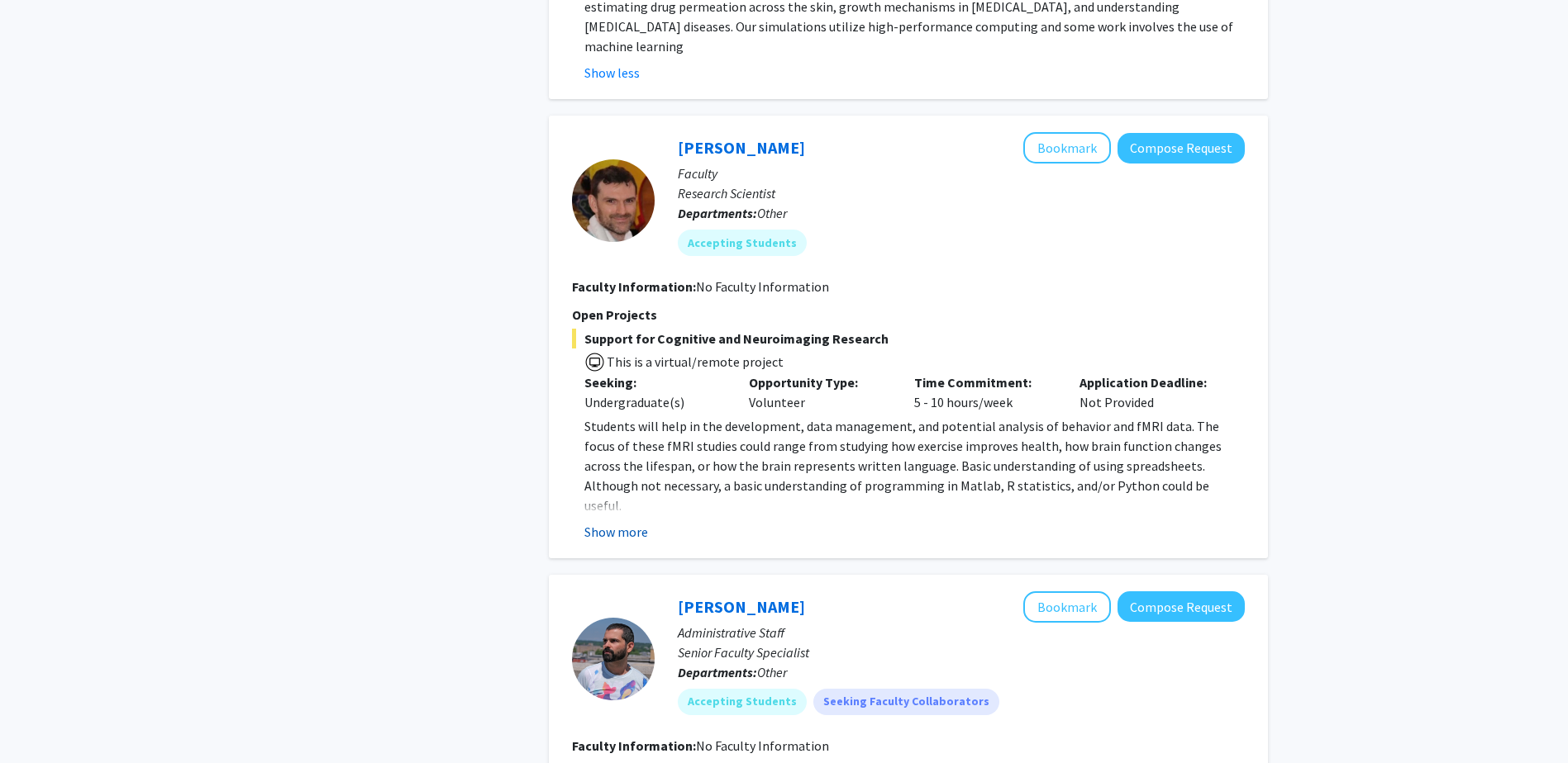
click at [633, 522] on button "Show more" at bounding box center [616, 532] width 64 height 20
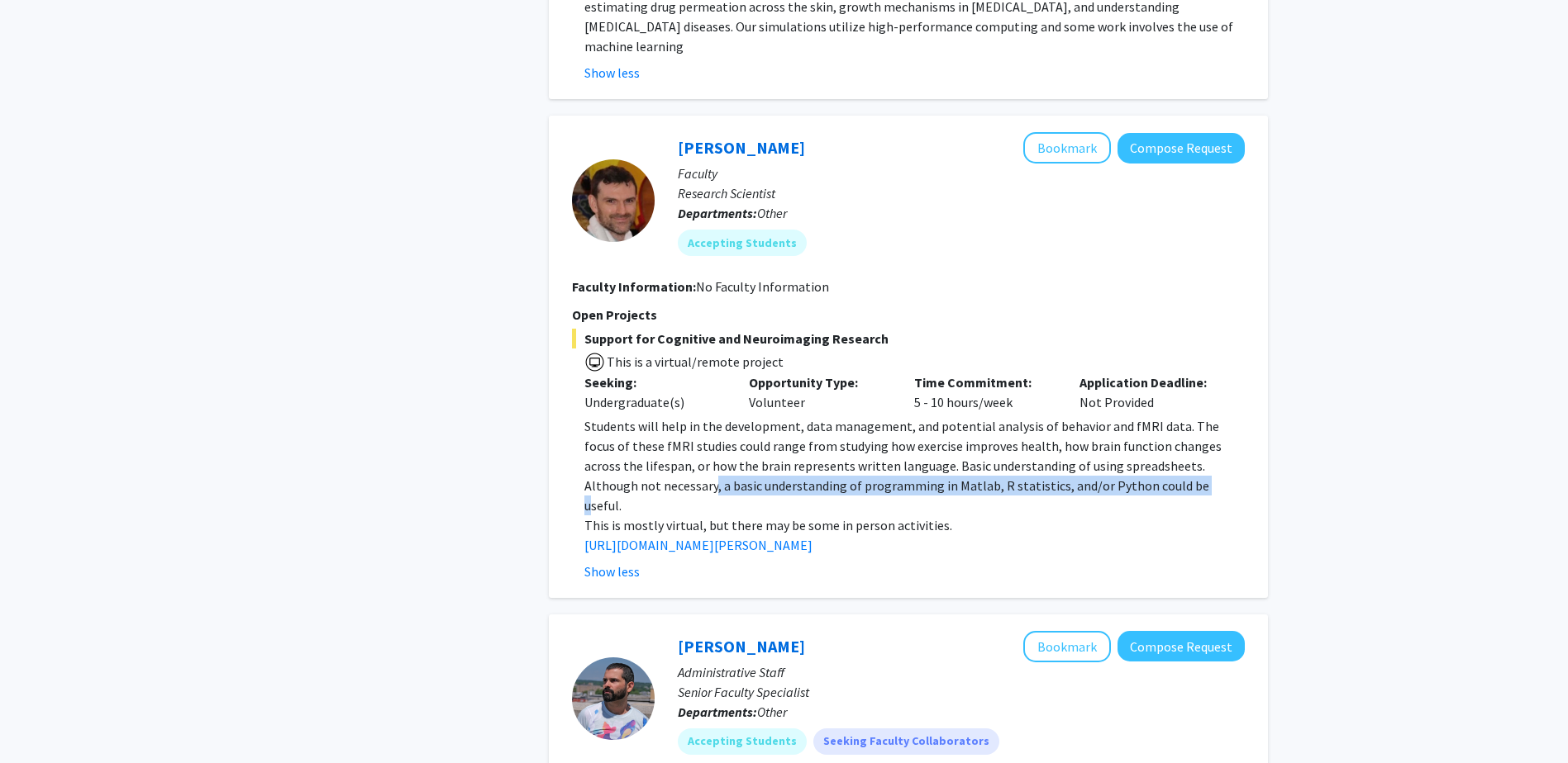
drag, startPoint x: 640, startPoint y: 463, endPoint x: 1122, endPoint y: 463, distance: 482.0
click at [1122, 463] on span "Students will help in the development, data management, and potential analysis …" at bounding box center [903, 466] width 637 height 96
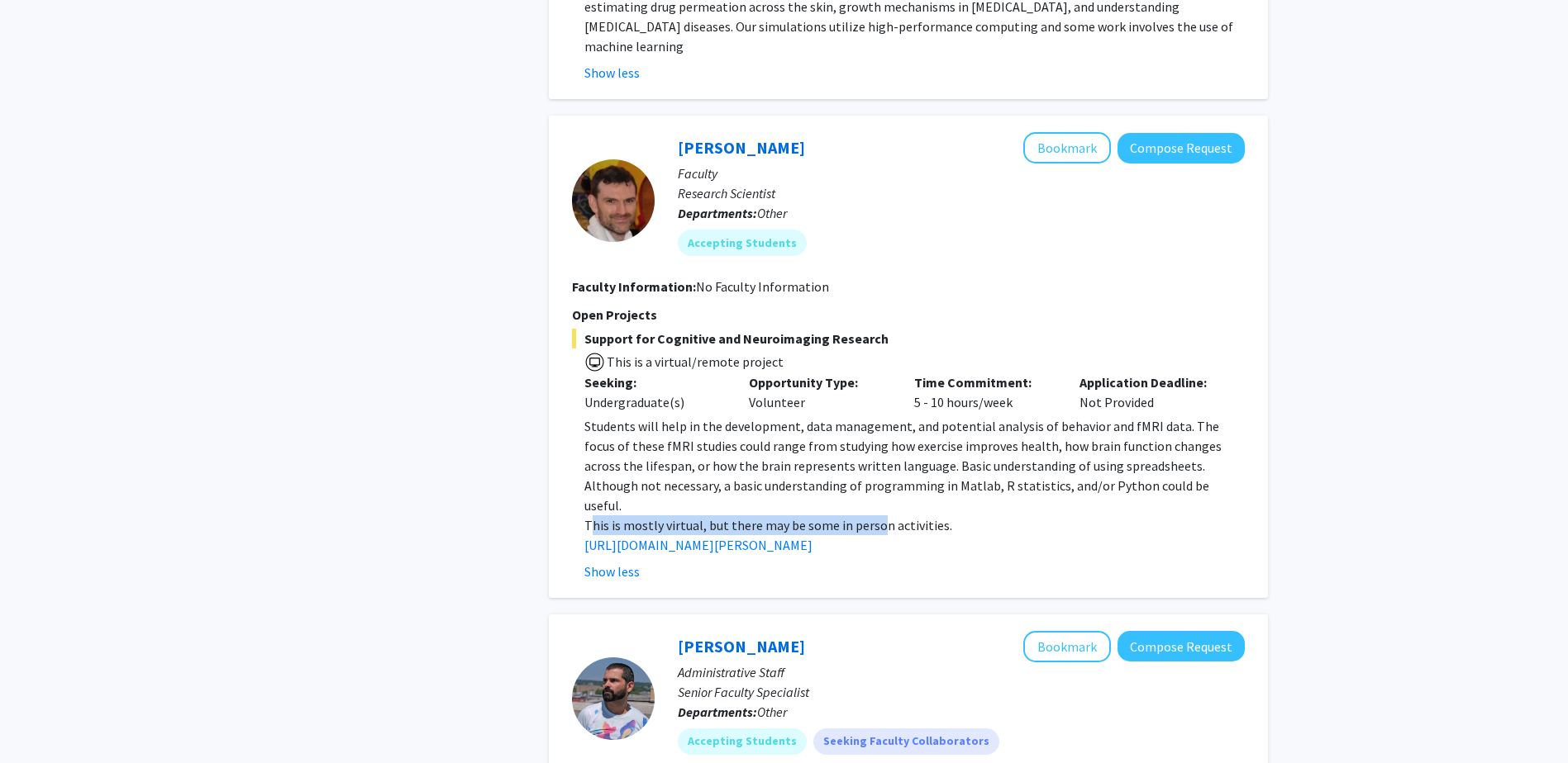
drag, startPoint x: 594, startPoint y: 485, endPoint x: 888, endPoint y: 484, distance: 294.0
click at [888, 515] on p "This is mostly virtual, but there may be some in person activities." at bounding box center [914, 525] width 660 height 20
drag, startPoint x: 888, startPoint y: 484, endPoint x: 978, endPoint y: 491, distance: 90.3
click at [978, 515] on p "This is mostly virtual, but there may be some in person activities." at bounding box center [914, 525] width 660 height 20
click at [698, 418] on span "Students will help in the development, data management, and potential analysis …" at bounding box center [903, 466] width 637 height 96
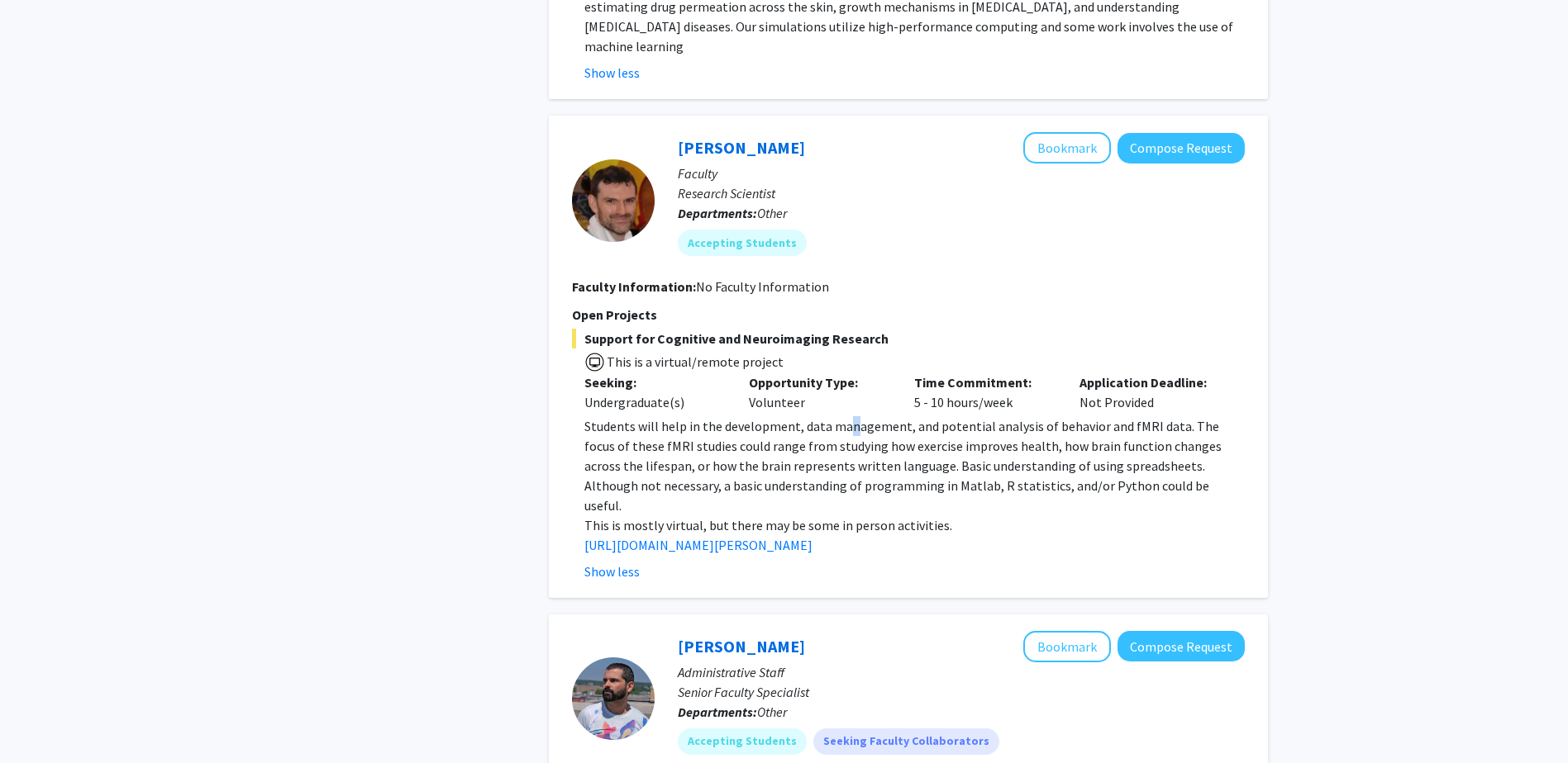
drag, startPoint x: 698, startPoint y: 412, endPoint x: 888, endPoint y: 404, distance: 190.2
click at [885, 418] on span "Students will help in the development, data management, and potential analysis …" at bounding box center [903, 466] width 637 height 96
drag, startPoint x: 888, startPoint y: 404, endPoint x: 1169, endPoint y: 394, distance: 281.2
click at [1169, 394] on div "Support for Cognitive and Neuroimaging Research This is a virtual/remote projec…" at bounding box center [908, 455] width 673 height 253
drag, startPoint x: 679, startPoint y: 426, endPoint x: 950, endPoint y: 415, distance: 271.2
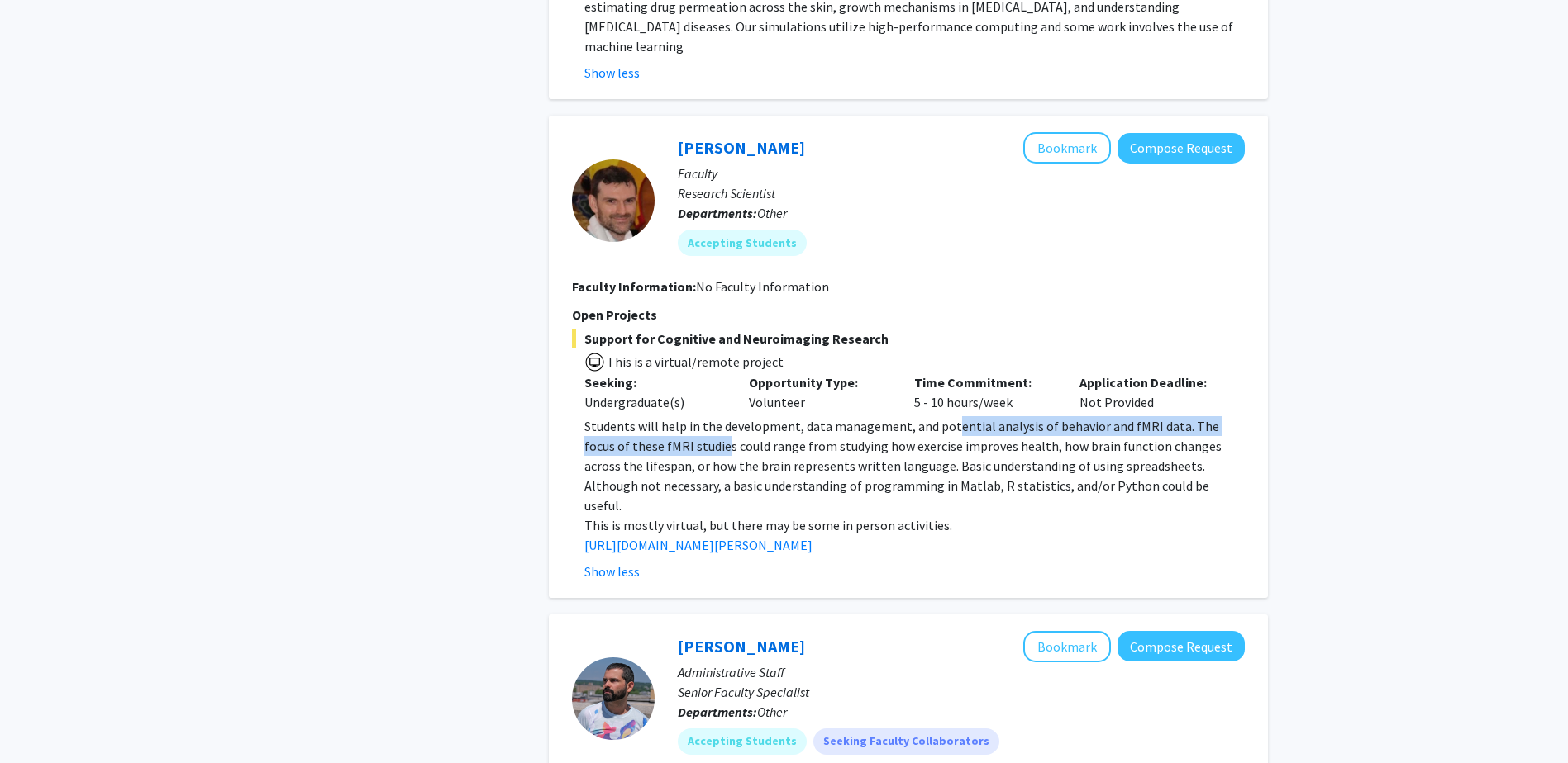
click at [950, 416] on p "Students will help in the development, data management, and potential analysis …" at bounding box center [914, 466] width 660 height 99
drag, startPoint x: 950, startPoint y: 415, endPoint x: 968, endPoint y: 420, distance: 18.7
click at [964, 420] on p "Students will help in the development, data management, and potential analysis …" at bounding box center [914, 466] width 660 height 99
click at [979, 420] on span "Students will help in the development, data management, and potential analysis …" at bounding box center [903, 466] width 637 height 96
drag, startPoint x: 1058, startPoint y: 421, endPoint x: 1101, endPoint y: 421, distance: 43.0
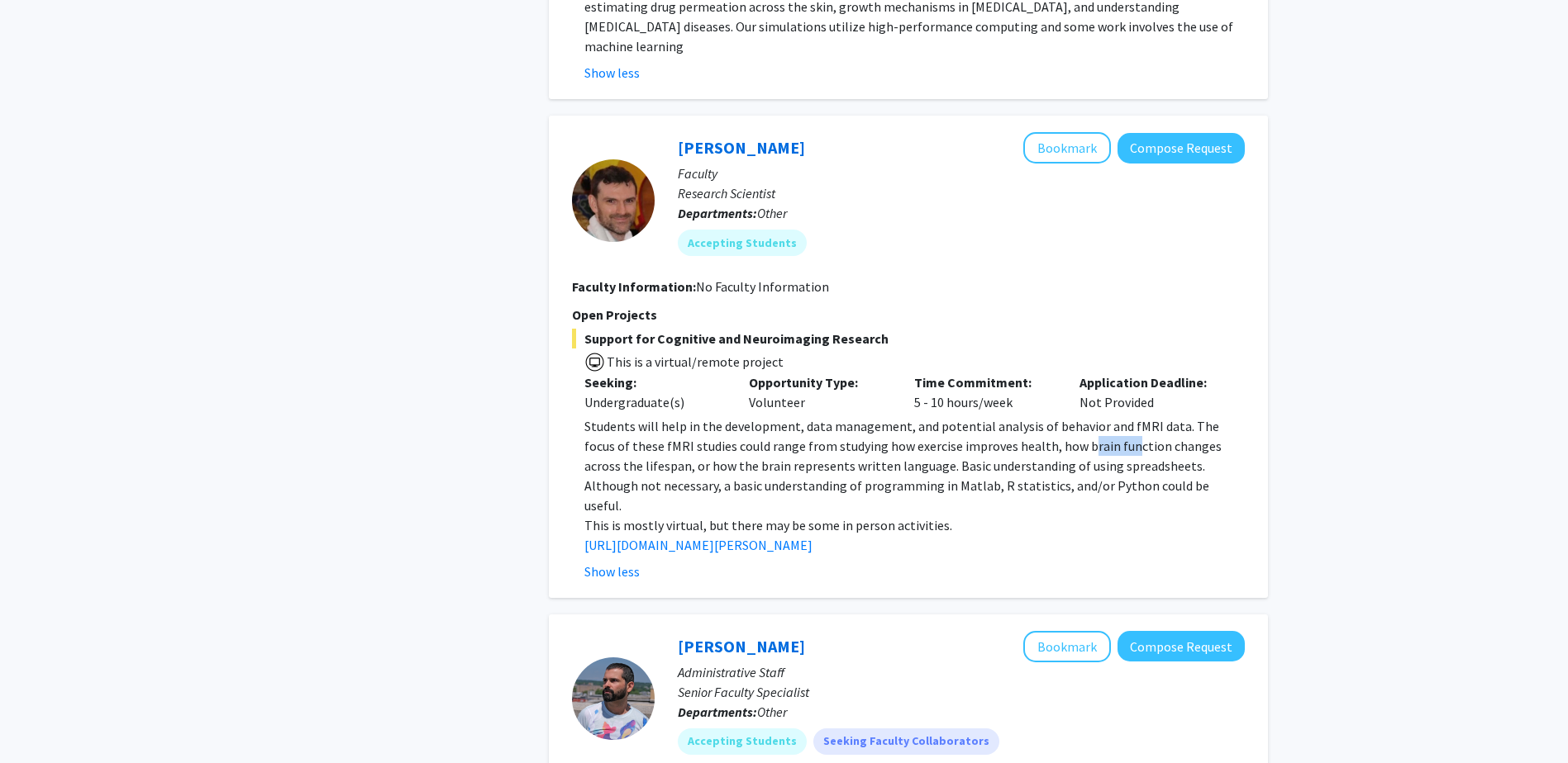
click at [1100, 421] on span "Students will help in the development, data management, and potential analysis …" at bounding box center [903, 466] width 637 height 96
drag, startPoint x: 1101, startPoint y: 421, endPoint x: 1163, endPoint y: 430, distance: 62.6
click at [1156, 429] on span "Students will help in the development, data management, and potential analysis …" at bounding box center [903, 466] width 637 height 96
click at [783, 515] on p "This is mostly virtual, but there may be some in person activities." at bounding box center [914, 525] width 660 height 20
drag, startPoint x: 698, startPoint y: 440, endPoint x: 888, endPoint y: 438, distance: 190.0
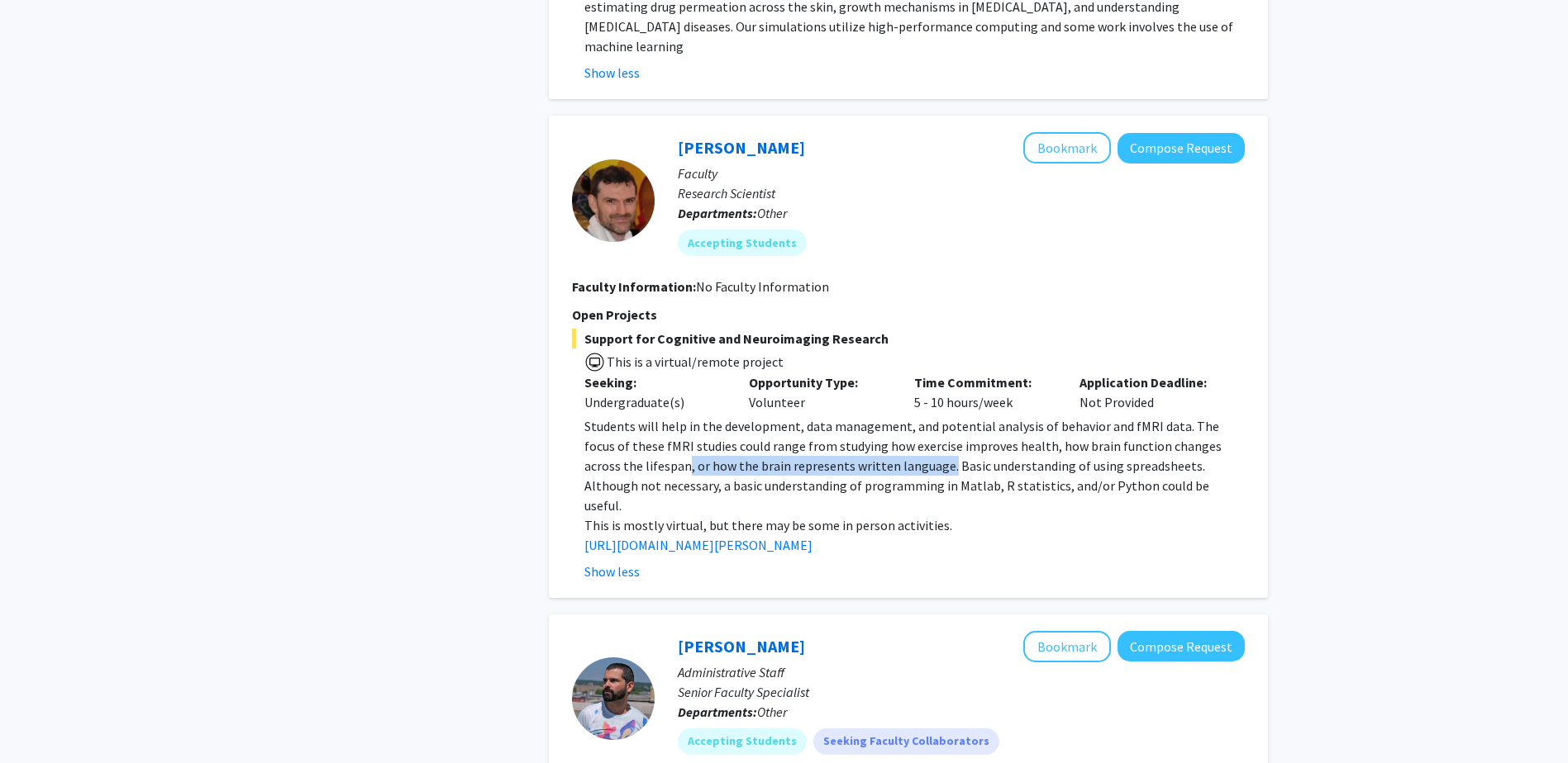
click at [888, 438] on span "Students will help in the development, data management, and potential analysis …" at bounding box center [903, 466] width 637 height 96
drag, startPoint x: 888, startPoint y: 438, endPoint x: 1098, endPoint y: 451, distance: 210.4
click at [1098, 451] on span "Students will help in the development, data management, and potential analysis …" at bounding box center [903, 466] width 637 height 96
drag, startPoint x: 1098, startPoint y: 451, endPoint x: 1159, endPoint y: 463, distance: 62.2
click at [1159, 463] on p "Students will help in the development, data management, and potential analysis …" at bounding box center [914, 466] width 660 height 99
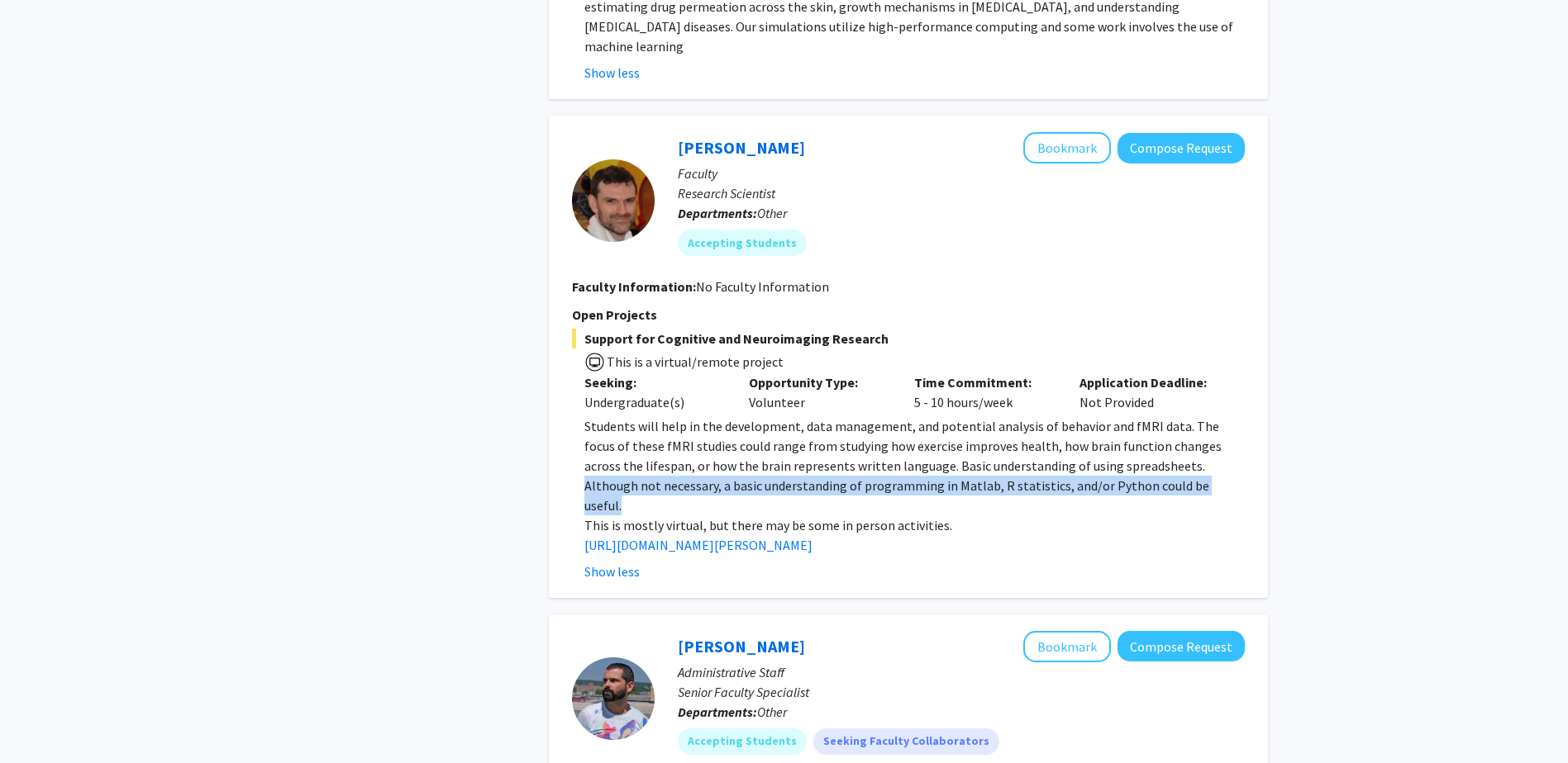
drag, startPoint x: 1129, startPoint y: 450, endPoint x: 1202, endPoint y: 460, distance: 73.7
click at [1202, 460] on p "Students will help in the development, data management, and potential analysis …" at bounding box center [914, 466] width 660 height 99
click at [737, 439] on span "Students will help in the development, data management, and potential analysis …" at bounding box center [903, 466] width 637 height 96
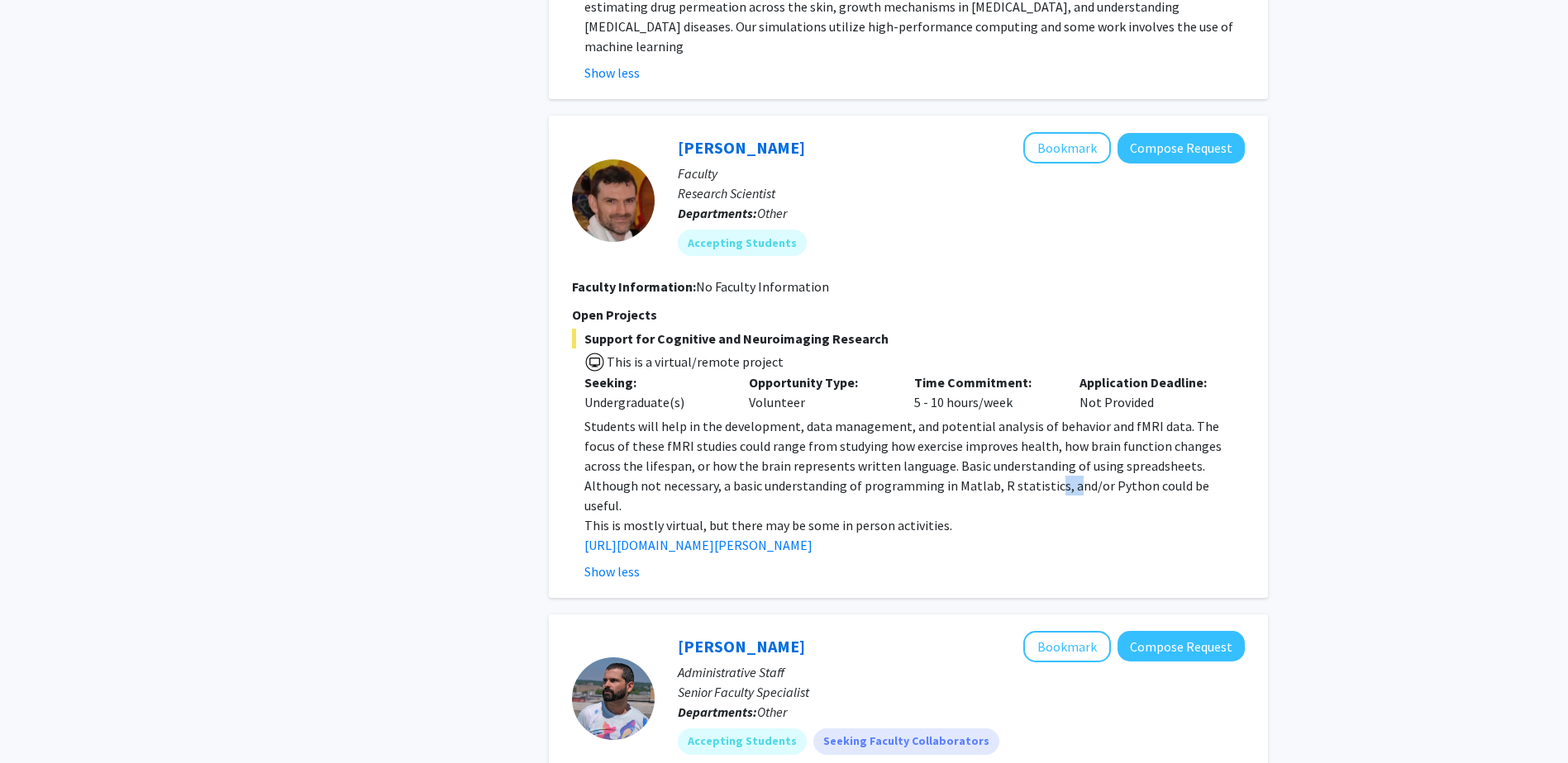
click at [994, 474] on p "Students will help in the development, data management, and potential analysis …" at bounding box center [914, 466] width 660 height 99
drag, startPoint x: 994, startPoint y: 474, endPoint x: 1036, endPoint y: 489, distance: 44.6
click at [1036, 515] on p "This is mostly virtual, but there may be some in person activities." at bounding box center [914, 525] width 660 height 20
click at [1072, 140] on button "Bookmark" at bounding box center [1067, 147] width 88 height 31
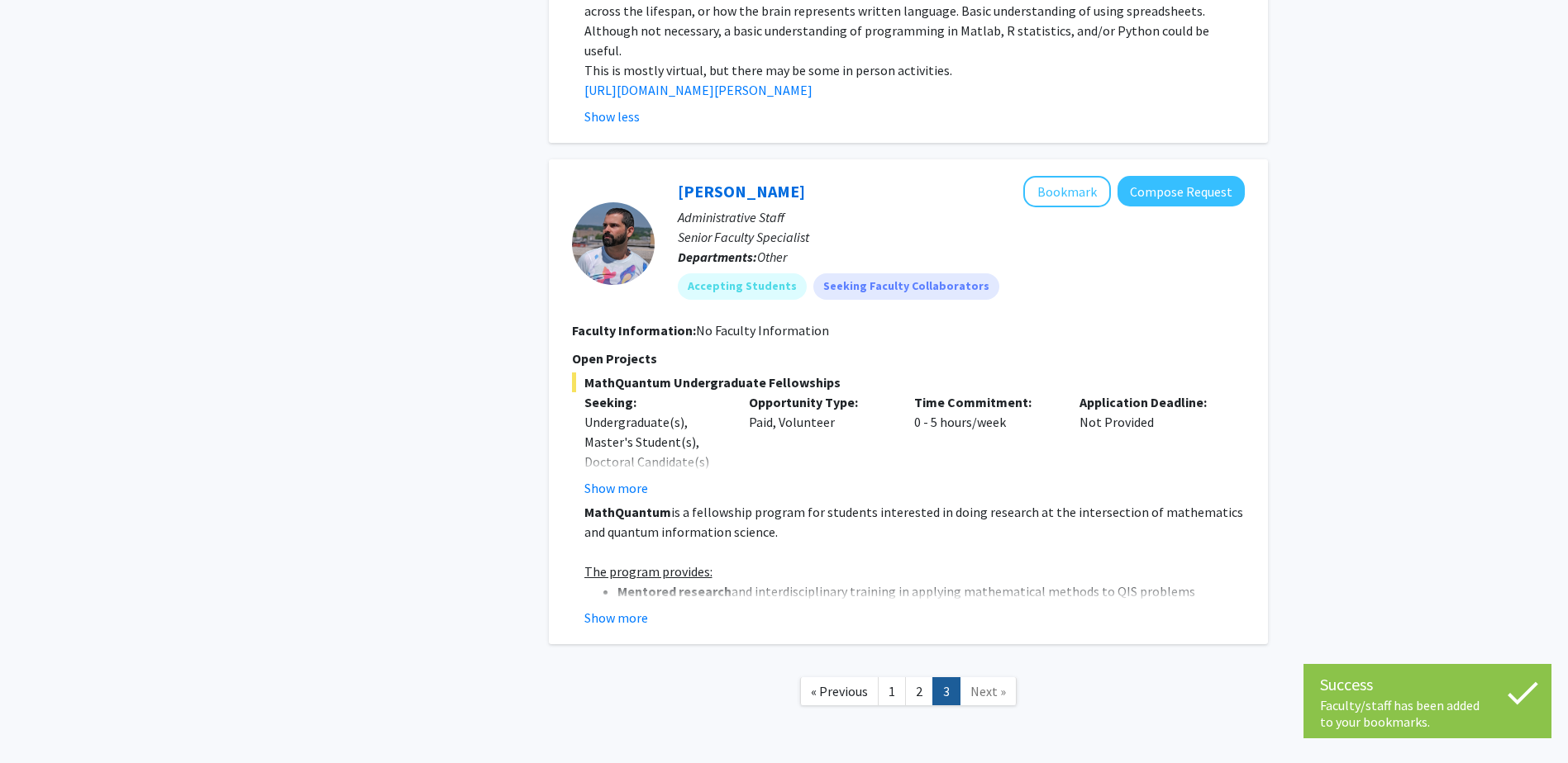
scroll to position [1717, 0]
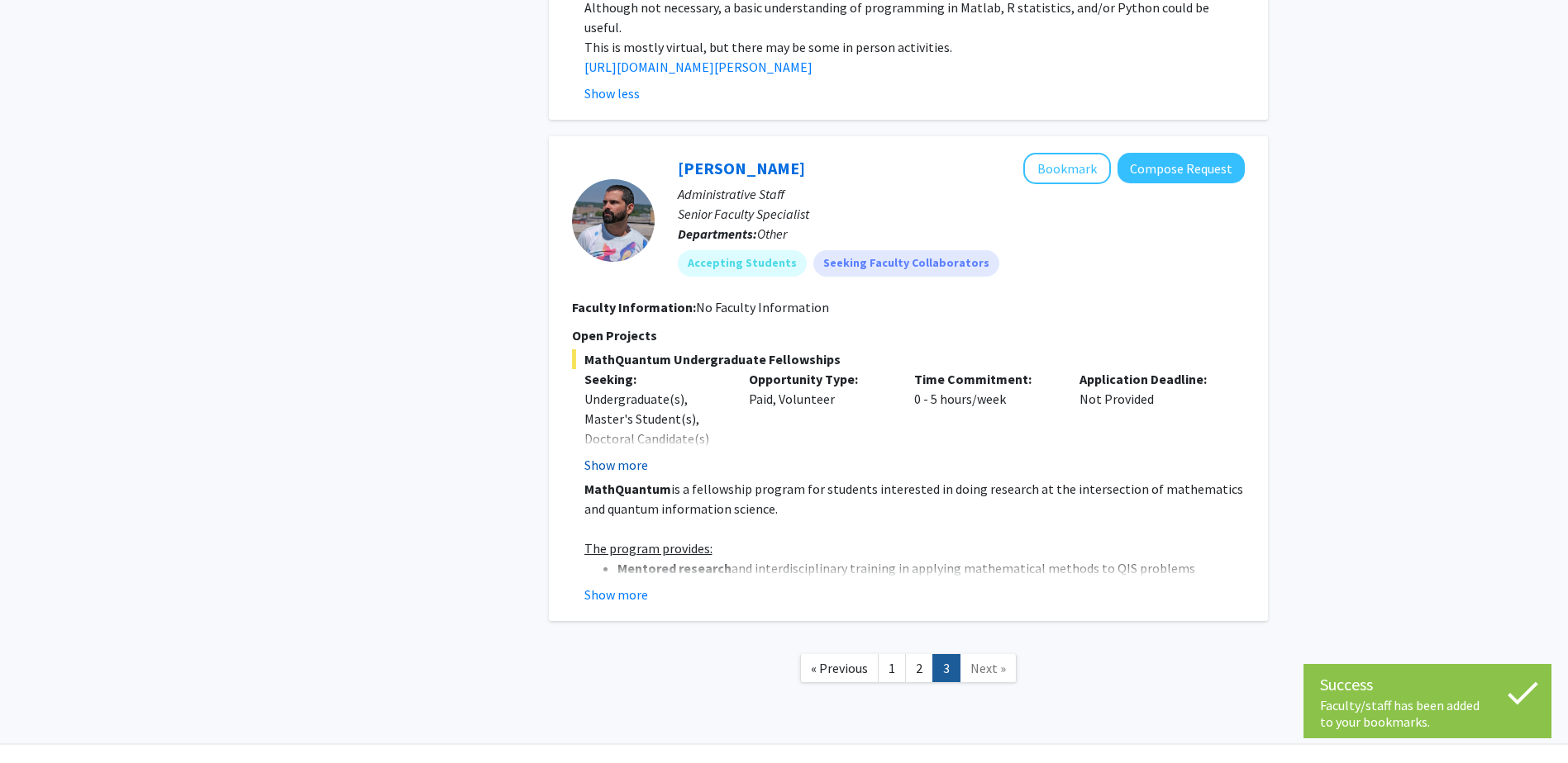
click at [622, 455] on button "Show more" at bounding box center [616, 465] width 64 height 20
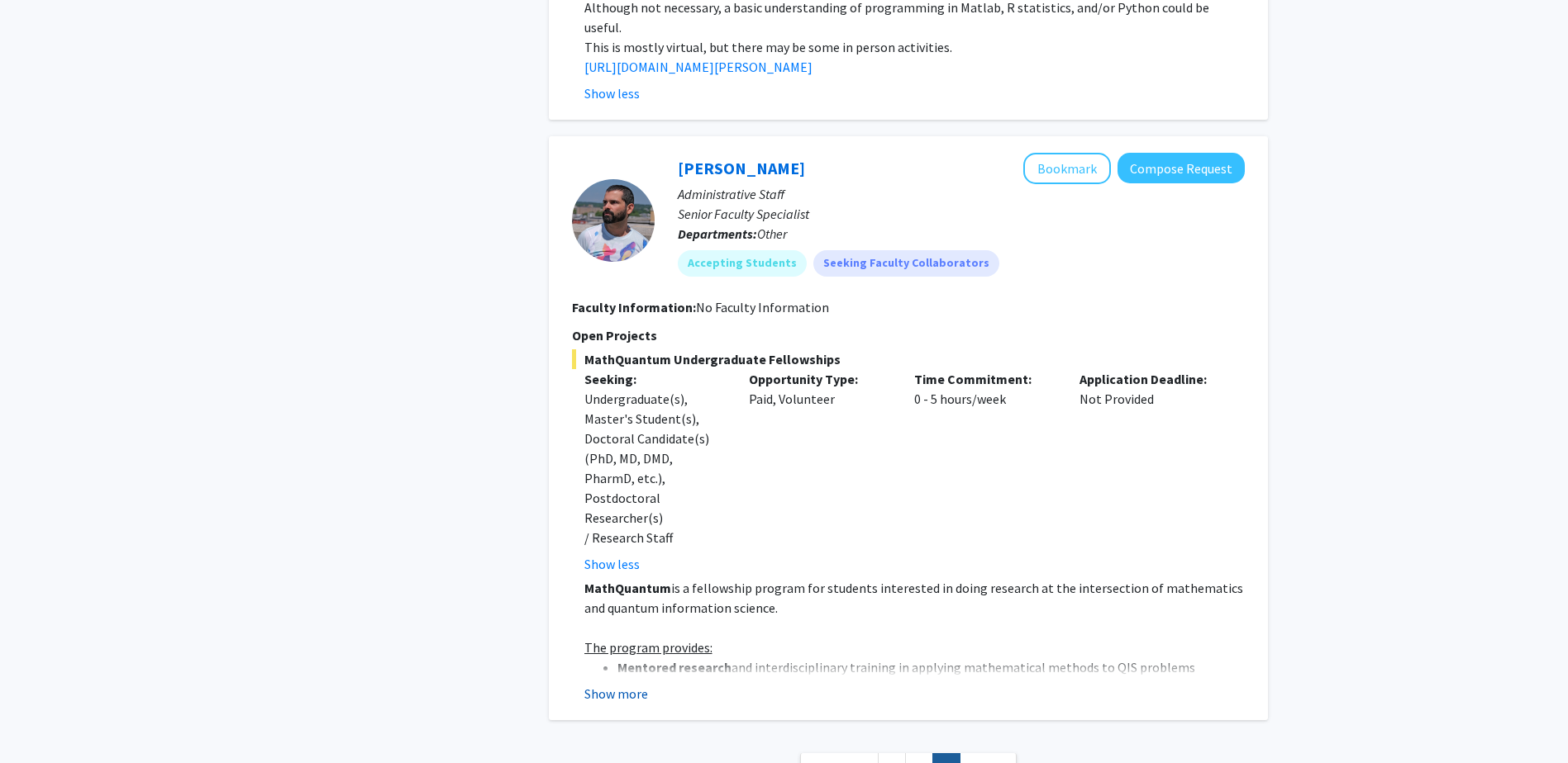
click at [614, 683] on button "Show more" at bounding box center [616, 693] width 64 height 20
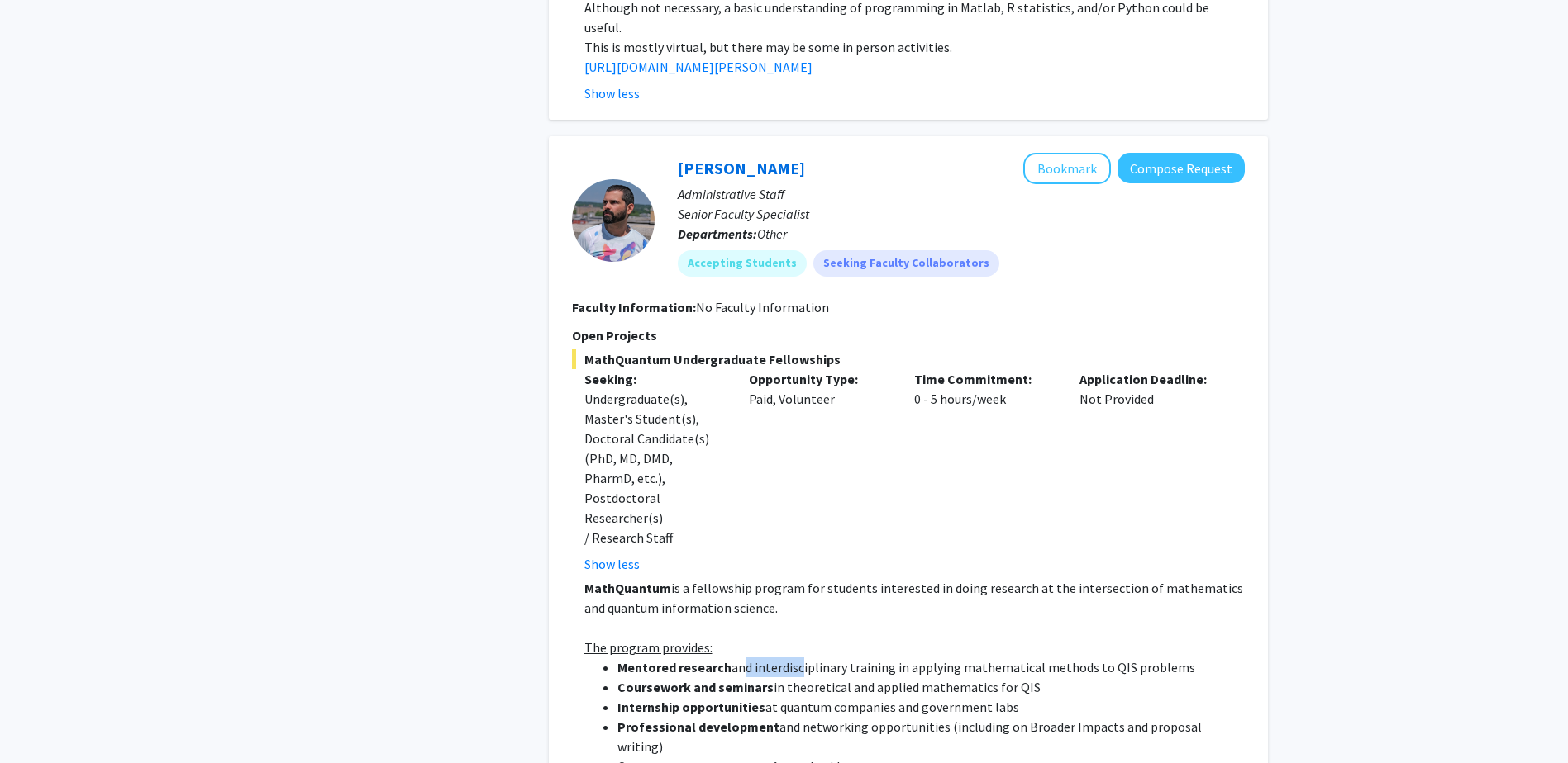
drag, startPoint x: 793, startPoint y: 612, endPoint x: 834, endPoint y: 616, distance: 41.2
click at [798, 658] on li "[PERSON_NAME] research and interdisciplinary training in applying mathematical …" at bounding box center [930, 668] width 627 height 20
drag, startPoint x: 834, startPoint y: 616, endPoint x: 757, endPoint y: 640, distance: 80.7
click at [757, 699] on strong "Internship opportunities" at bounding box center [691, 707] width 148 height 16
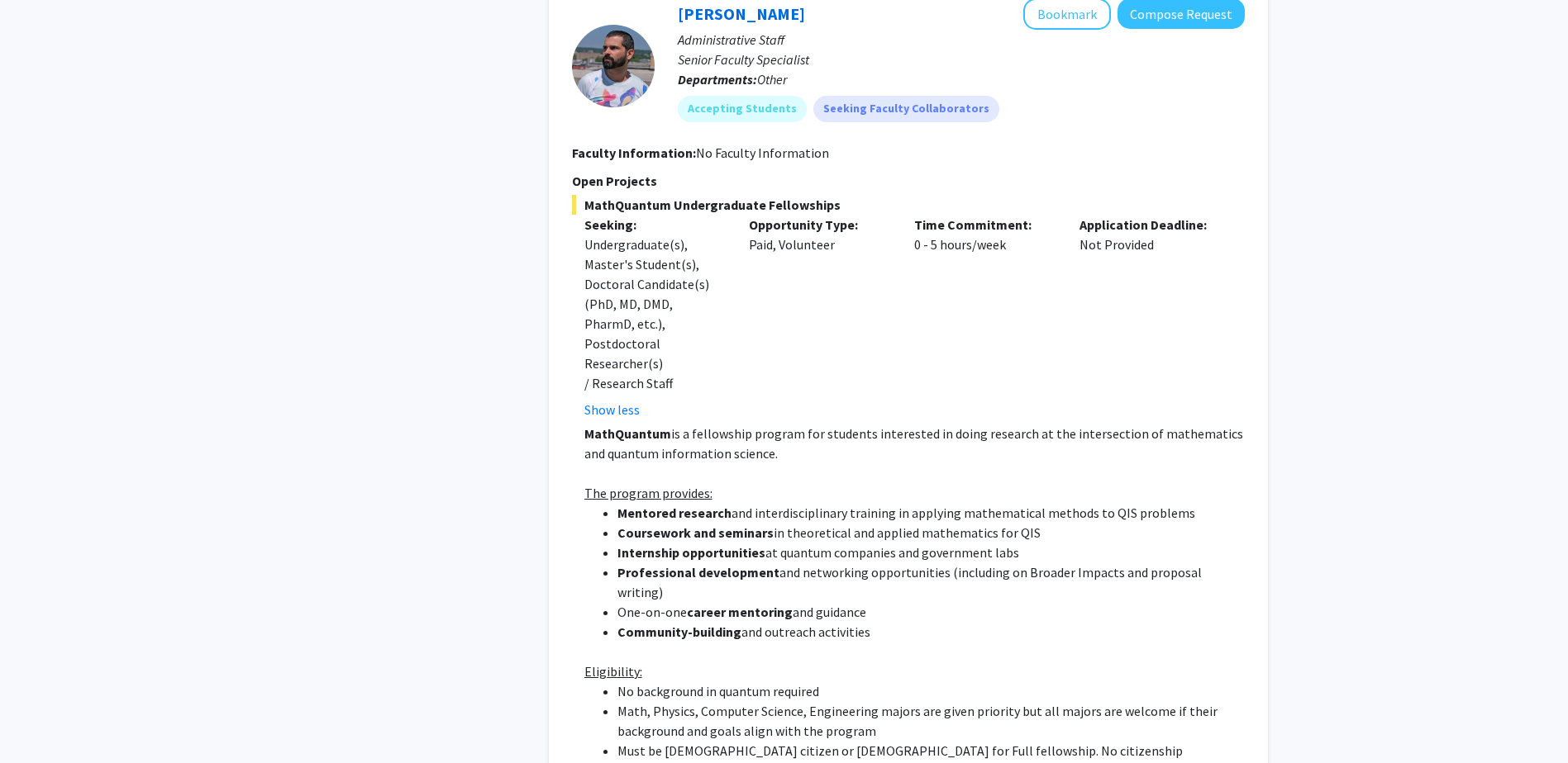
scroll to position [1882, 0]
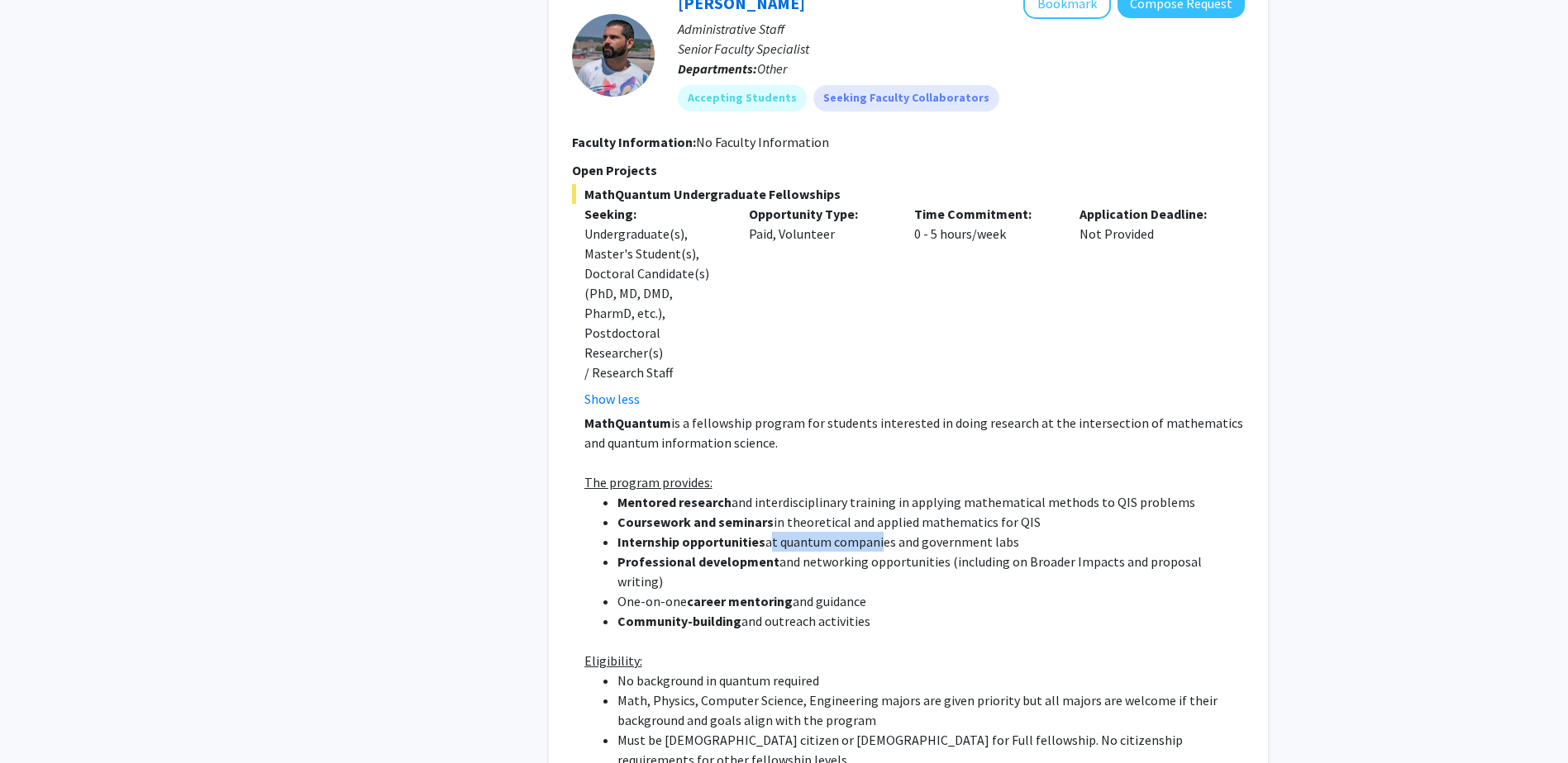
drag, startPoint x: 831, startPoint y: 483, endPoint x: 890, endPoint y: 482, distance: 59.0
click at [889, 532] on li "Internship opportunities at quantum companies and government labs" at bounding box center [930, 542] width 627 height 20
drag, startPoint x: 890, startPoint y: 482, endPoint x: 848, endPoint y: 513, distance: 52.2
click at [848, 591] on li "One-on-one career mentoring and guidance" at bounding box center [930, 601] width 627 height 20
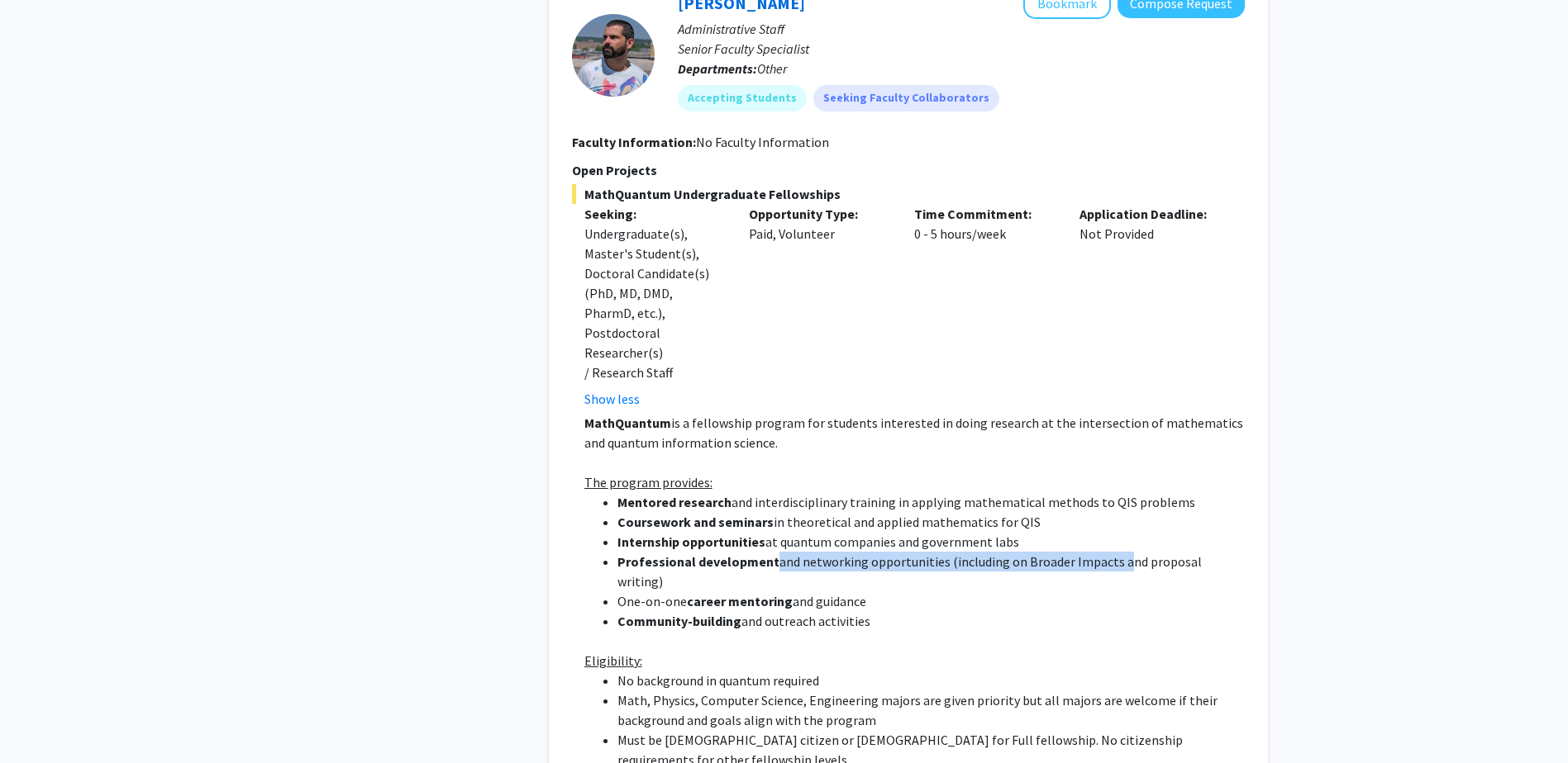
drag, startPoint x: 773, startPoint y: 502, endPoint x: 1121, endPoint y: 512, distance: 348.1
click at [1119, 512] on ul "[PERSON_NAME] research and interdisciplinary training in applying mathematical …" at bounding box center [914, 562] width 660 height 139
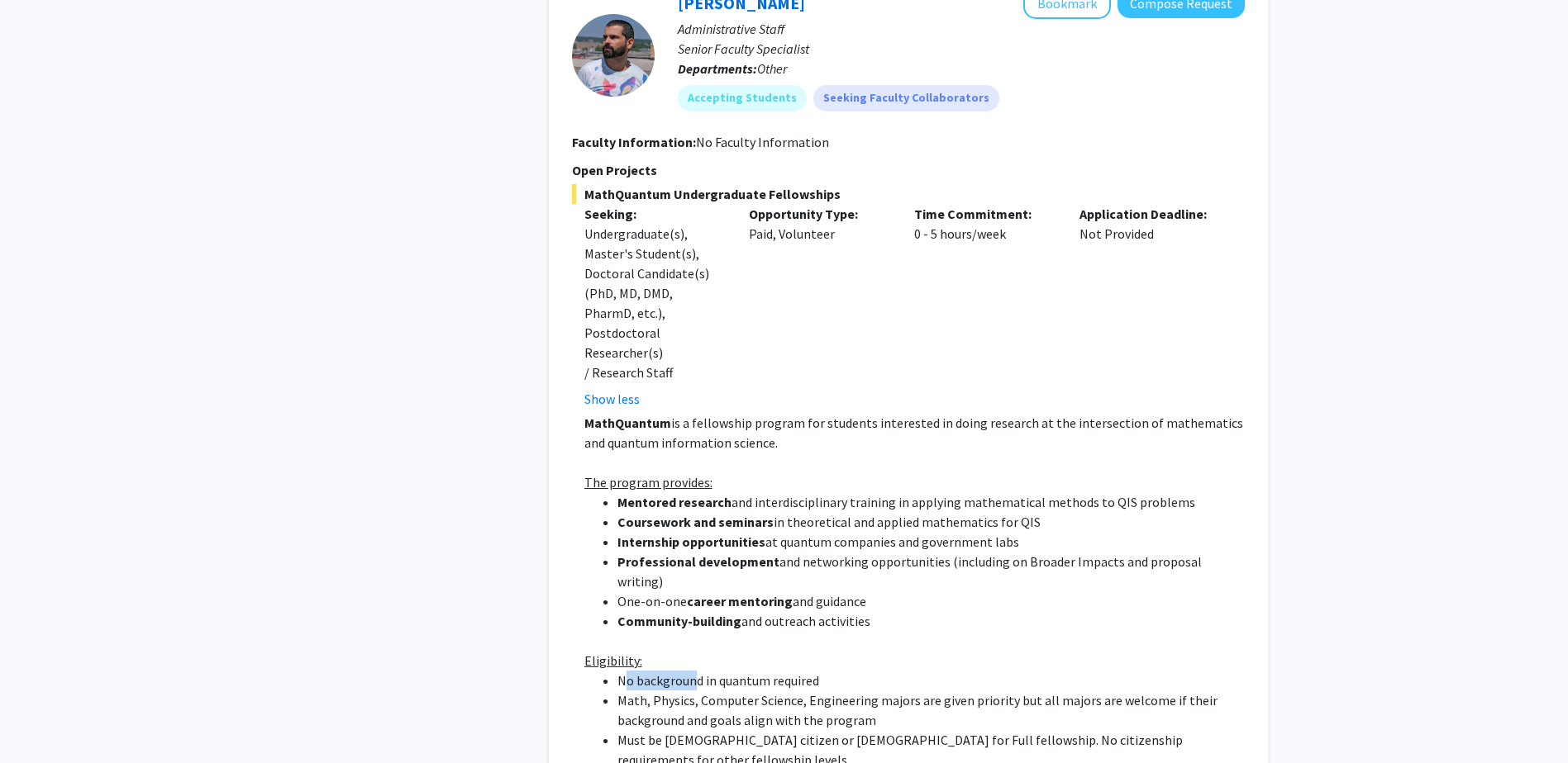
drag, startPoint x: 647, startPoint y: 594, endPoint x: 694, endPoint y: 593, distance: 47.0
click at [694, 671] on li "No background in quantum required" at bounding box center [930, 681] width 627 height 20
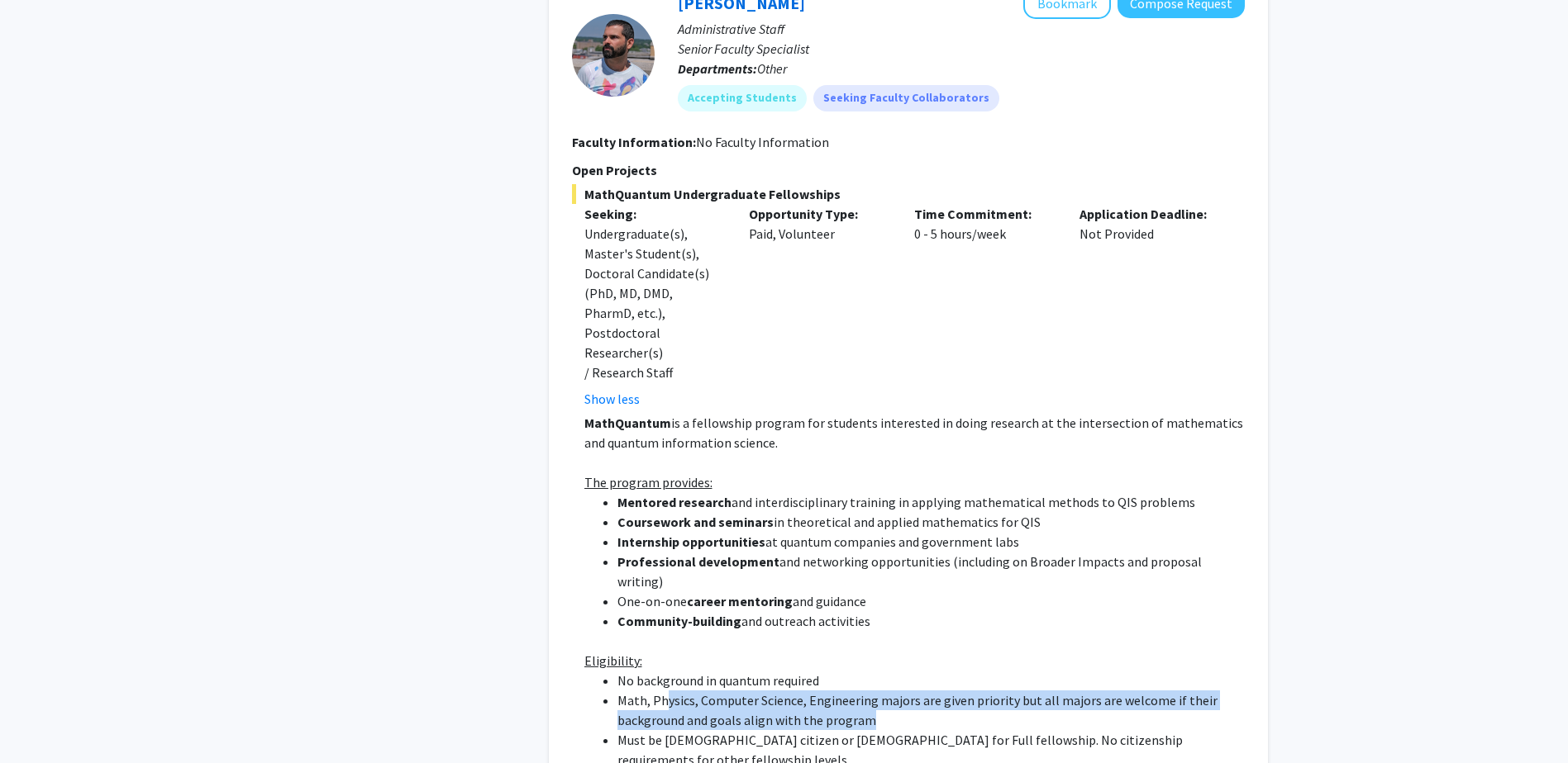
drag, startPoint x: 694, startPoint y: 593, endPoint x: 1024, endPoint y: 632, distance: 332.3
click at [1024, 691] on li "Math, Physics, Computer Science, Engineering majors are given priority but all …" at bounding box center [930, 710] width 627 height 39
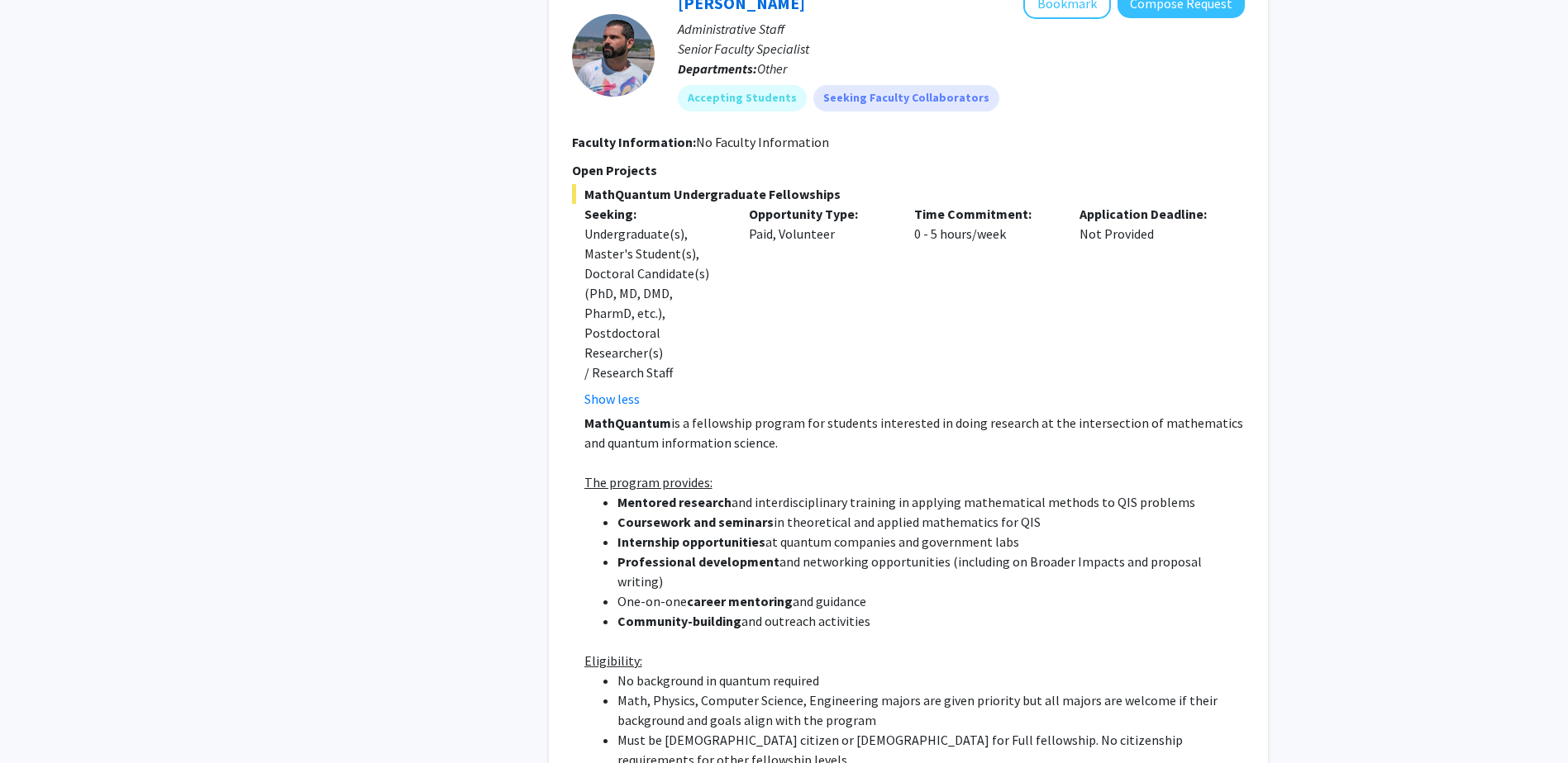
drag, startPoint x: 1024, startPoint y: 632, endPoint x: 946, endPoint y: 658, distance: 82.2
click at [946, 730] on li "Must be [DEMOGRAPHIC_DATA] citizen or [DEMOGRAPHIC_DATA] for Full fellowship. N…" at bounding box center [930, 749] width 627 height 39
drag, startPoint x: 642, startPoint y: 653, endPoint x: 912, endPoint y: 652, distance: 270.0
click at [912, 730] on li "Must be [DEMOGRAPHIC_DATA] citizen or [DEMOGRAPHIC_DATA] for Full fellowship. N…" at bounding box center [930, 749] width 627 height 39
drag, startPoint x: 912, startPoint y: 652, endPoint x: 1007, endPoint y: 667, distance: 96.2
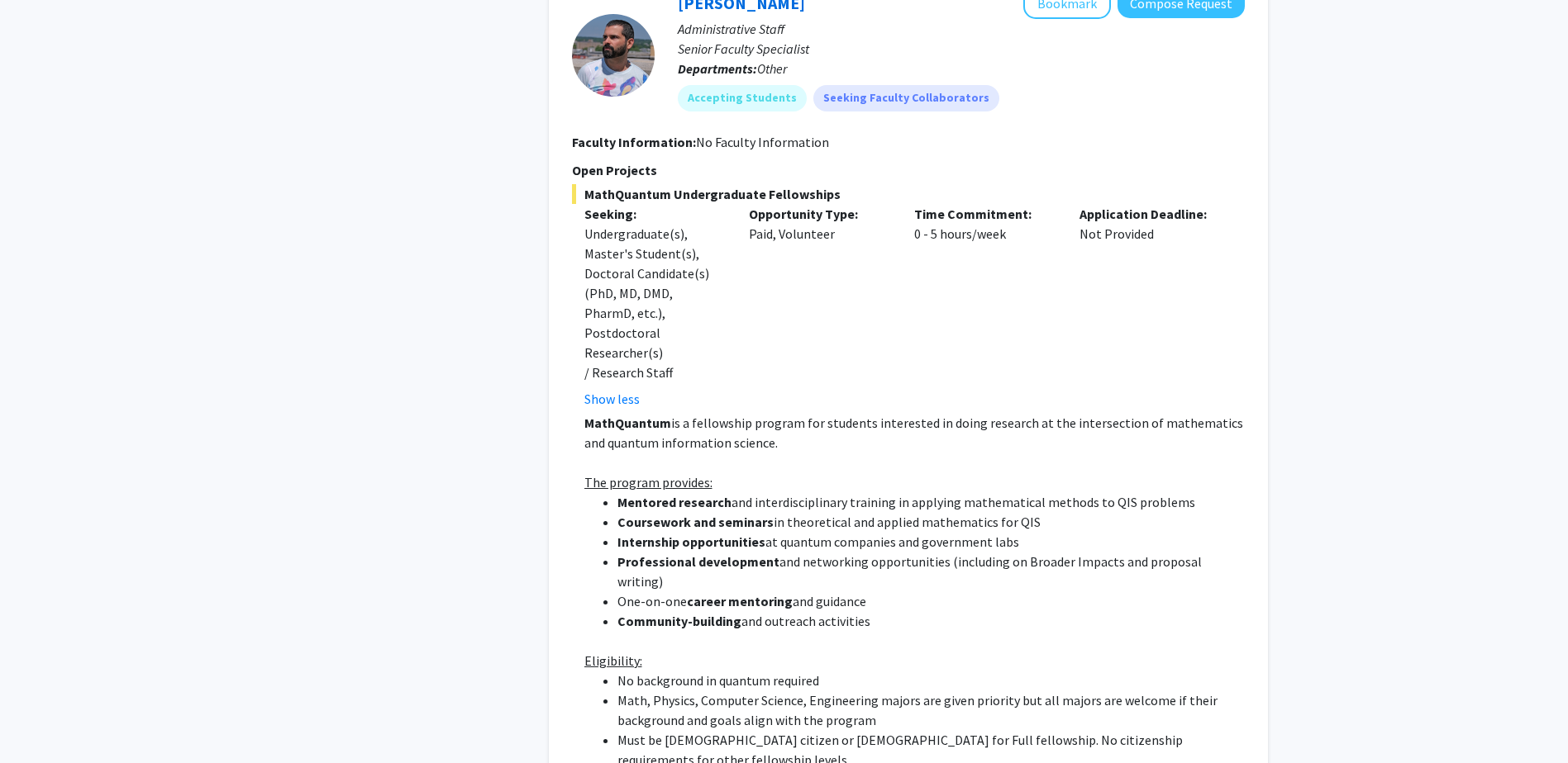
click at [1007, 730] on li "Must be [DEMOGRAPHIC_DATA] citizen or [DEMOGRAPHIC_DATA] for Full fellowship. N…" at bounding box center [930, 749] width 627 height 39
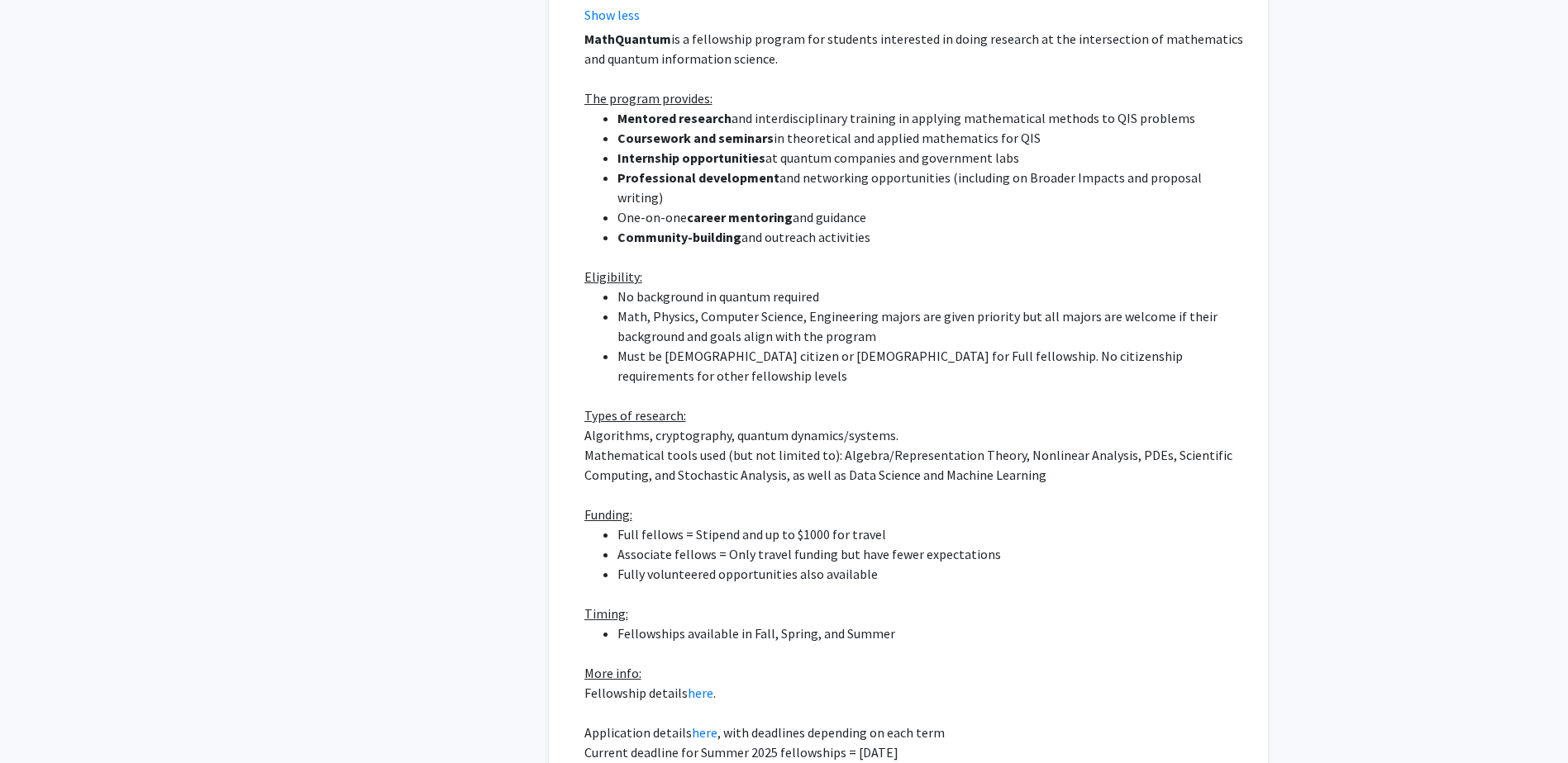
scroll to position [2295, 0]
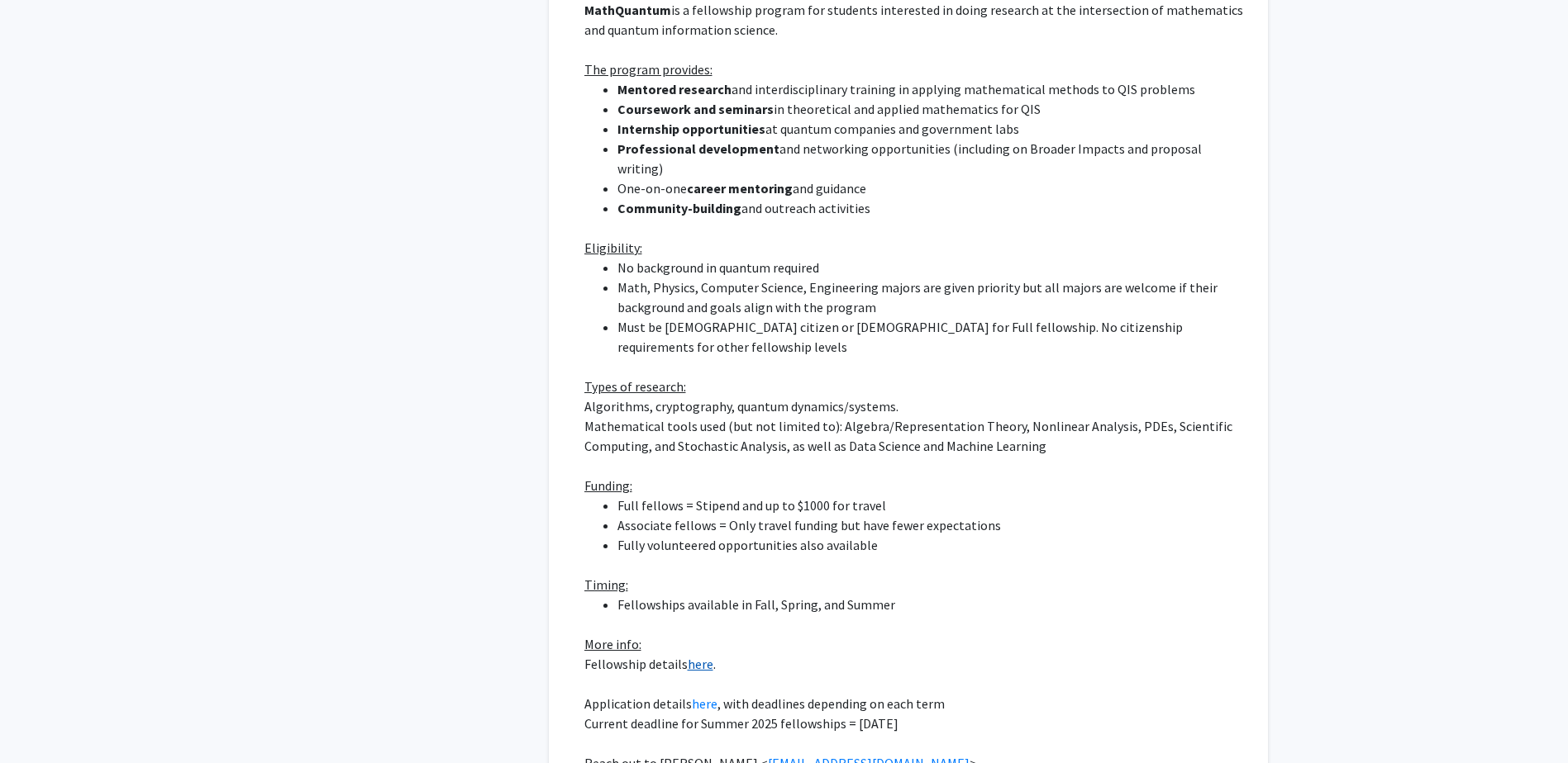
click at [701, 656] on link "here" at bounding box center [700, 664] width 26 height 16
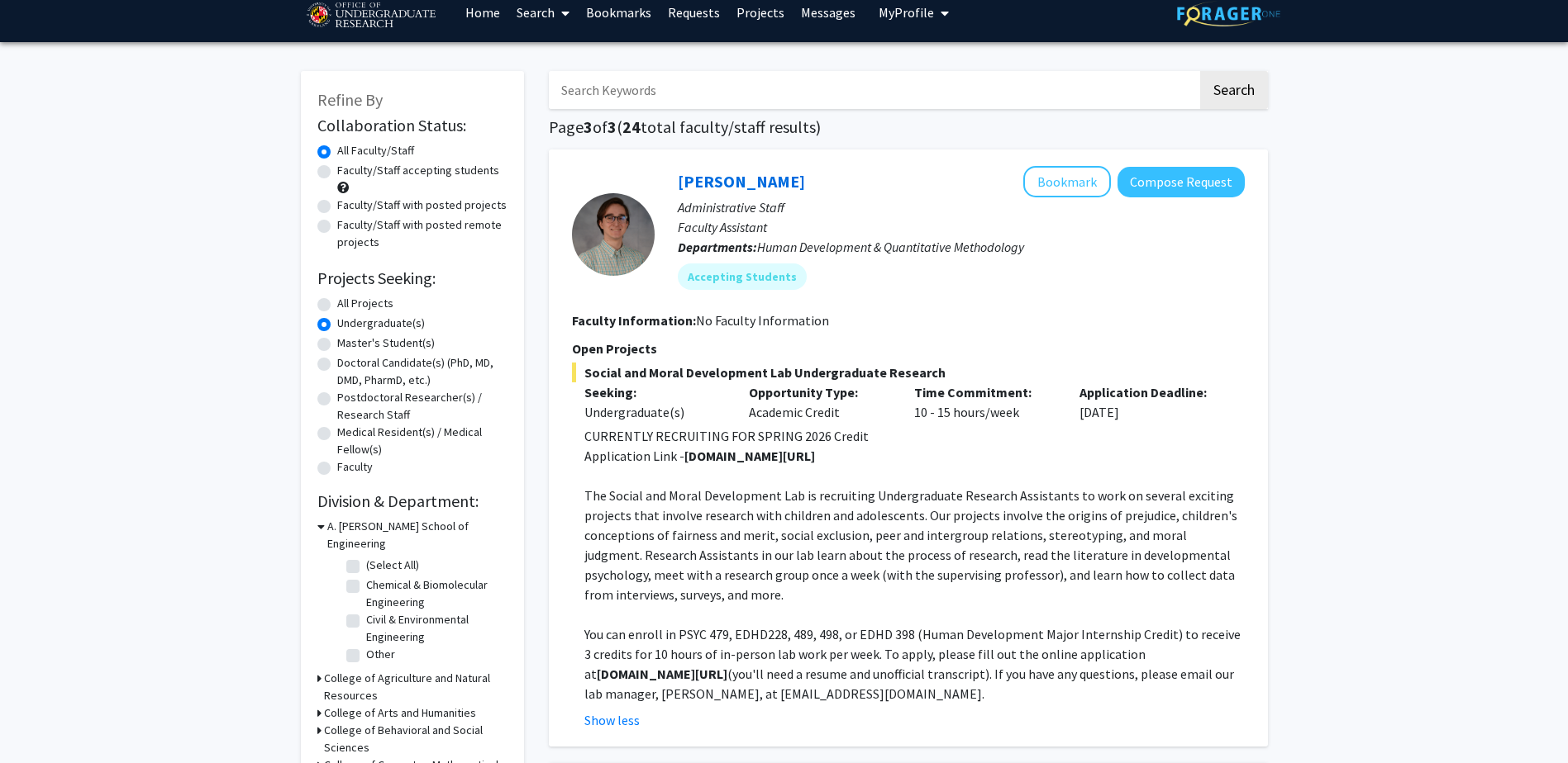
scroll to position [0, 0]
